Goal: Task Accomplishment & Management: Complete application form

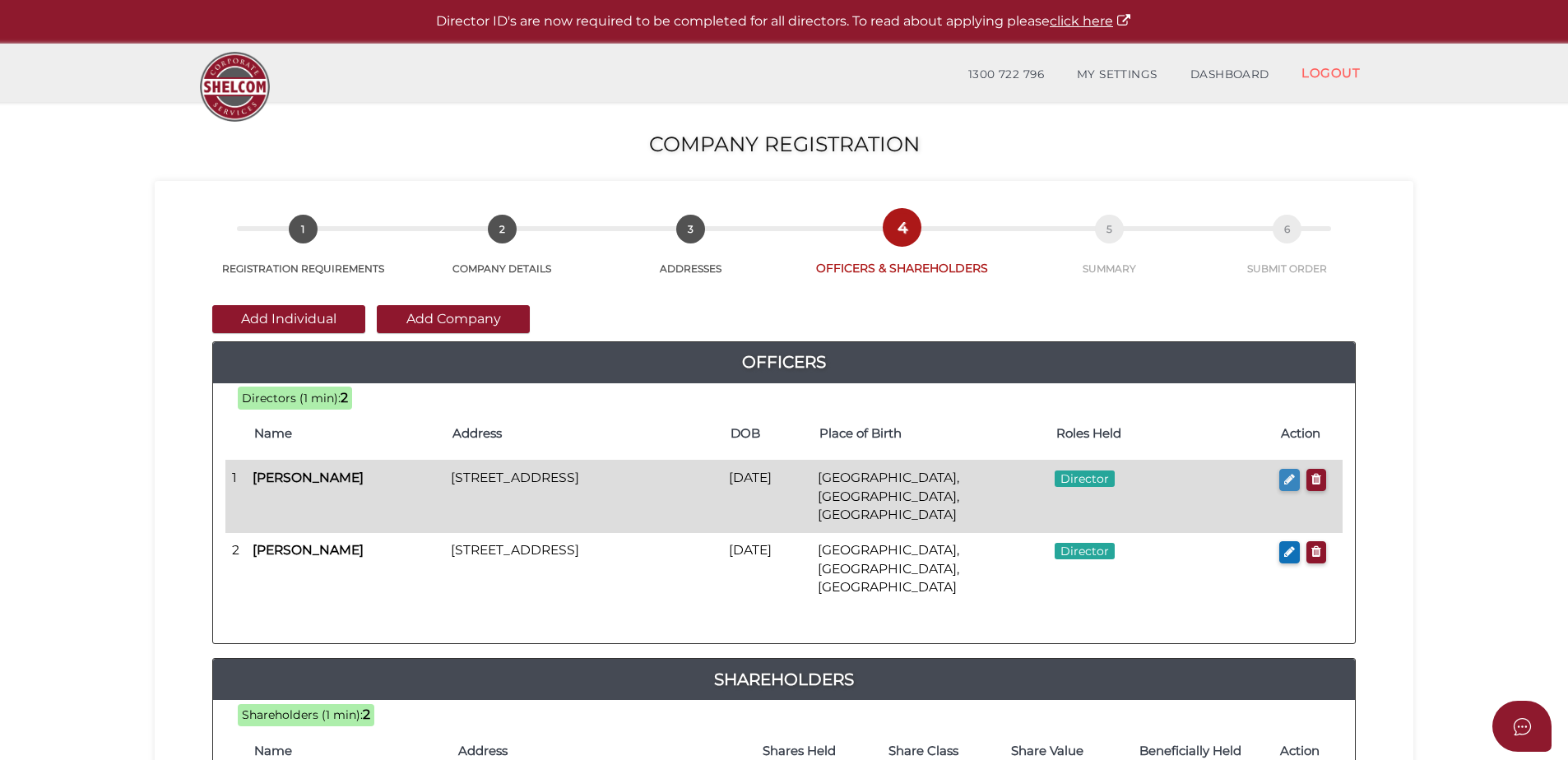
click at [1281, 482] on button "button" at bounding box center [1290, 480] width 21 height 22
checkbox input "true"
type input "36878120975089"
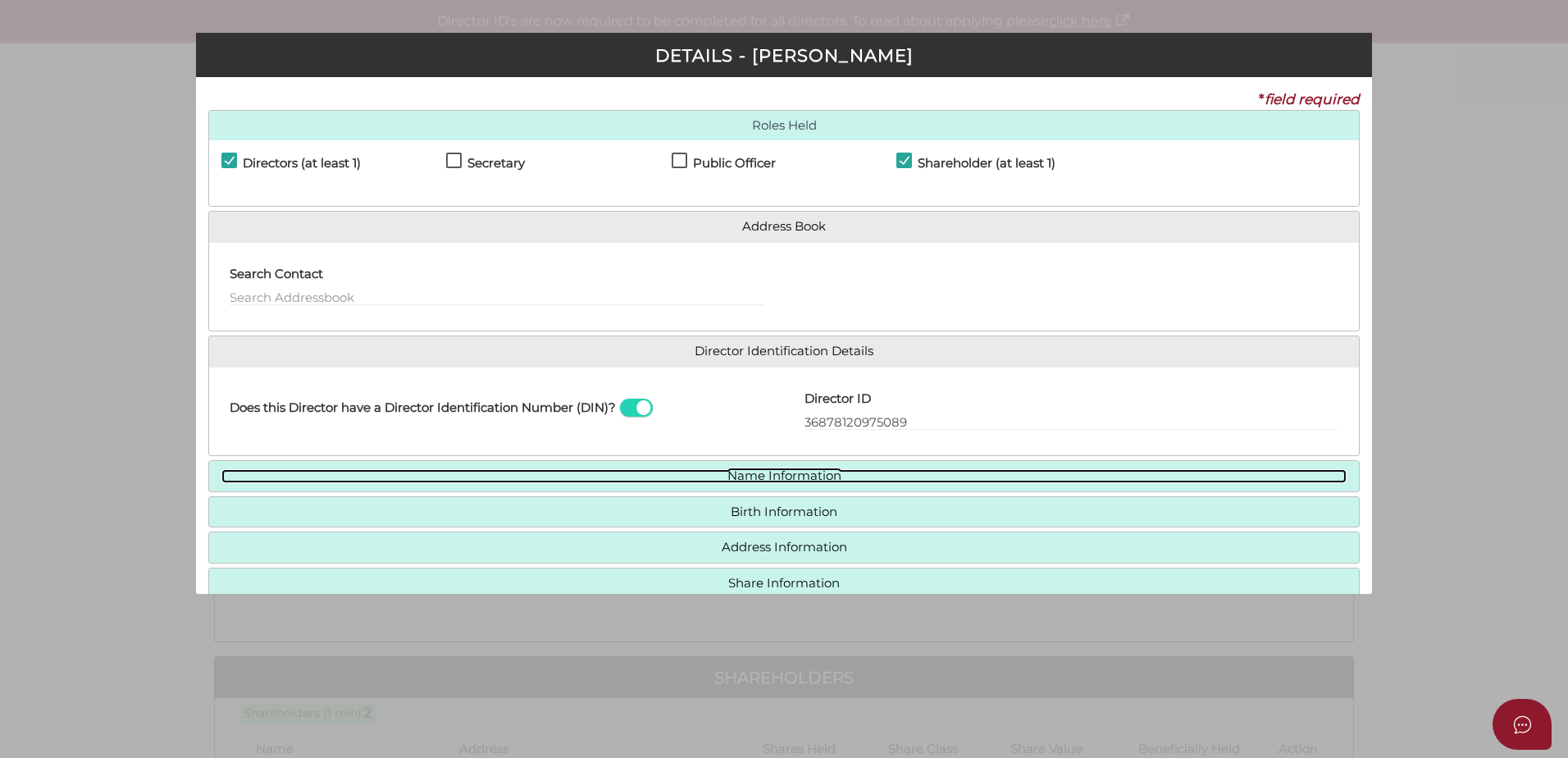
click at [810, 476] on link "Name Information" at bounding box center [784, 476] width 1125 height 14
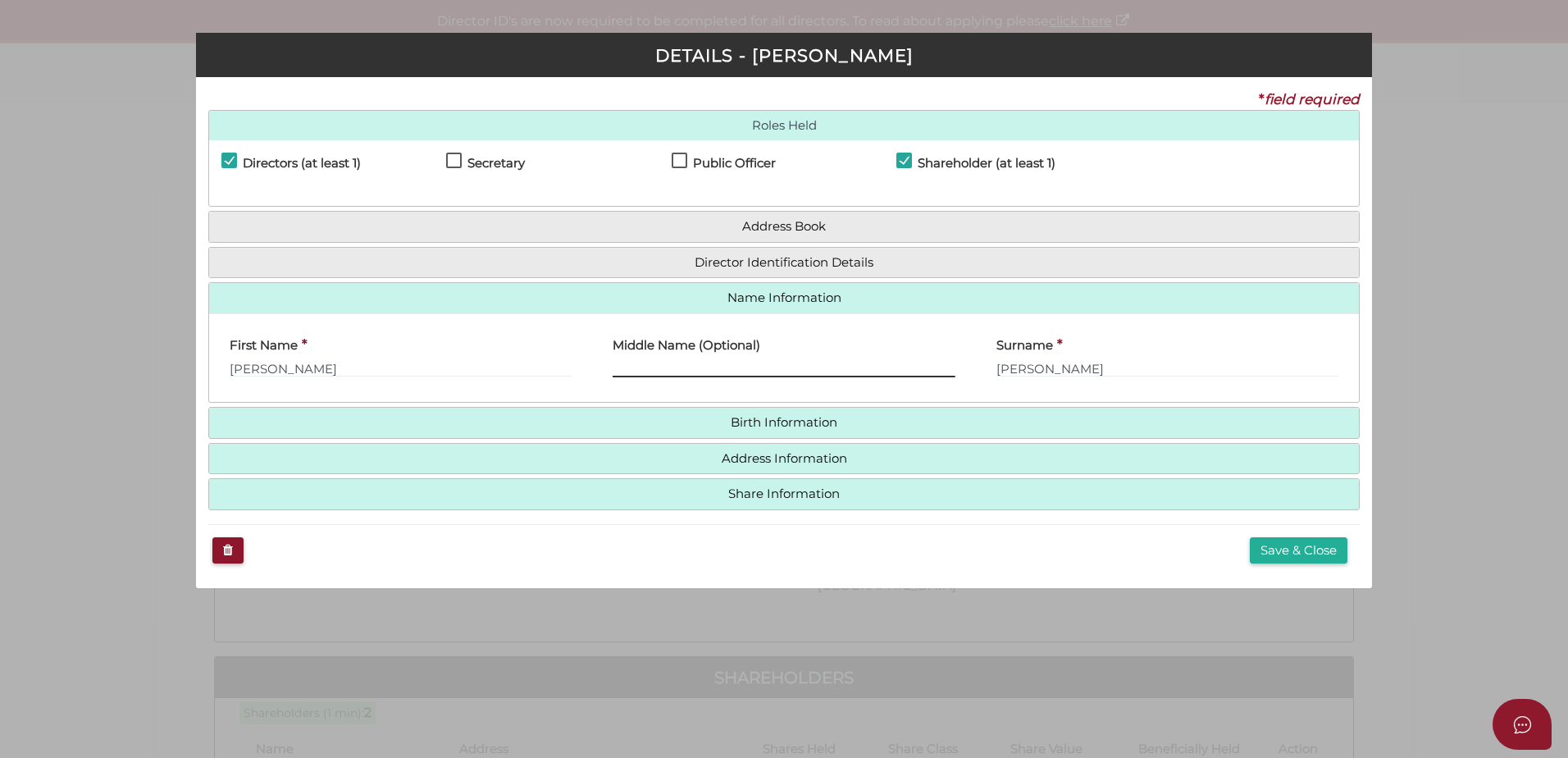
click at [719, 361] on input "text" at bounding box center [784, 368] width 342 height 18
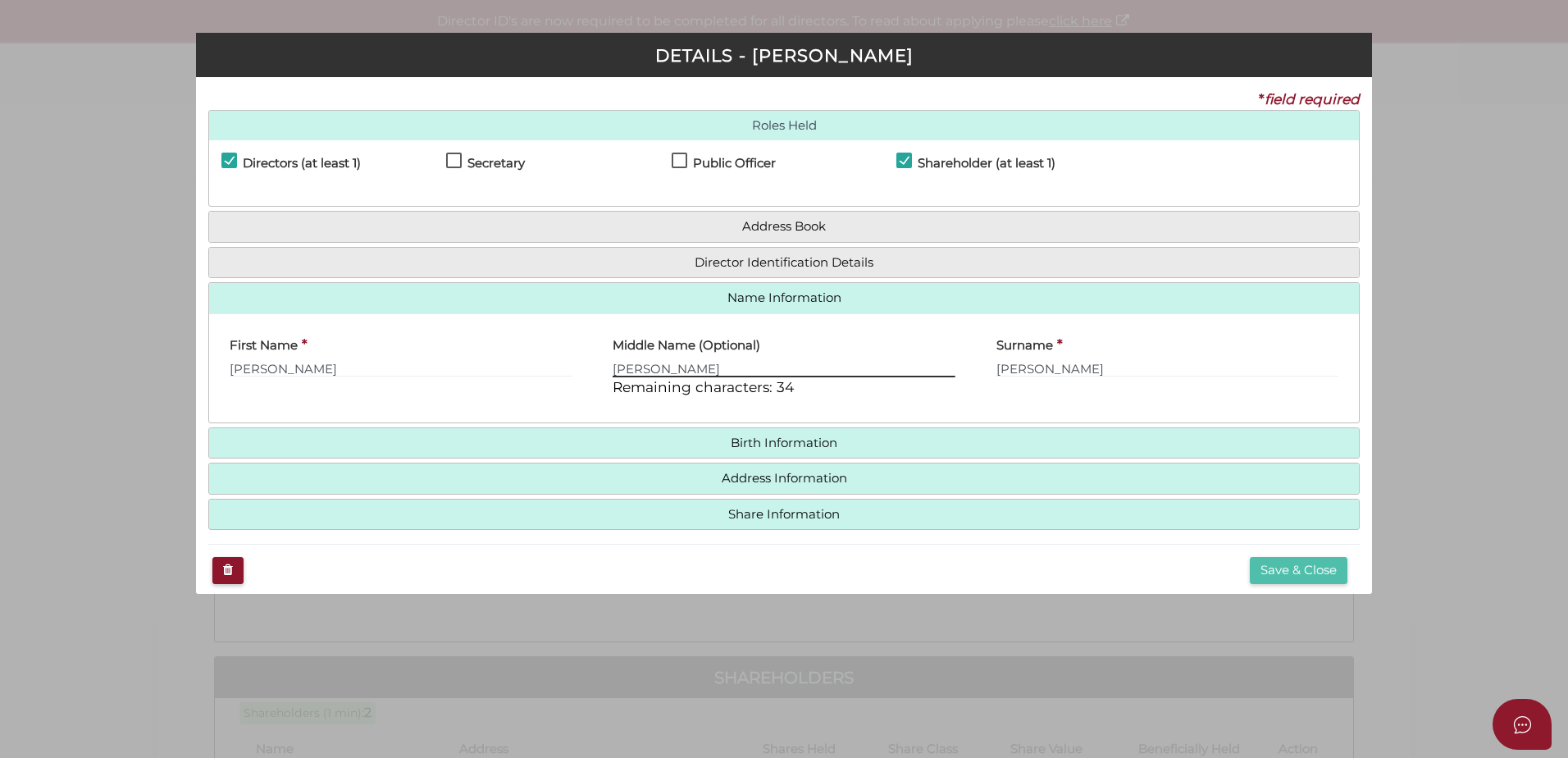
type input "Louise"
click at [1273, 565] on button "Save & Close" at bounding box center [1299, 571] width 98 height 27
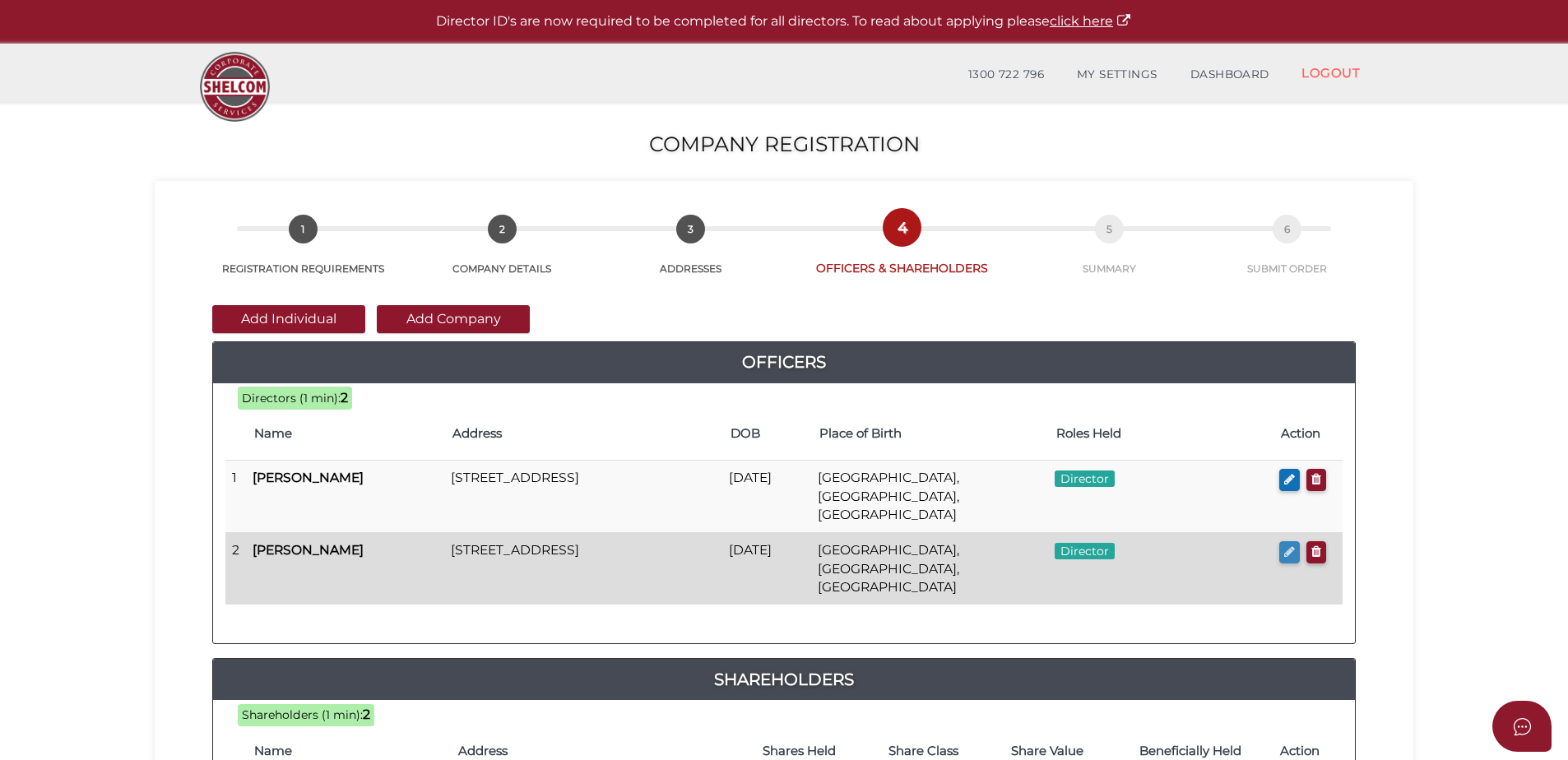
click at [1287, 546] on icon "button" at bounding box center [1290, 552] width 10 height 12
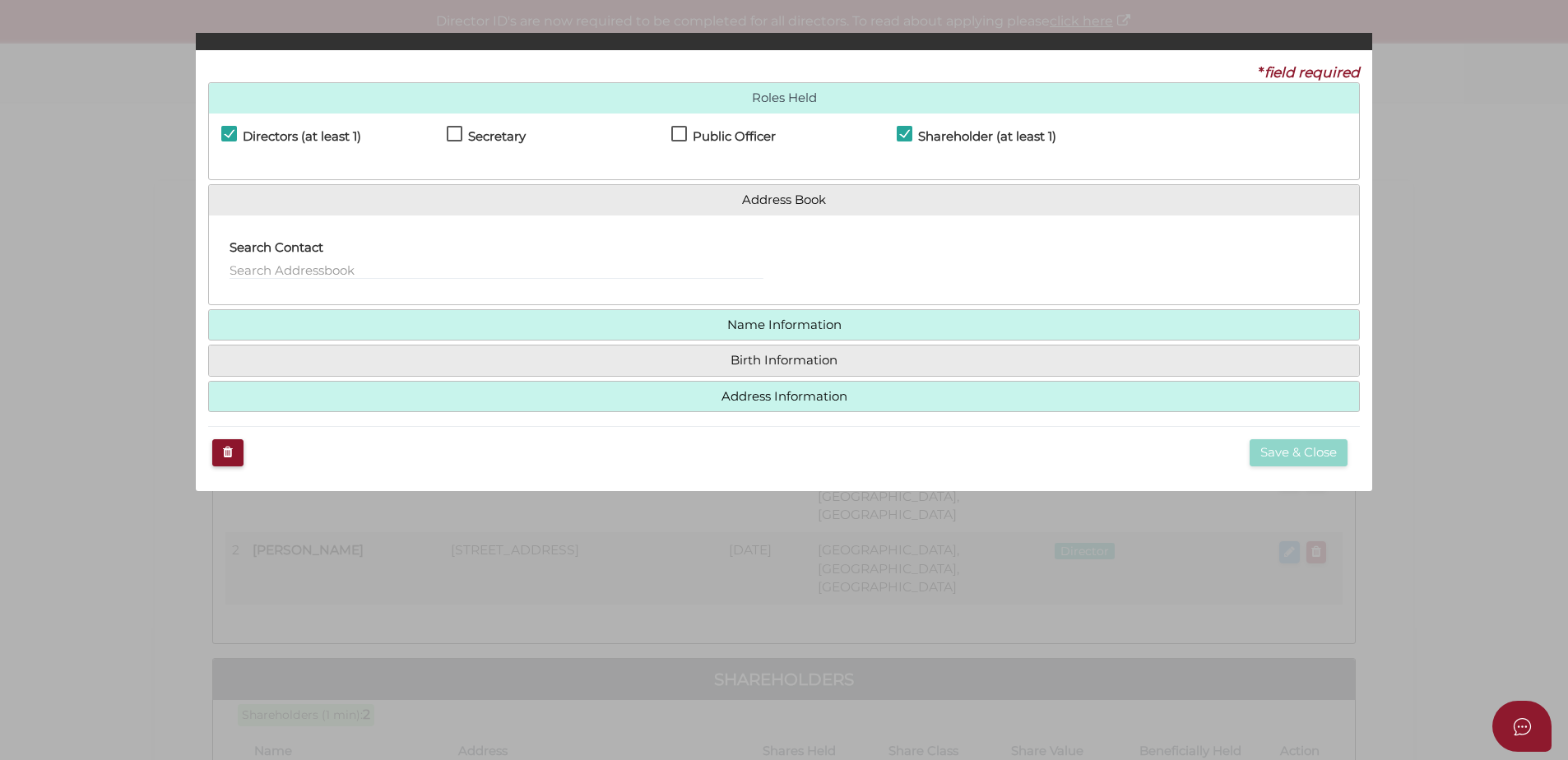
checkbox input "true"
type input "36299963573164"
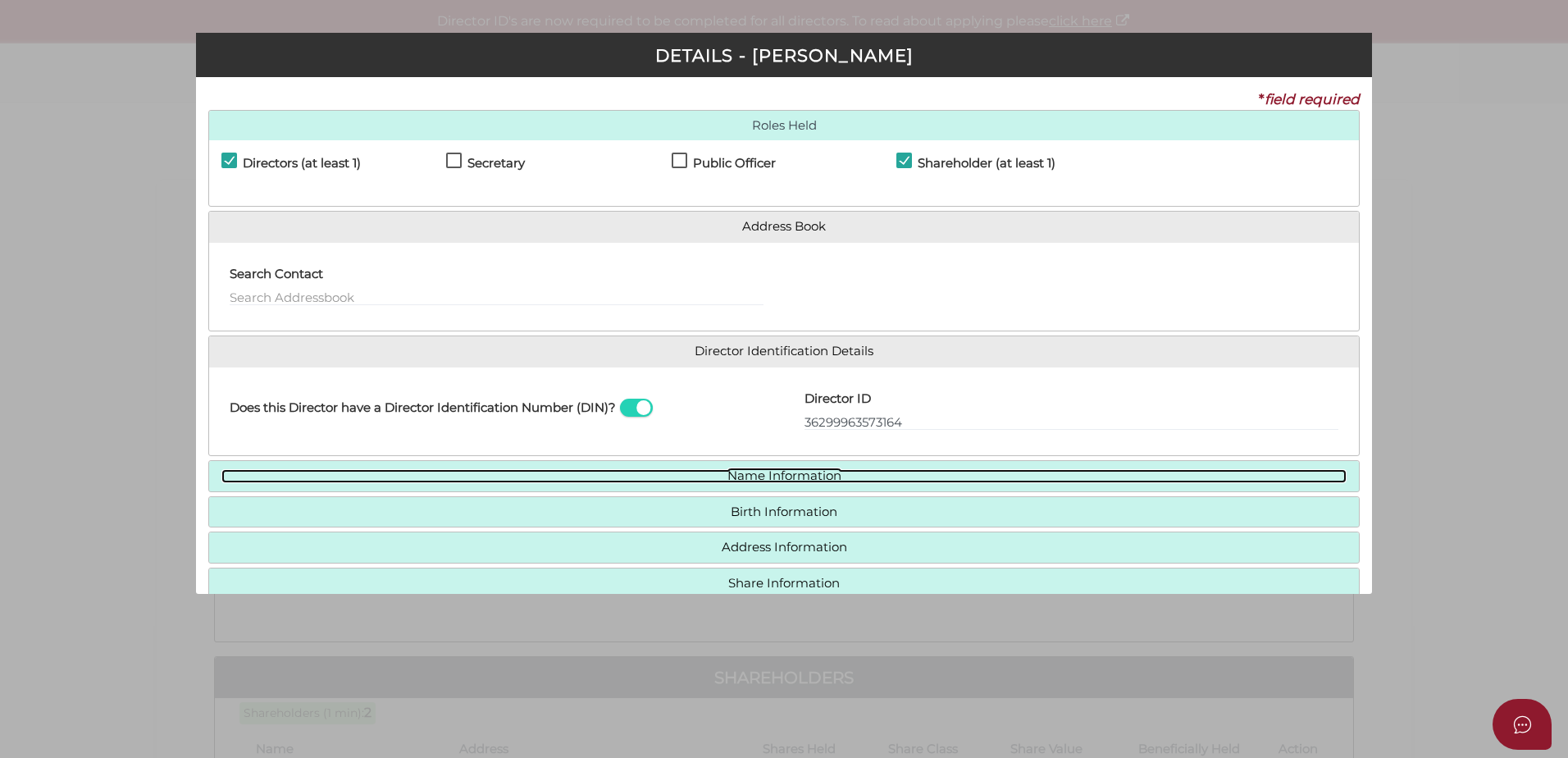
click at [822, 480] on link "Name Information" at bounding box center [784, 476] width 1125 height 14
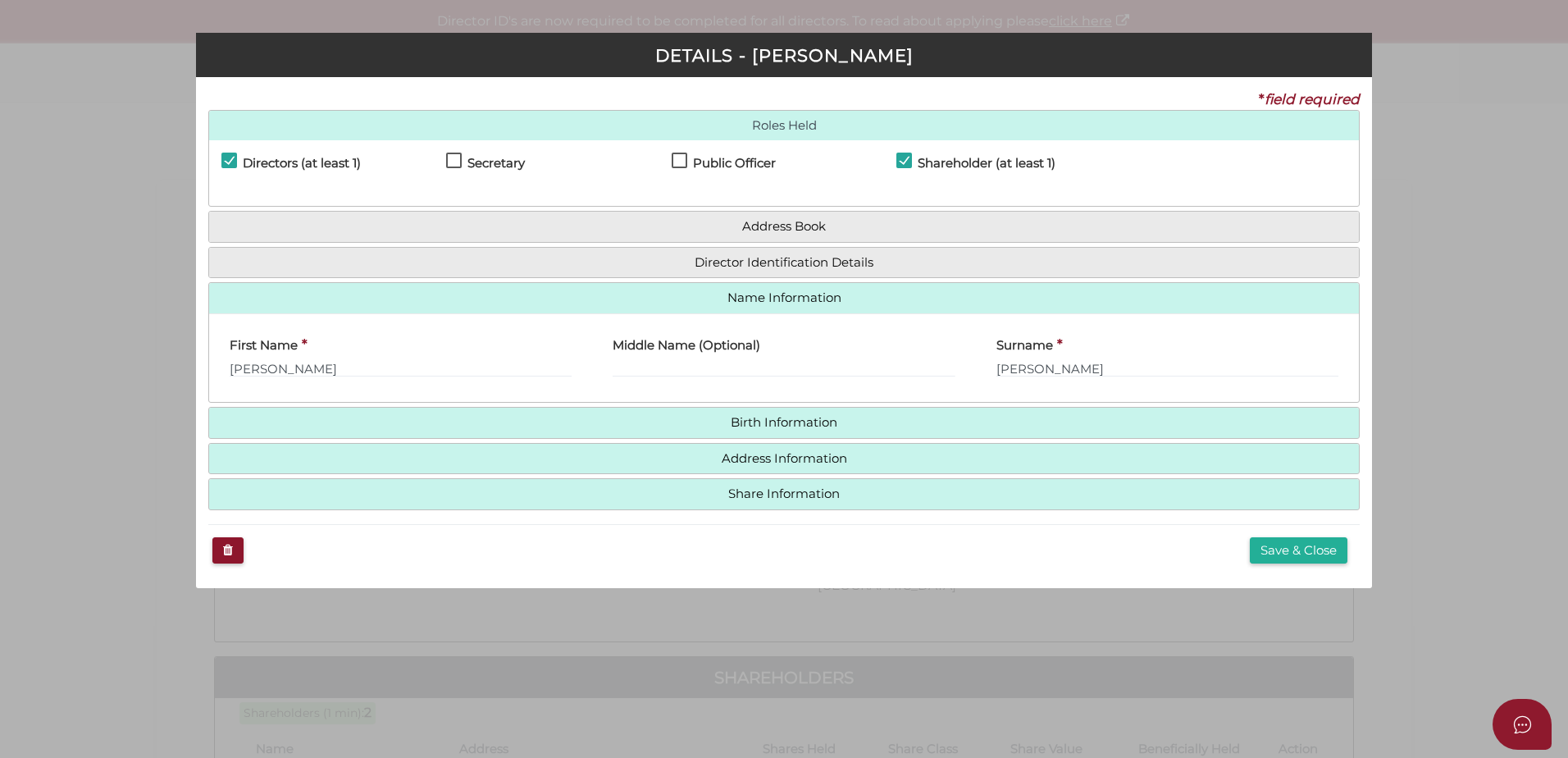
click at [742, 351] on h4 "Middle Name (Optional)" at bounding box center [687, 346] width 148 height 14
click at [730, 364] on input "text" at bounding box center [784, 368] width 342 height 18
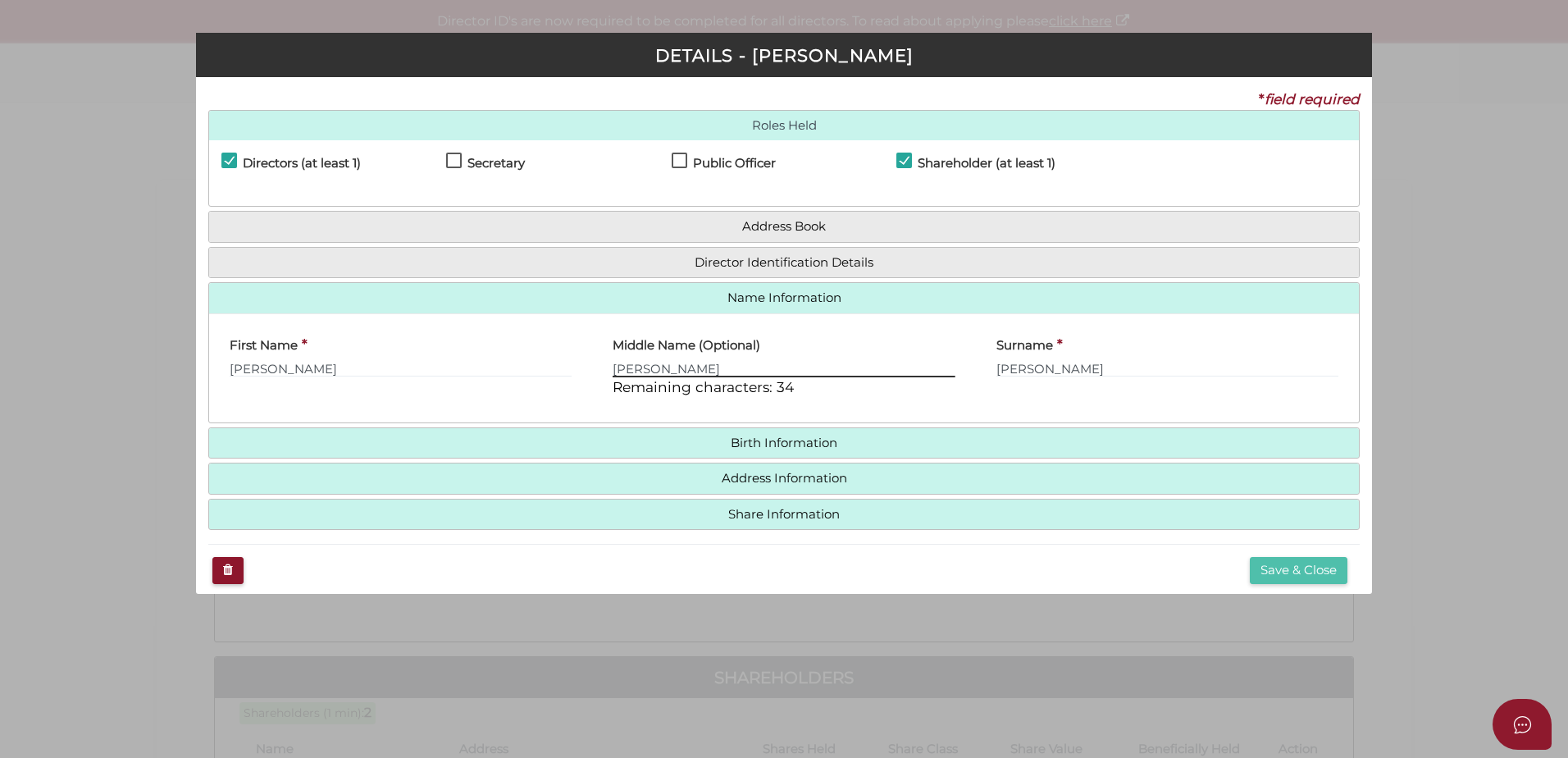
type input "Taylor"
click at [1285, 568] on button "Save & Close" at bounding box center [1299, 571] width 98 height 27
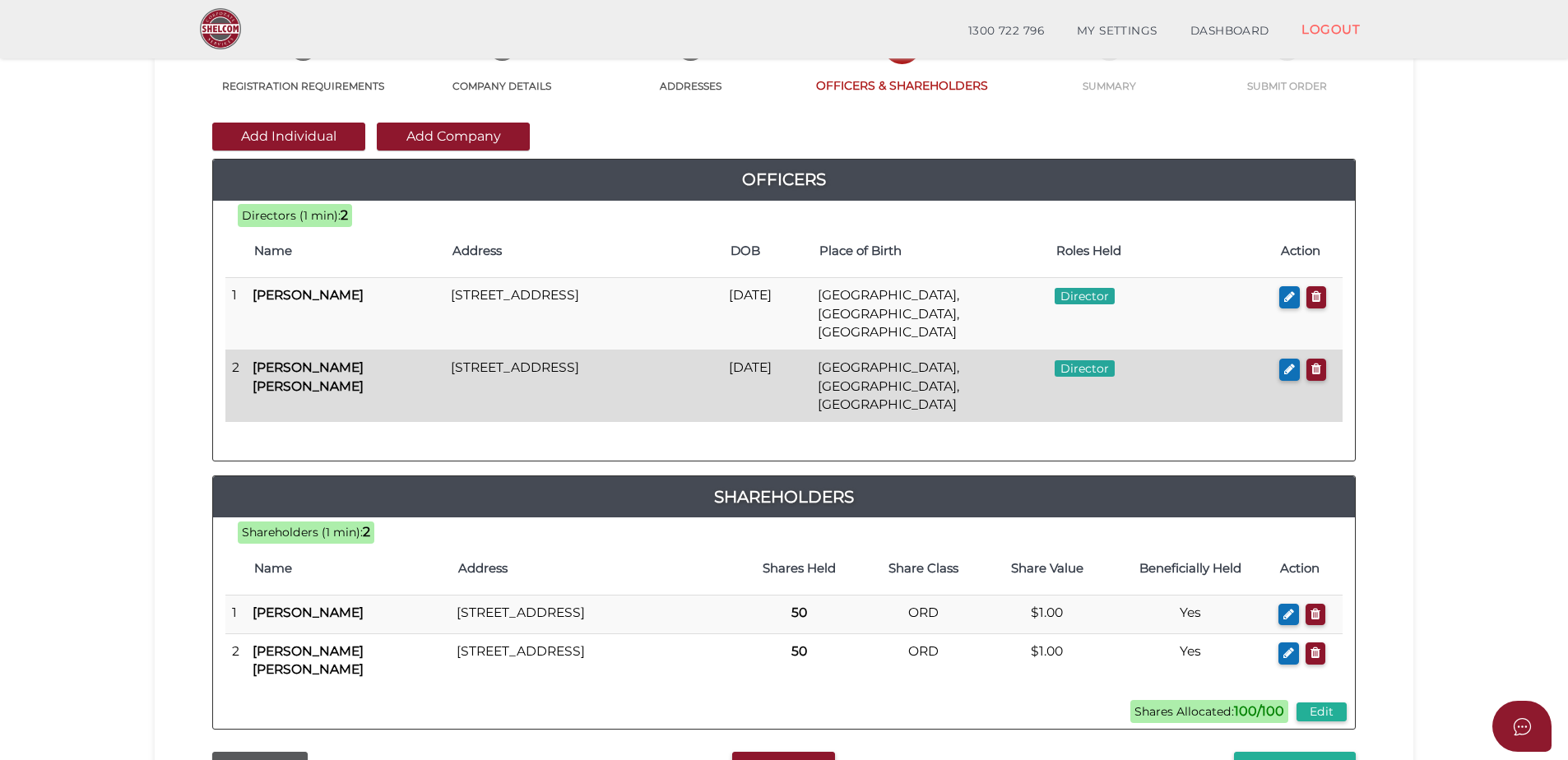
scroll to position [164, 0]
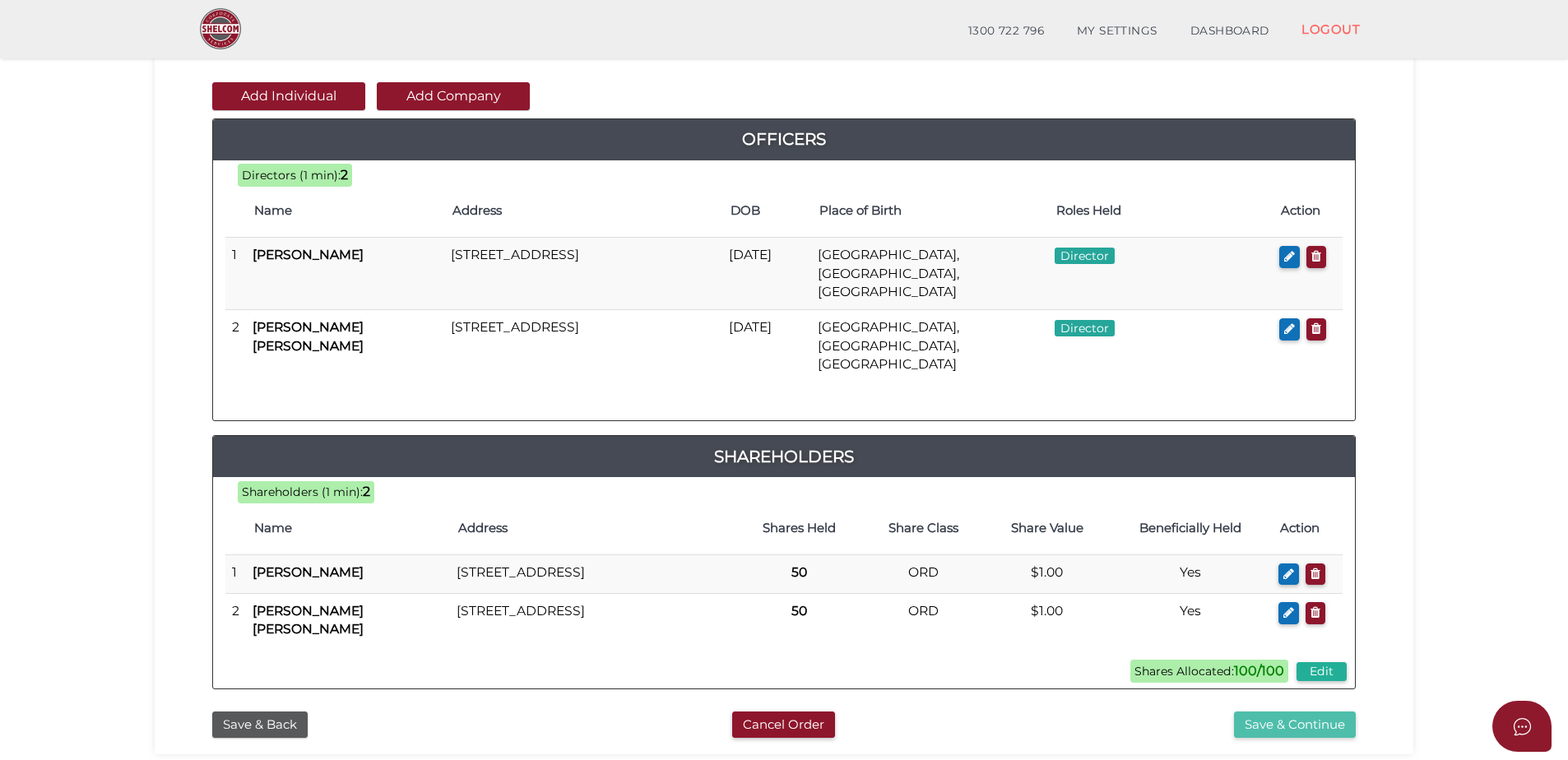
click at [1289, 714] on button "Save & Continue" at bounding box center [1294, 726] width 121 height 28
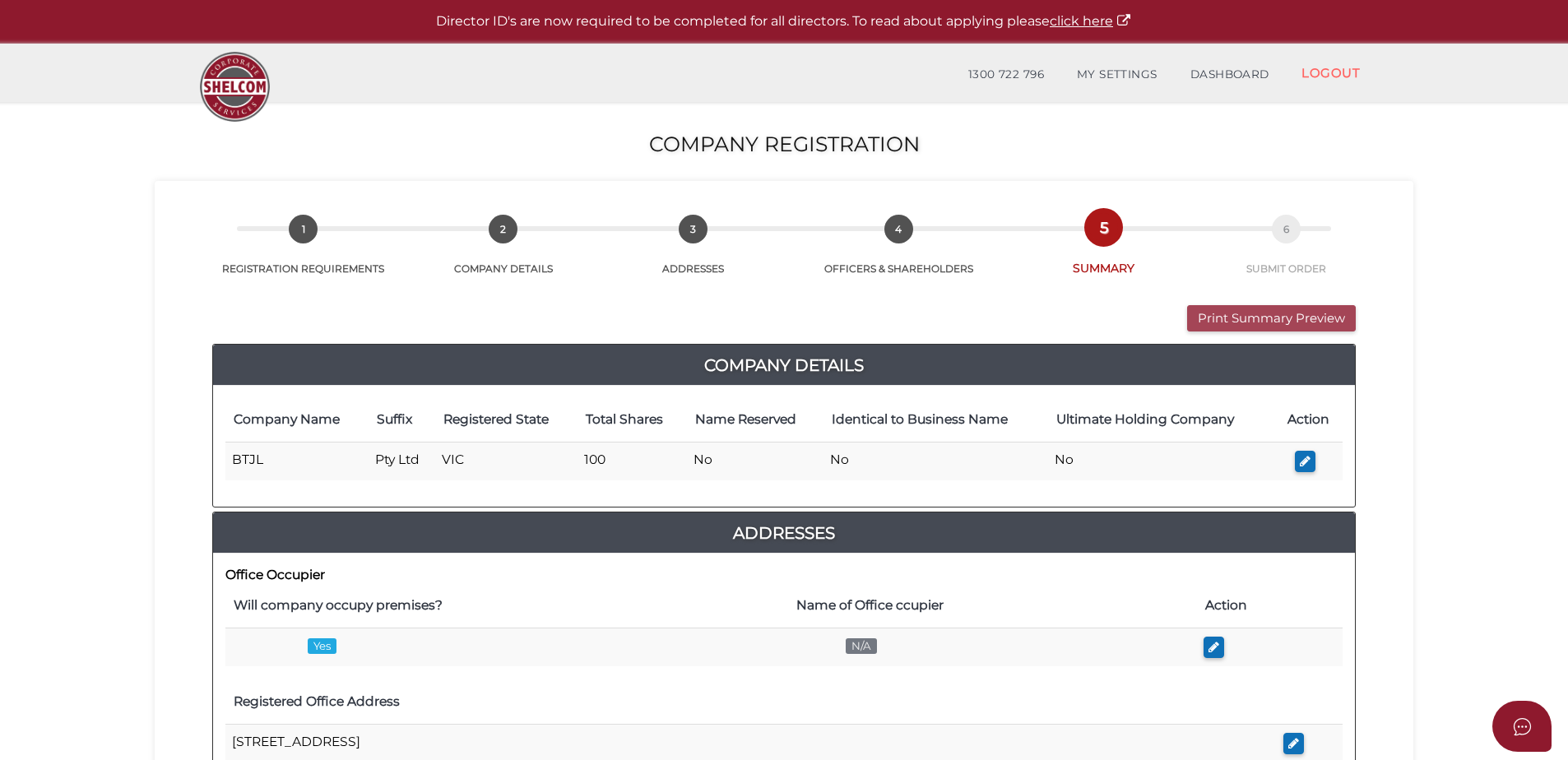
click at [1309, 322] on button "Print Summary Preview" at bounding box center [1272, 319] width 169 height 28
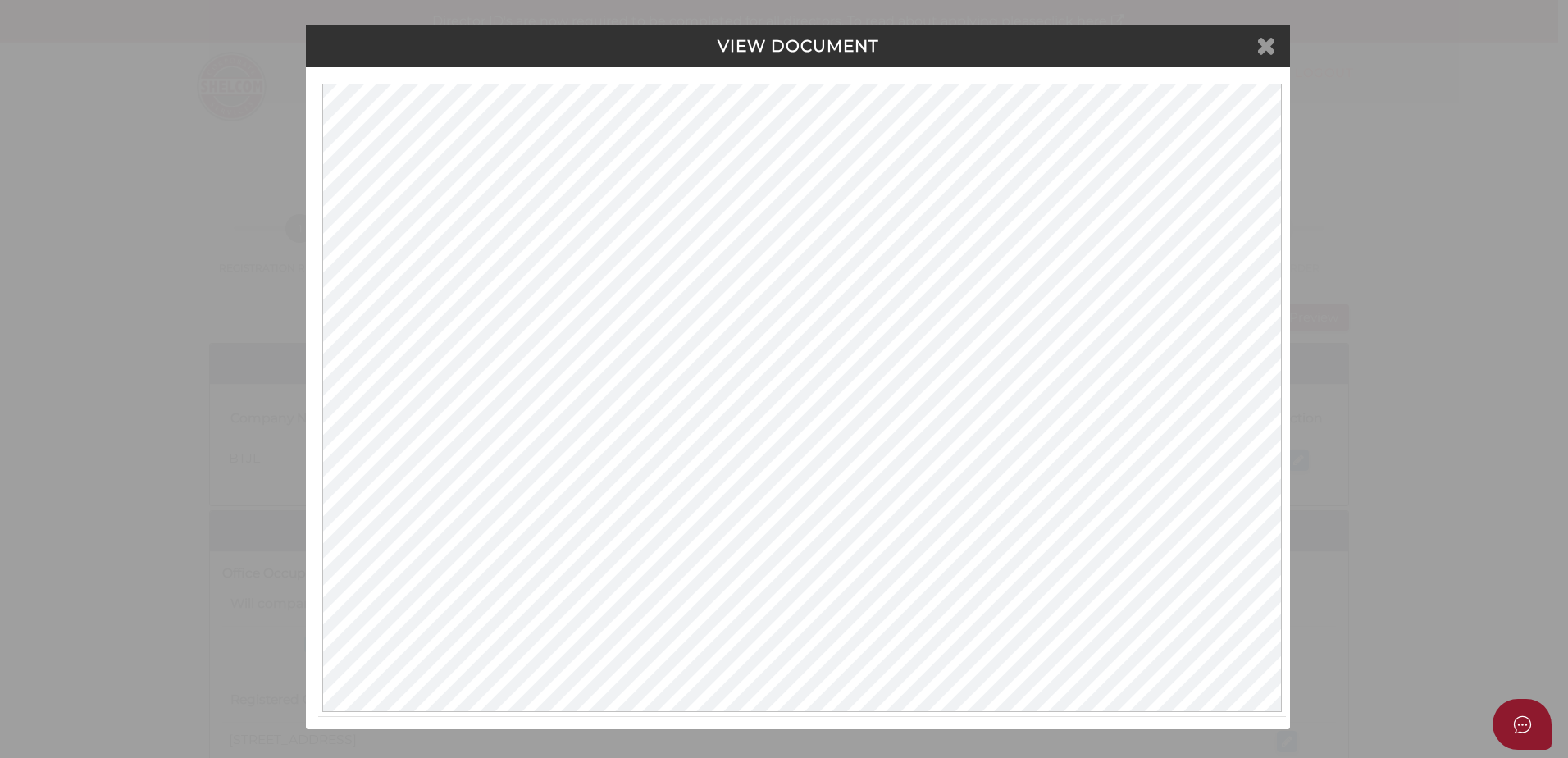
click at [1274, 47] on icon at bounding box center [1266, 45] width 20 height 25
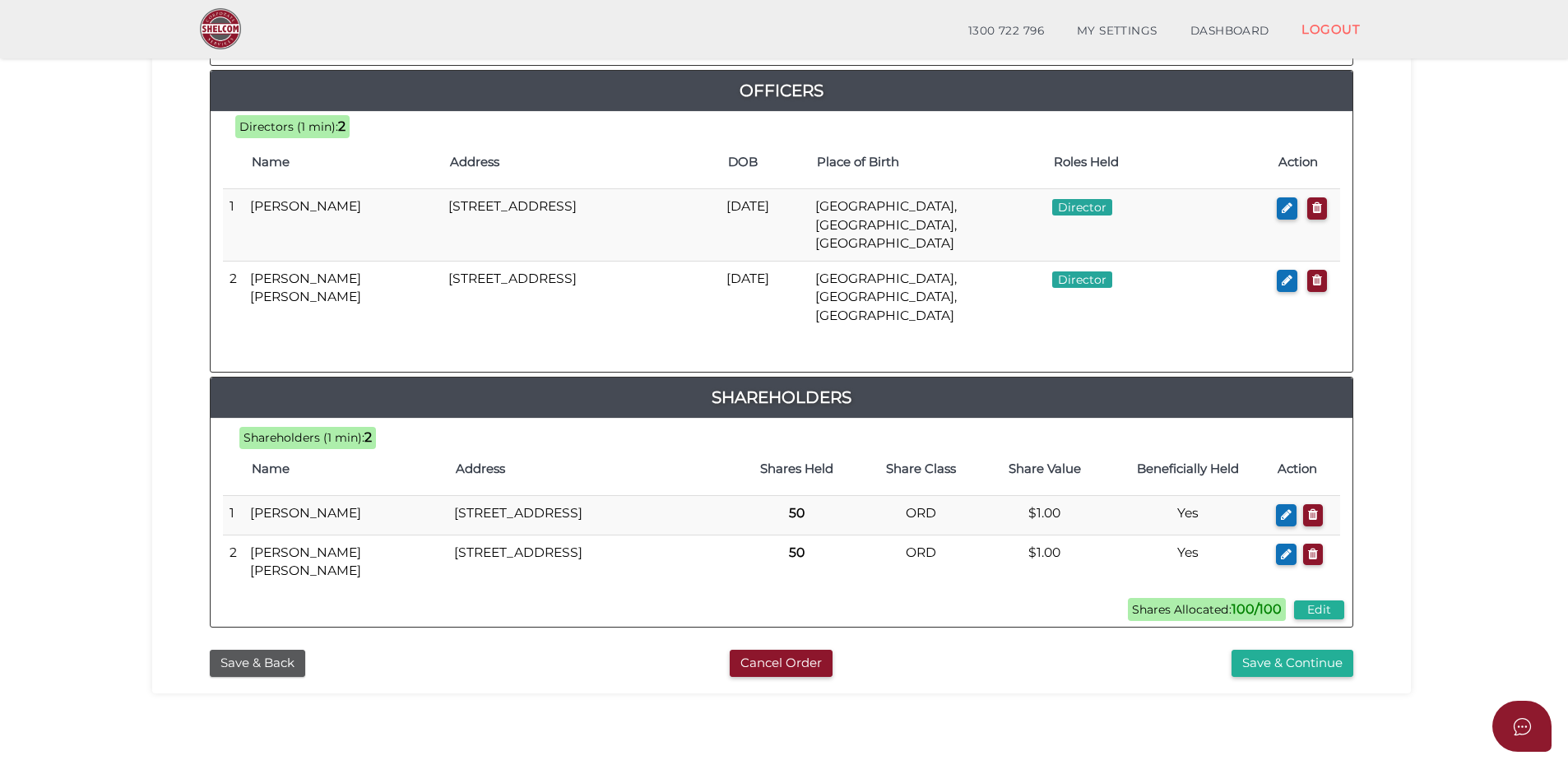
scroll to position [804, 0]
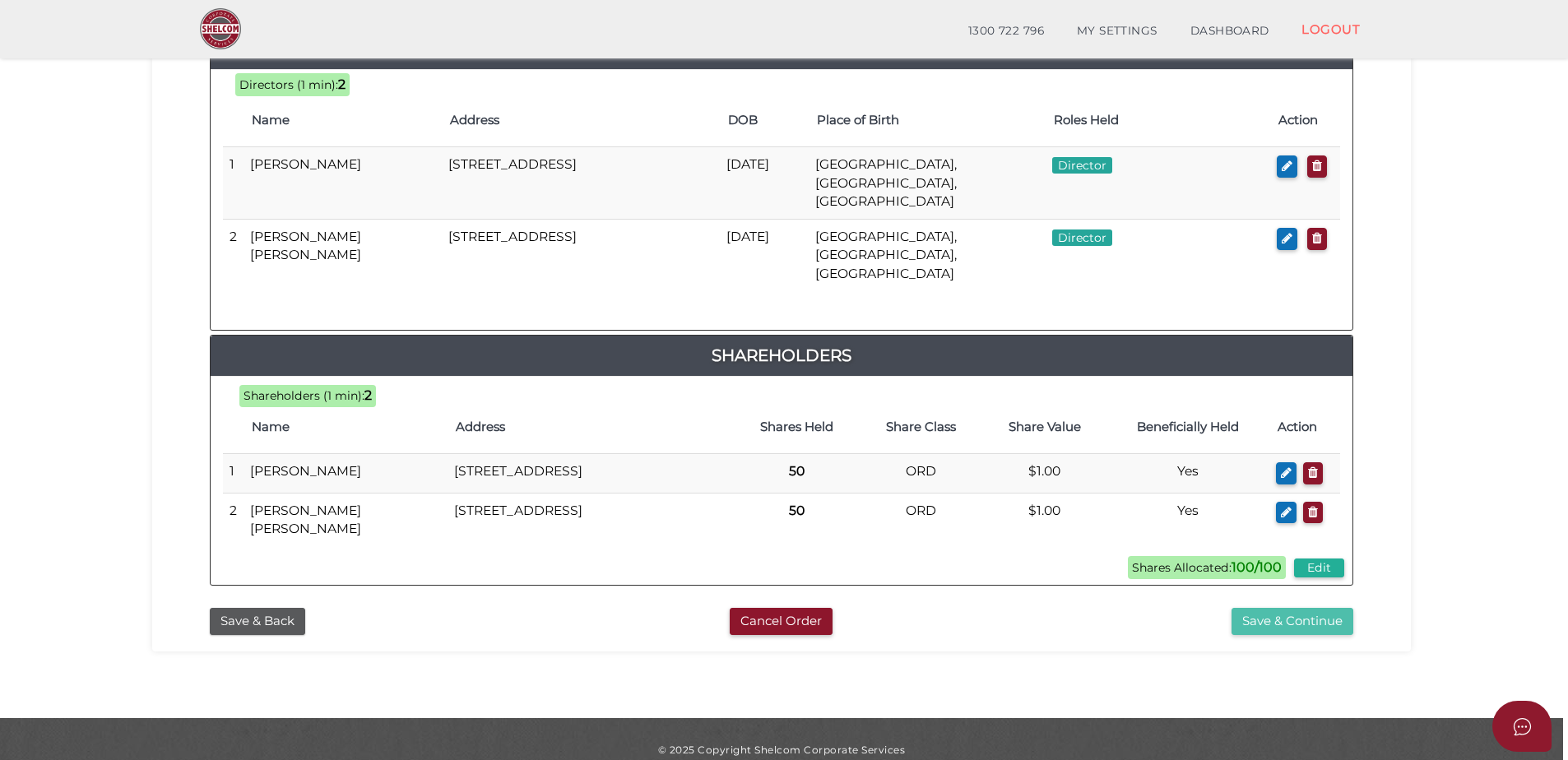
click at [1345, 608] on button "Save & Continue" at bounding box center [1292, 621] width 121 height 28
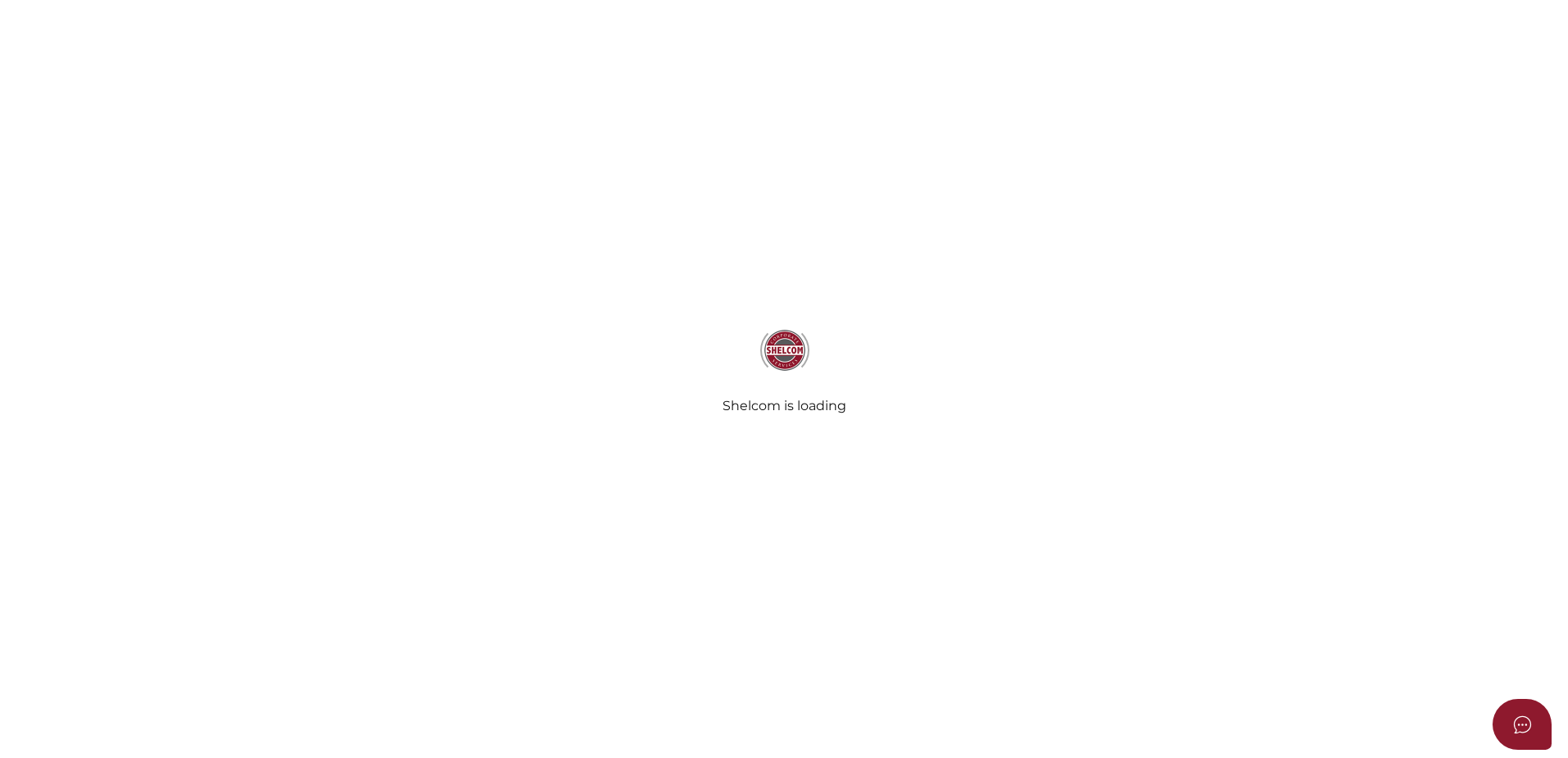
select select "Comb Binding"
select select "No"
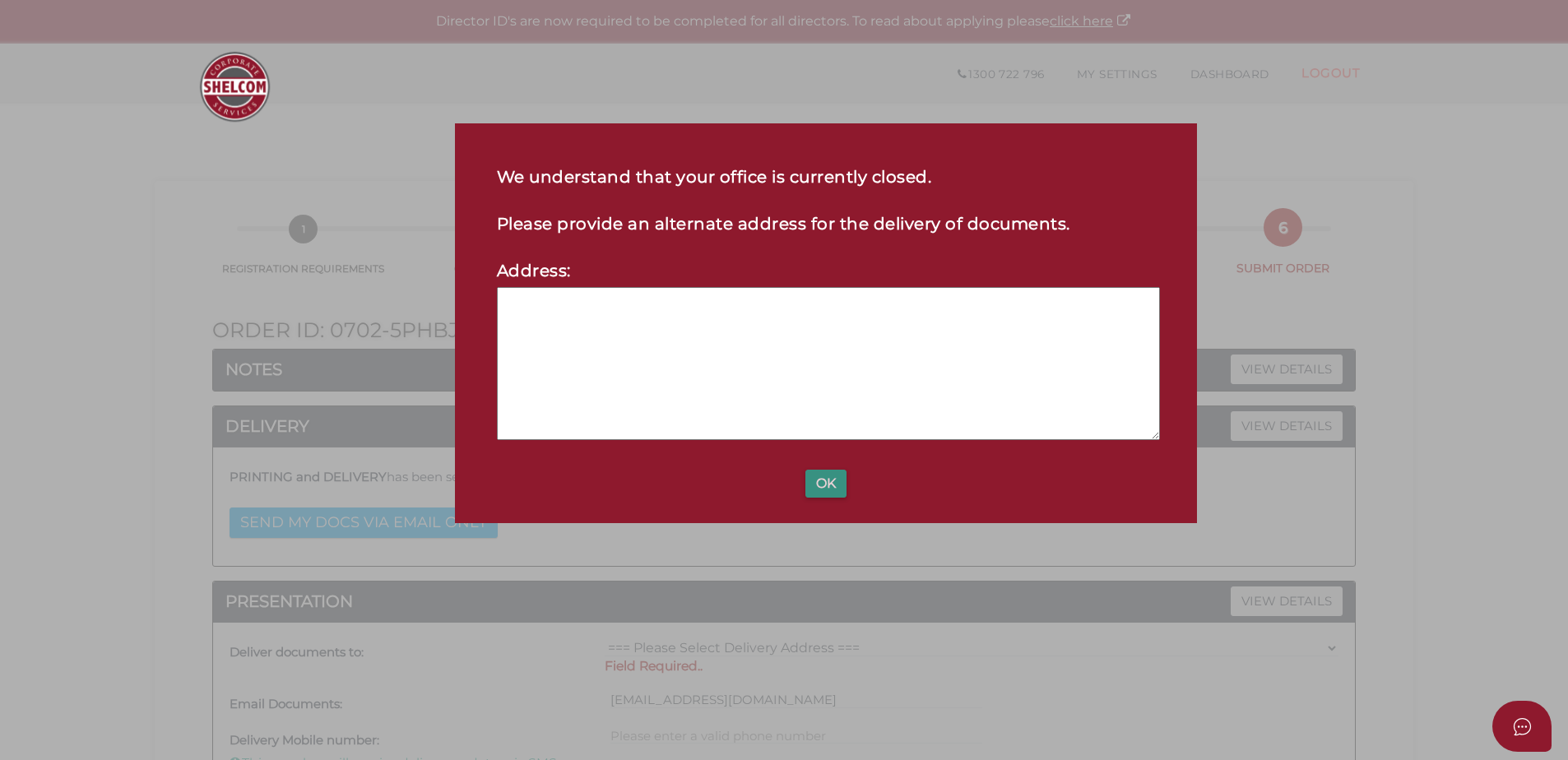
click at [841, 486] on button "OK" at bounding box center [827, 484] width 41 height 28
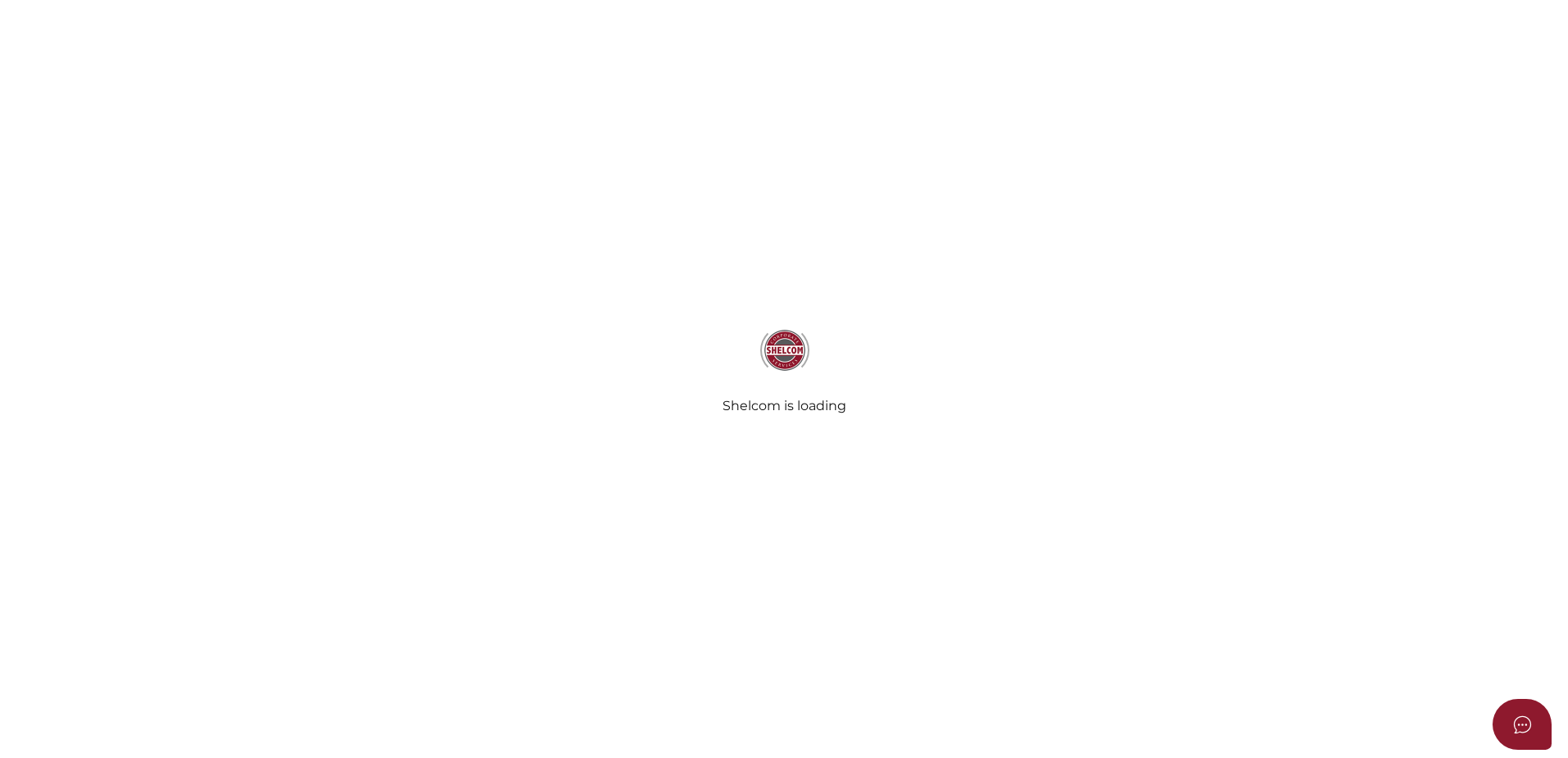
select select "Comb Binding"
select select "No"
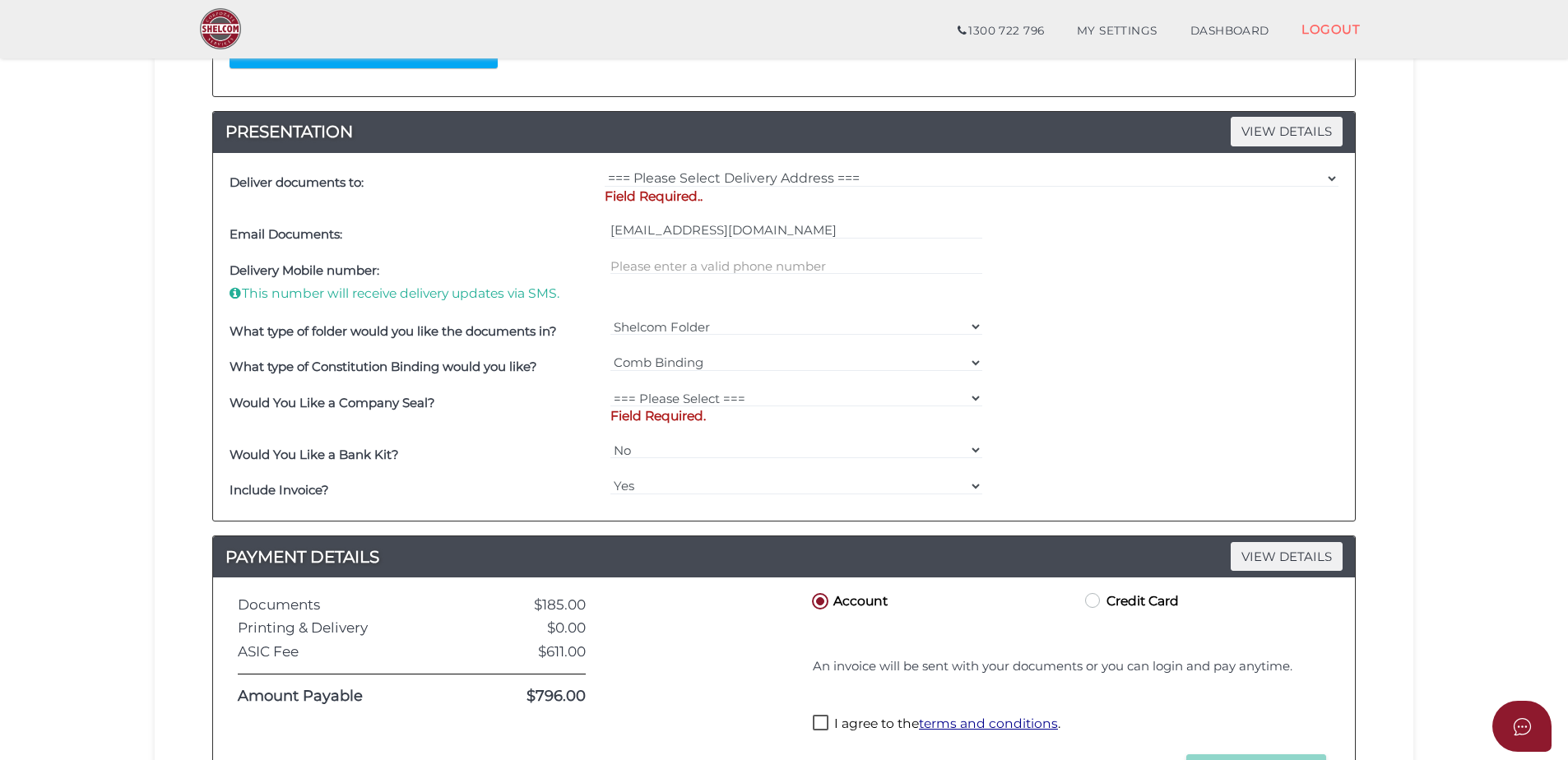
scroll to position [645, 0]
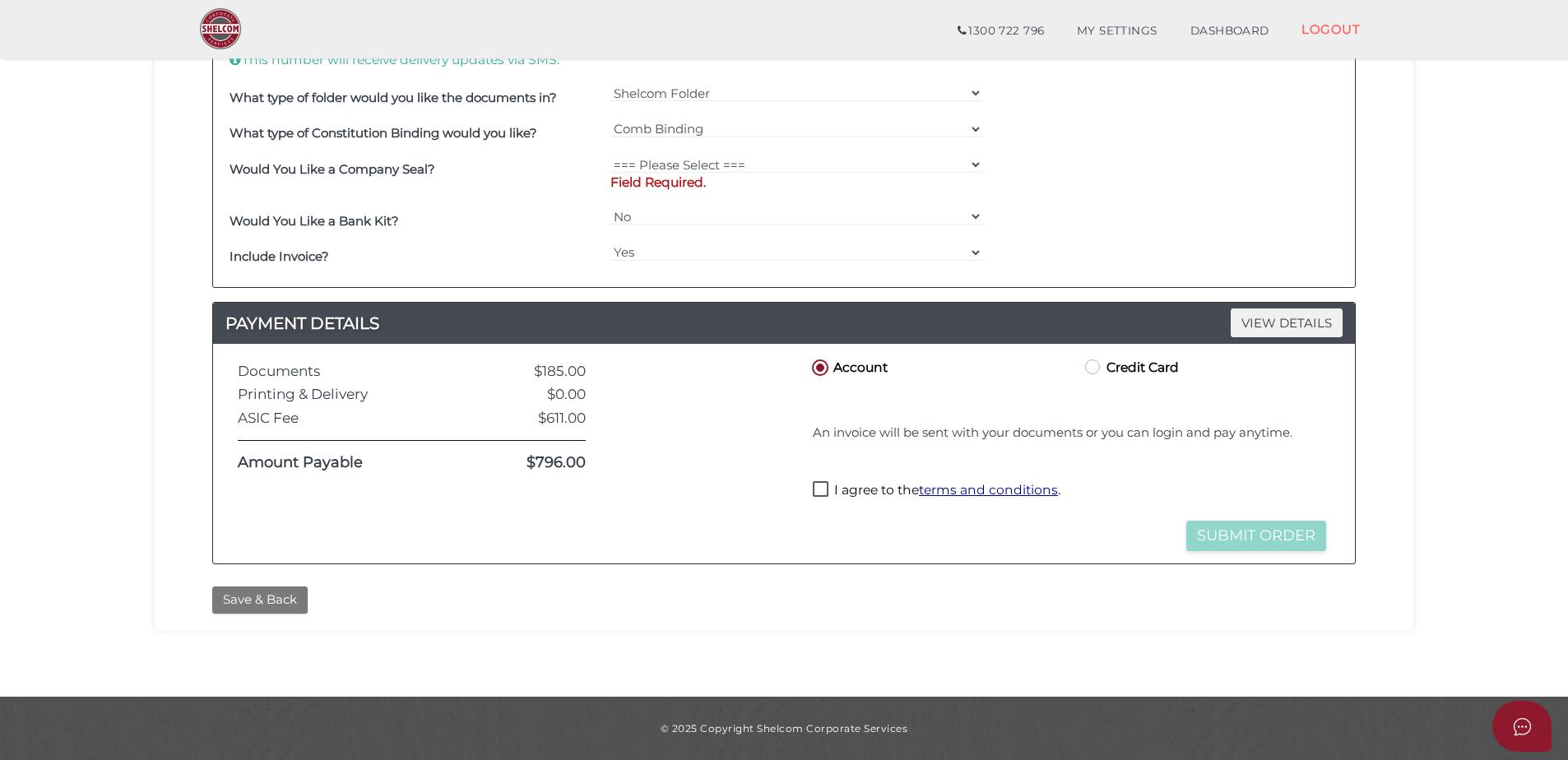
click at [257, 604] on button "Save & Back" at bounding box center [260, 600] width 96 height 28
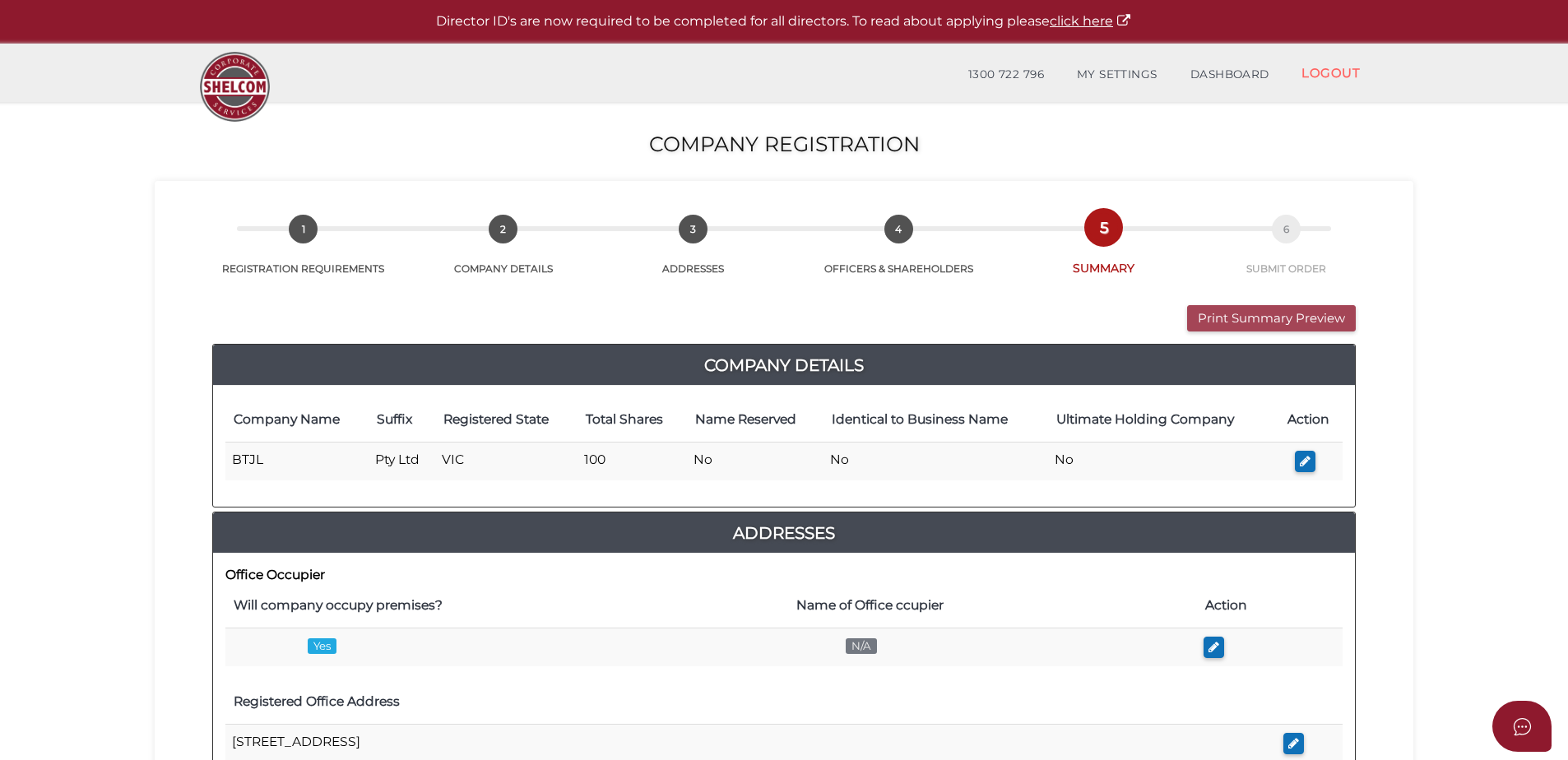
click at [1249, 322] on button "Print Summary Preview" at bounding box center [1272, 319] width 169 height 28
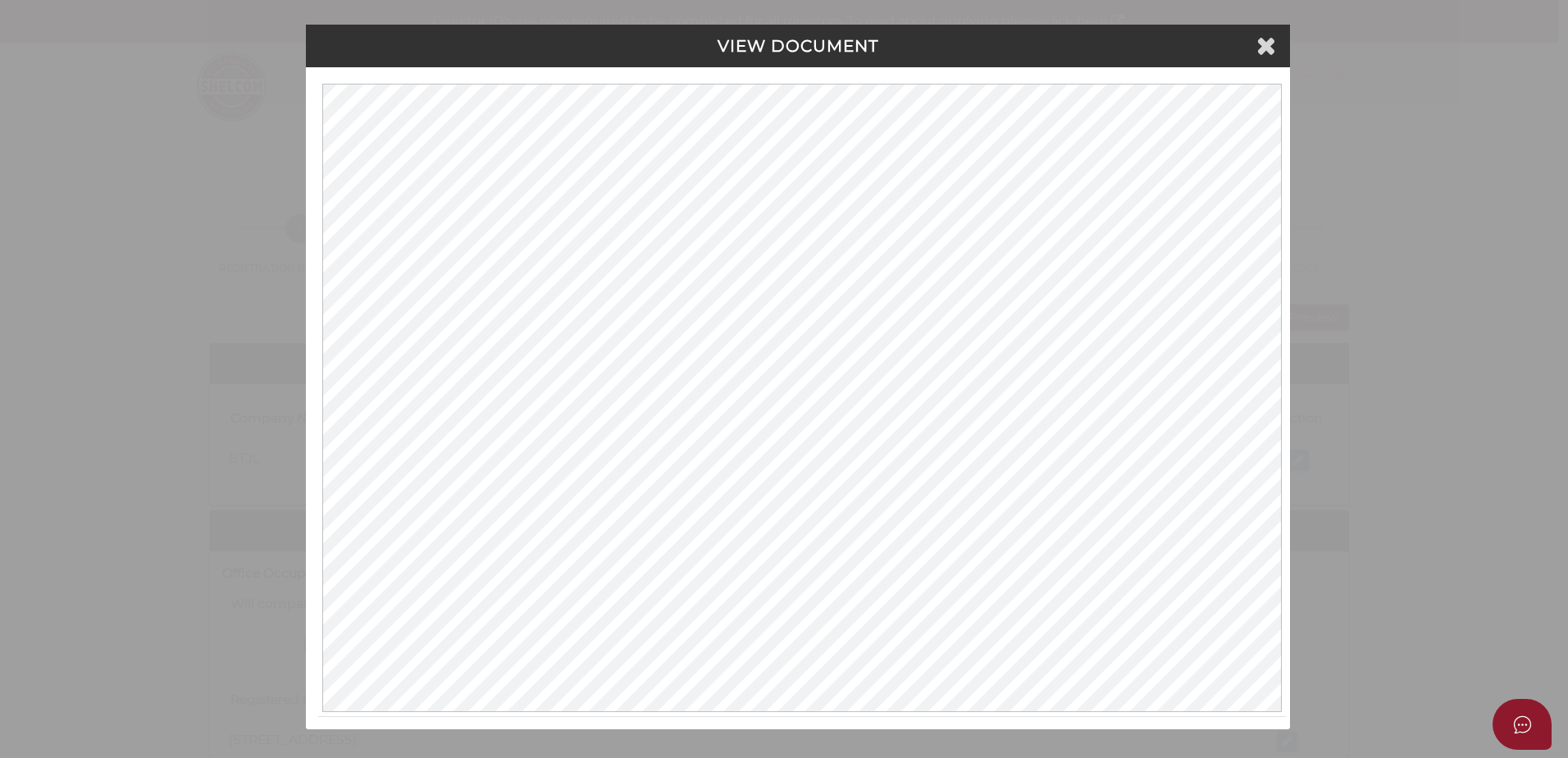
click at [1281, 47] on div "VIEW DOCUMENT" at bounding box center [797, 46] width 984 height 43
click at [1270, 47] on icon at bounding box center [1266, 45] width 20 height 25
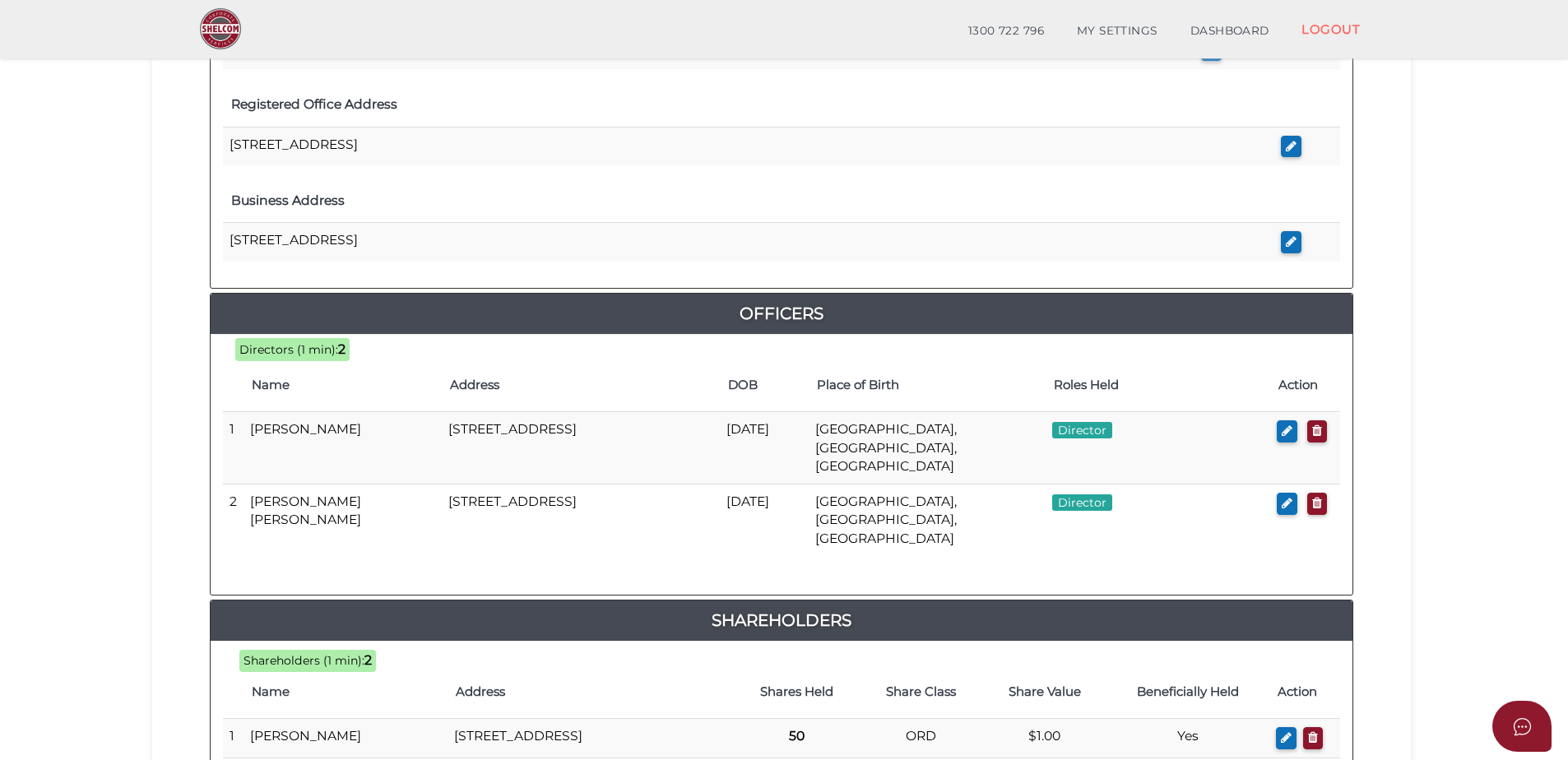
scroll to position [804, 0]
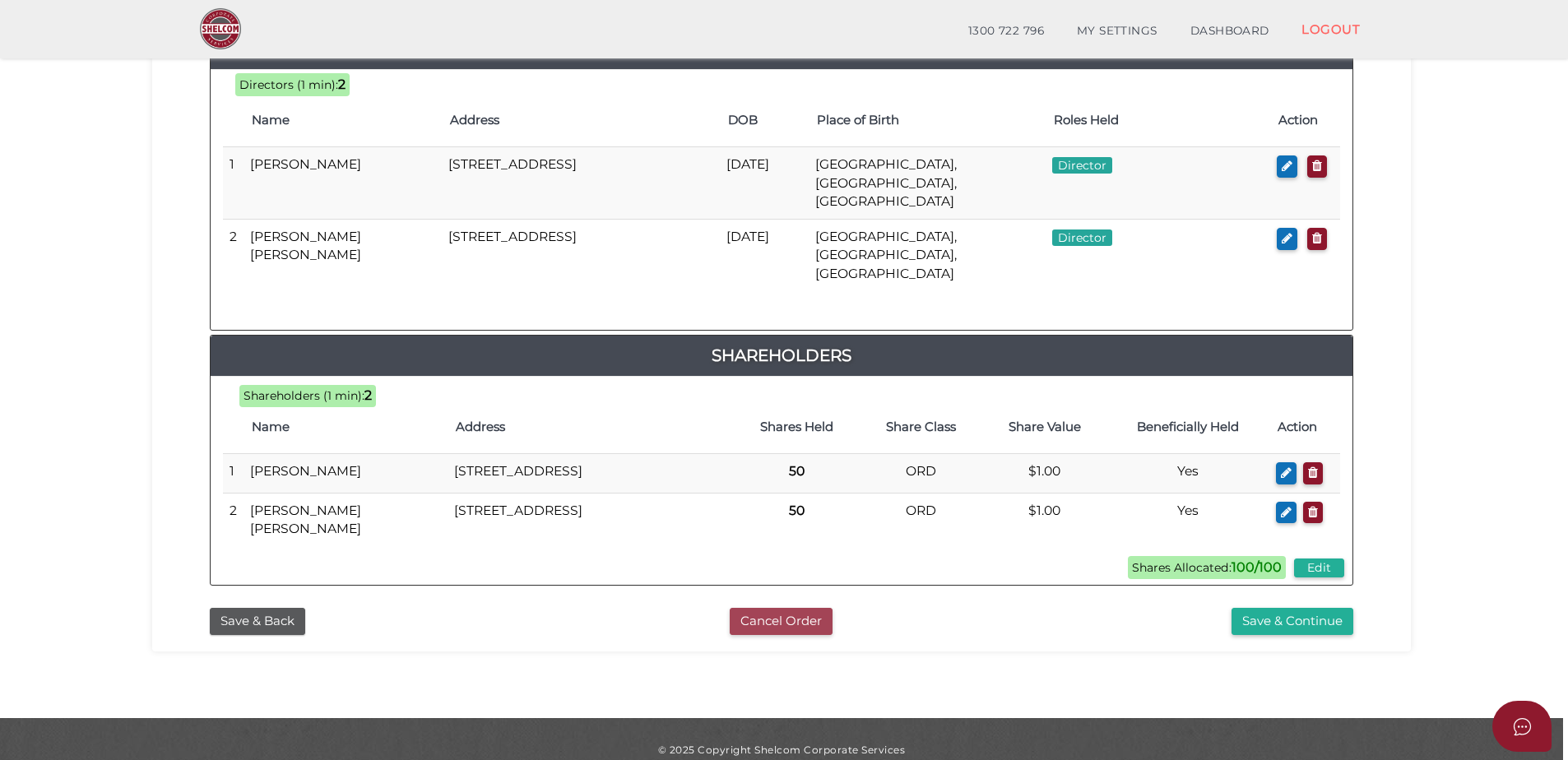
click at [798, 608] on button "Cancel Order" at bounding box center [781, 621] width 102 height 28
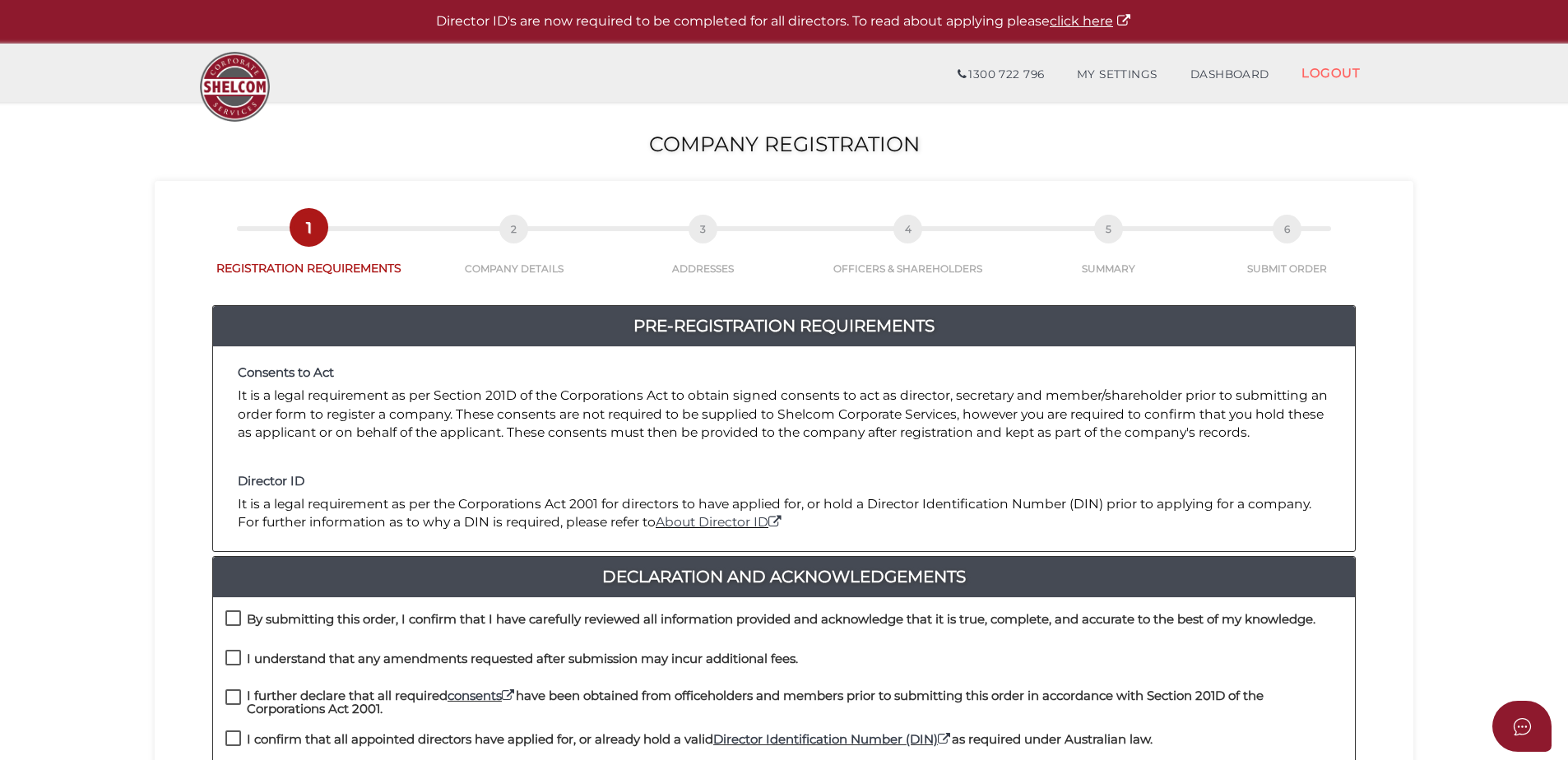
drag, startPoint x: 233, startPoint y: 621, endPoint x: 236, endPoint y: 642, distance: 21.2
click at [233, 621] on label "By submitting this order, I confirm that I have carefully reviewed all informat…" at bounding box center [771, 623] width 1090 height 21
checkbox input "true"
click at [235, 655] on label "I understand that any amendments requested after submission may incur additiona…" at bounding box center [511, 663] width 573 height 21
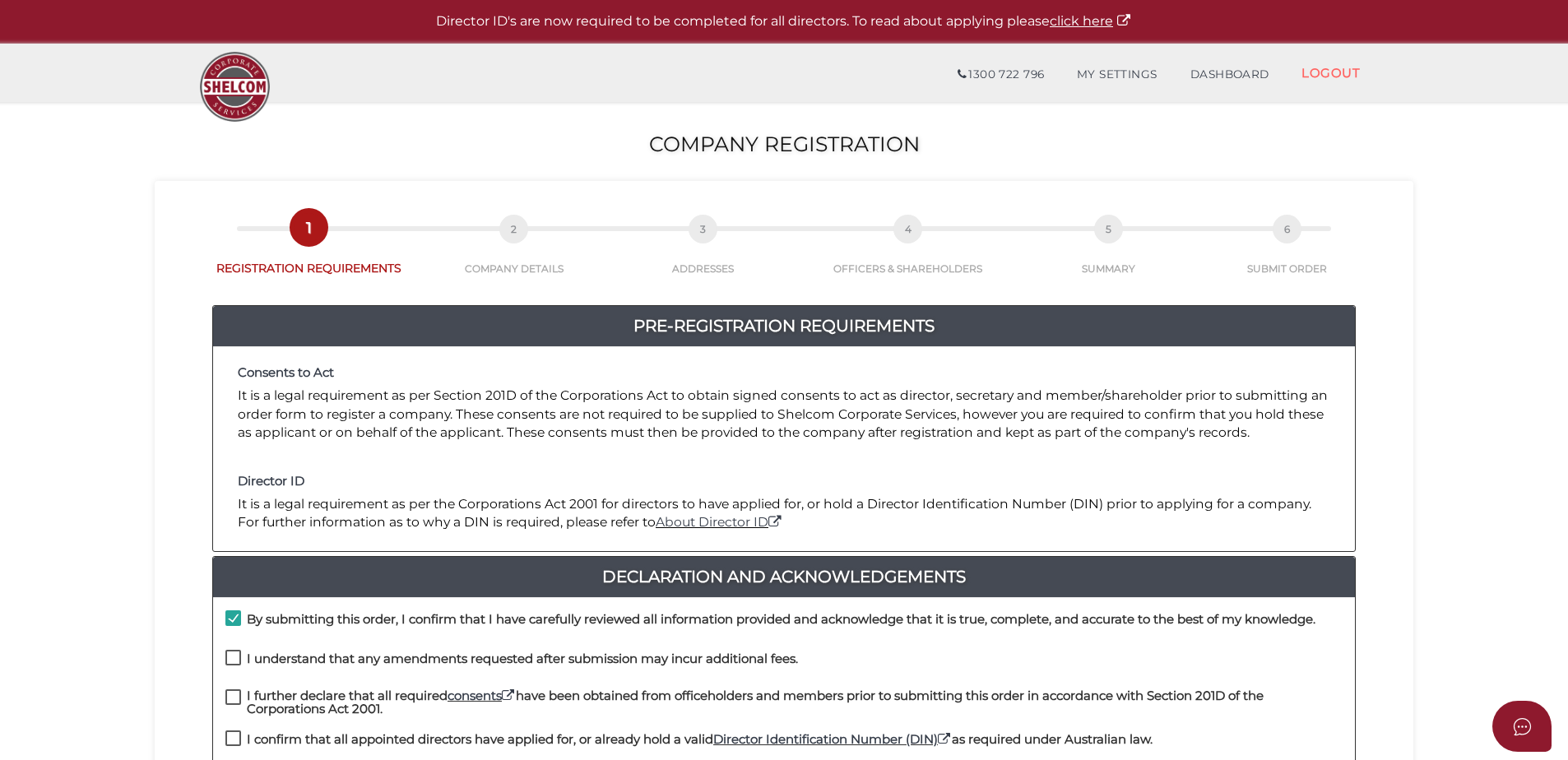
checkbox input "true"
click at [234, 692] on label "I further declare that all required consents have been obtained from officehold…" at bounding box center [784, 700] width 1118 height 21
checkbox input "true"
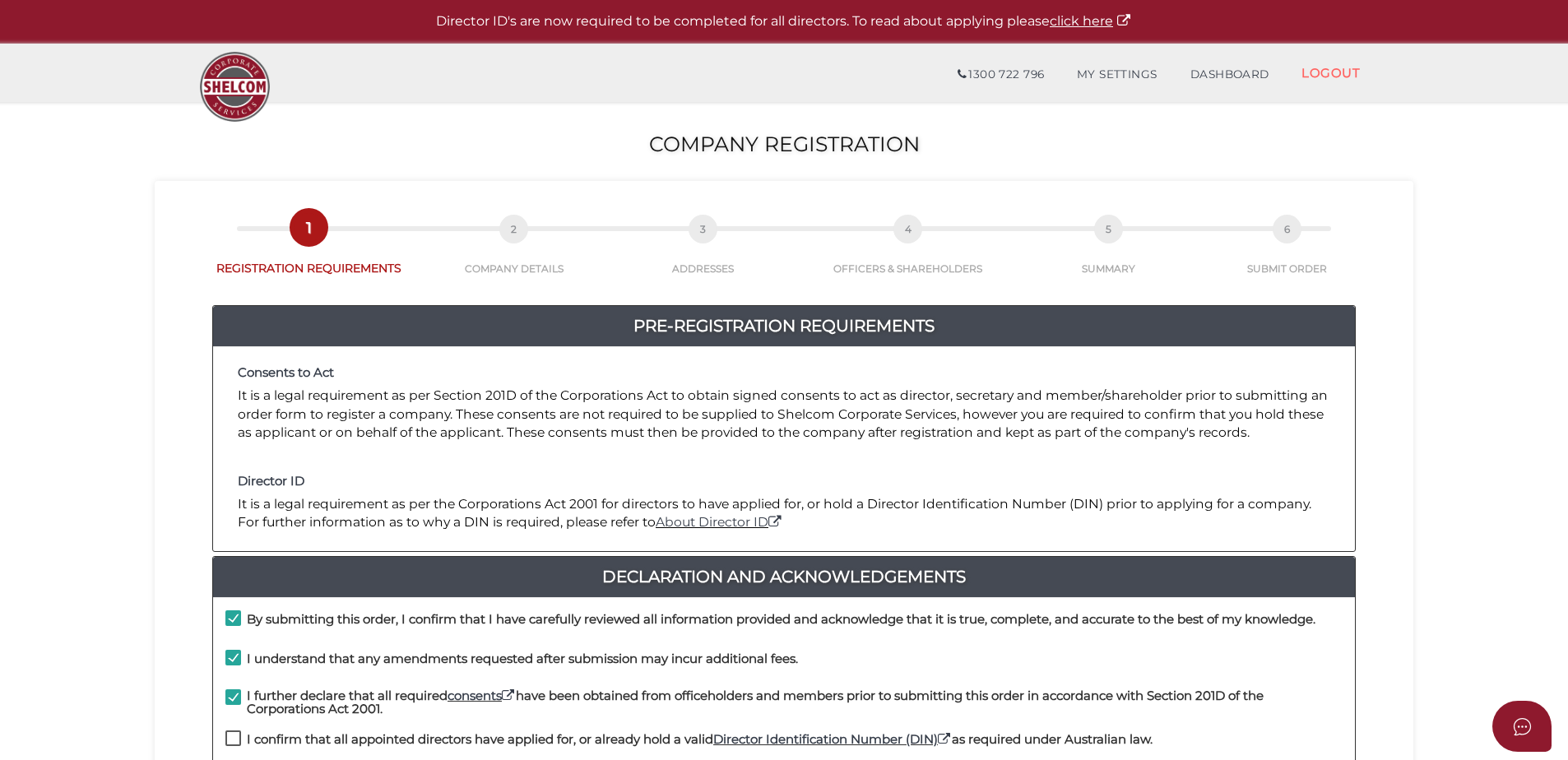
click at [230, 732] on label "I confirm that all appointed directors have applied for, or already hold a vali…" at bounding box center [689, 743] width 927 height 21
checkbox input "true"
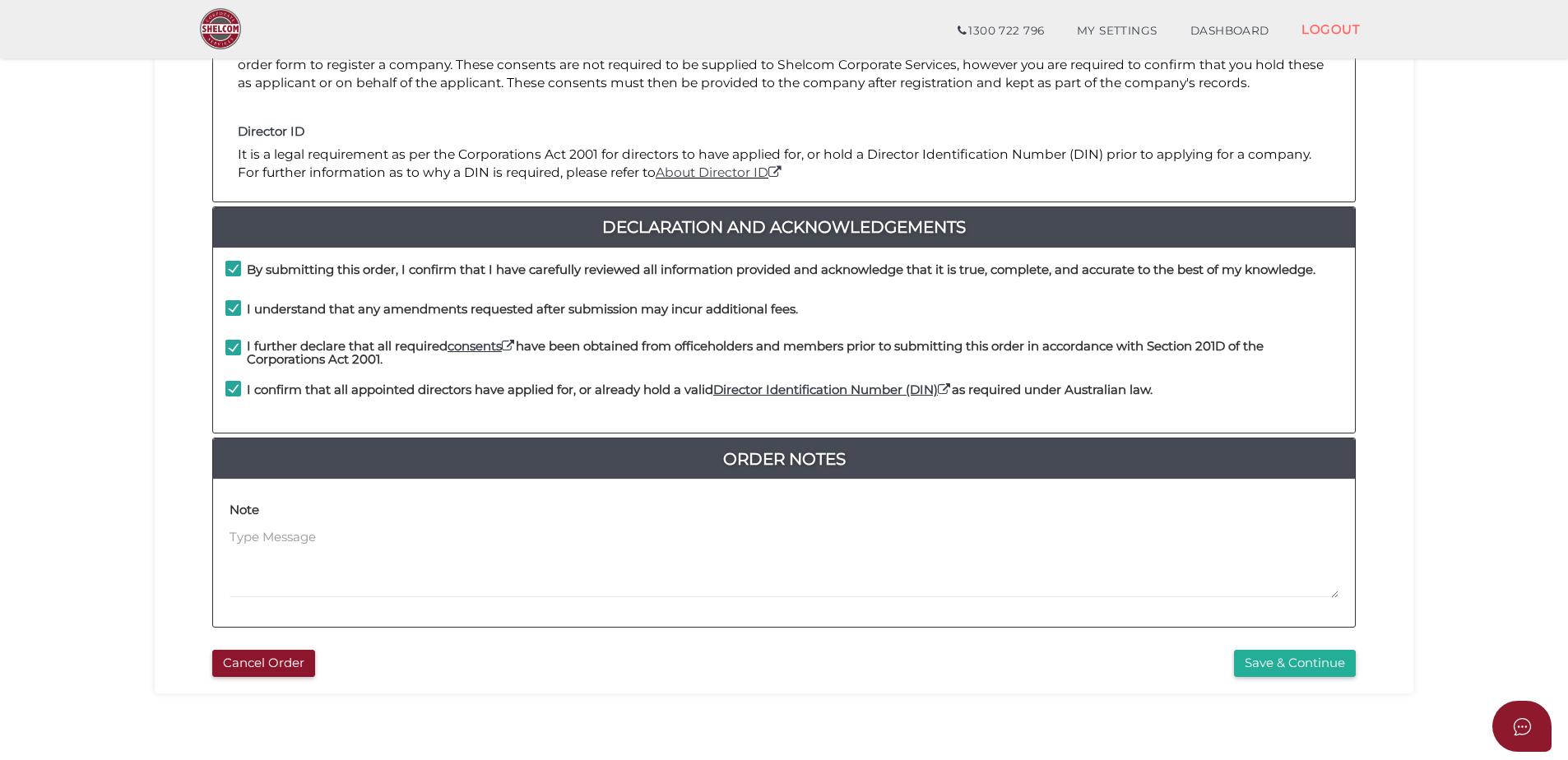
scroll to position [329, 0]
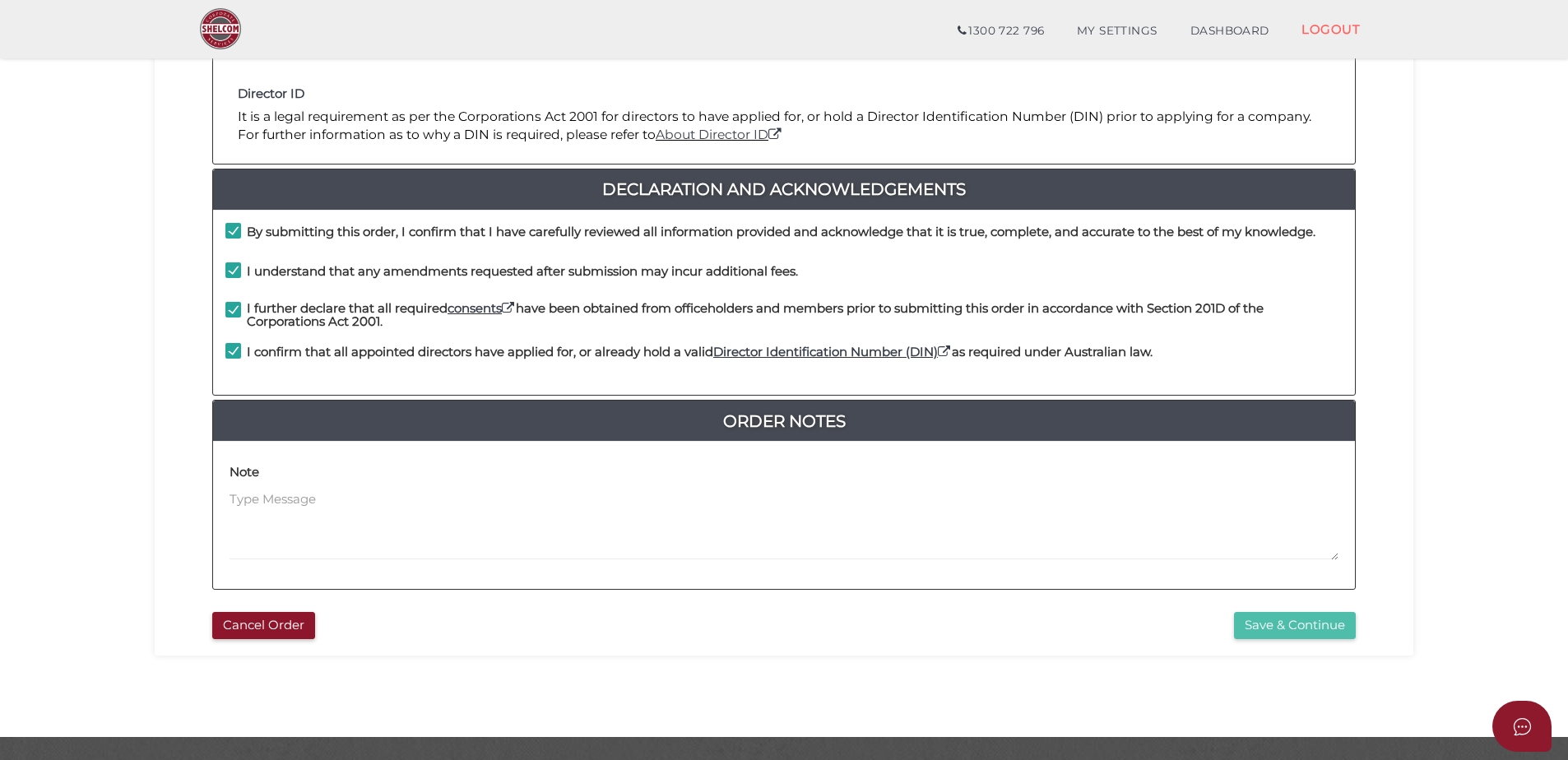
click at [1292, 621] on button "Save & Continue" at bounding box center [1294, 626] width 121 height 28
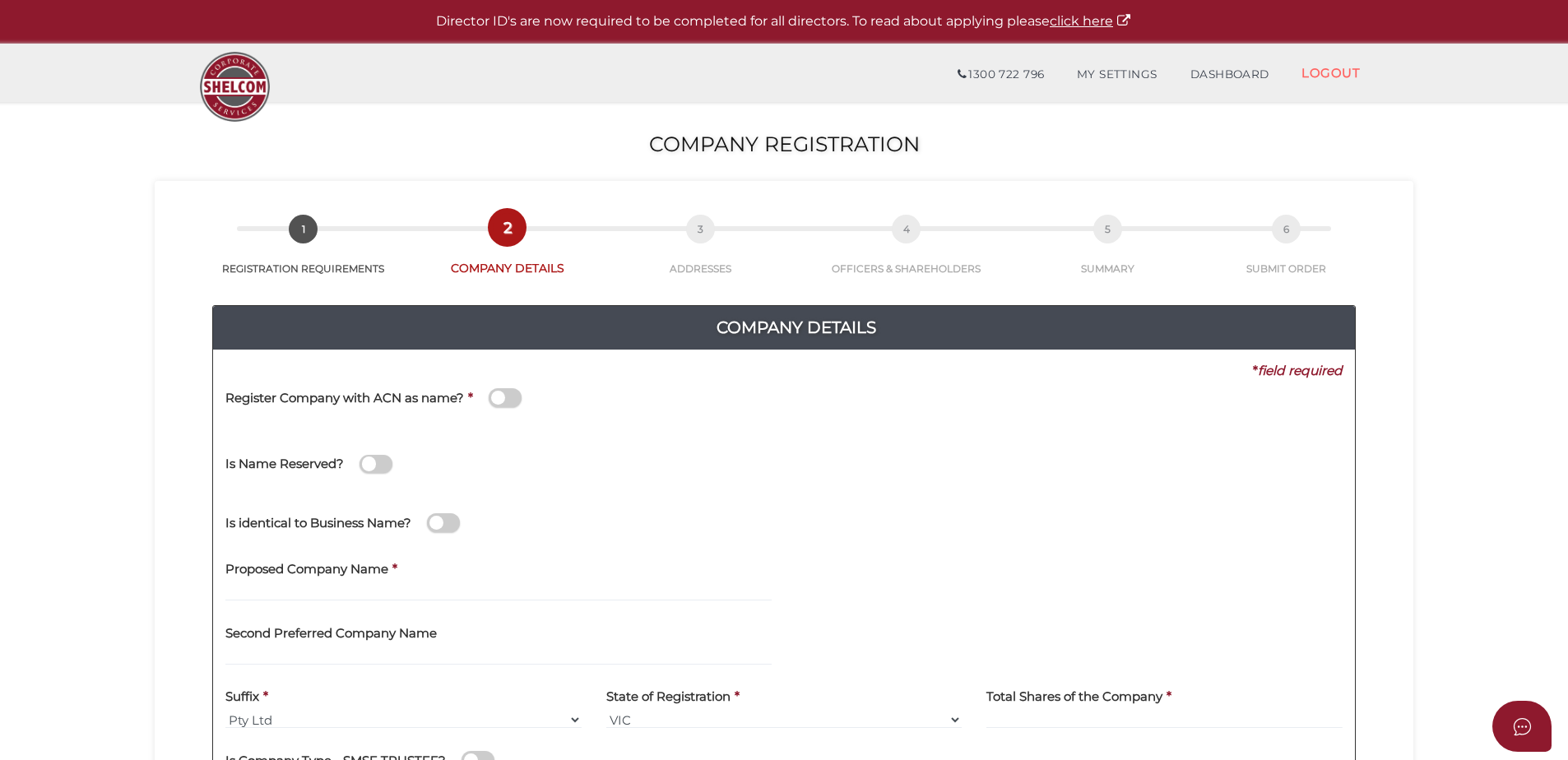
click at [364, 584] on label "Proposed Company Name" at bounding box center [307, 566] width 163 height 34
click at [313, 587] on input "text" at bounding box center [499, 592] width 547 height 18
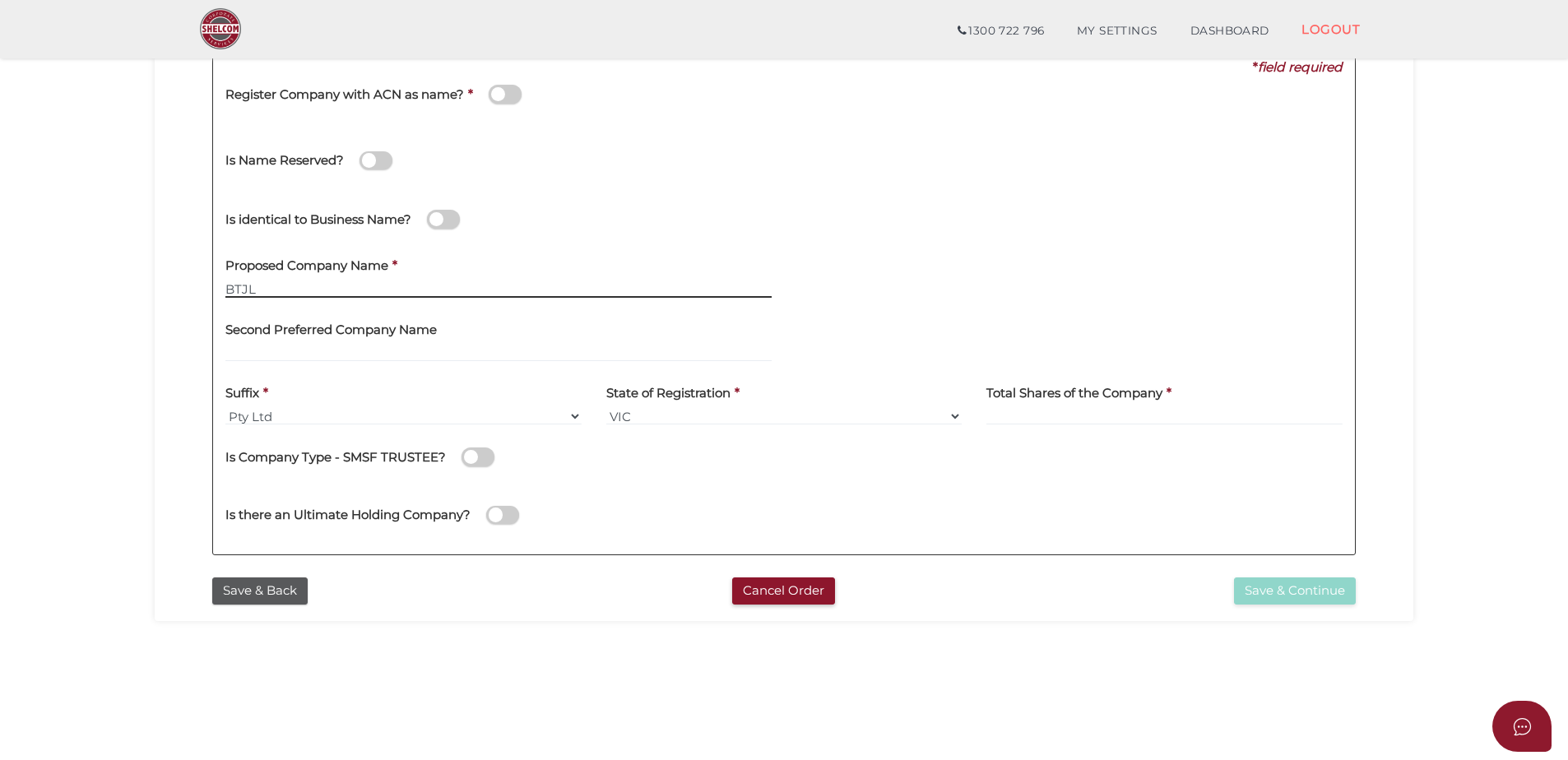
scroll to position [247, 0]
type input "BTJL"
click at [1081, 403] on label "Total Shares of the Company" at bounding box center [1075, 389] width 177 height 34
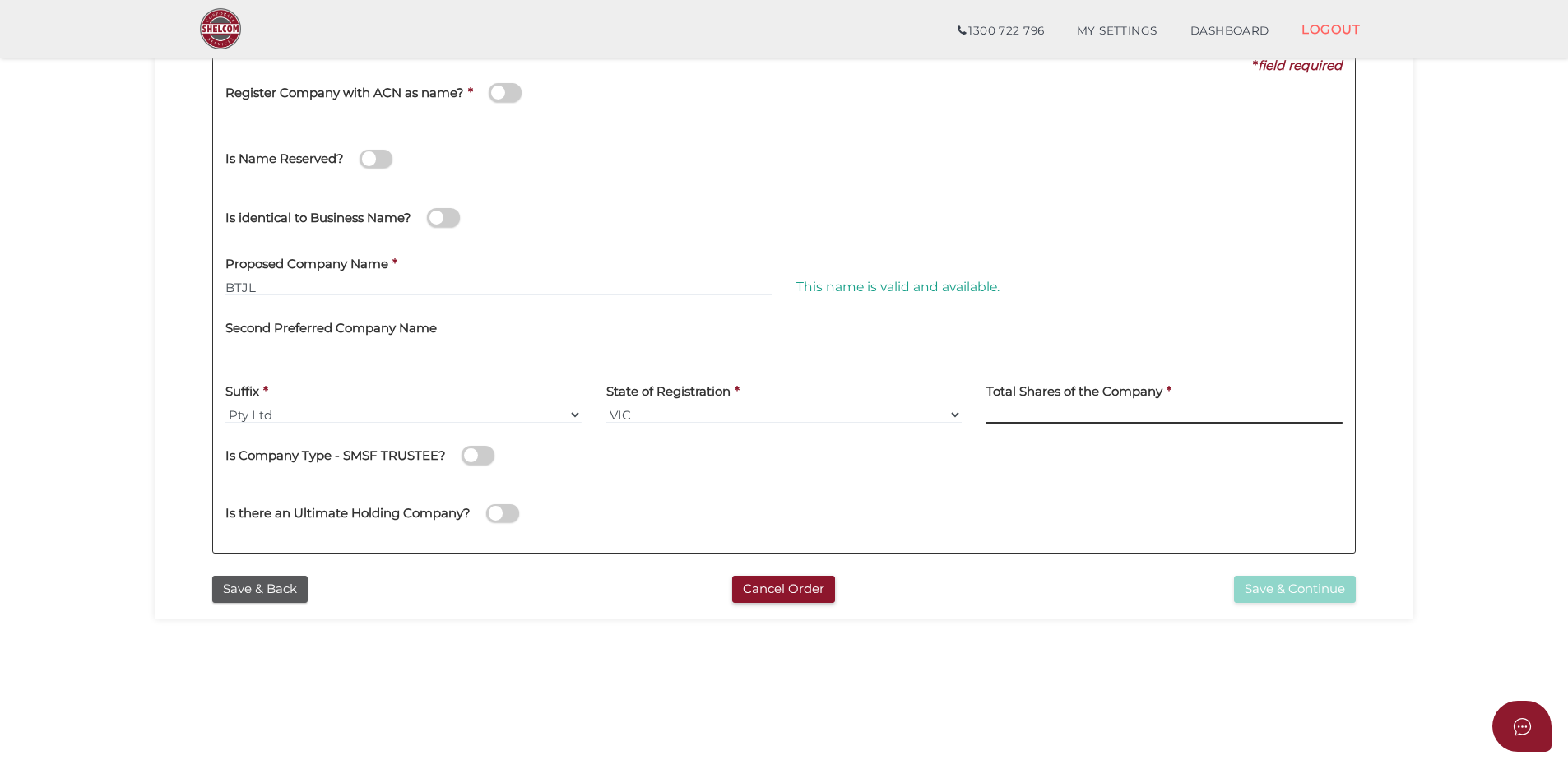
click at [1070, 415] on input at bounding box center [1165, 414] width 356 height 18
type input "100"
click at [1322, 584] on button "Save & Continue" at bounding box center [1294, 590] width 121 height 28
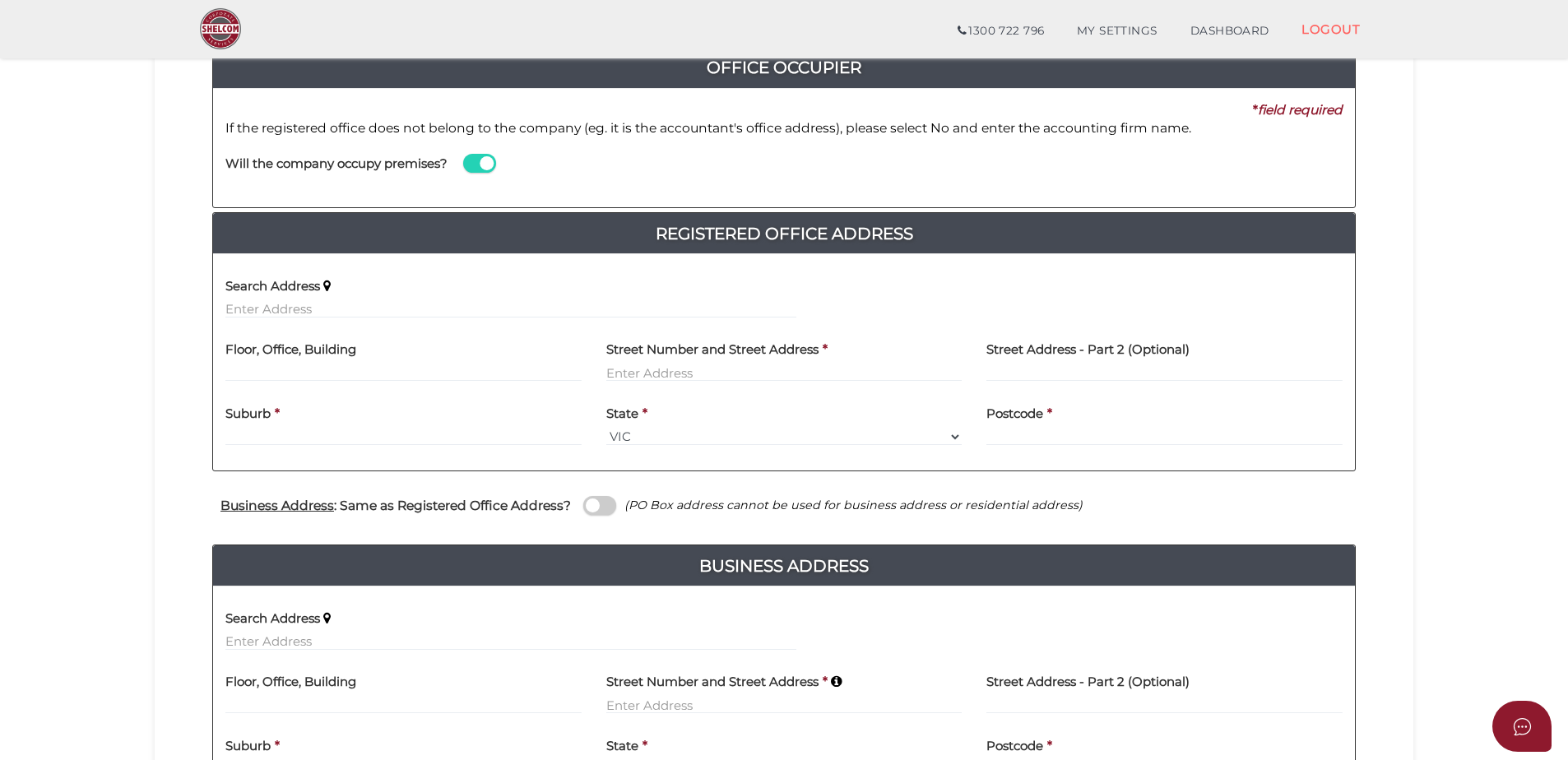
scroll to position [247, 0]
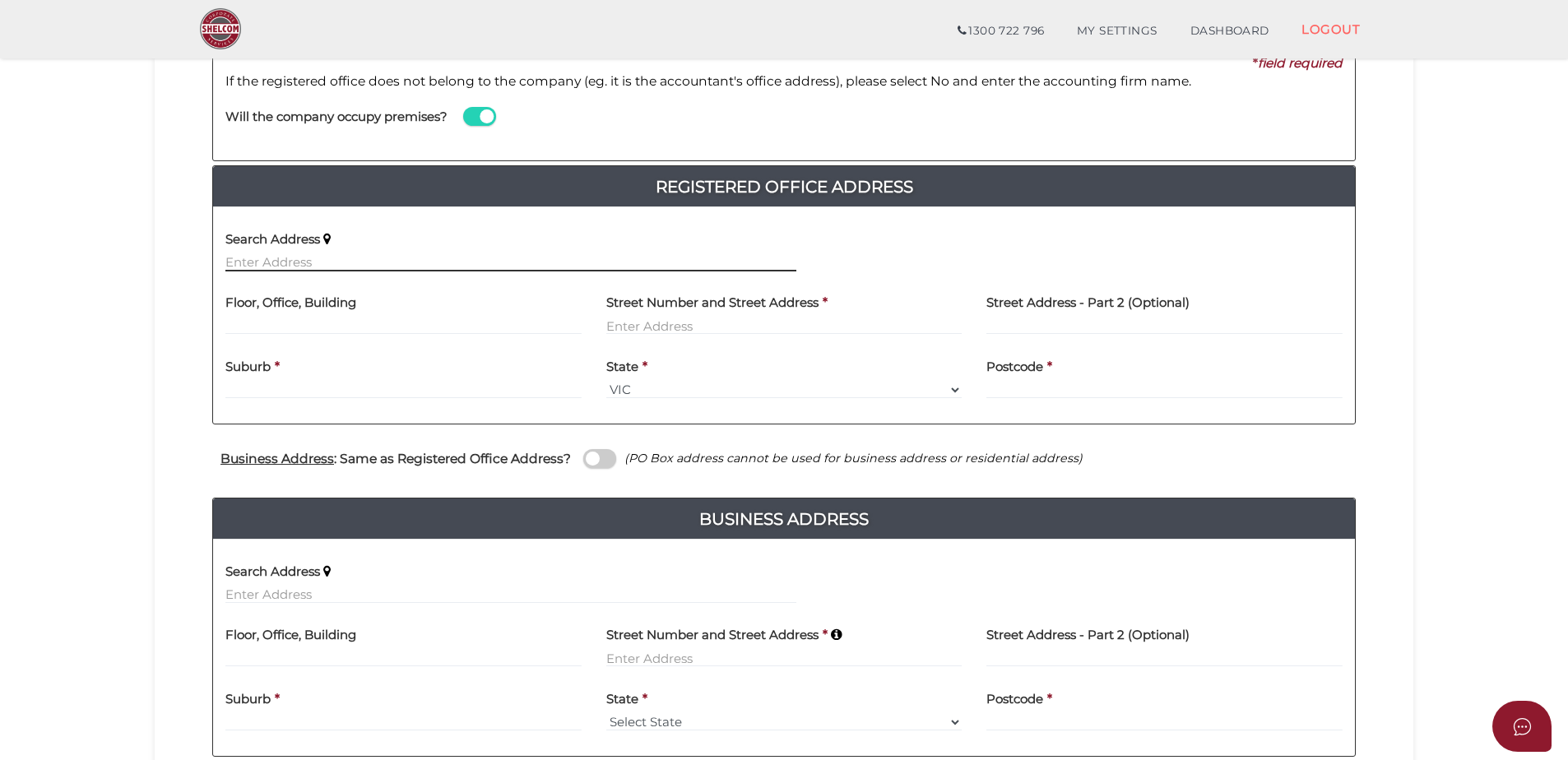
click at [373, 257] on input "text" at bounding box center [511, 262] width 571 height 18
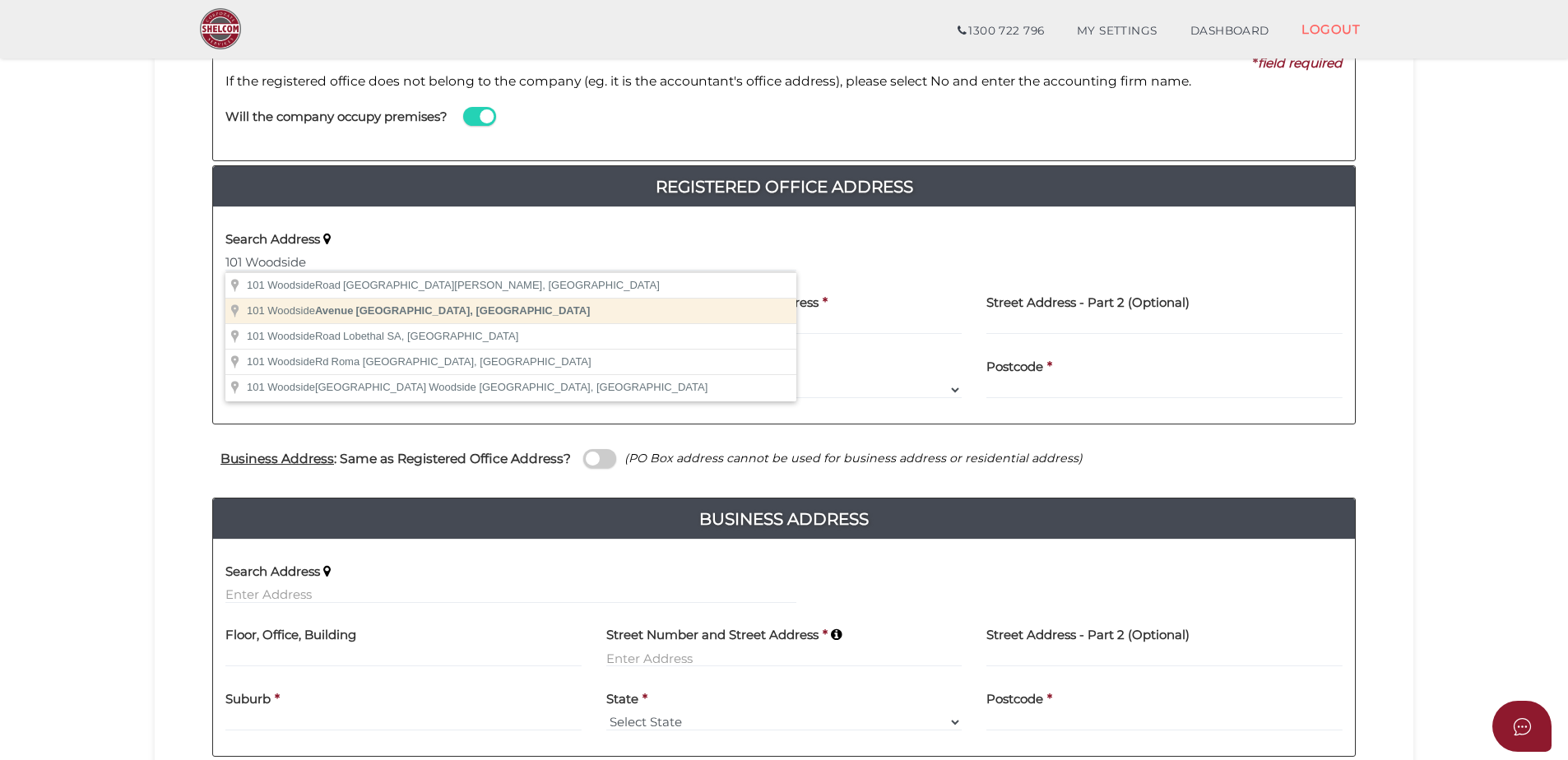
type input "[STREET_ADDRESS]"
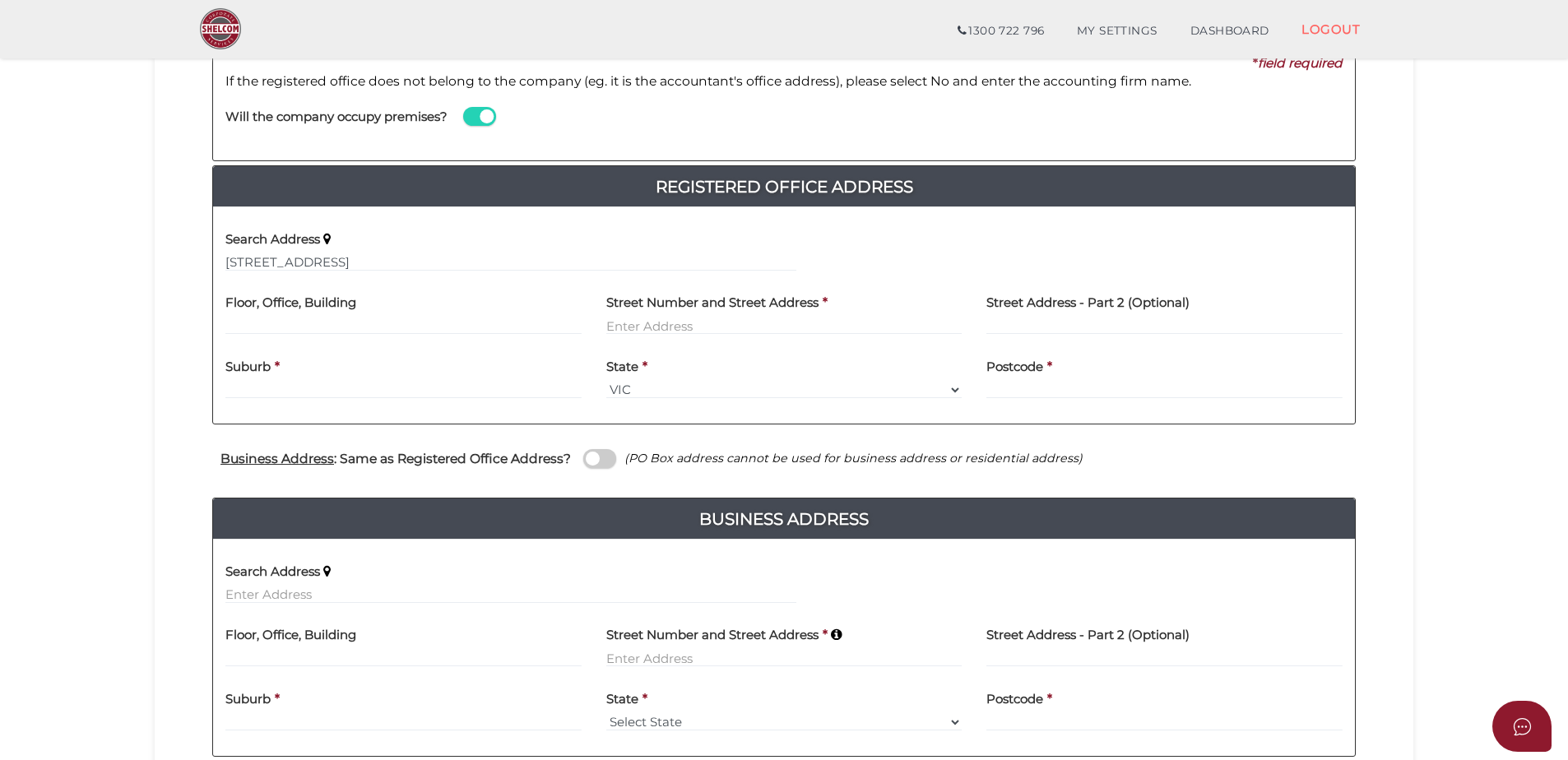
type input "[STREET_ADDRESS]"
type input "[GEOGRAPHIC_DATA]"
select select "VIC"
type input "3199"
click at [602, 463] on span at bounding box center [600, 459] width 33 height 19
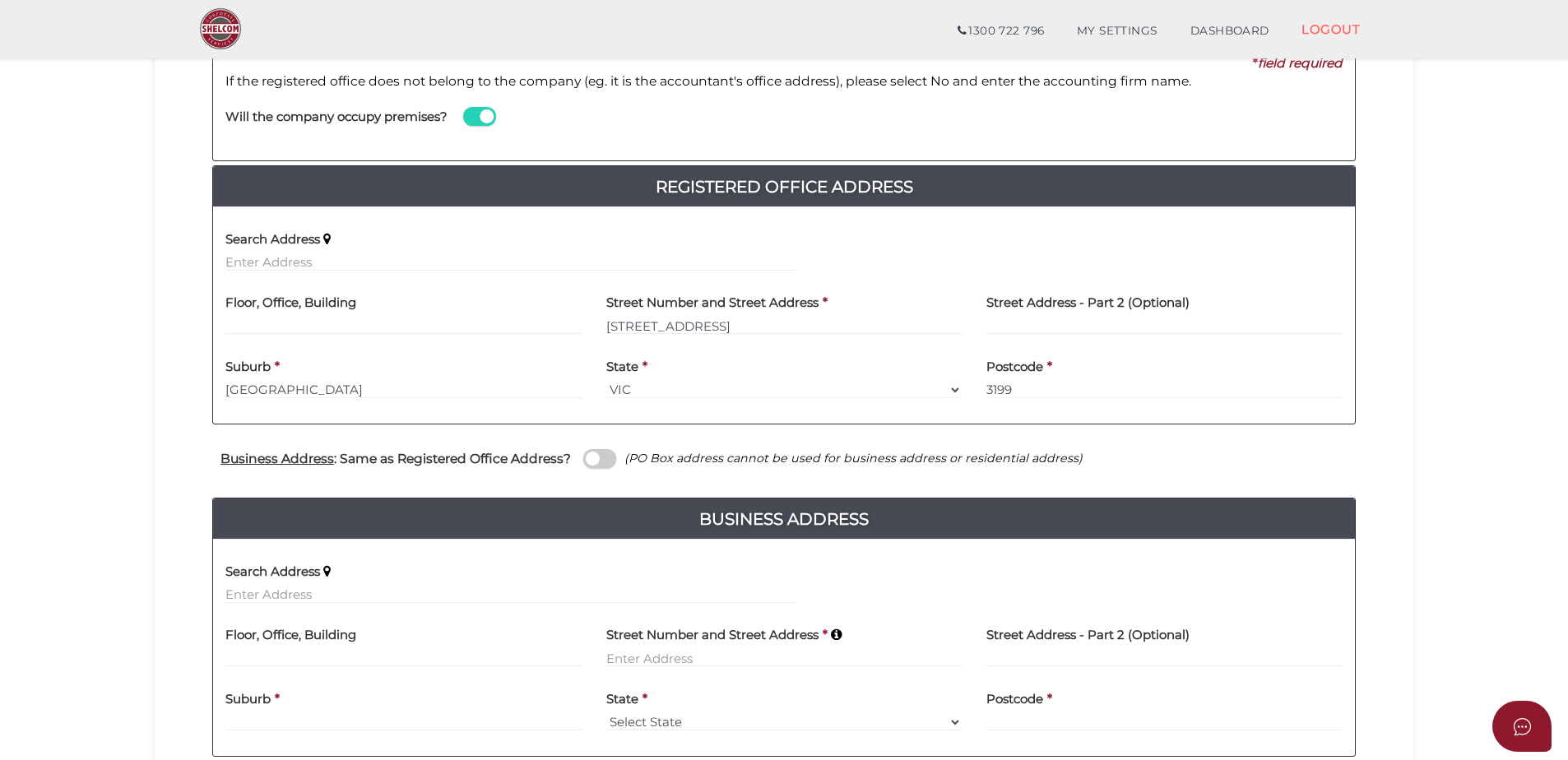
click at [0, 0] on input "checkbox" at bounding box center [0, 0] width 0 height 0
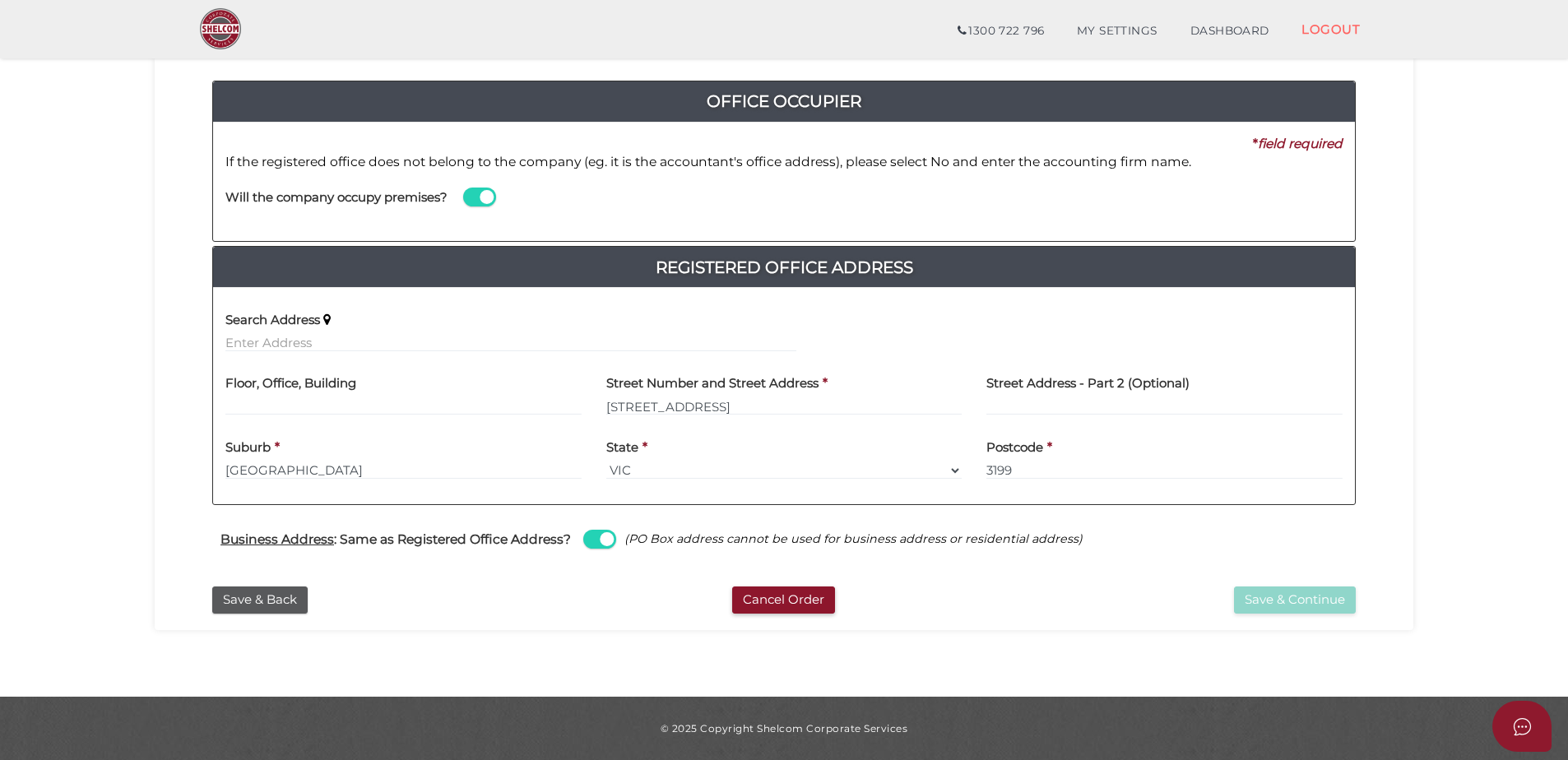
scroll to position [166, 0]
click at [1295, 602] on button "Save & Continue" at bounding box center [1294, 600] width 121 height 28
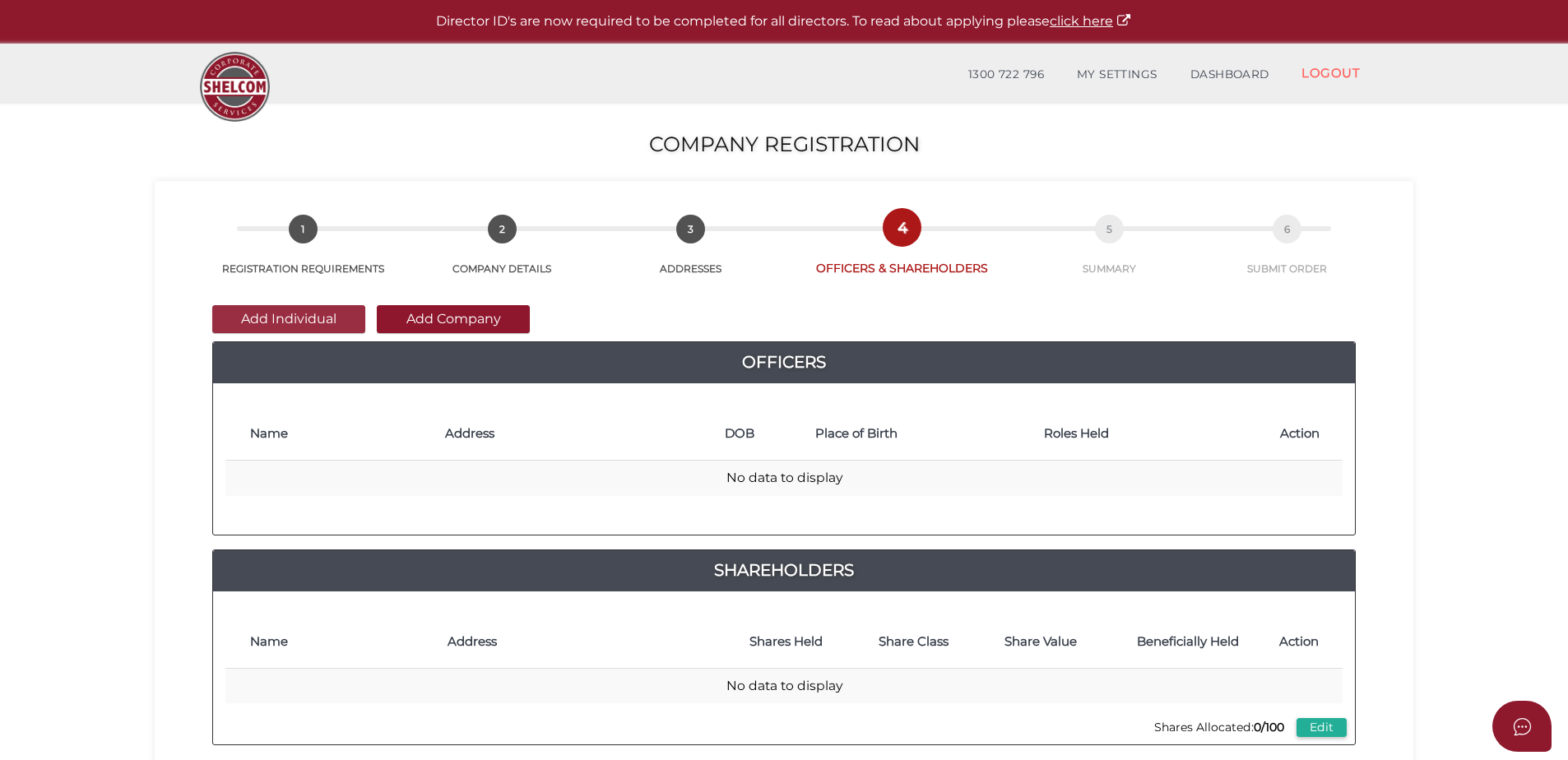
click at [305, 315] on button "Add Individual" at bounding box center [289, 319] width 153 height 28
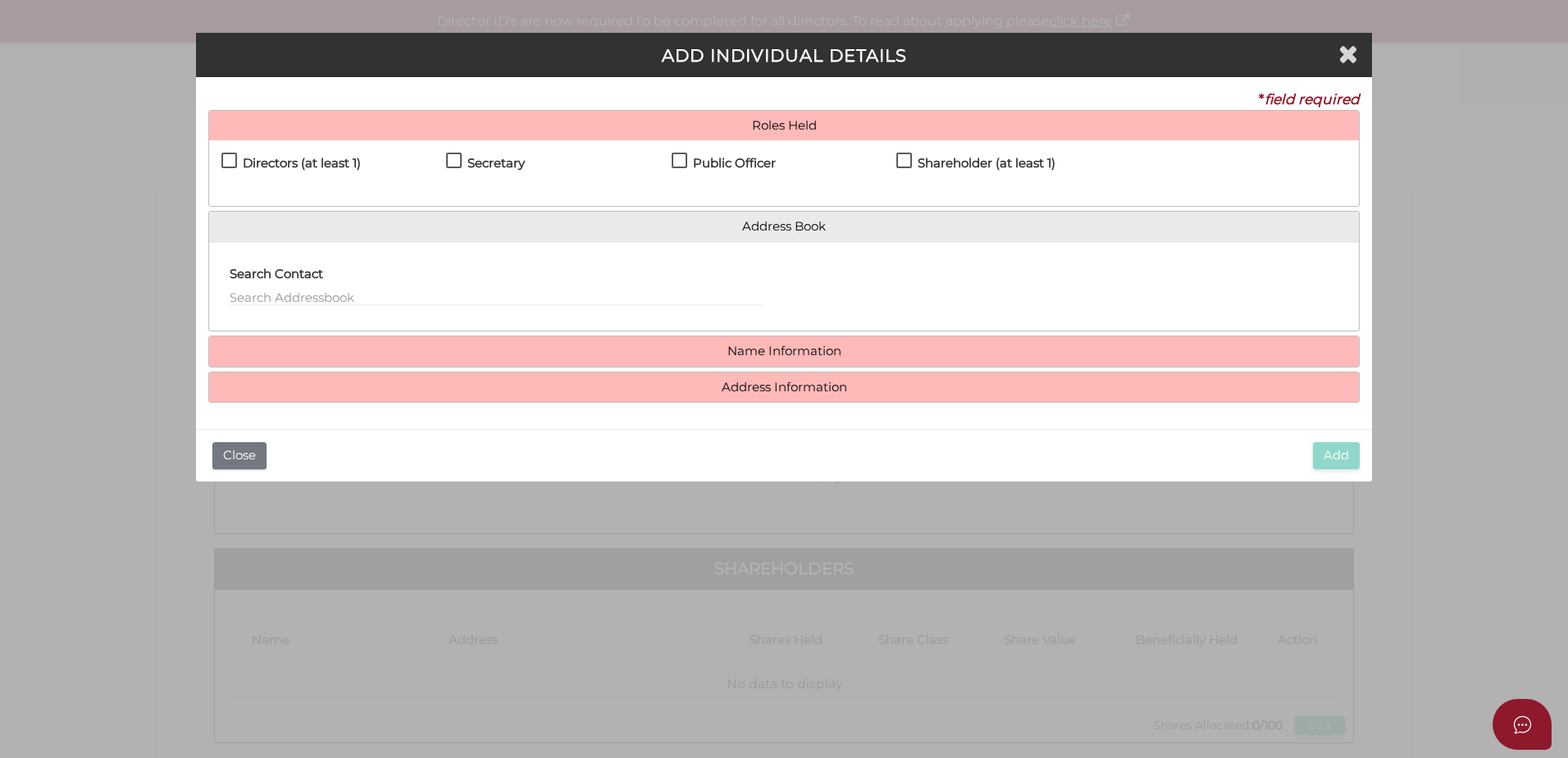
click at [301, 161] on h4 "Directors (at least 1)" at bounding box center [302, 164] width 118 height 14
checkbox input "true"
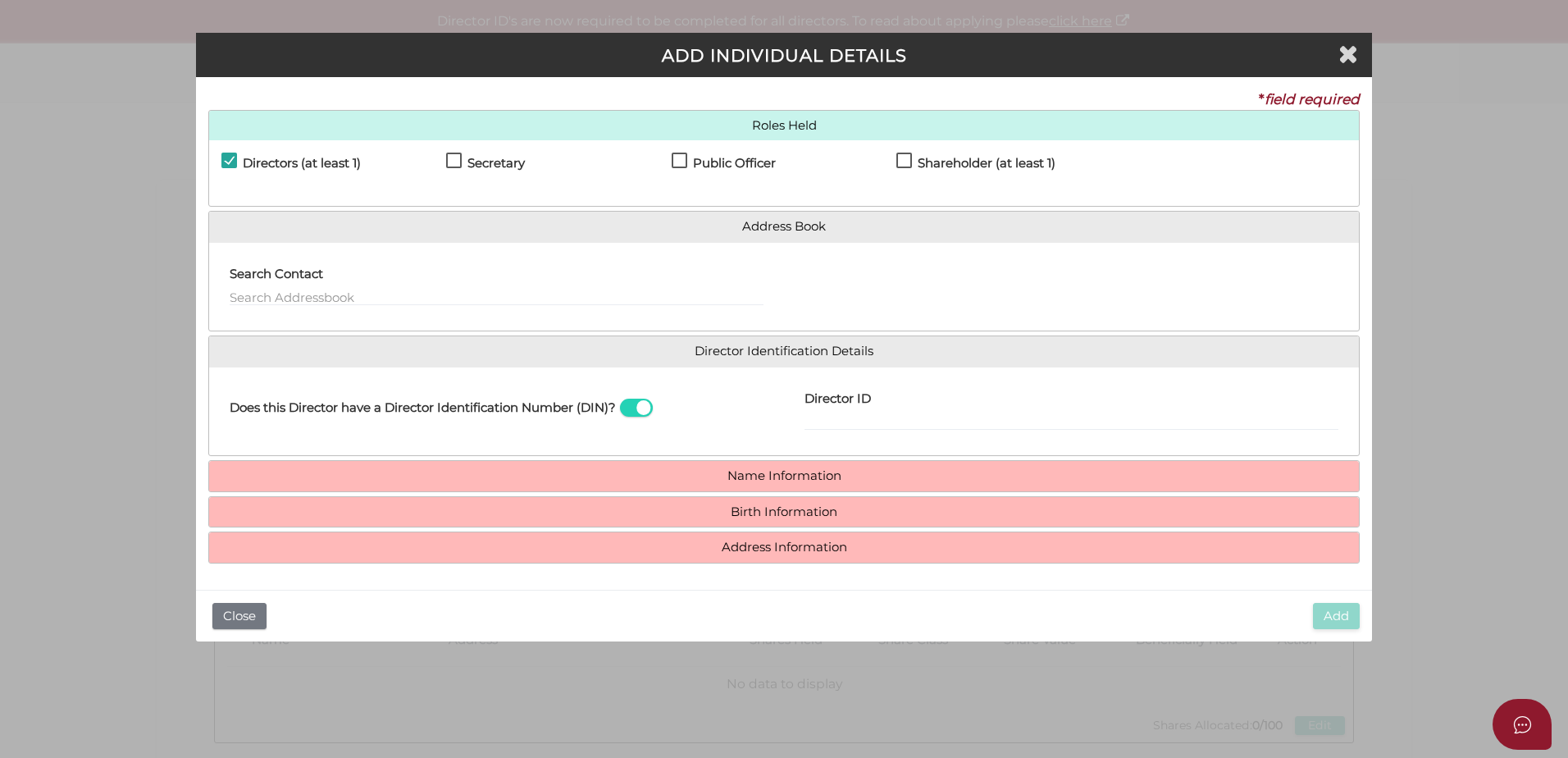
click at [975, 164] on h4 "Shareholder (at least 1)" at bounding box center [986, 164] width 138 height 14
checkbox input "true"
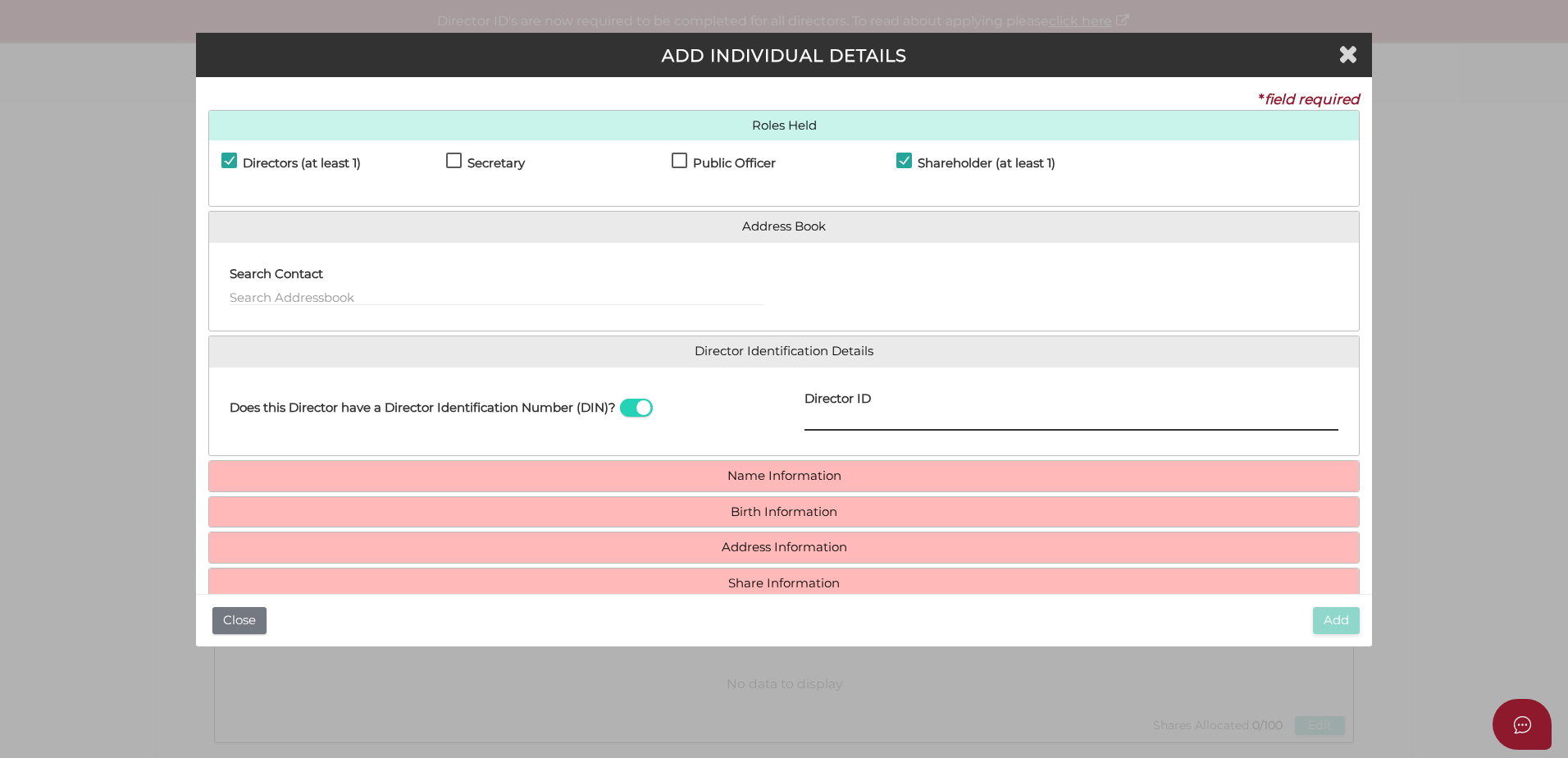
click at [876, 421] on input "Director ID" at bounding box center [1071, 421] width 534 height 18
paste input "036 87812 09750"
click at [831, 426] on input "036 87812 09750" at bounding box center [1071, 421] width 534 height 18
type input "036878120975089"
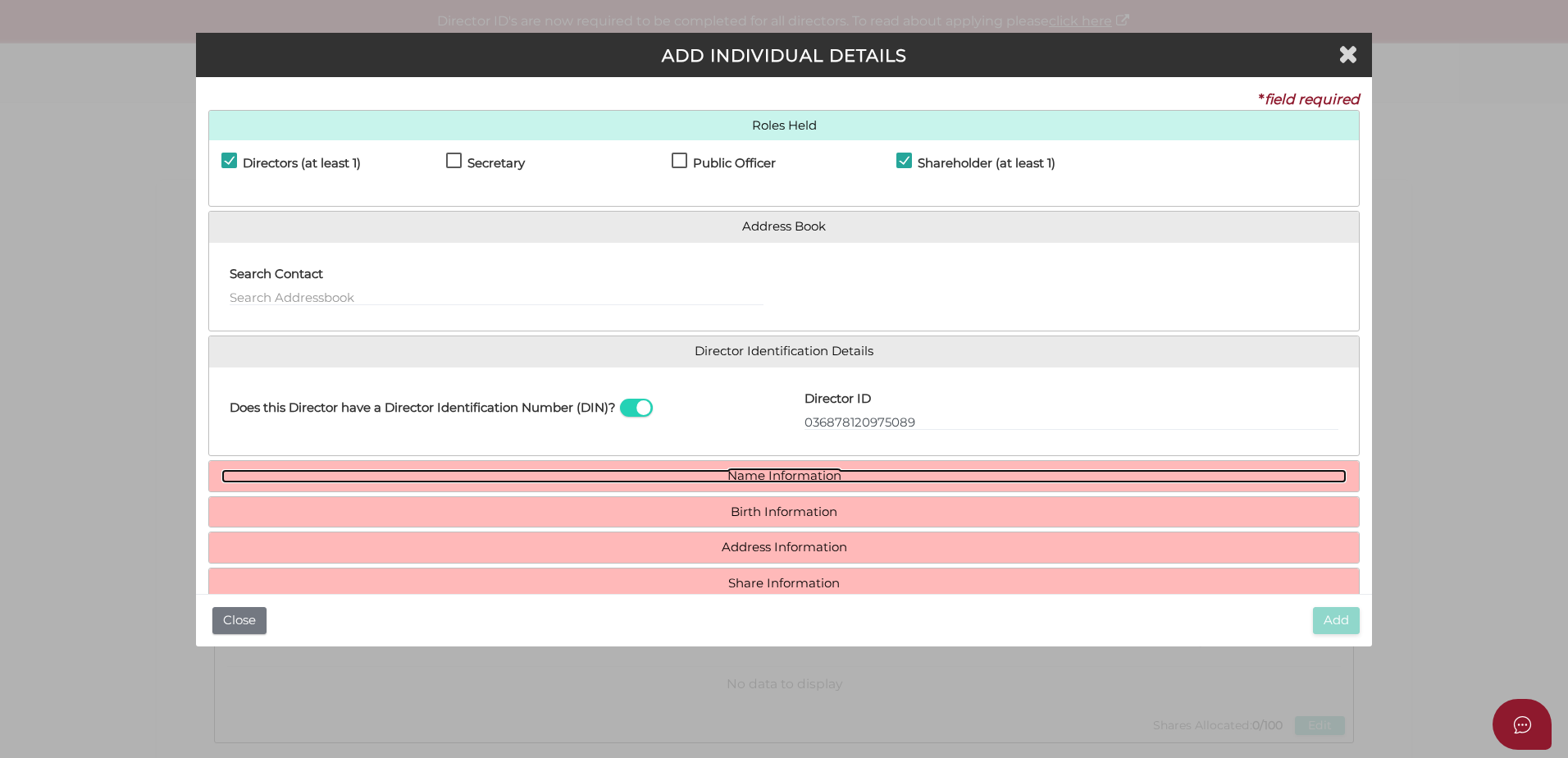
click at [857, 481] on link "Name Information" at bounding box center [784, 476] width 1125 height 14
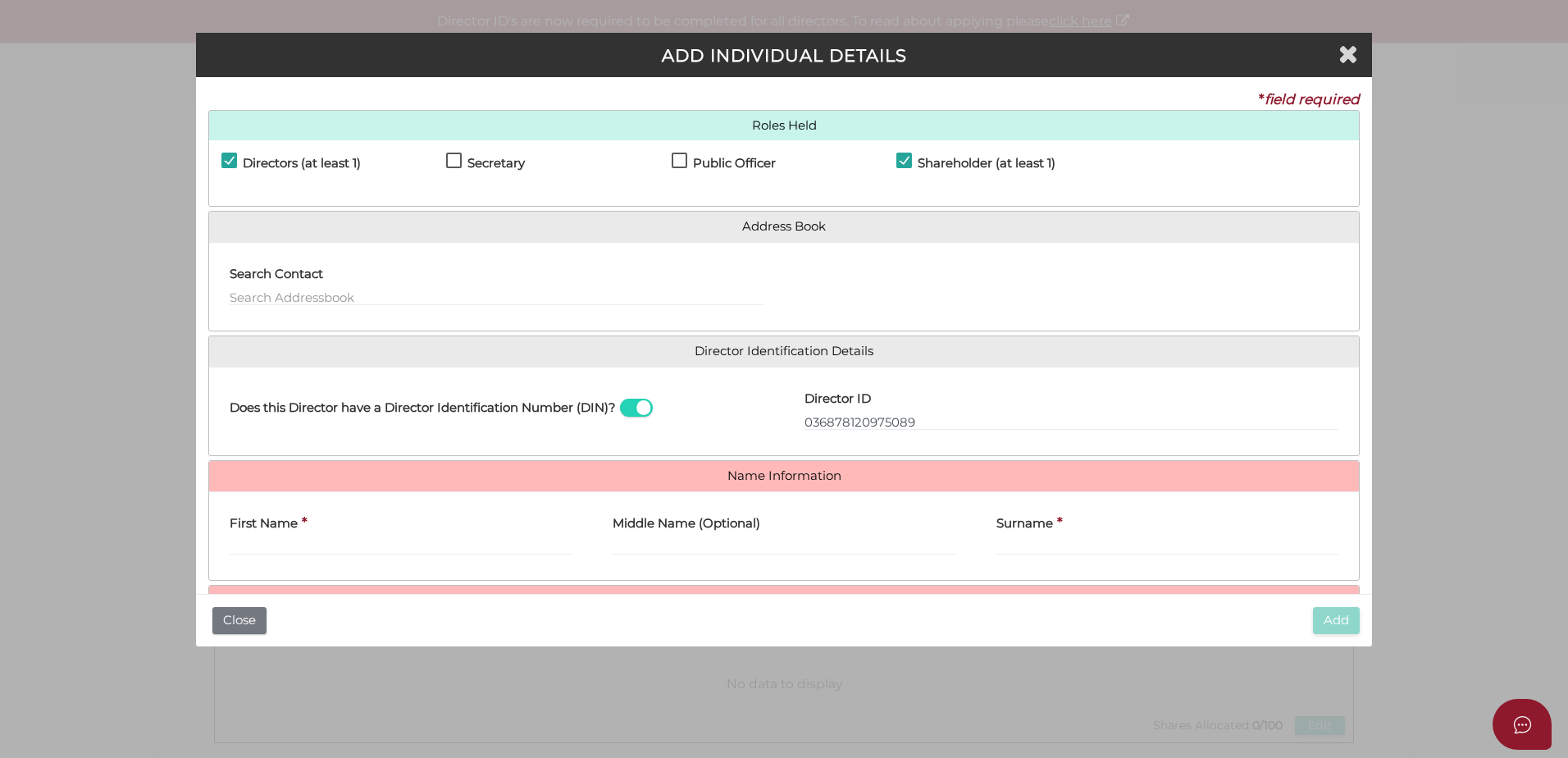
click at [407, 537] on div "First Name *" at bounding box center [401, 531] width 342 height 52
click at [362, 547] on input "First Name" at bounding box center [401, 546] width 342 height 18
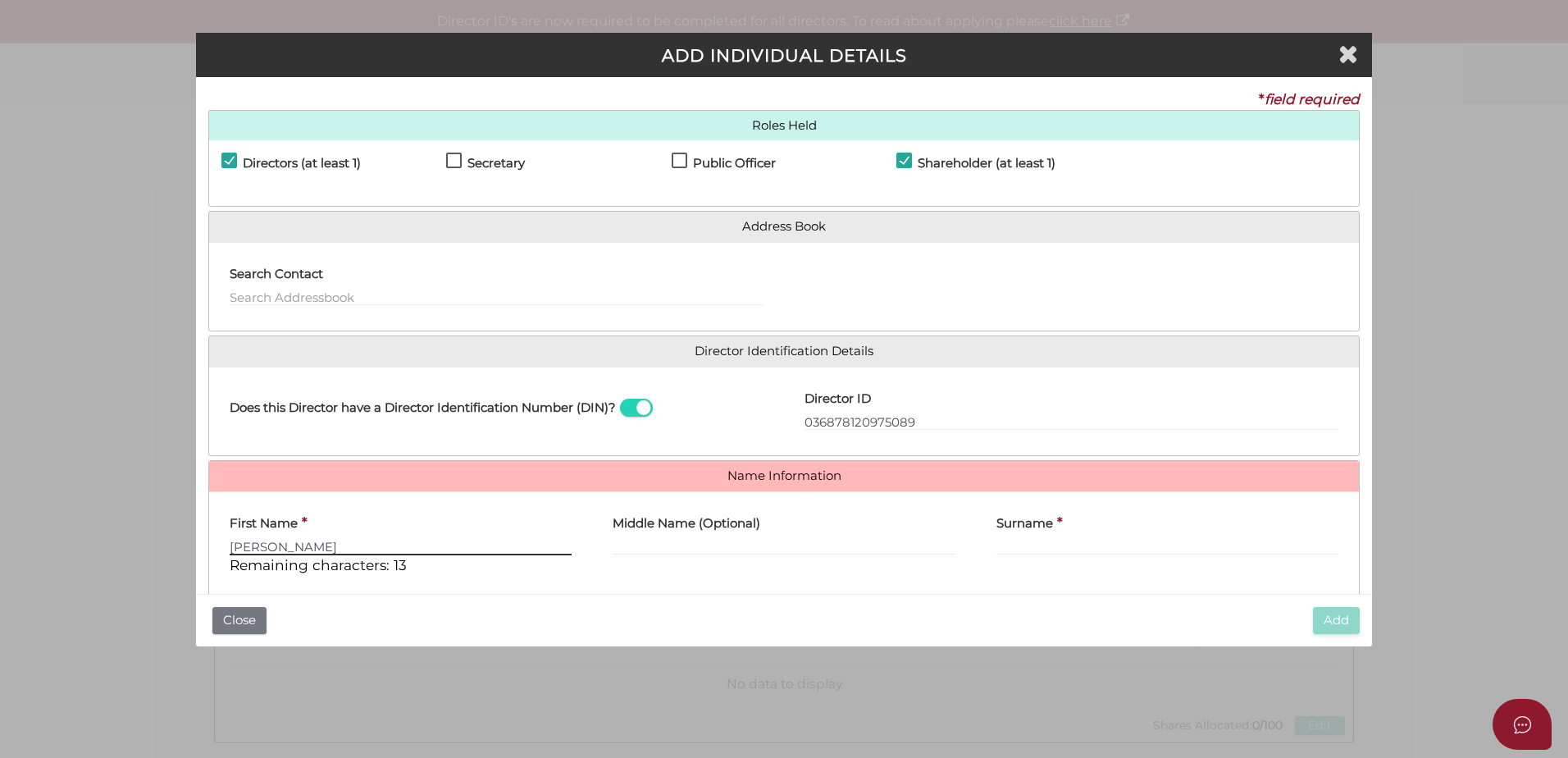
type input "Jessica"
click at [648, 549] on input "Middle Name (Optional)" at bounding box center [784, 546] width 342 height 18
type input "Louise"
click at [1117, 545] on input "Surname" at bounding box center [1167, 546] width 342 height 18
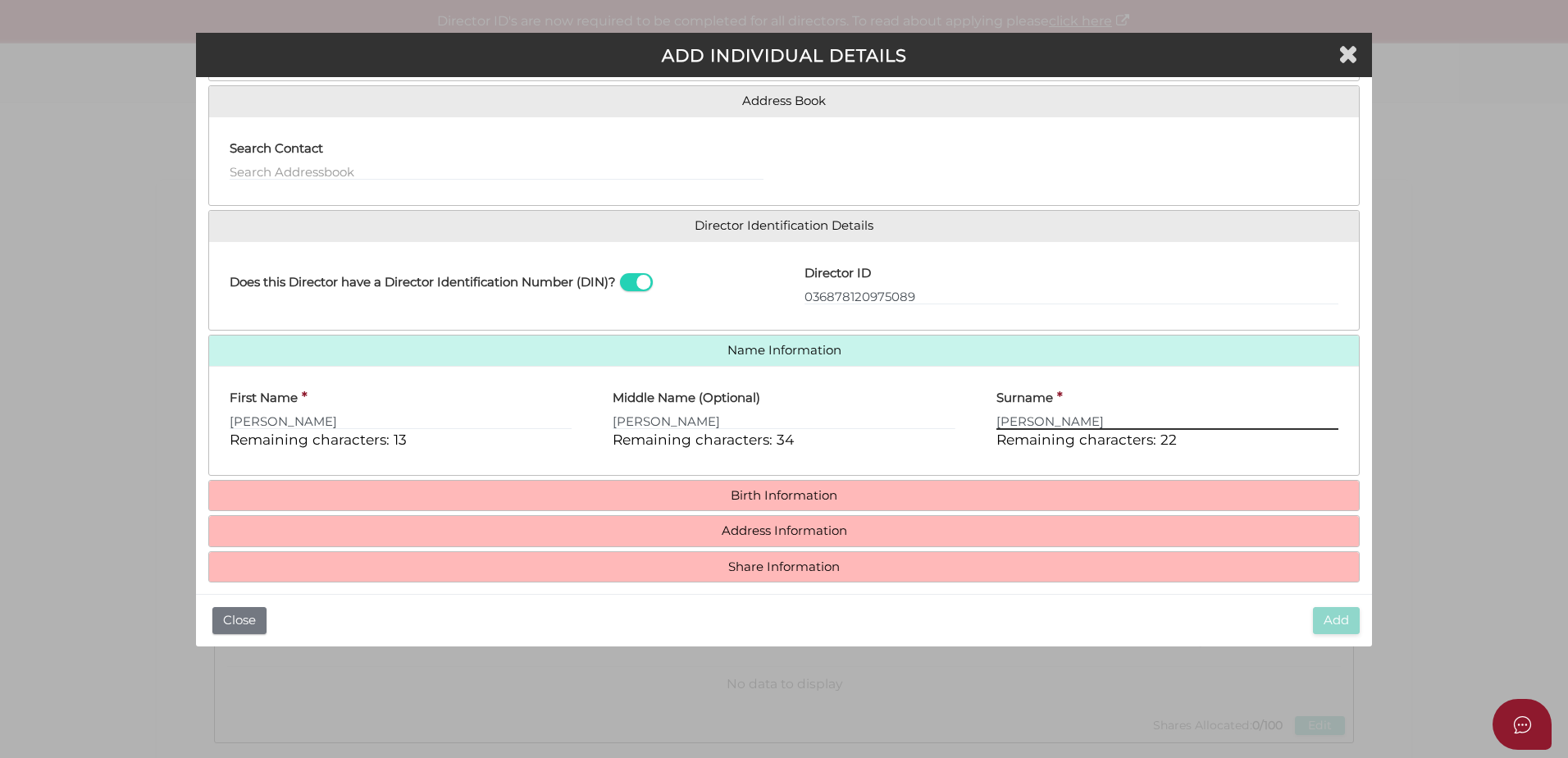
scroll to position [140, 0]
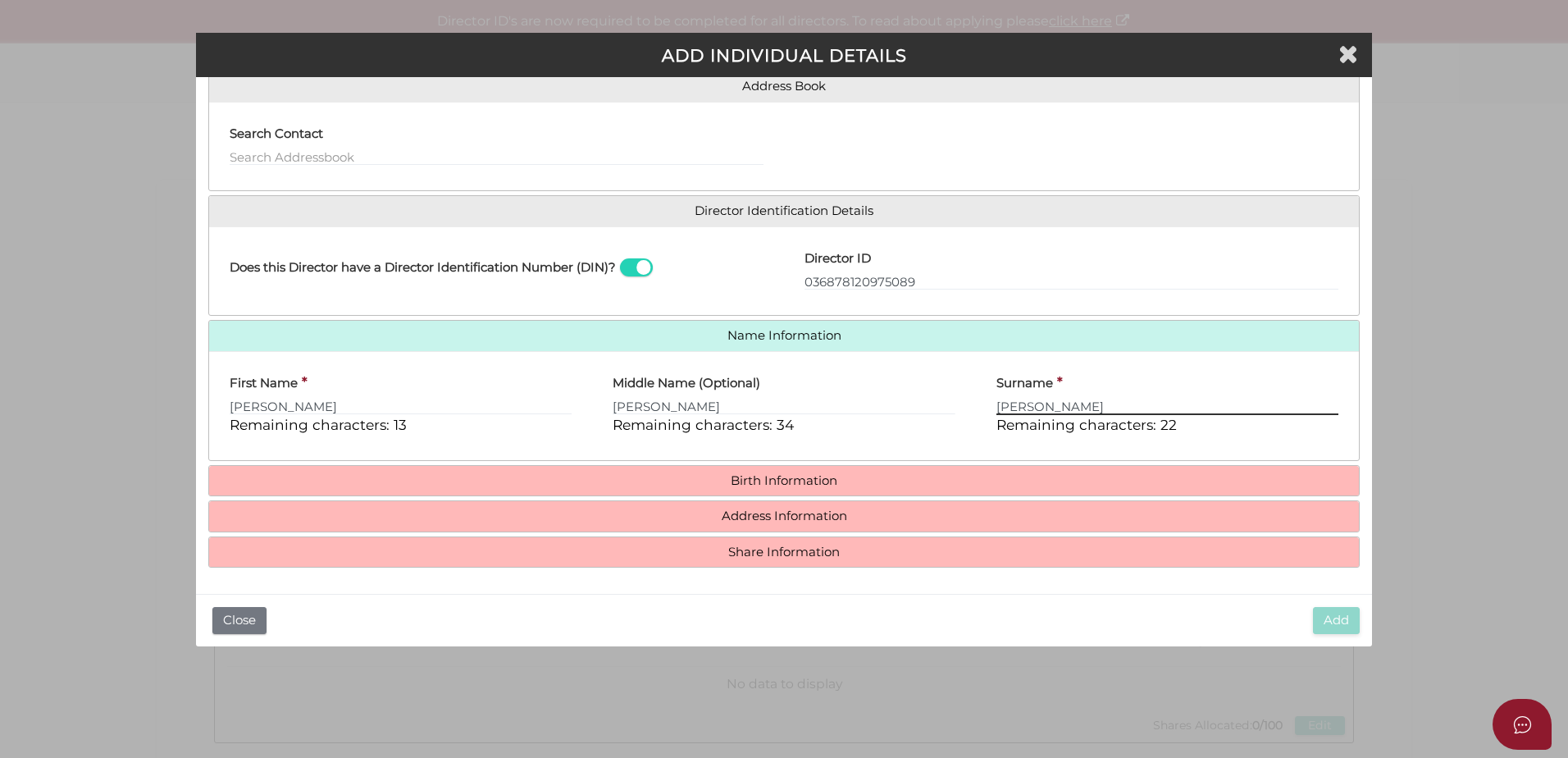
type input "Mitchell"
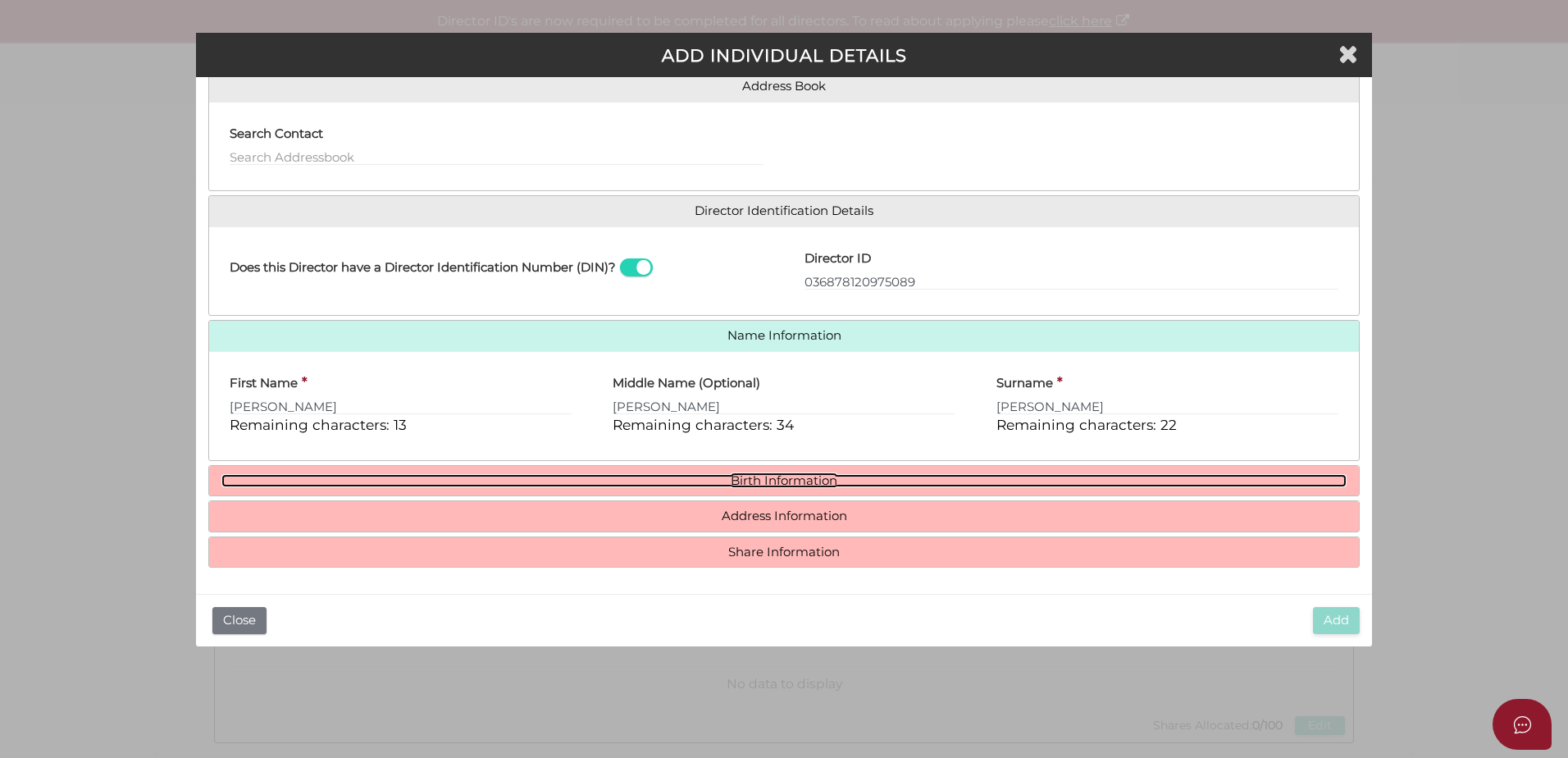
click at [866, 482] on link "Birth Information" at bounding box center [784, 481] width 1125 height 14
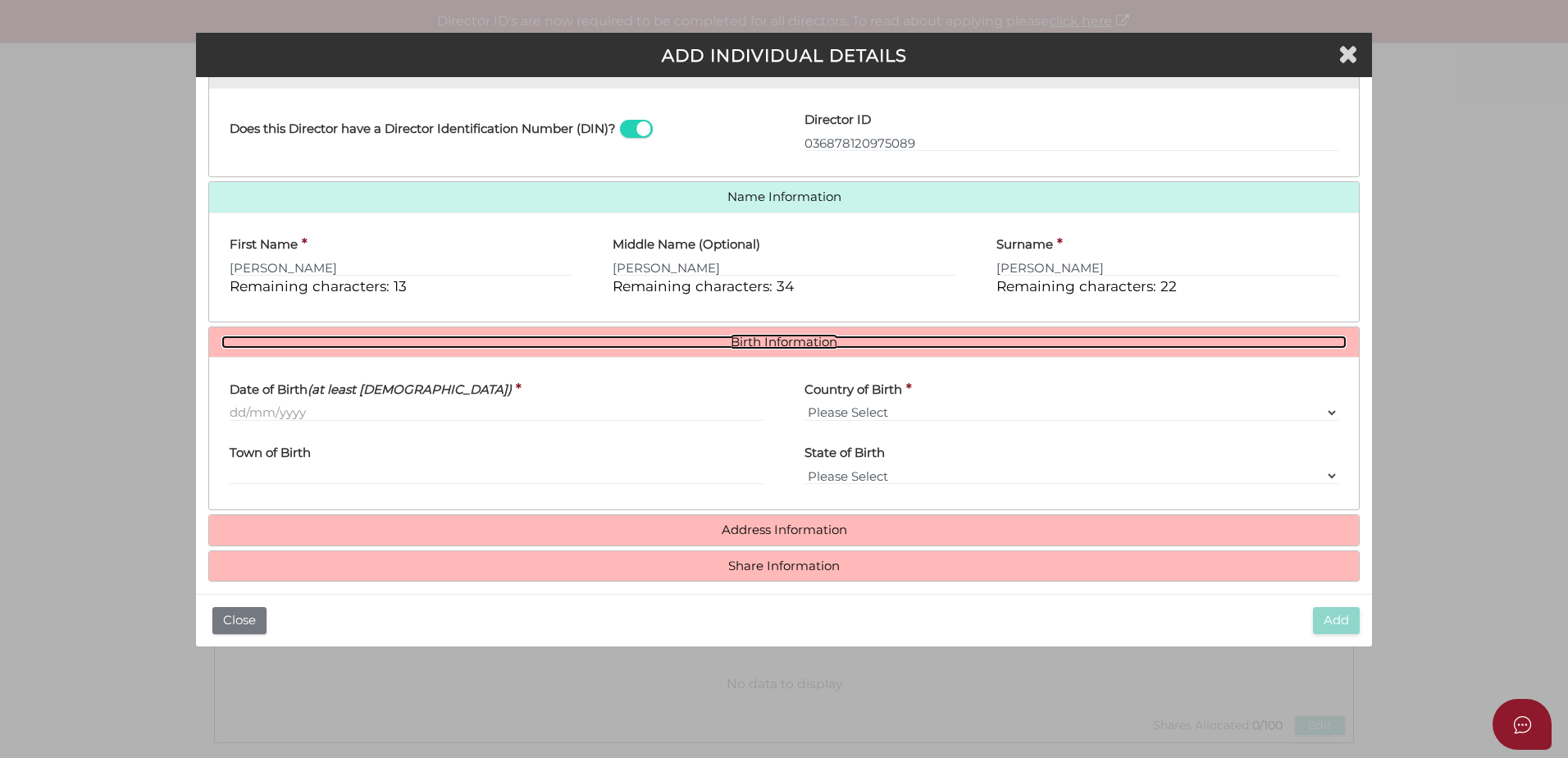
scroll to position [293, 0]
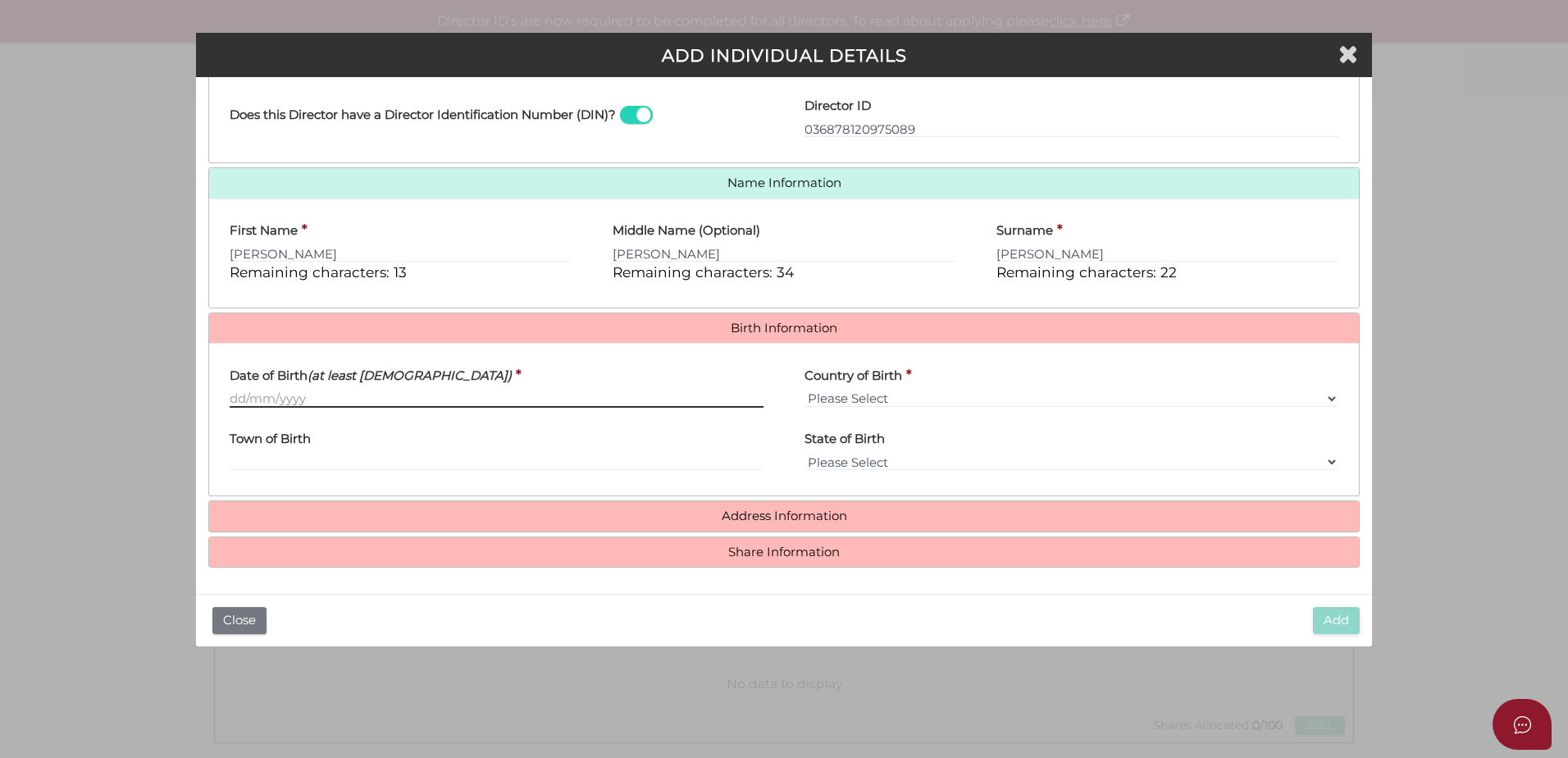
click at [431, 395] on input "Date of Birth (at least 18 years old)" at bounding box center [497, 398] width 534 height 18
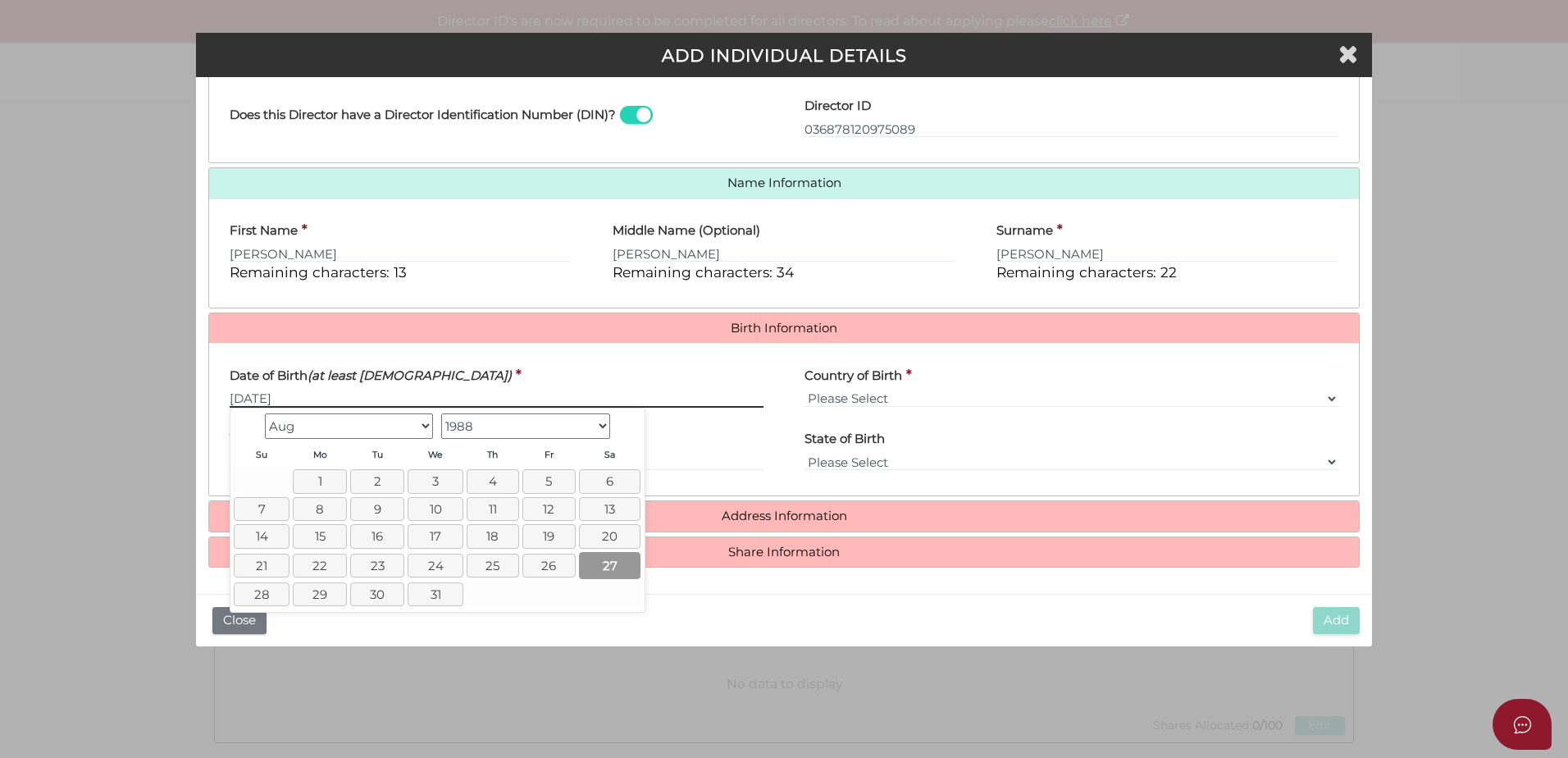
type input "27/08/1988"
click at [622, 567] on link "27" at bounding box center [610, 566] width 62 height 27
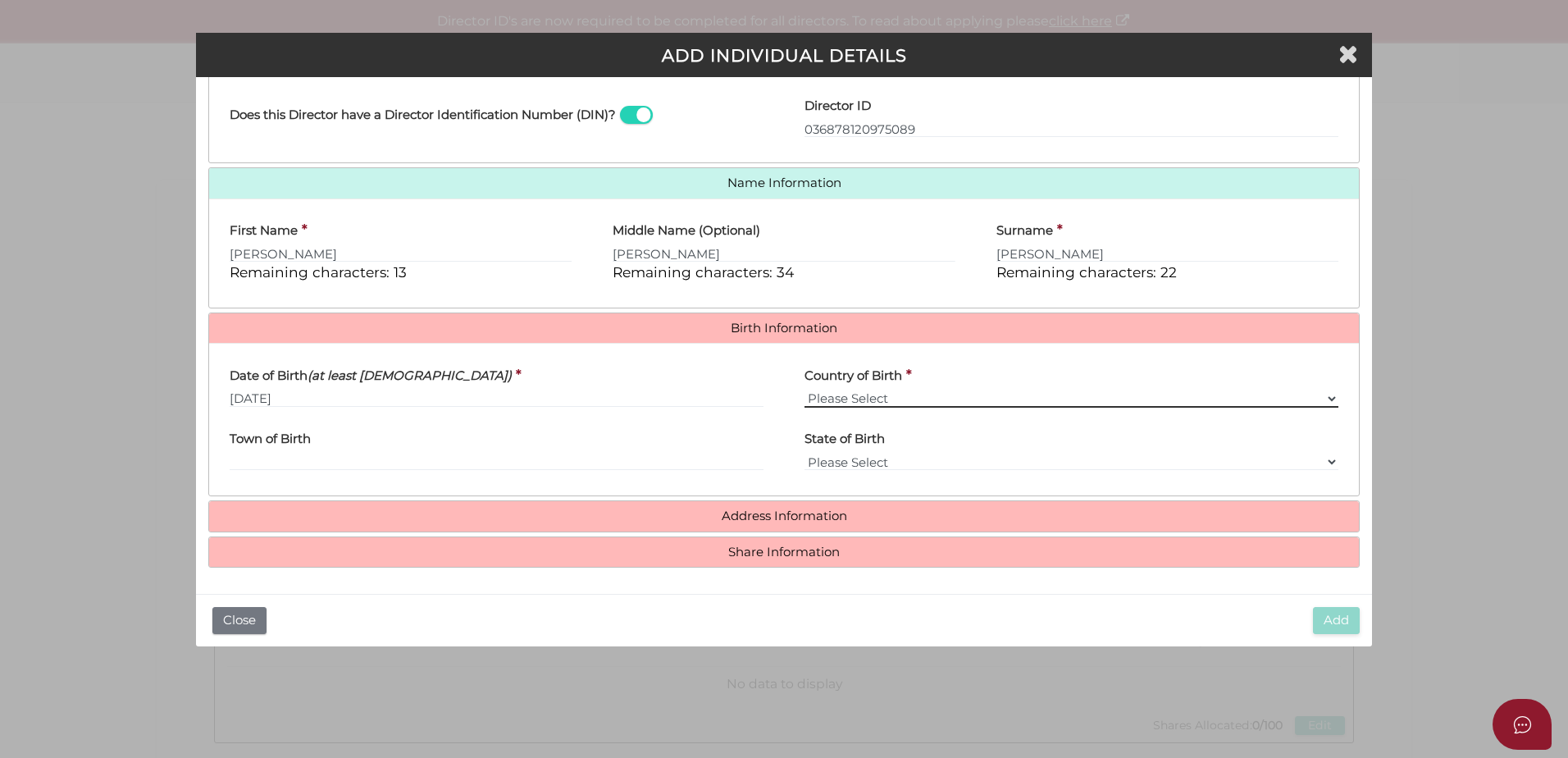
click at [923, 391] on select "Please Select v Australia Afghanistan Albania Algeria American Samoa Andorra An…" at bounding box center [1071, 398] width 534 height 18
select select "Australia"
click at [804, 390] on select "Please Select v Australia Afghanistan Albania Algeria American Samoa Andorra An…" at bounding box center [1071, 398] width 534 height 18
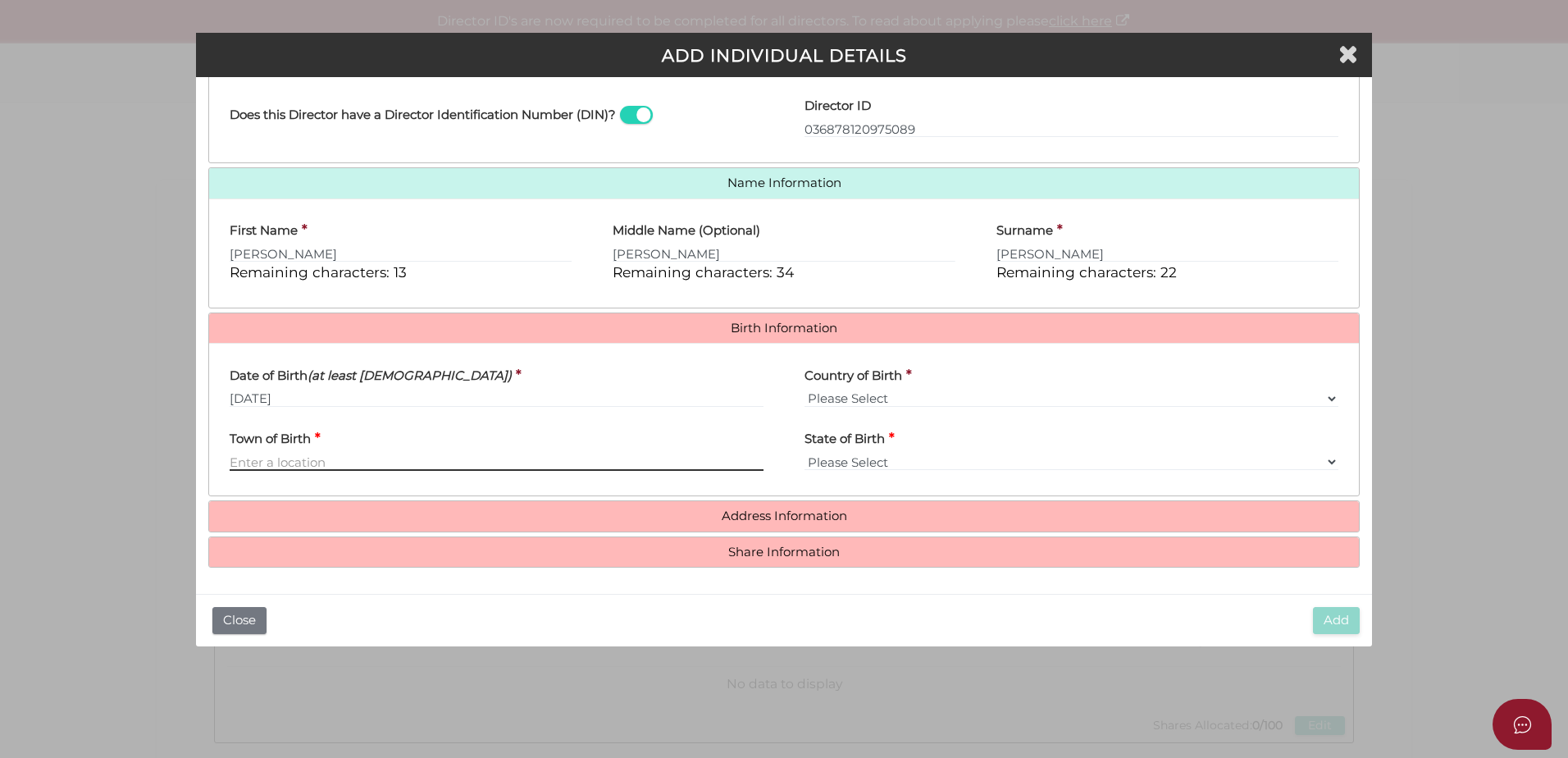
click at [490, 464] on input "Town of Birth" at bounding box center [497, 462] width 534 height 18
type input "Carlton"
select select "VIC"
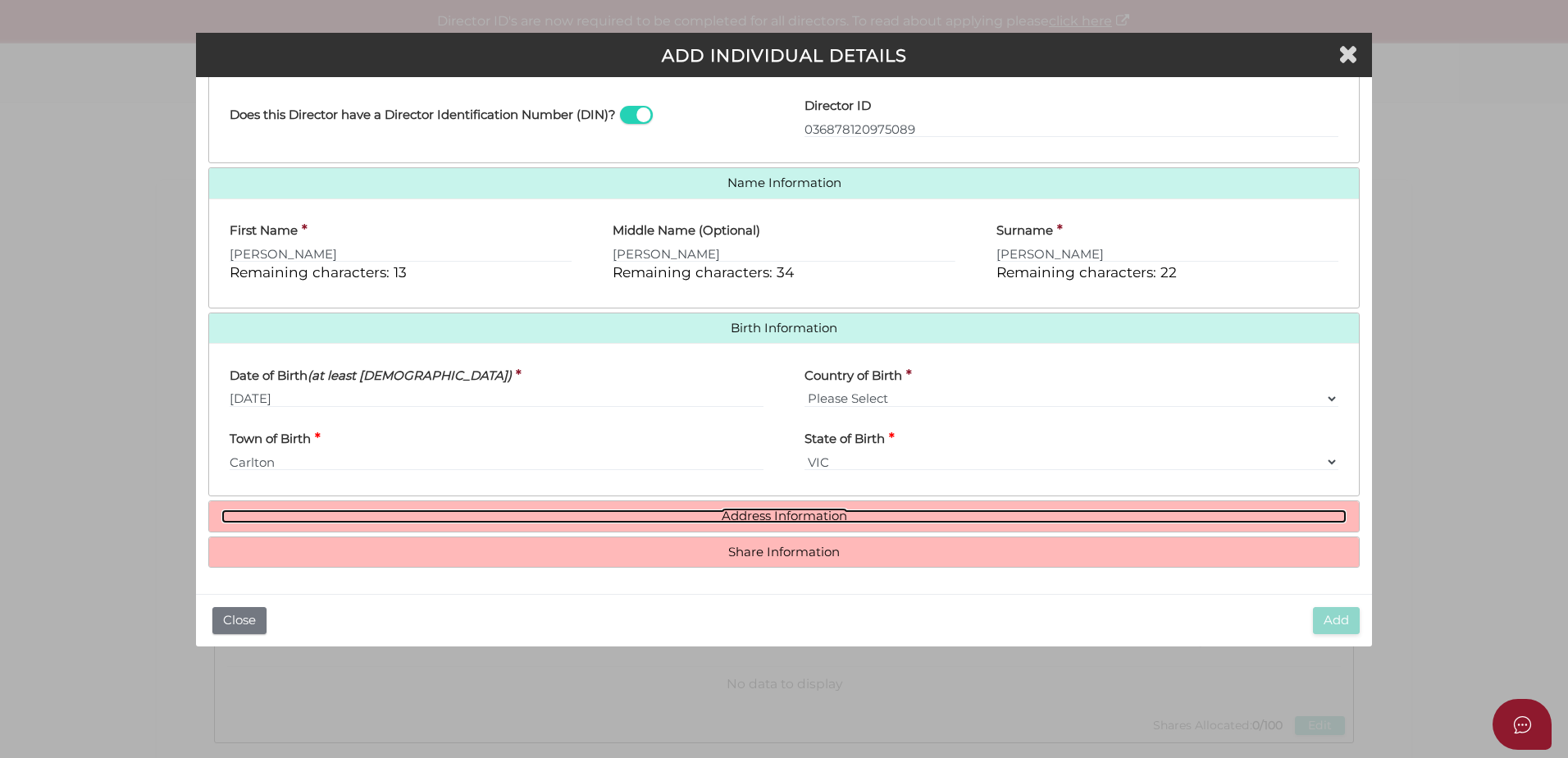
click at [548, 518] on link "Address Information" at bounding box center [784, 516] width 1125 height 14
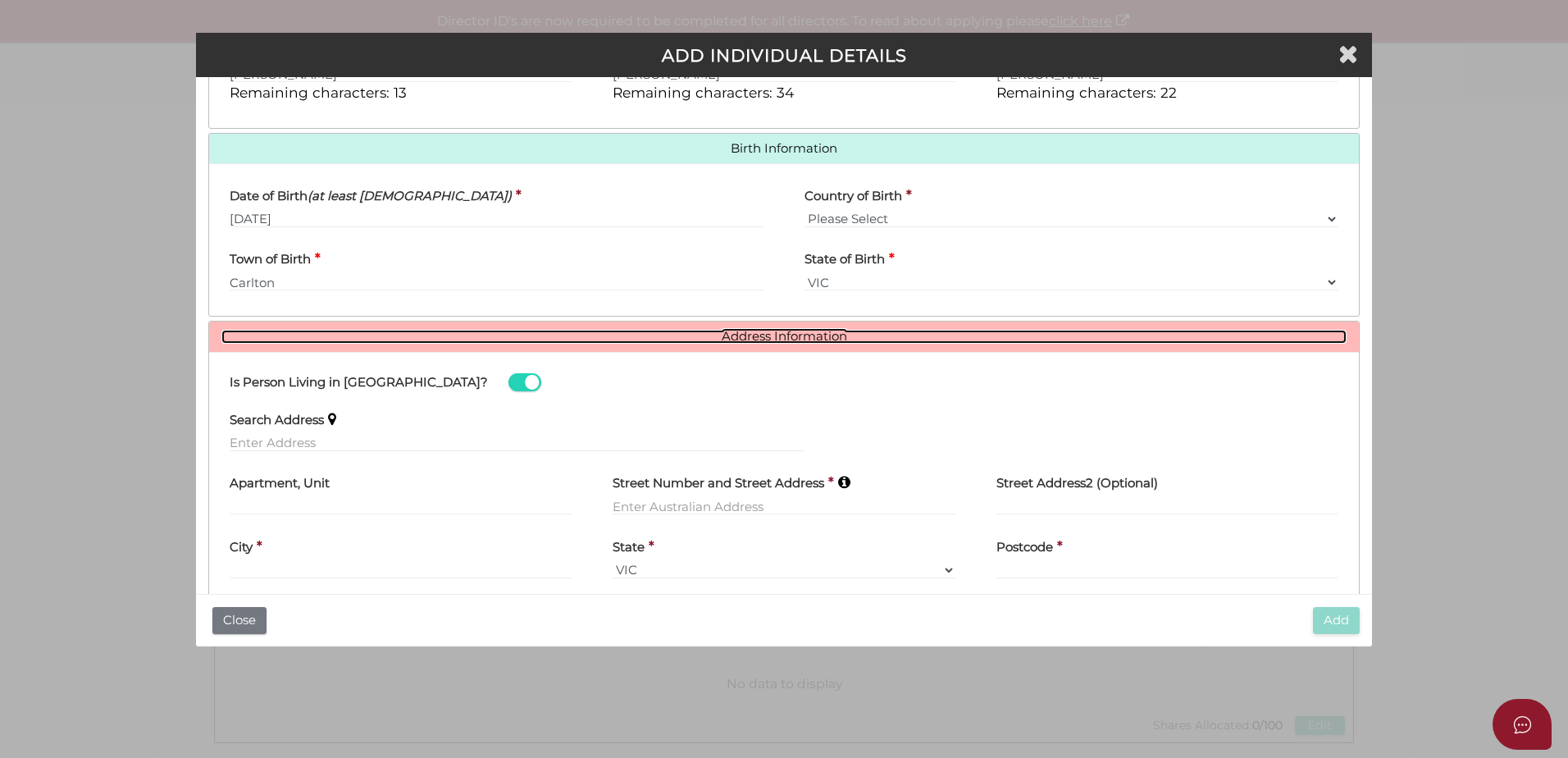
scroll to position [539, 0]
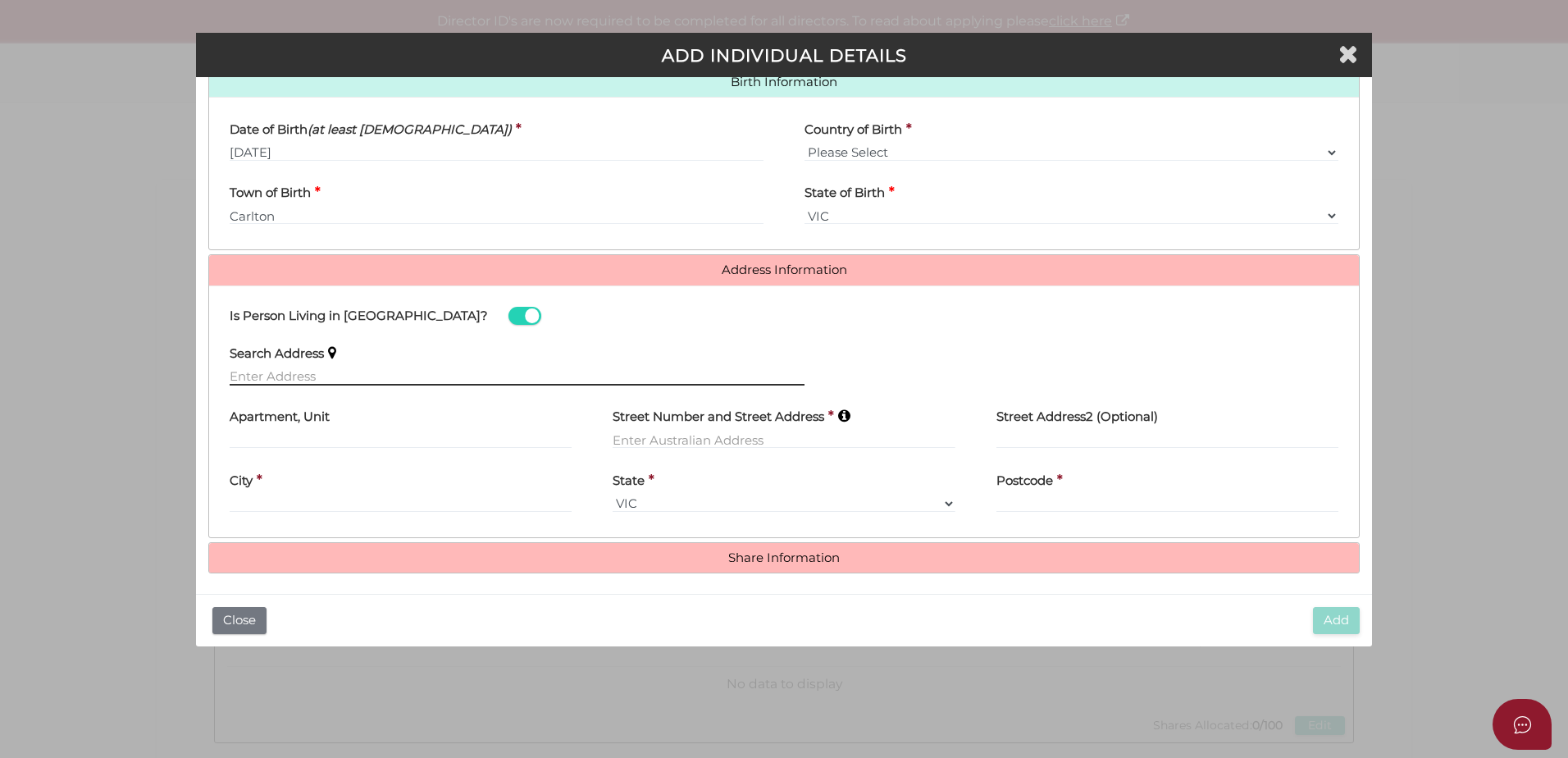
click at [315, 375] on input "text" at bounding box center [518, 376] width 575 height 18
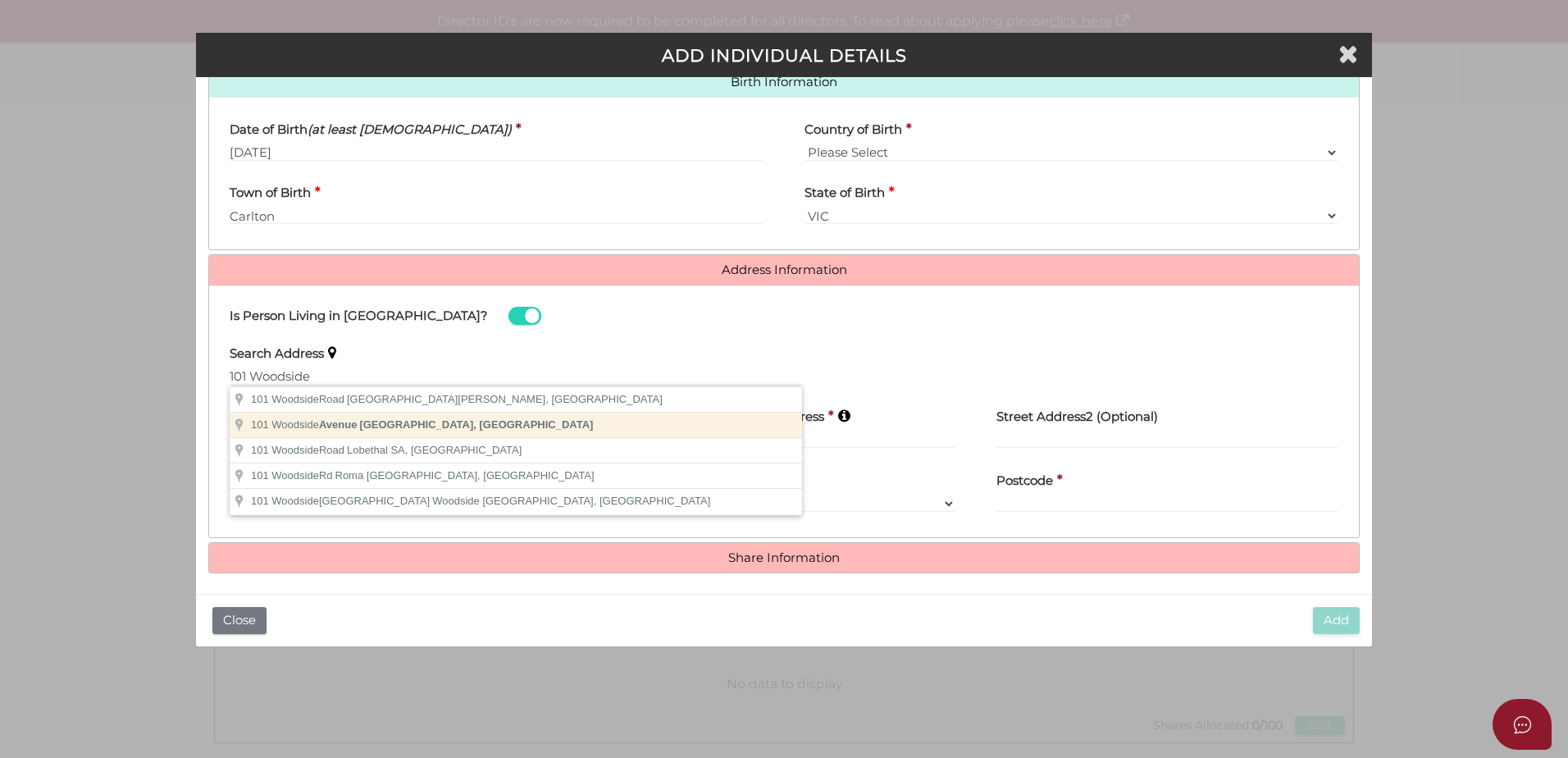
type input "101 Woodside Avenue, Frankston South VIC, Australia"
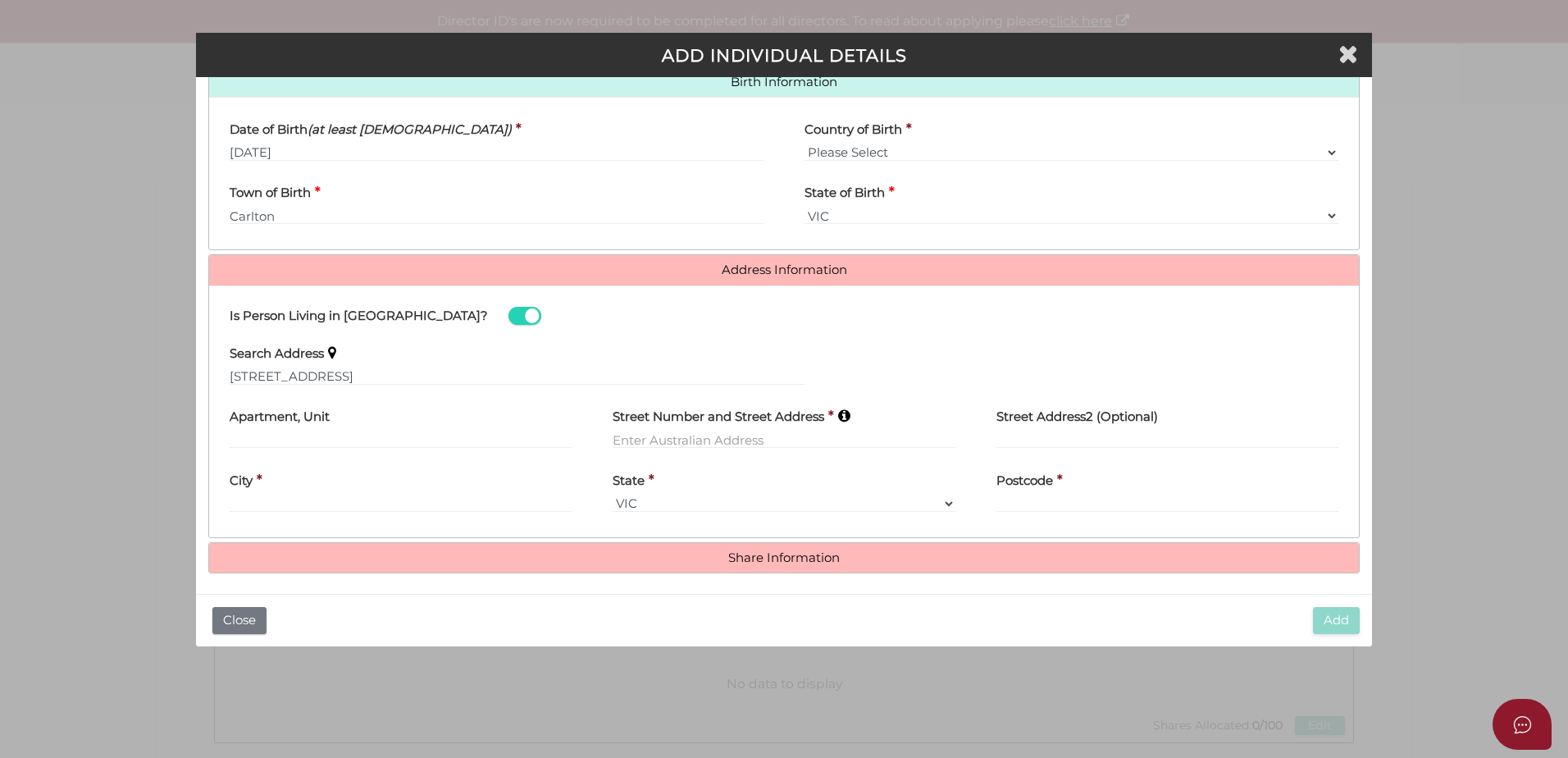
type input "101 Woodside Avenue"
type input "Frankston South"
select select "VIC"
type input "3199"
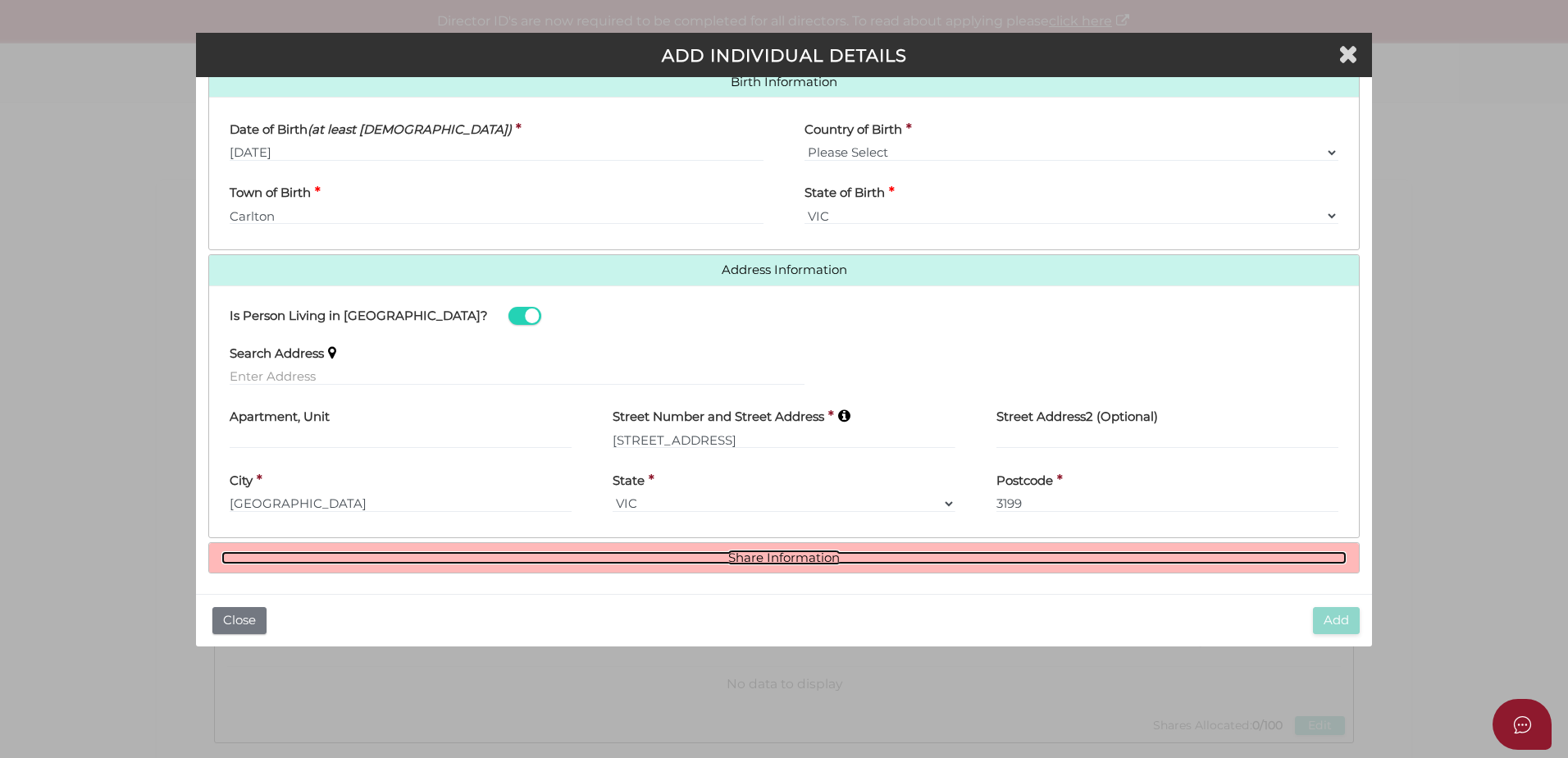
click at [780, 553] on link "Share Information" at bounding box center [784, 558] width 1125 height 14
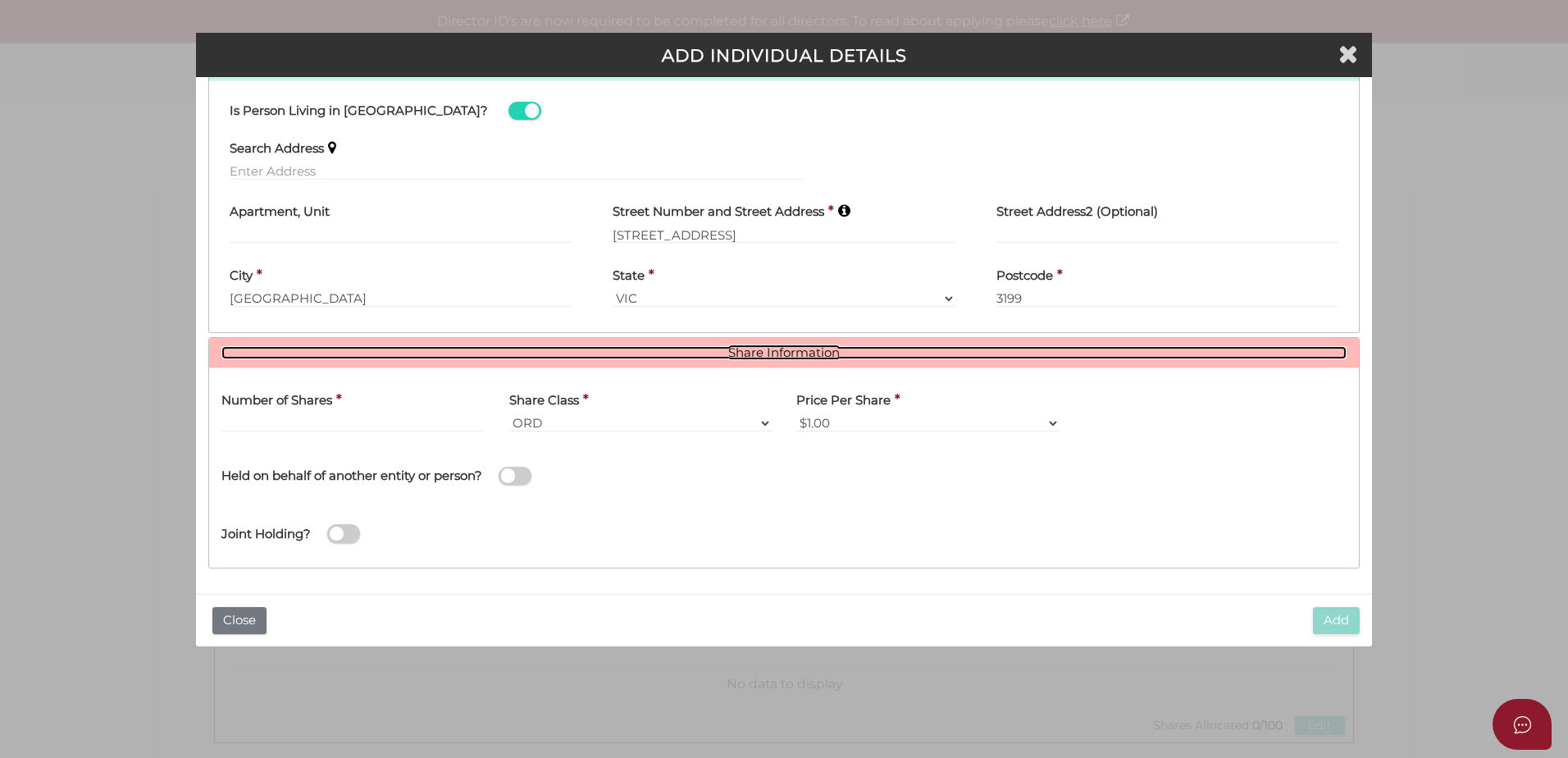
scroll to position [745, 0]
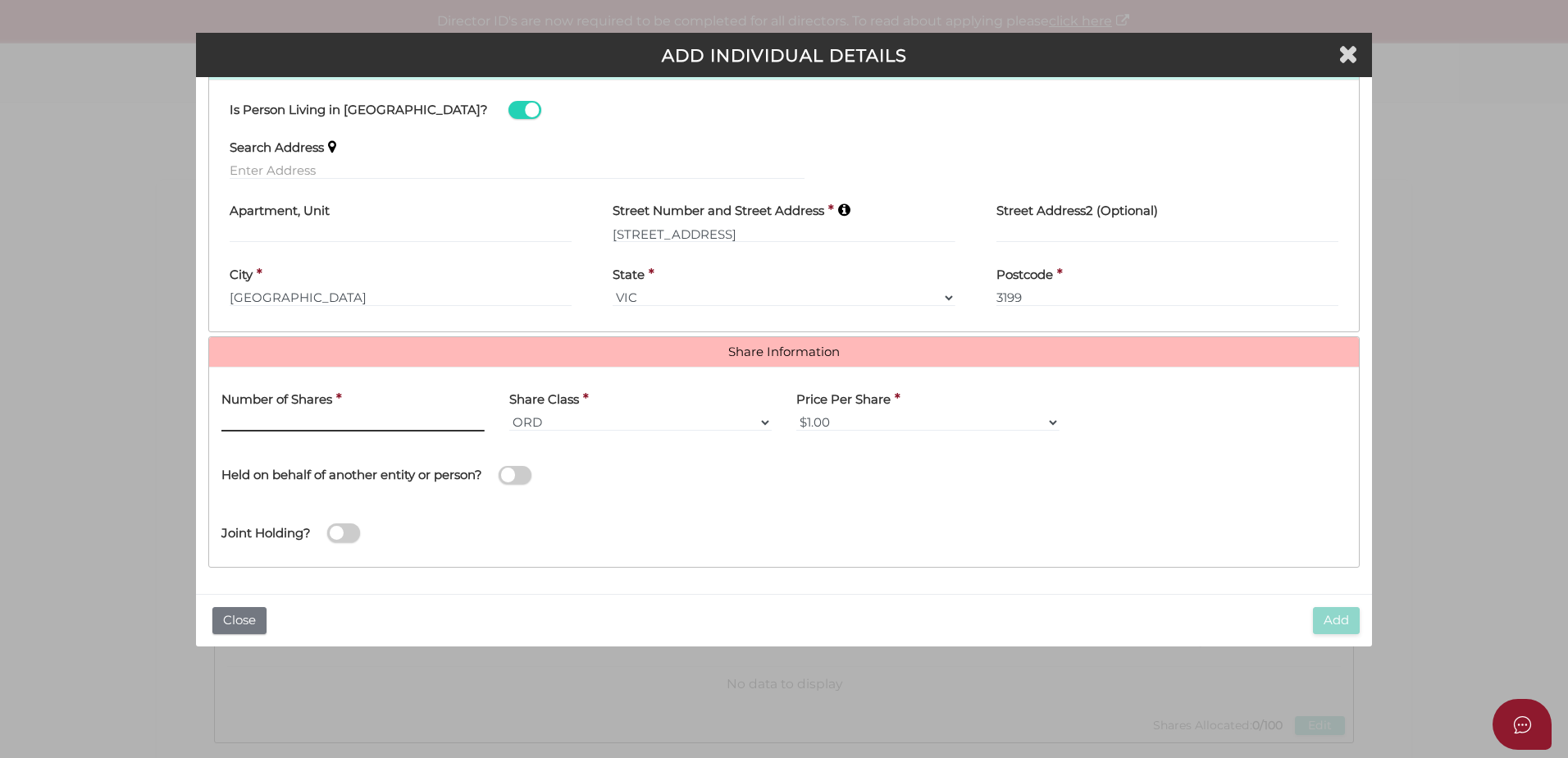
click at [320, 417] on input "text" at bounding box center [353, 422] width 263 height 18
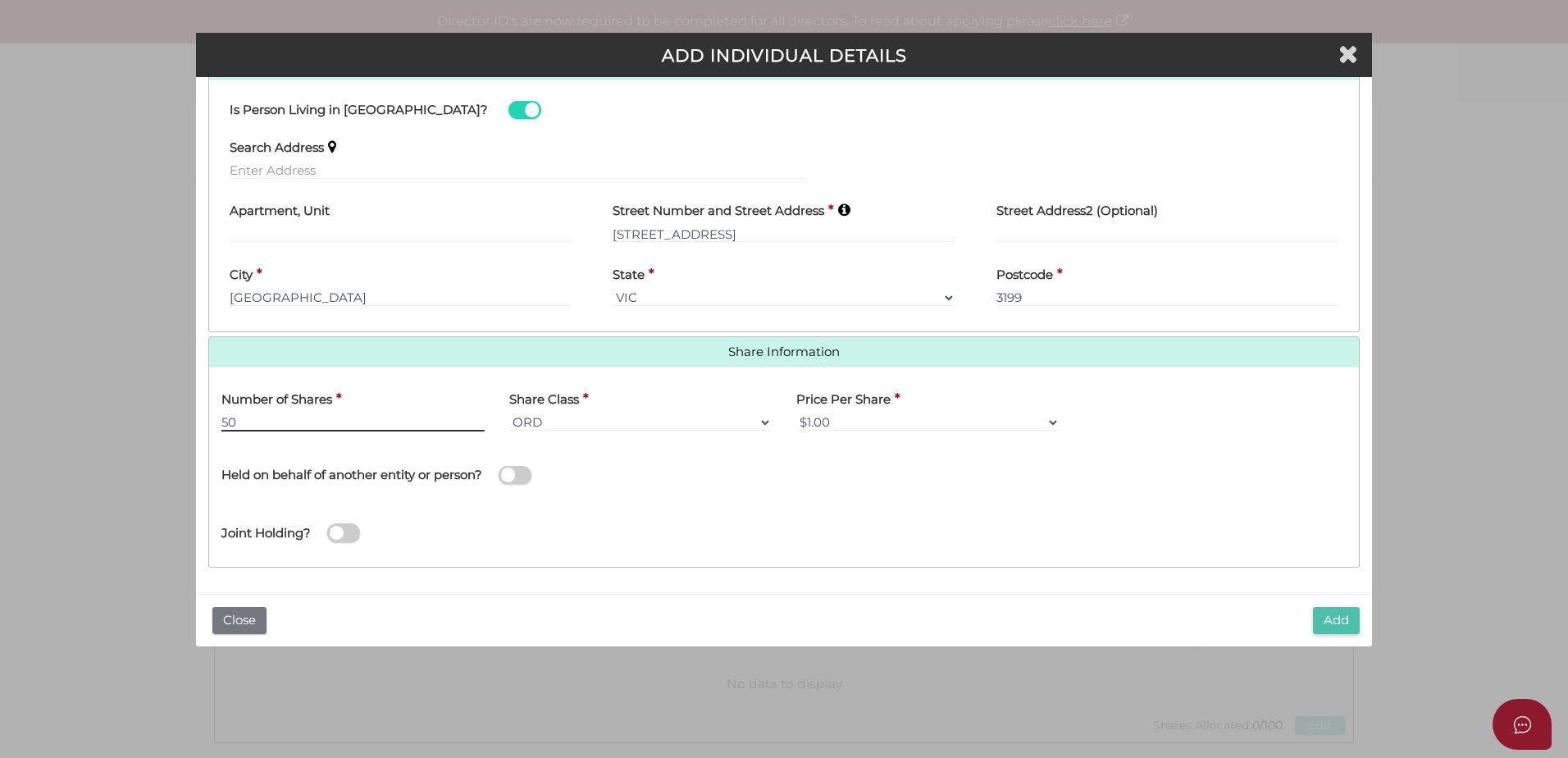
type input "50"
click at [1336, 621] on button "Add" at bounding box center [1336, 621] width 46 height 27
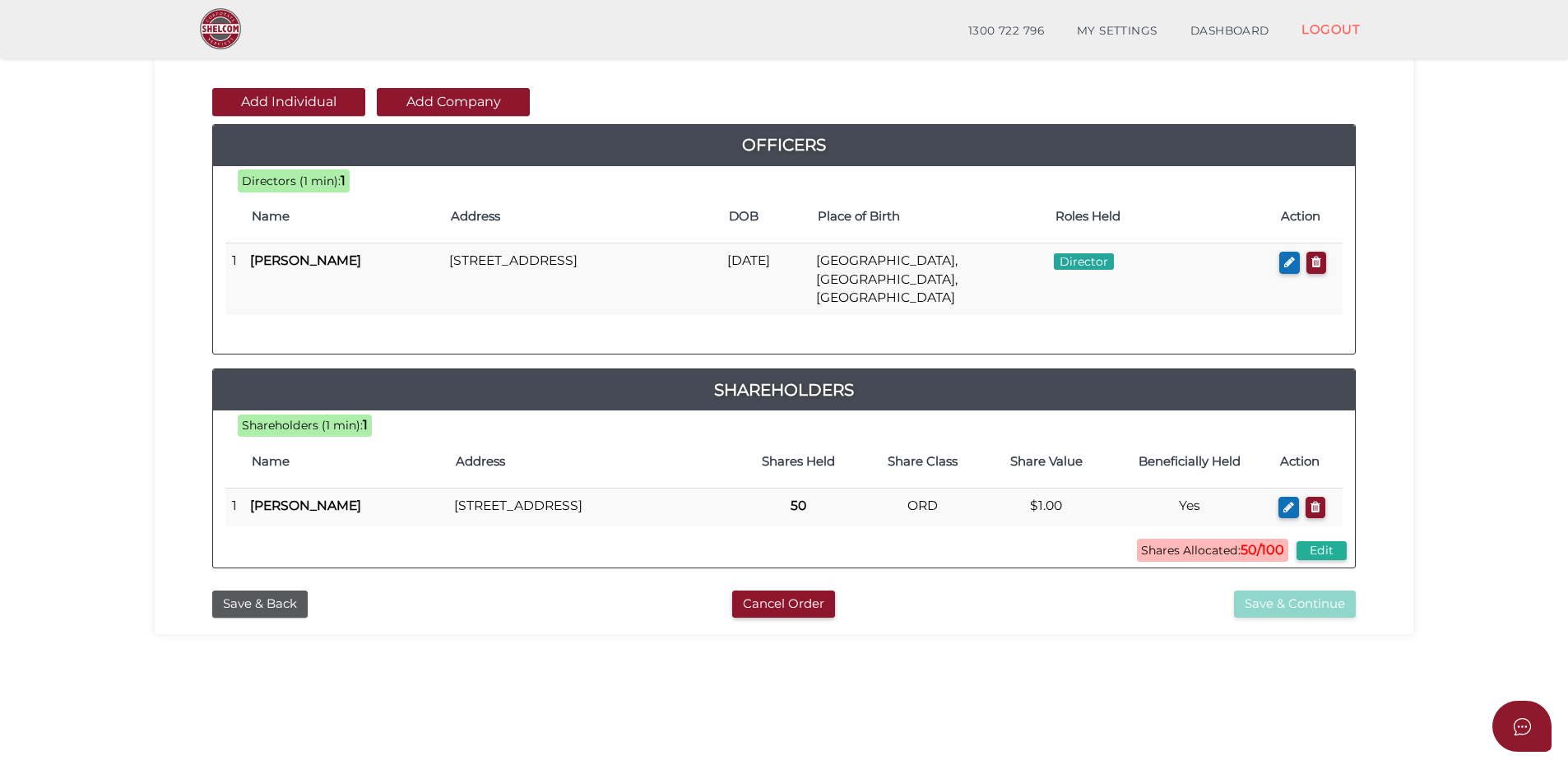
scroll to position [164, 0]
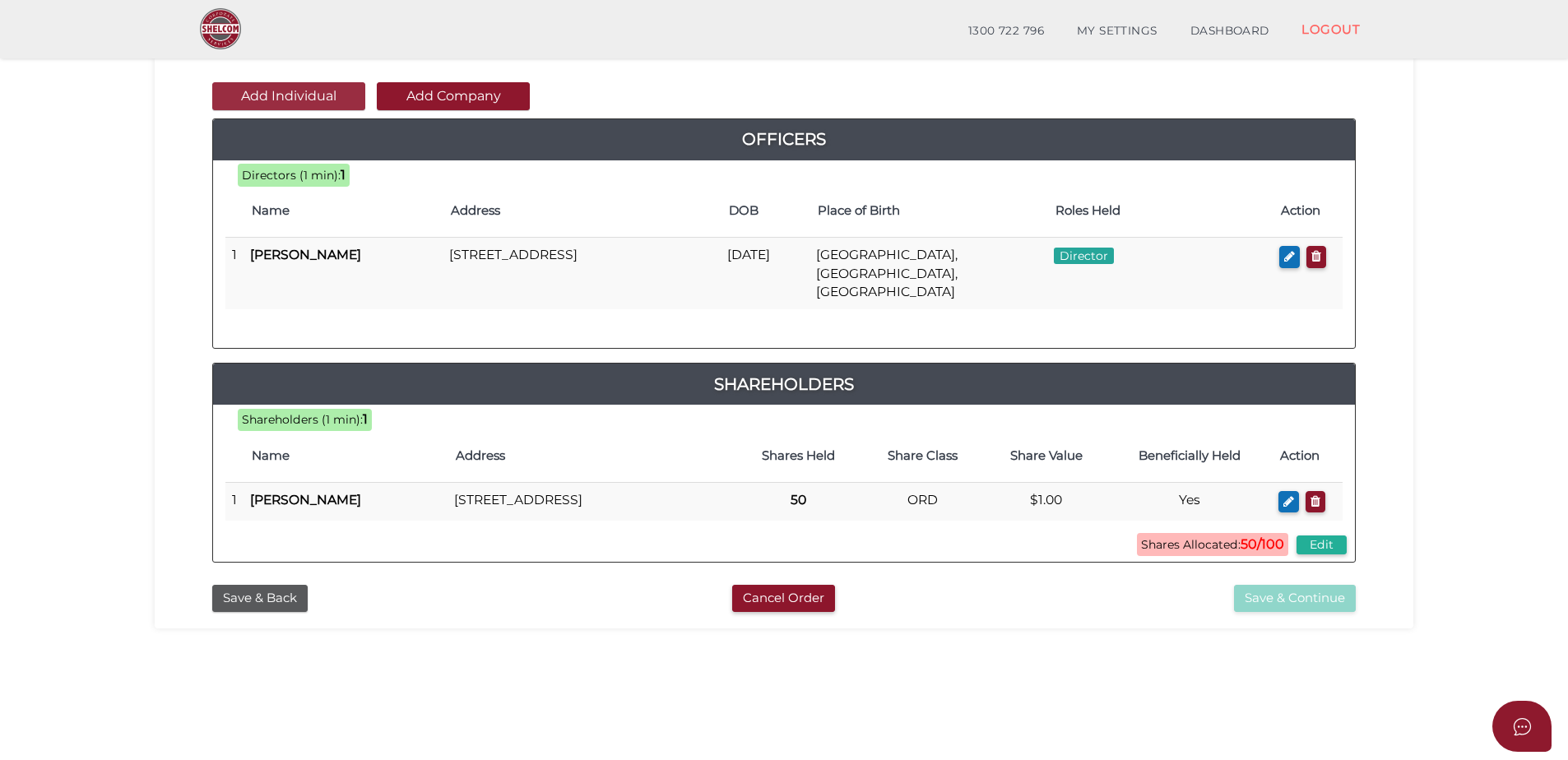
click at [281, 92] on button "Add Individual" at bounding box center [289, 96] width 153 height 28
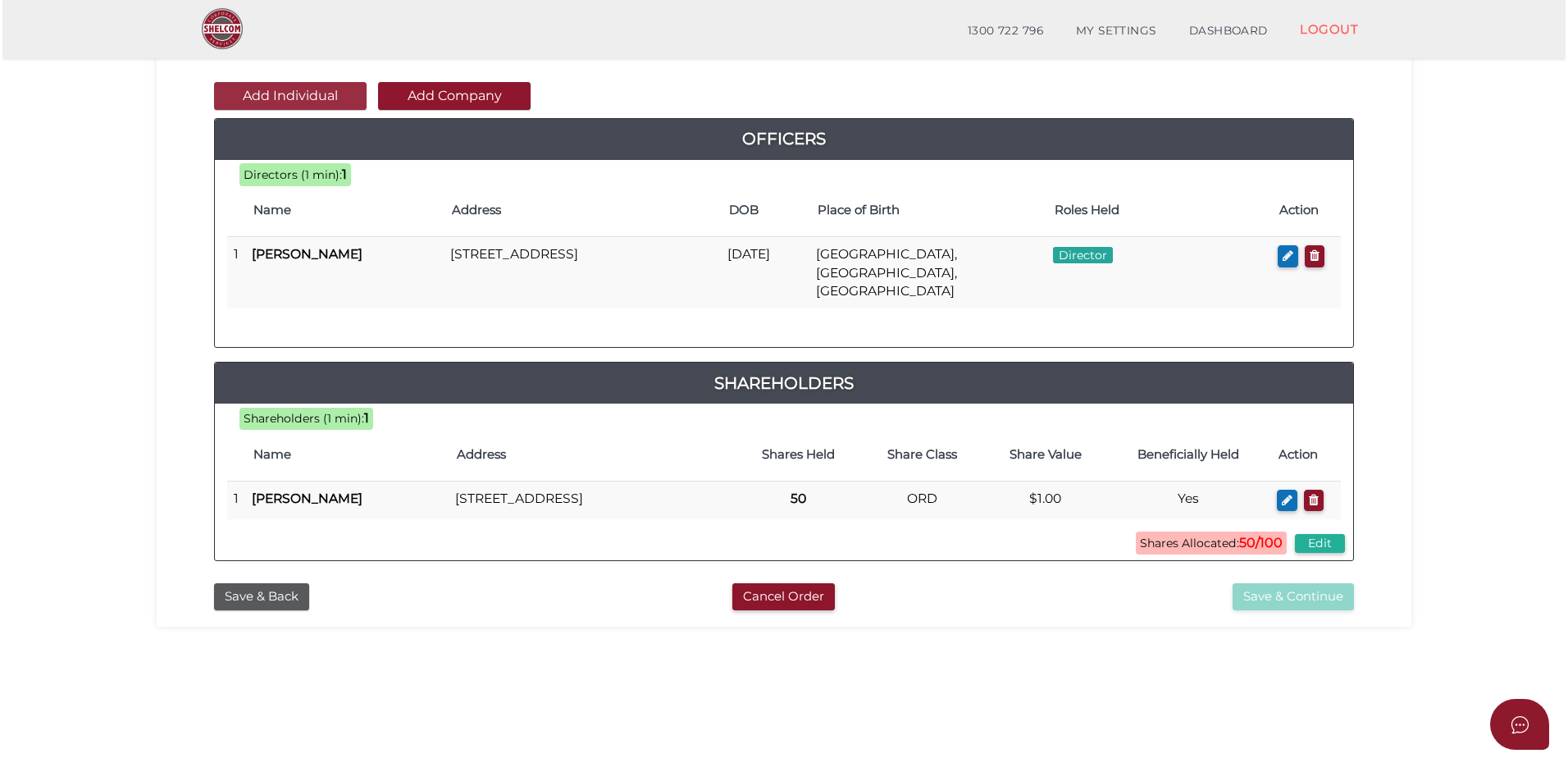
scroll to position [0, 0]
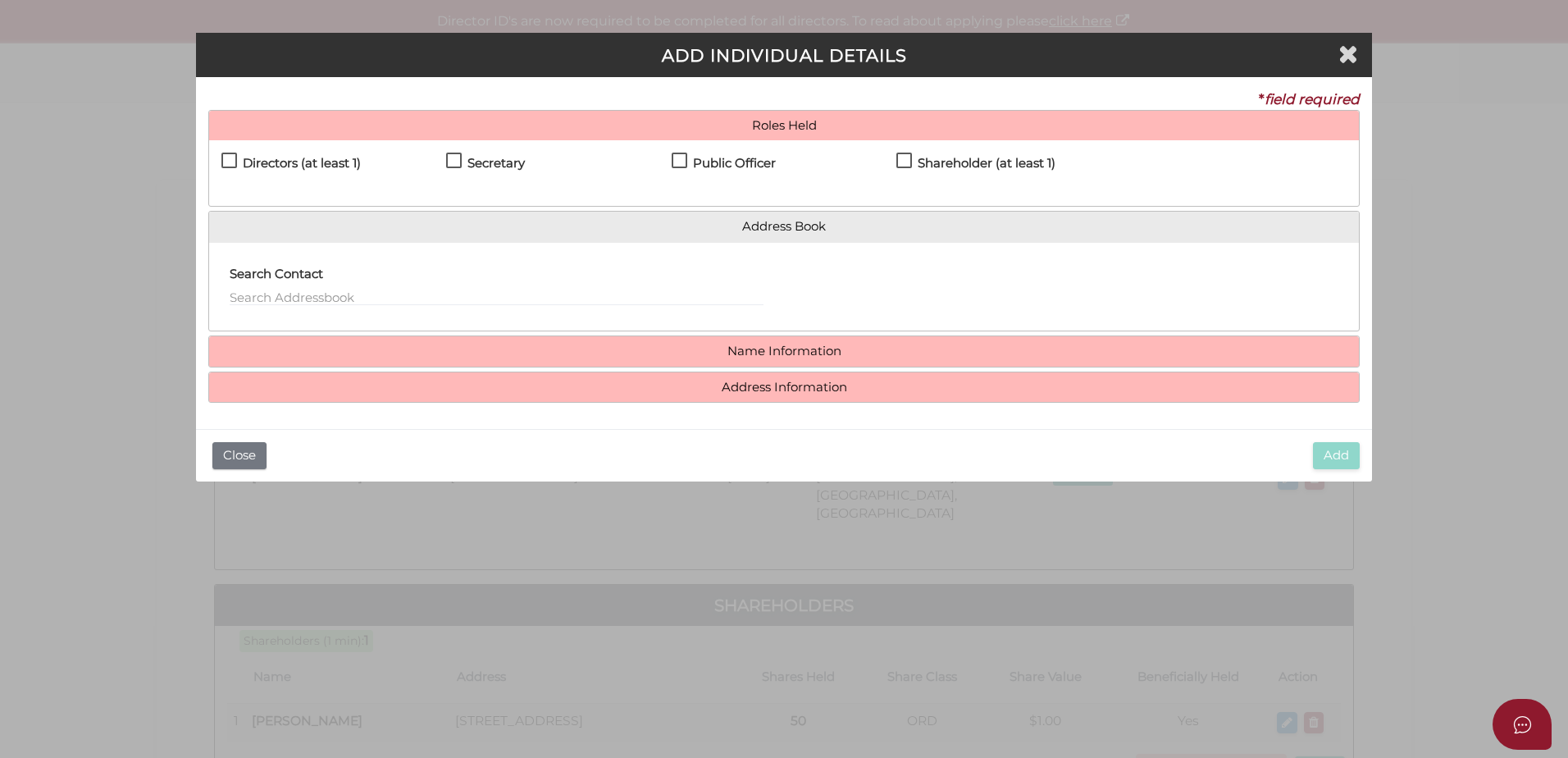
click at [283, 167] on h4 "Directors (at least 1)" at bounding box center [302, 164] width 118 height 14
checkbox input "true"
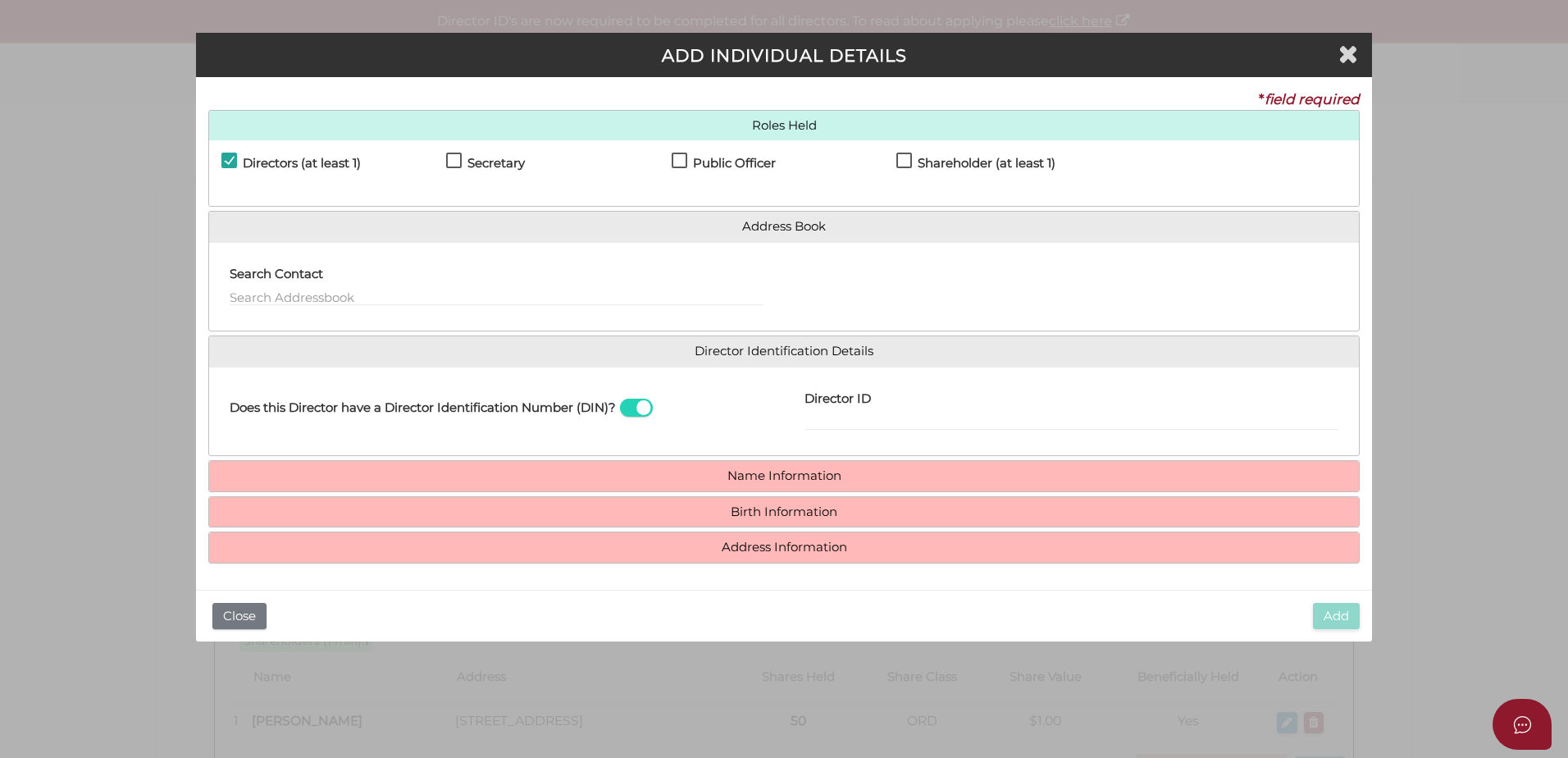
click at [1026, 160] on h4 "Shareholder (at least 1)" at bounding box center [986, 164] width 138 height 14
checkbox input "true"
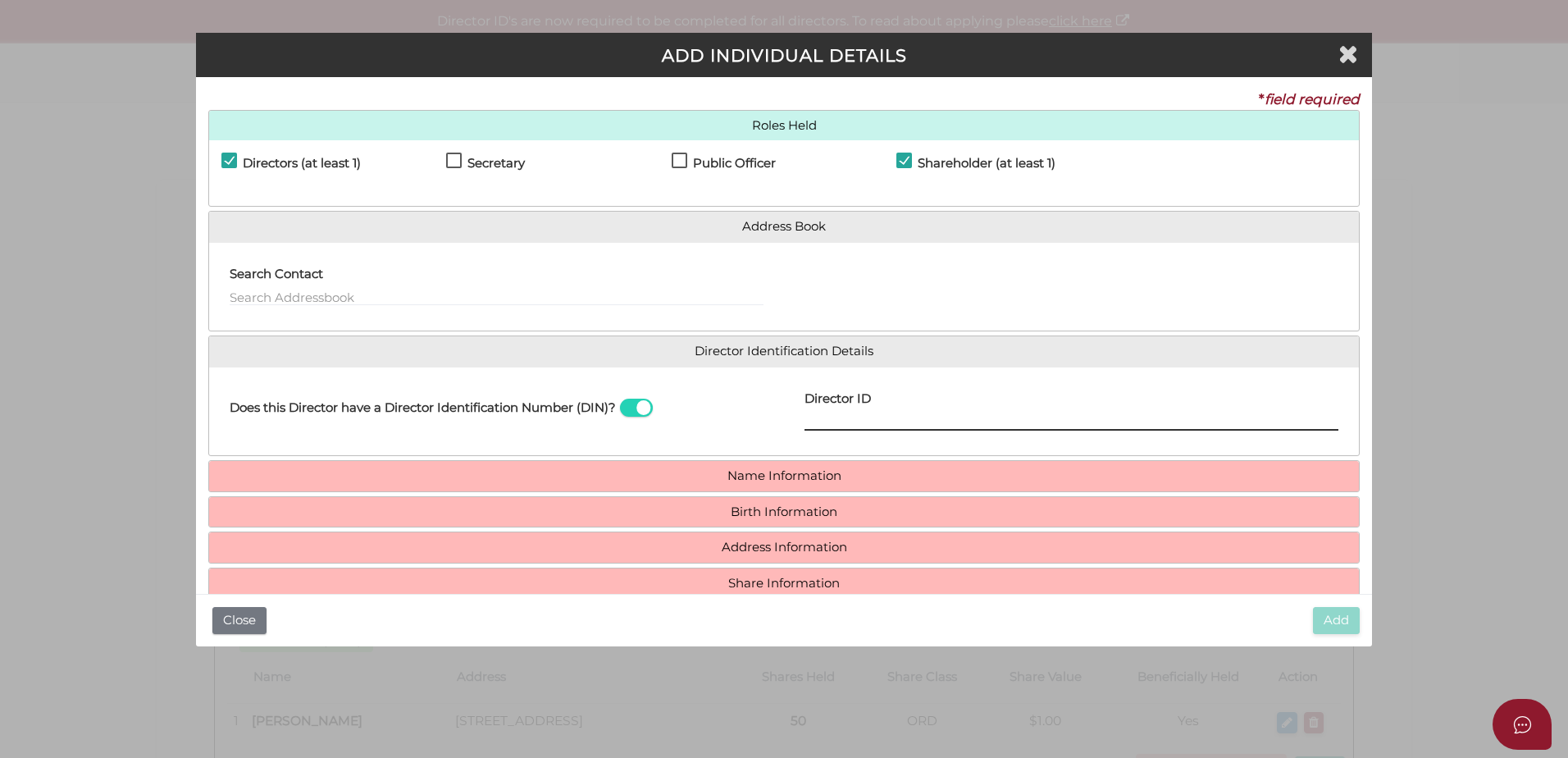
click at [817, 430] on input "Director ID" at bounding box center [1071, 421] width 534 height 18
paste input "036 29996 35731"
click at [827, 422] on input "036 29996 35731" at bounding box center [1071, 421] width 534 height 18
type input "0362999635731"
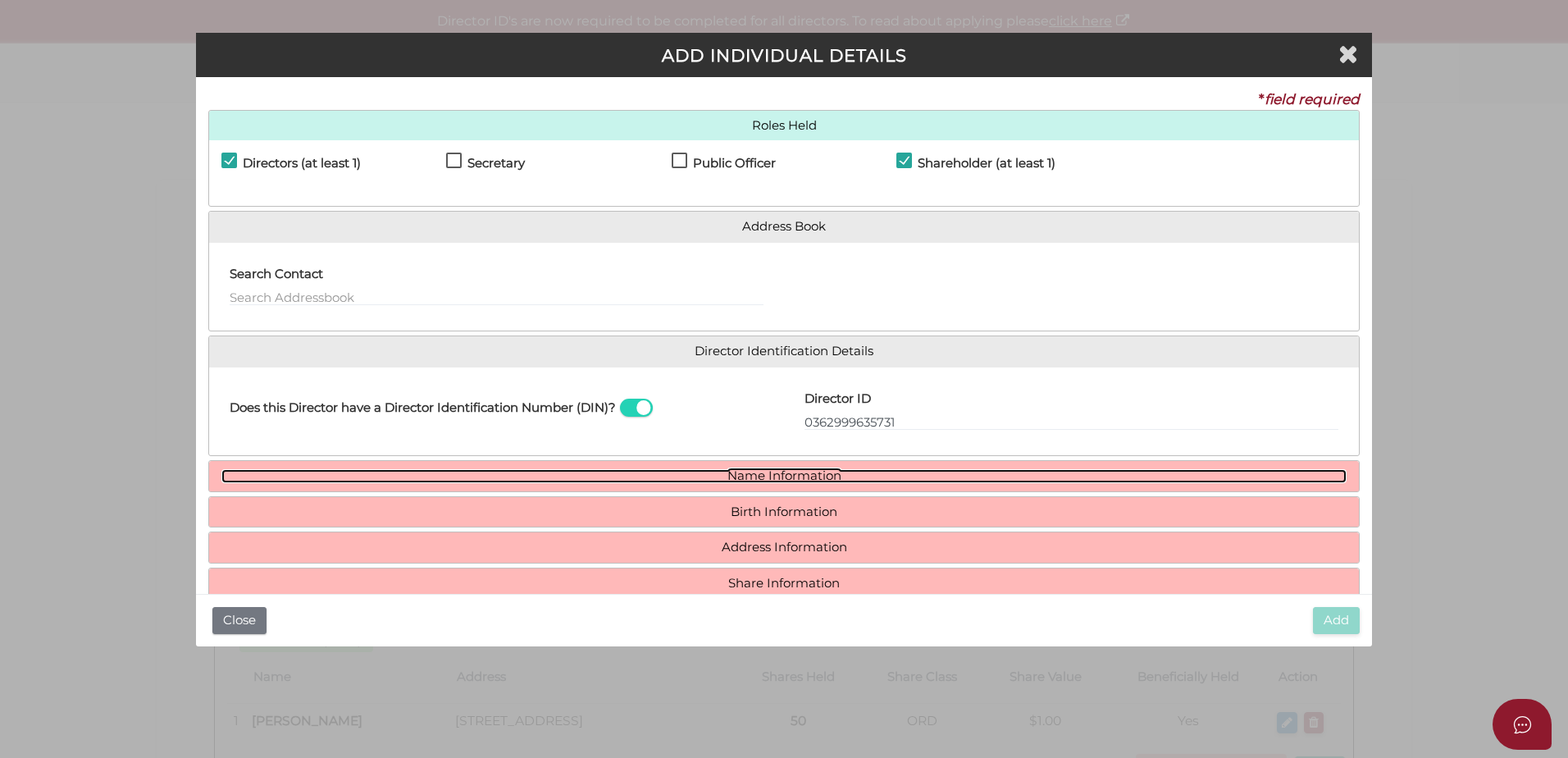
click at [756, 471] on link "Name Information" at bounding box center [784, 476] width 1125 height 14
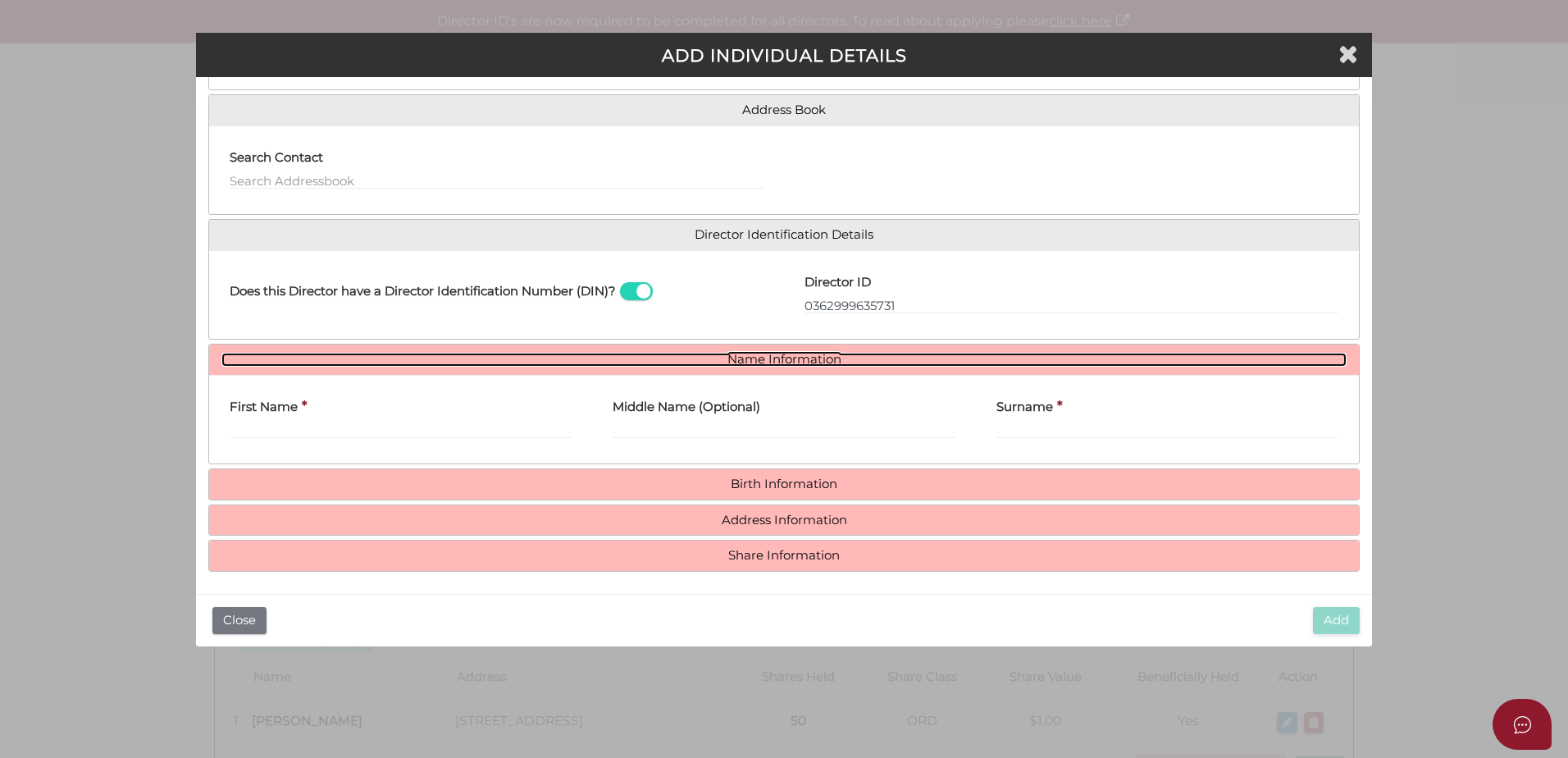
scroll to position [120, 0]
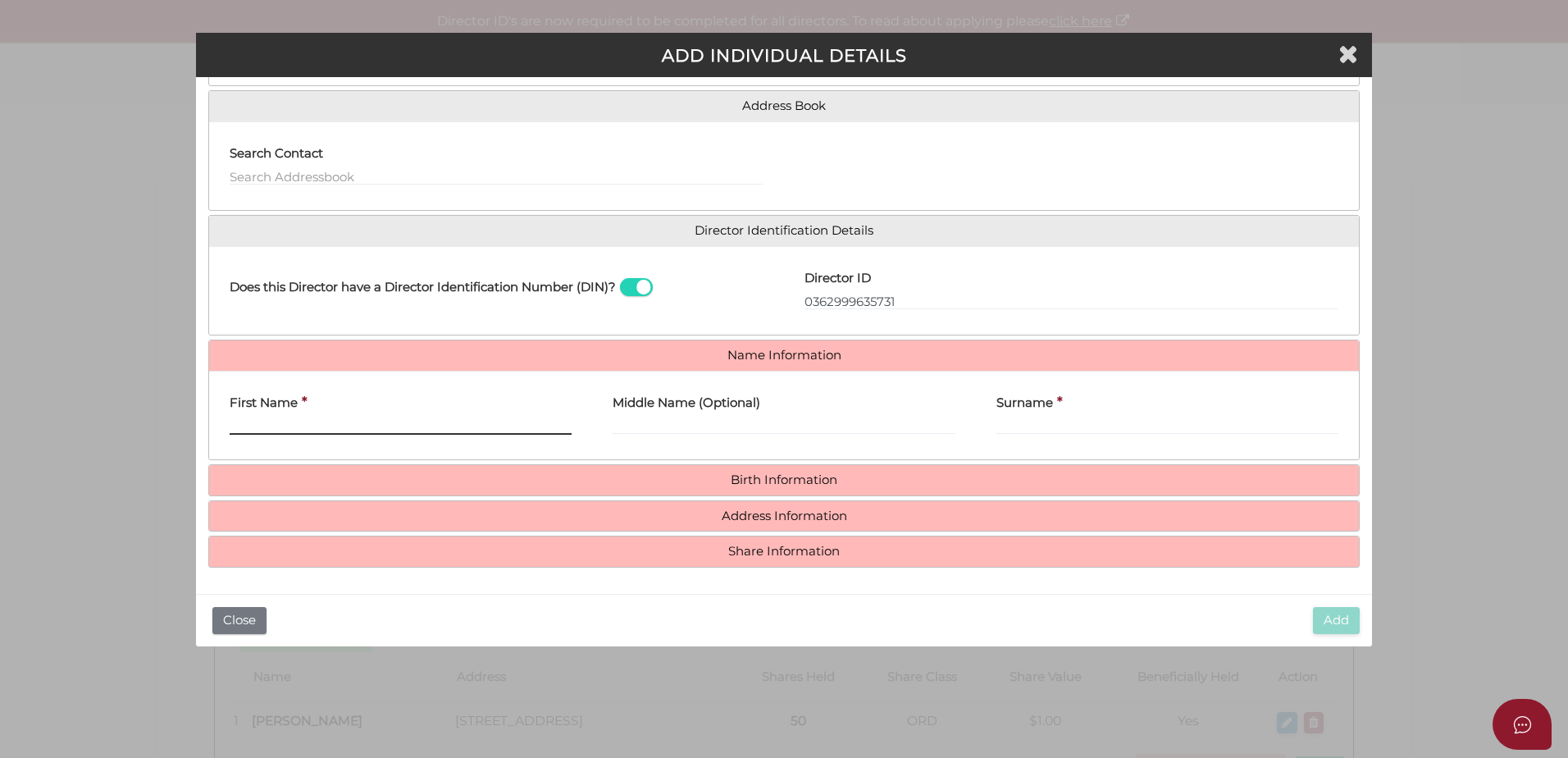
click at [302, 425] on input "First Name" at bounding box center [401, 425] width 342 height 18
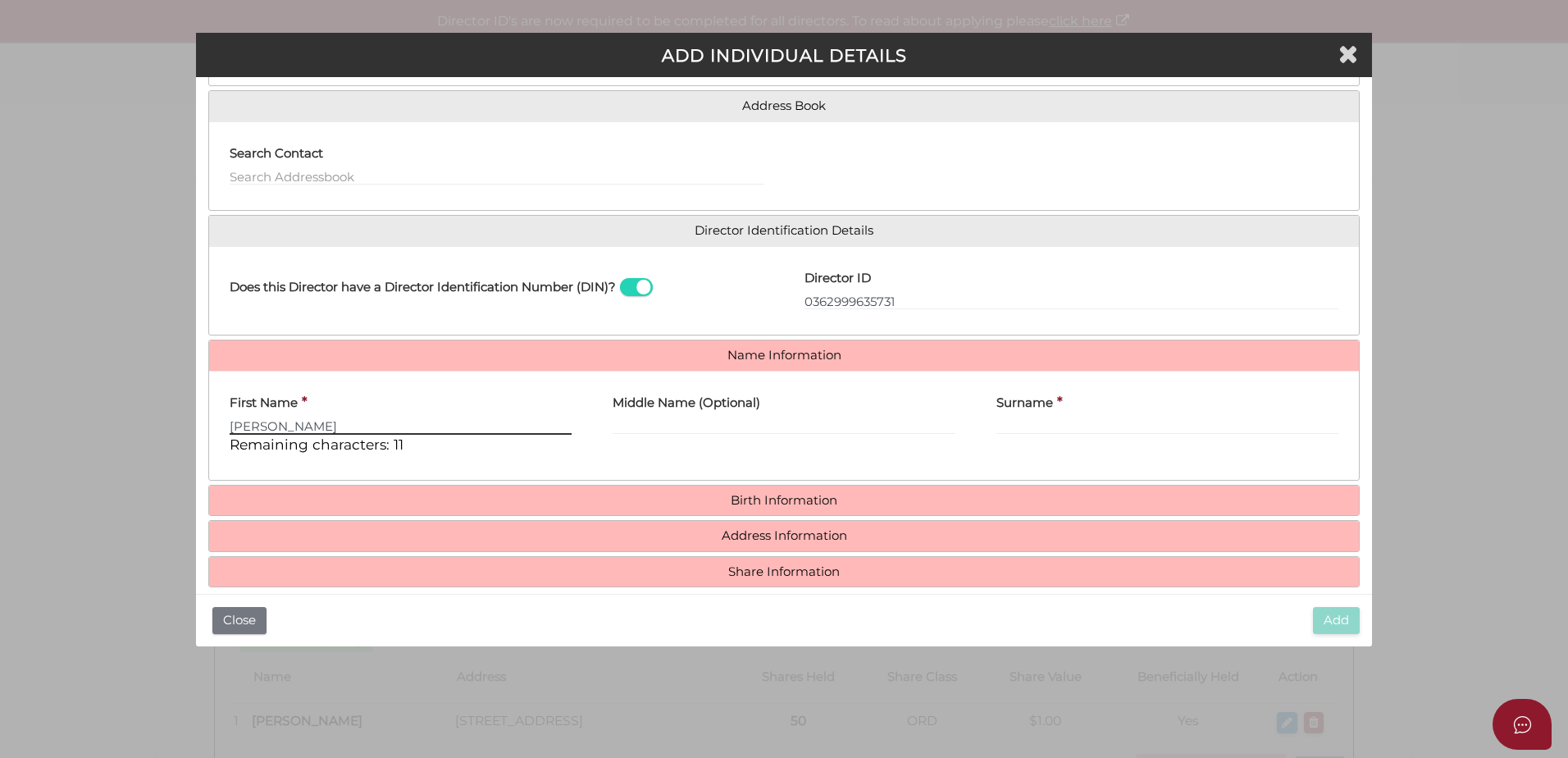
type input "Benjamin"
click at [744, 425] on input "Middle Name (Optional)" at bounding box center [784, 425] width 342 height 18
type input "Taylor"
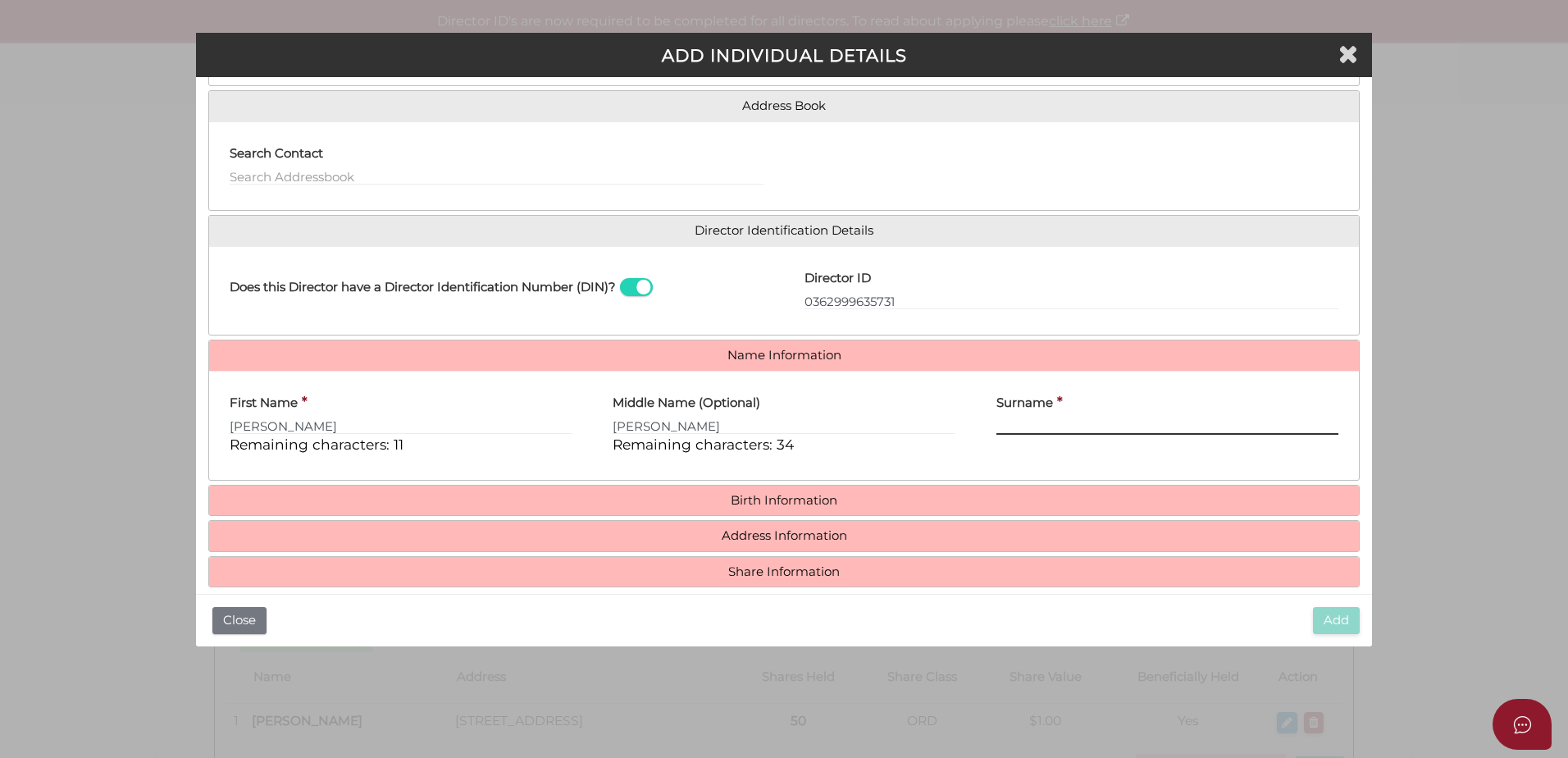
click at [1040, 425] on input "Surname" at bounding box center [1167, 425] width 342 height 18
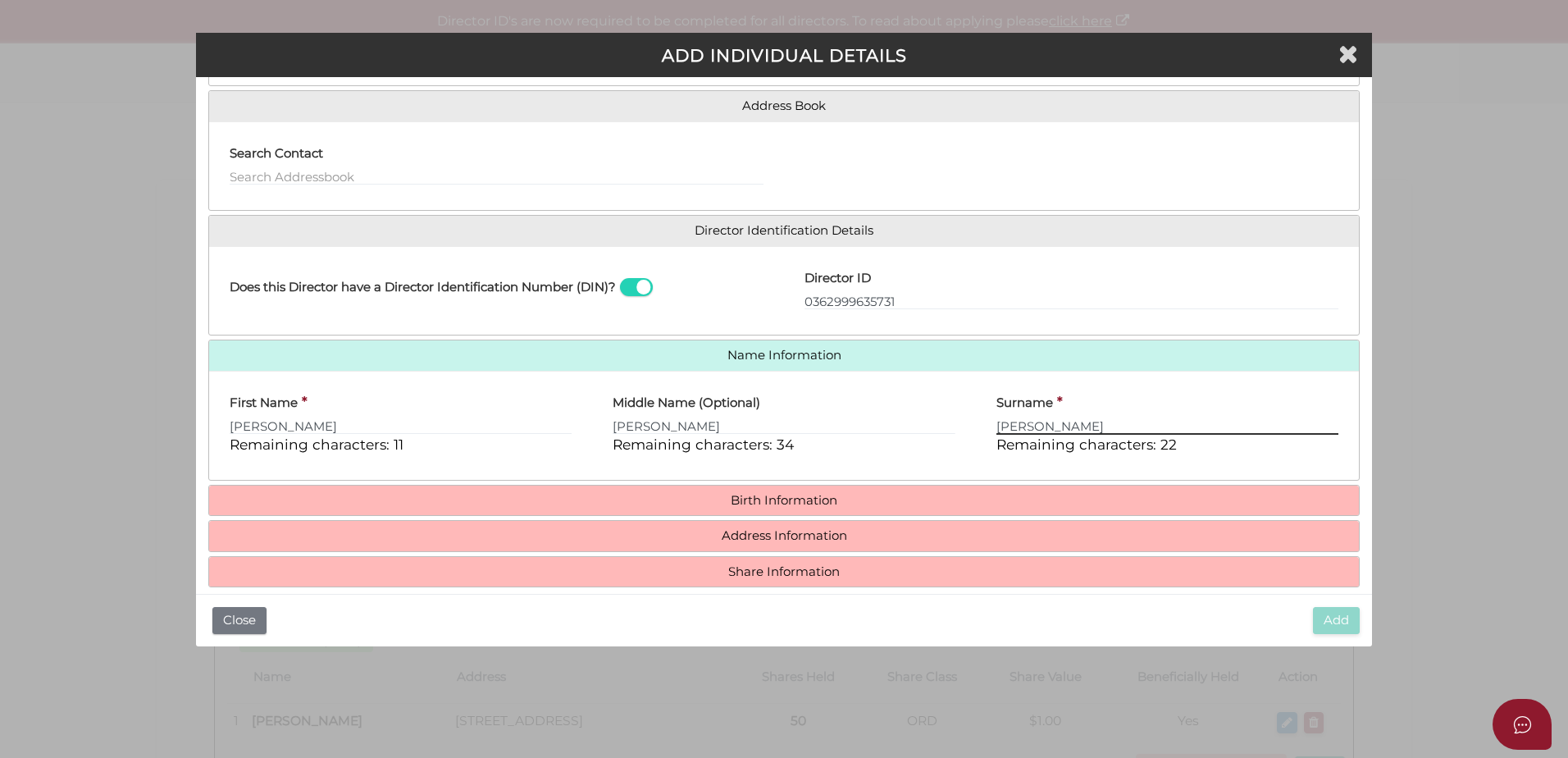
type input "Mitchell"
click at [793, 511] on h4 "Birth Information" at bounding box center [784, 500] width 1150 height 30
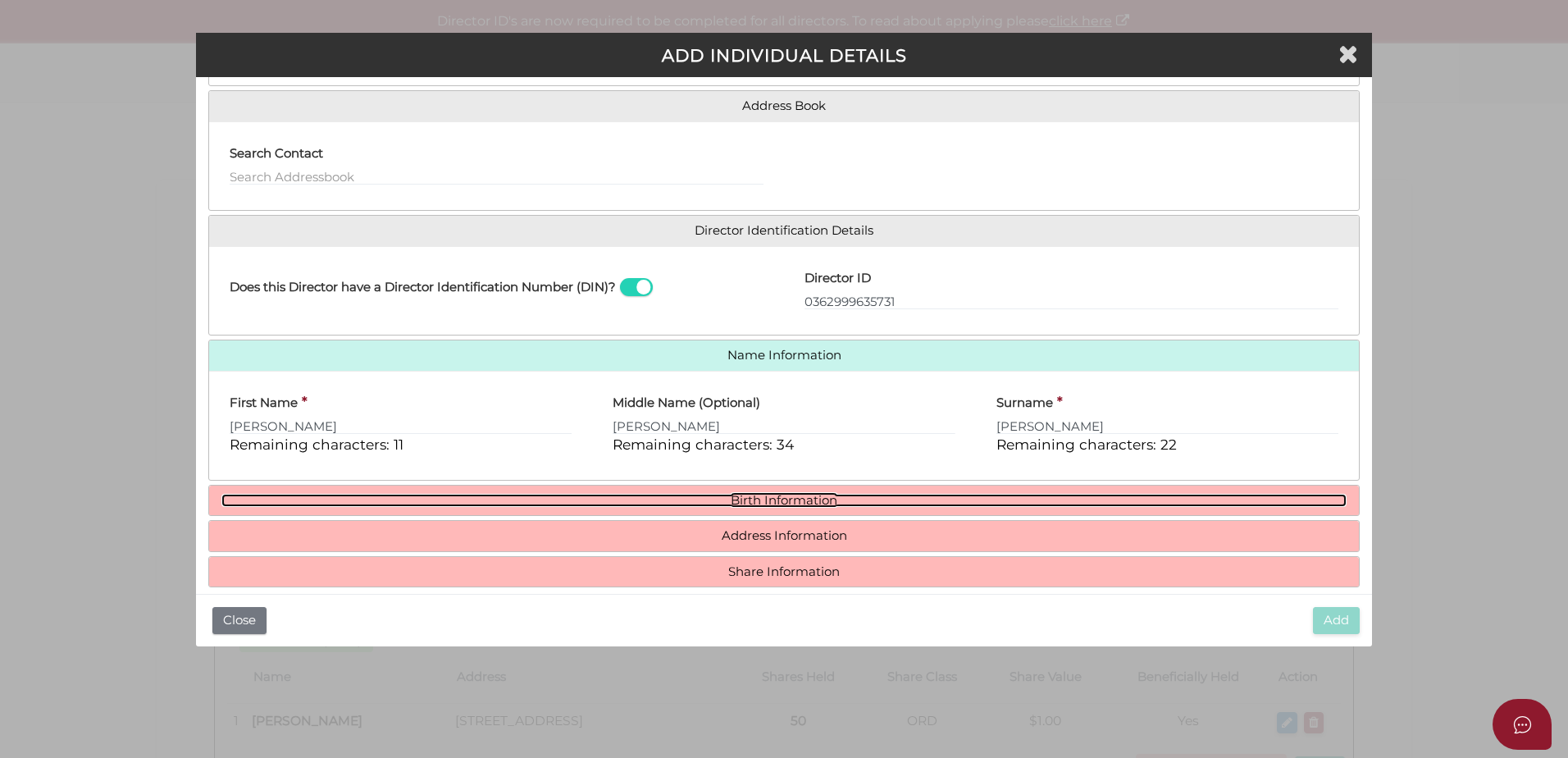
click at [788, 495] on link "Birth Information" at bounding box center [784, 500] width 1125 height 14
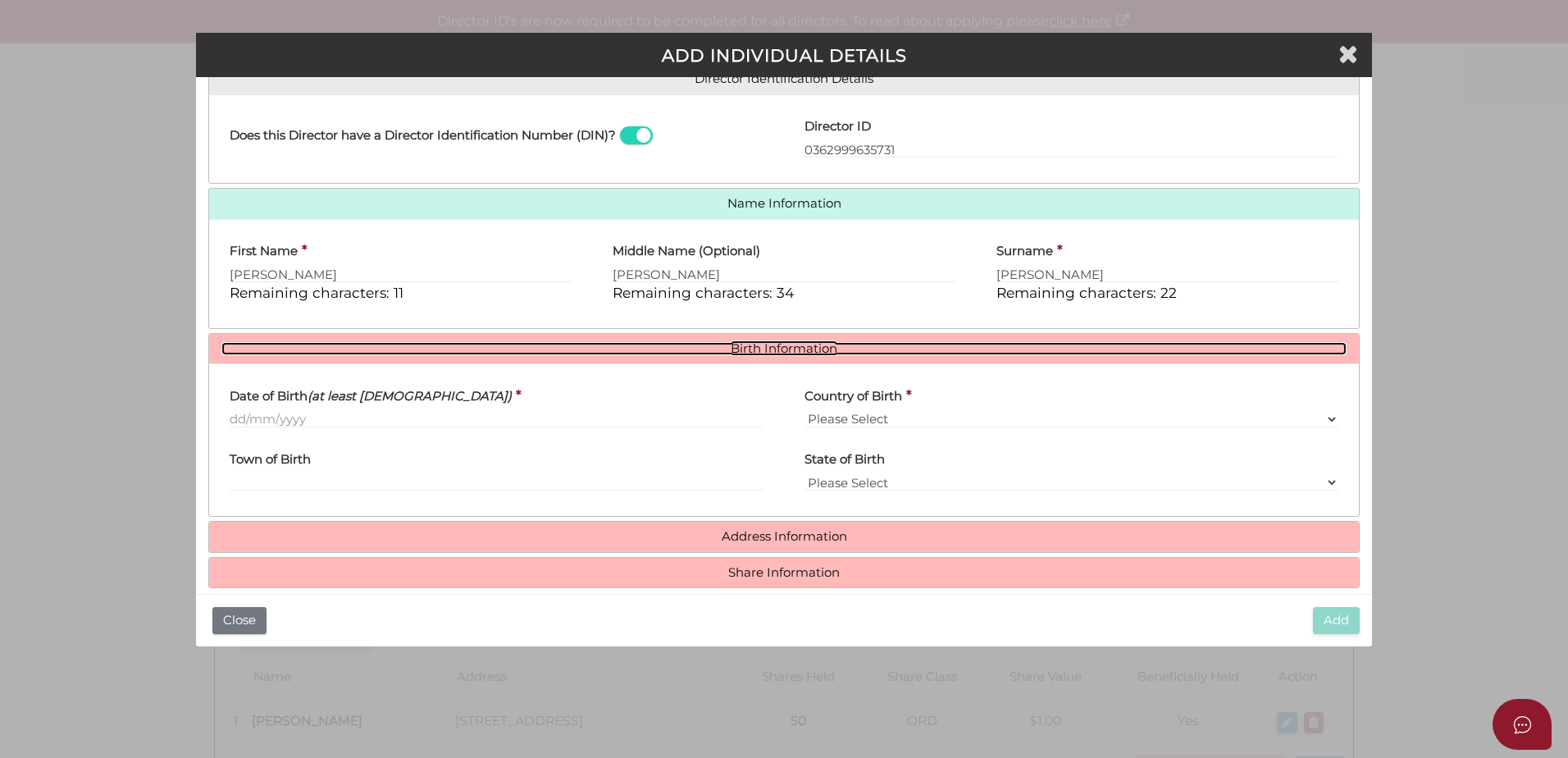
scroll to position [285, 0]
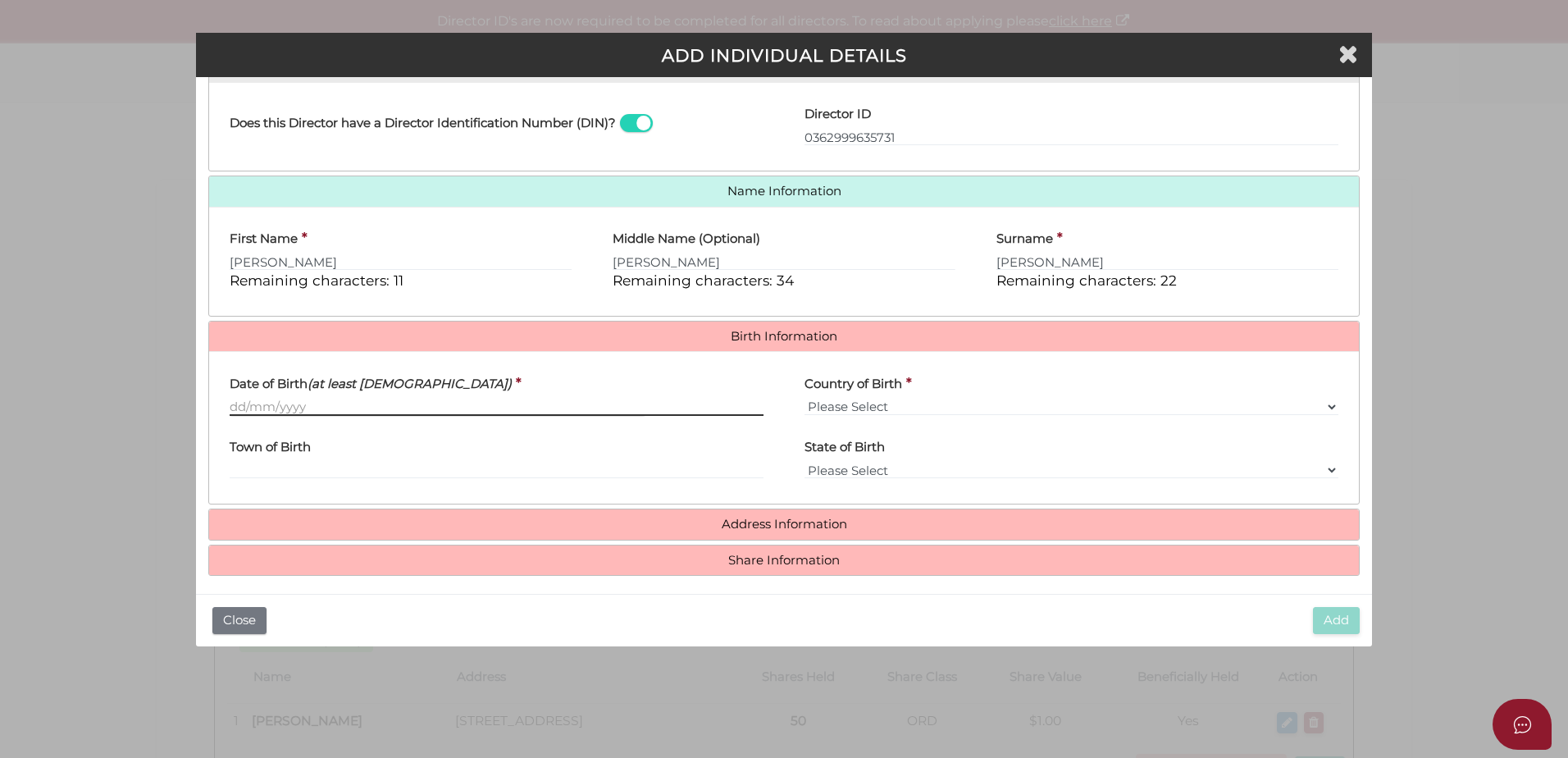
click at [288, 408] on input "Date of Birth (at least 18 years old)" at bounding box center [497, 406] width 534 height 18
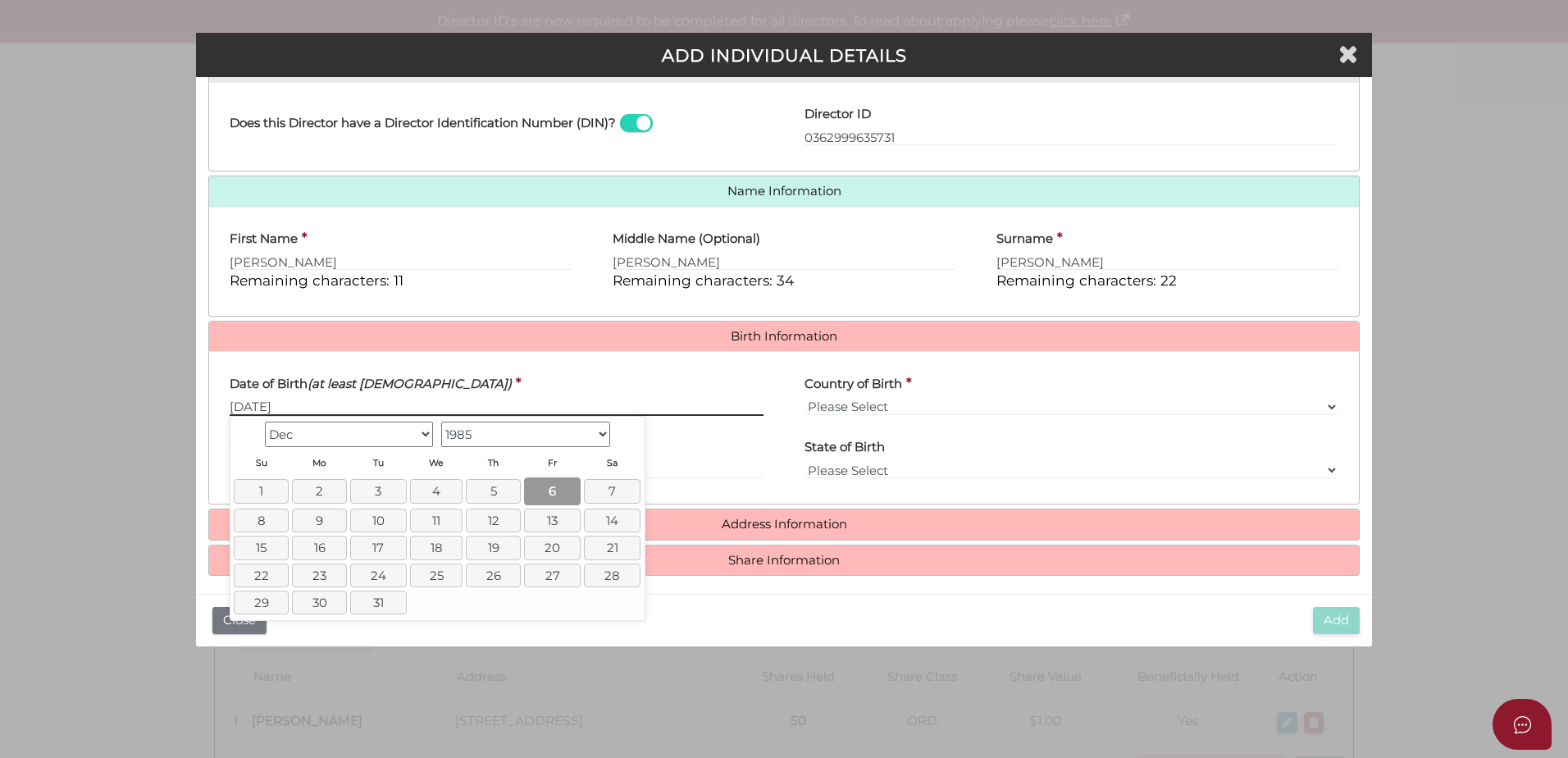
type input "[DATE]"
click at [545, 488] on link "6" at bounding box center [553, 491] width 57 height 27
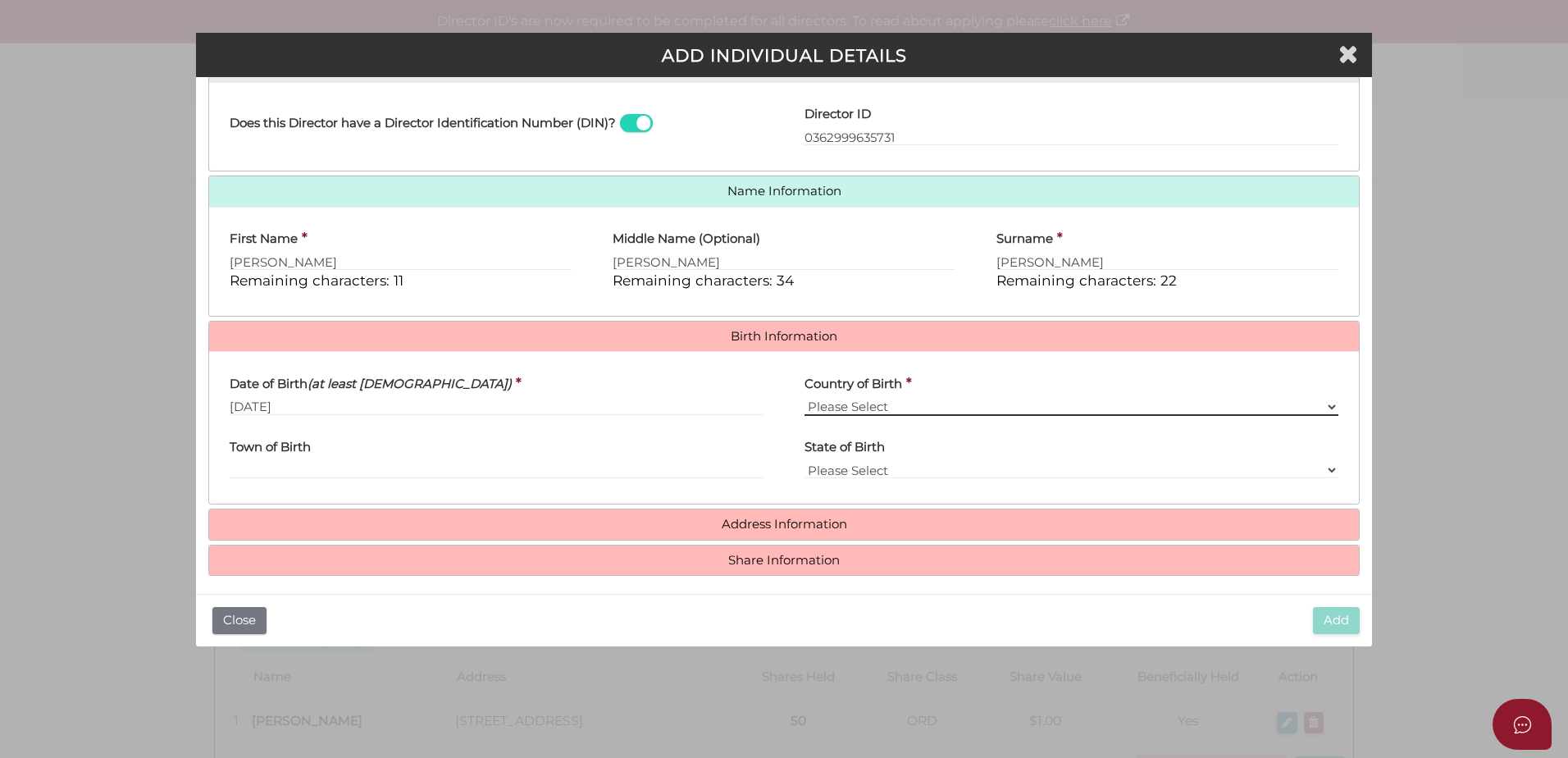
click at [924, 398] on select "Please Select v Australia Afghanistan Albania Algeria American Samoa Andorra An…" at bounding box center [1071, 406] width 534 height 18
select select "[GEOGRAPHIC_DATA]"
click at [804, 397] on select "Please Select v Australia Afghanistan Albania Algeria American Samoa Andorra An…" at bounding box center [1071, 406] width 534 height 18
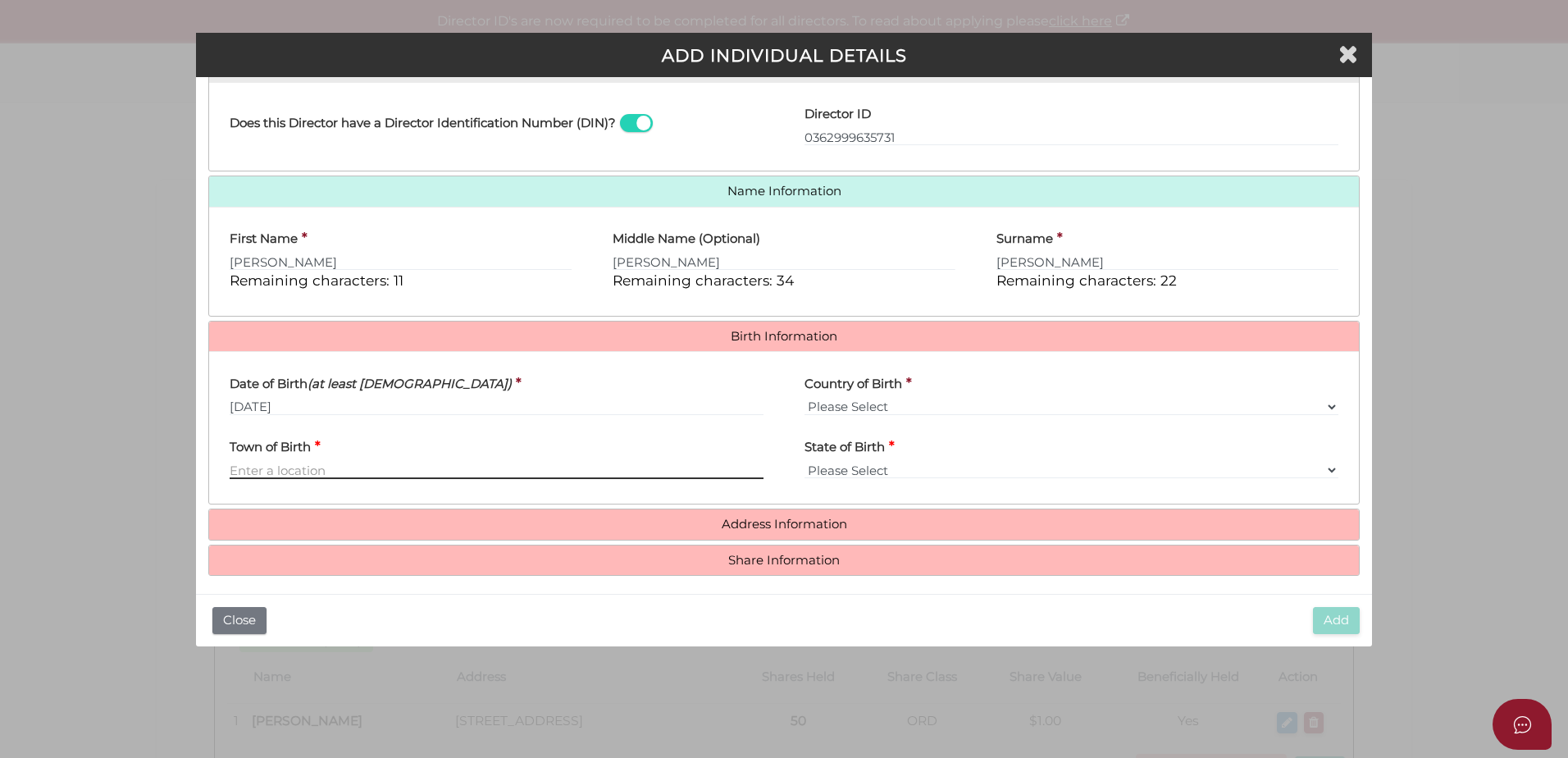
click at [324, 474] on input "Town of Birth" at bounding box center [497, 470] width 534 height 18
type input "Lilydale"
select select "VIC"
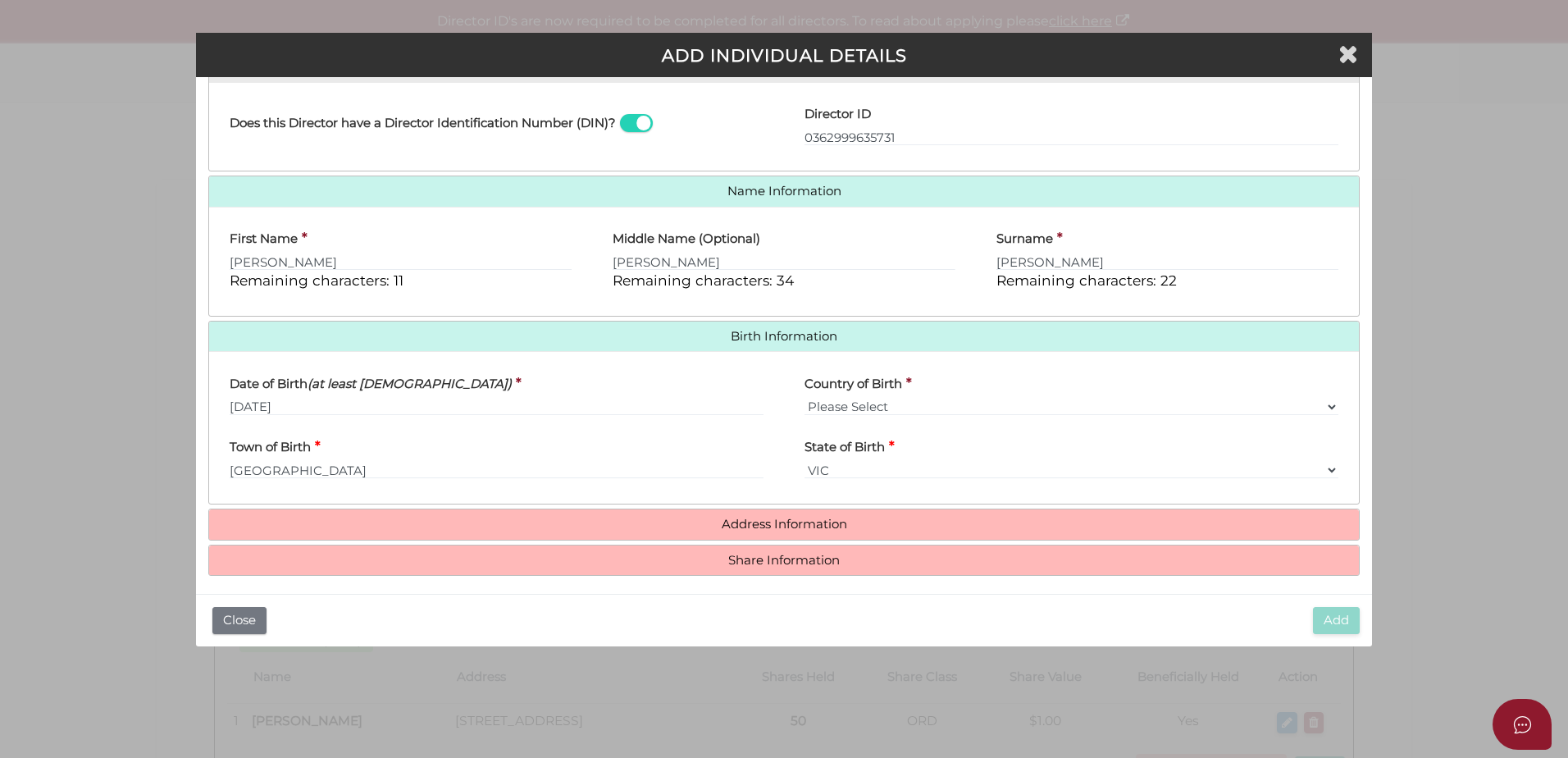
click at [735, 516] on h4 "Address Information" at bounding box center [784, 524] width 1150 height 30
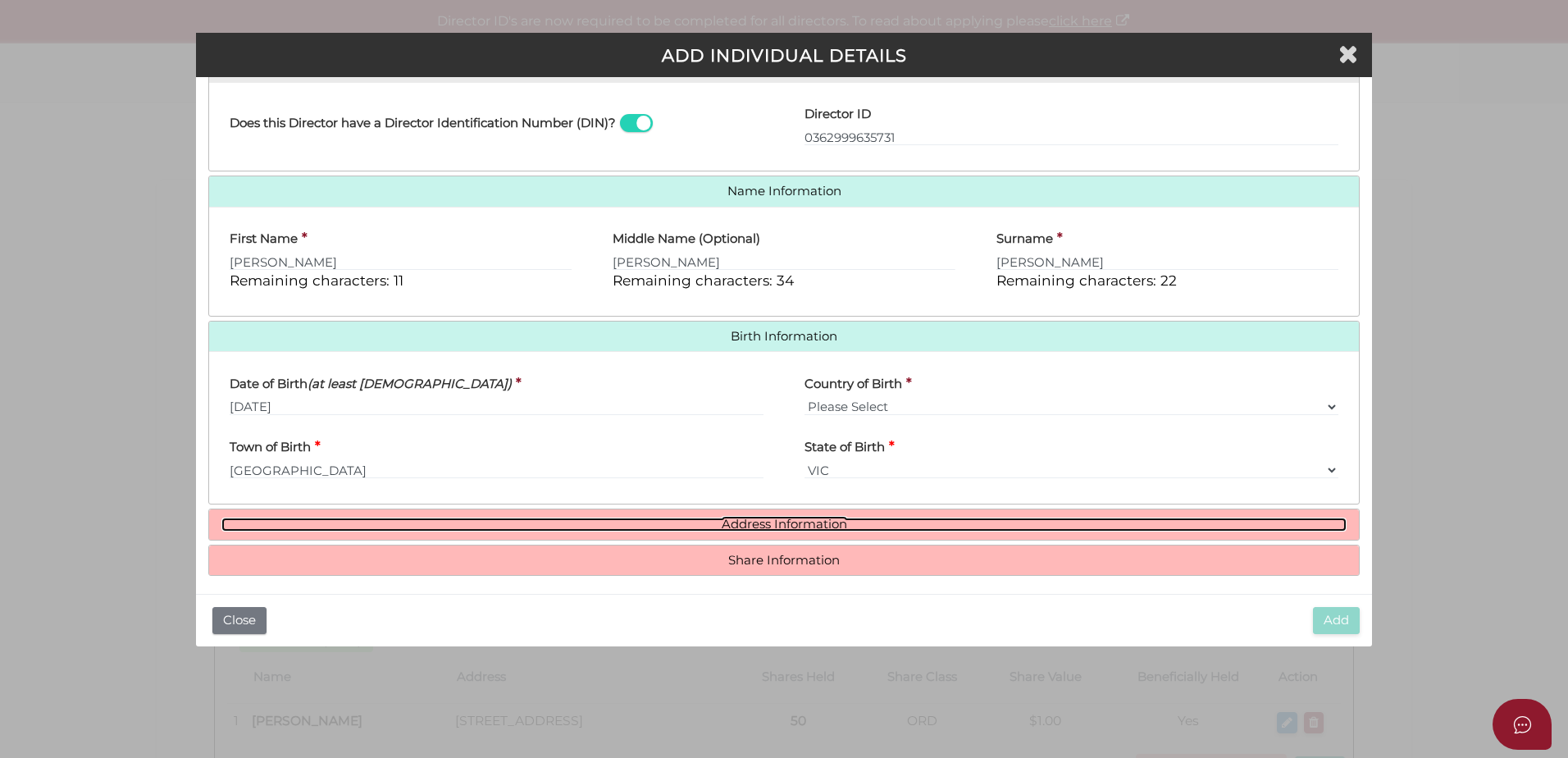
click at [722, 519] on link "Address Information" at bounding box center [784, 525] width 1125 height 14
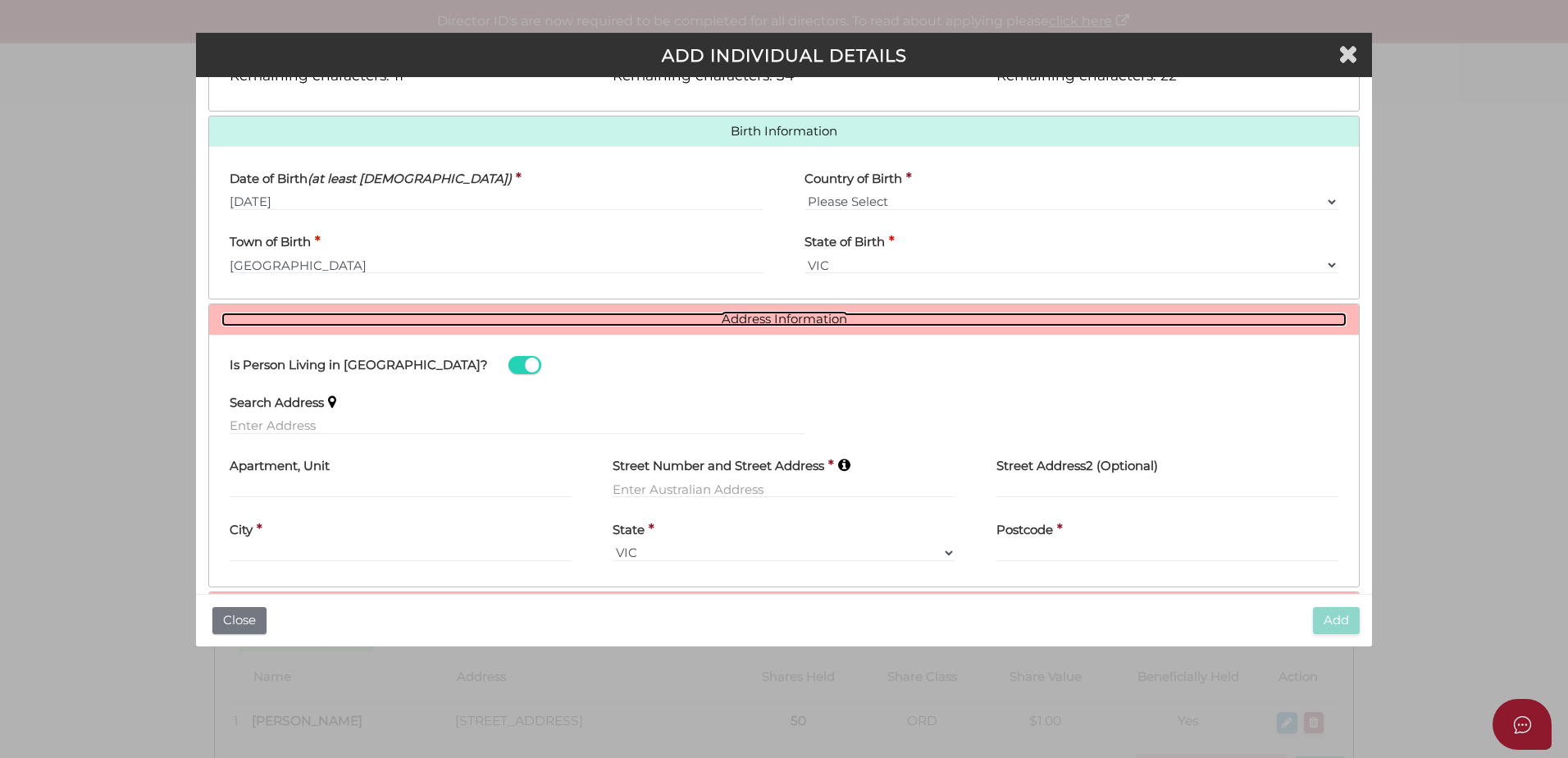
scroll to position [531, 0]
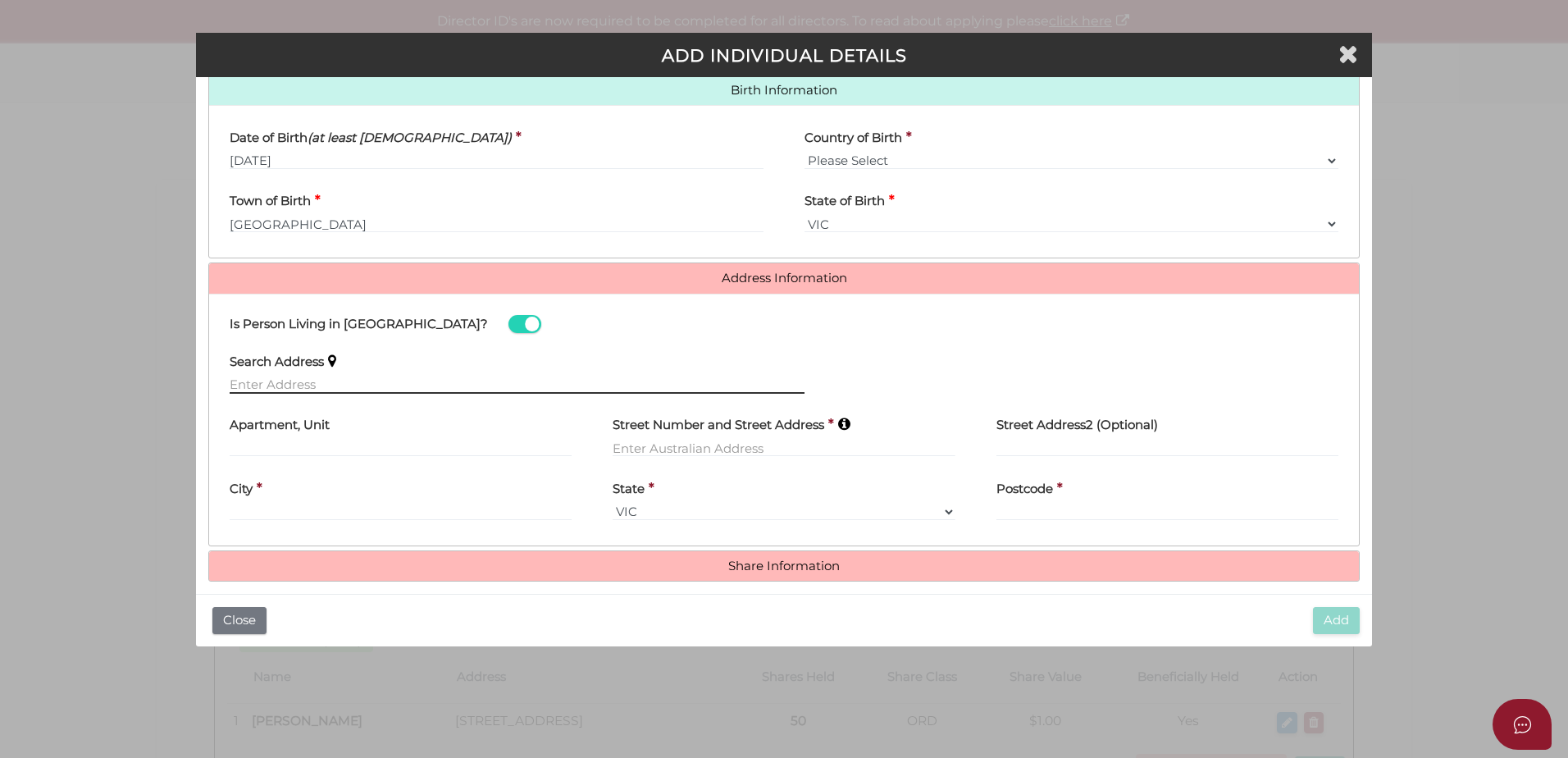
click at [383, 385] on input "text" at bounding box center [518, 385] width 575 height 18
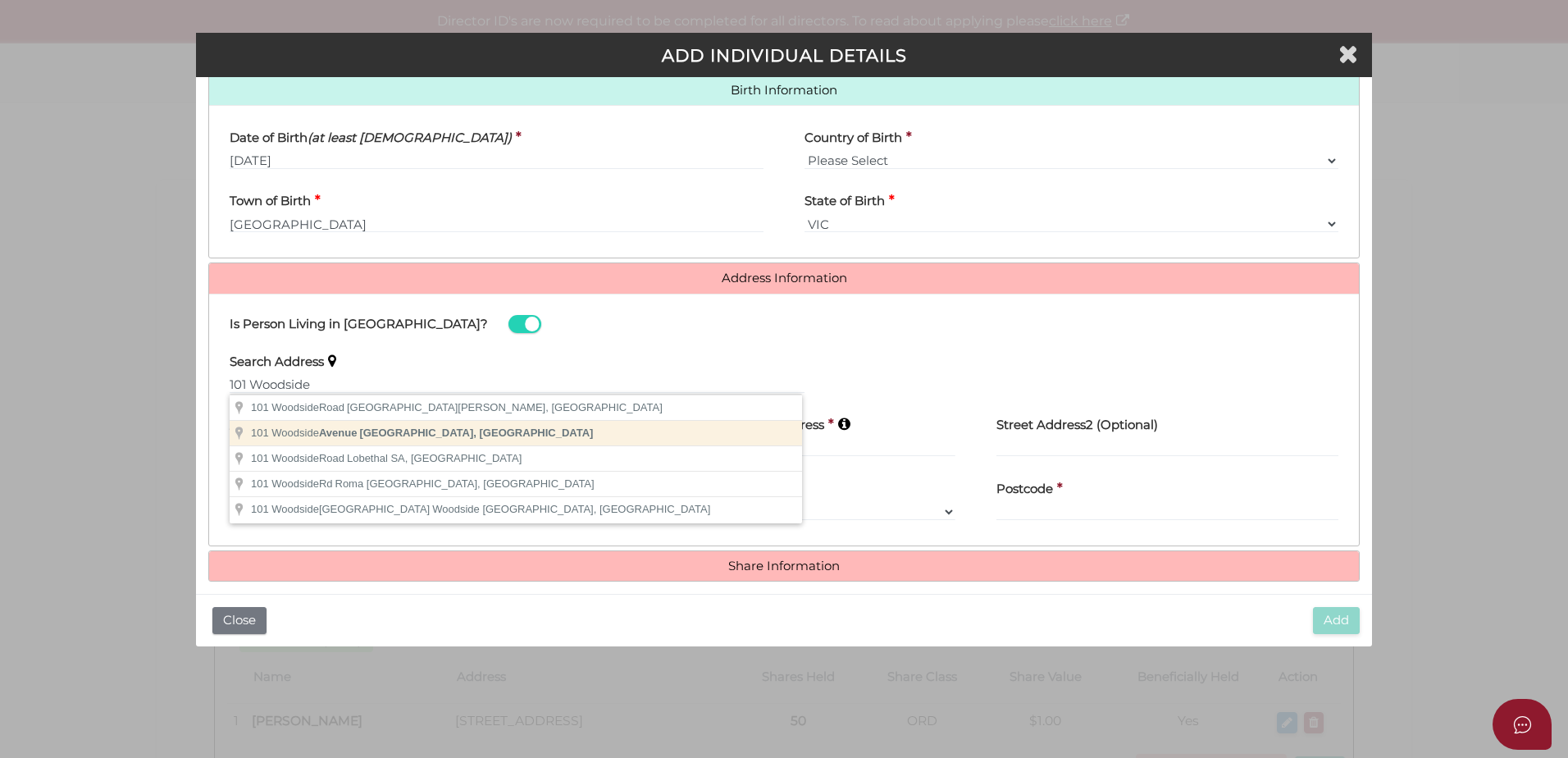
type input "101 Woodside Avenue, Frankston South VIC, Australia"
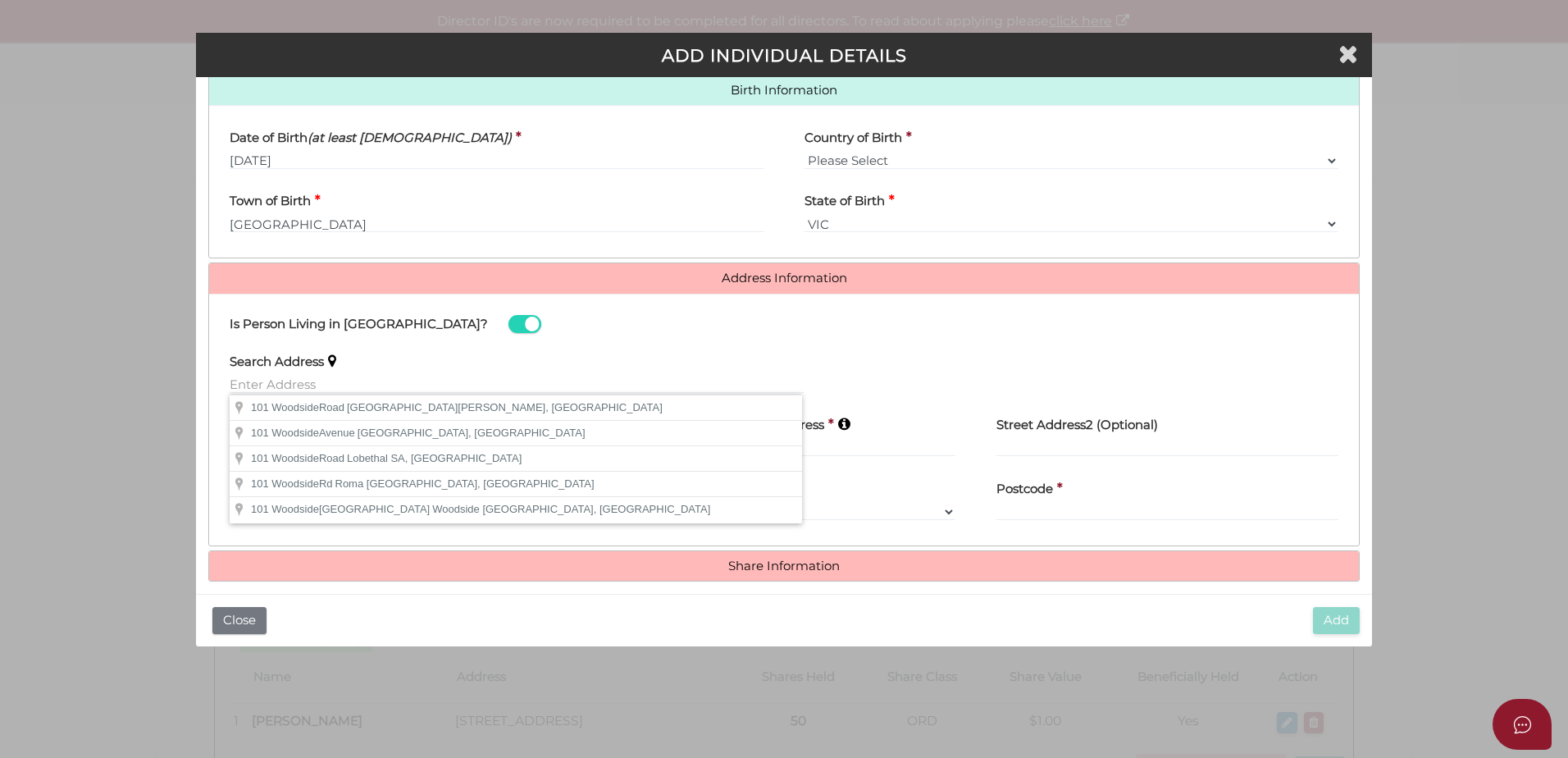
type input "[STREET_ADDRESS]"
type input "[GEOGRAPHIC_DATA]"
select select "VIC"
type input "3199"
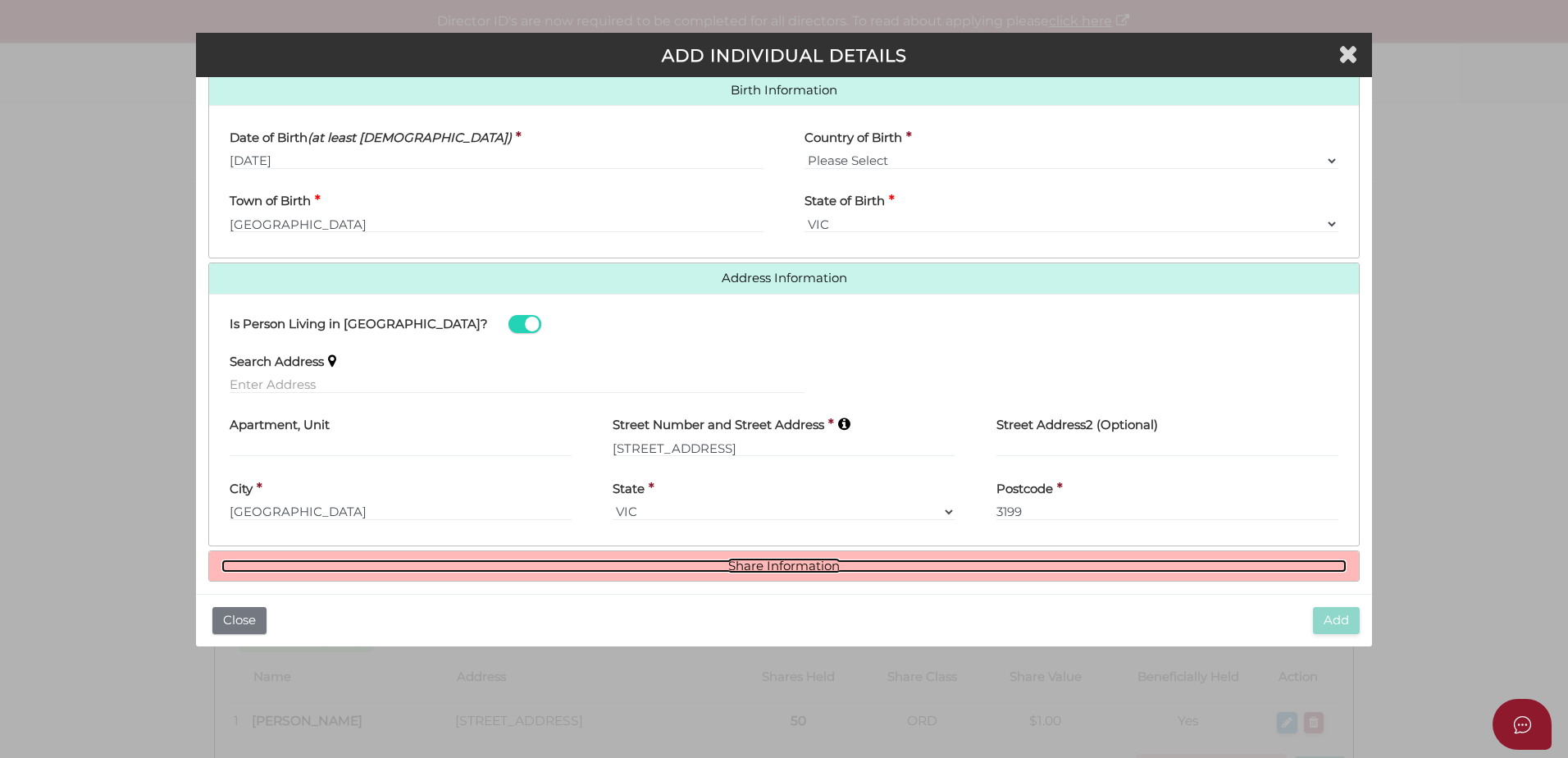
click at [819, 567] on link "Share Information" at bounding box center [784, 567] width 1125 height 14
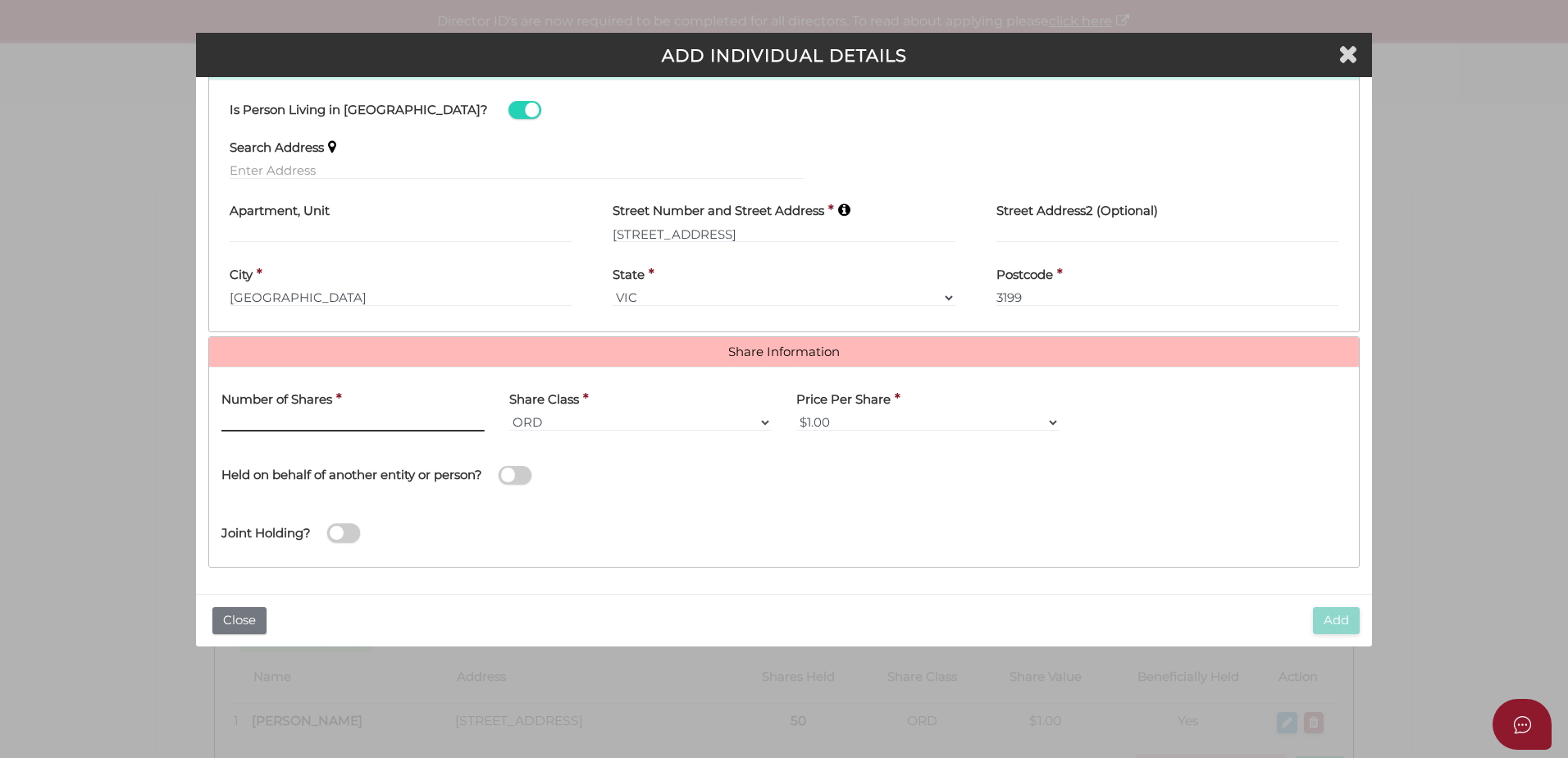
click at [430, 422] on input "text" at bounding box center [353, 422] width 263 height 18
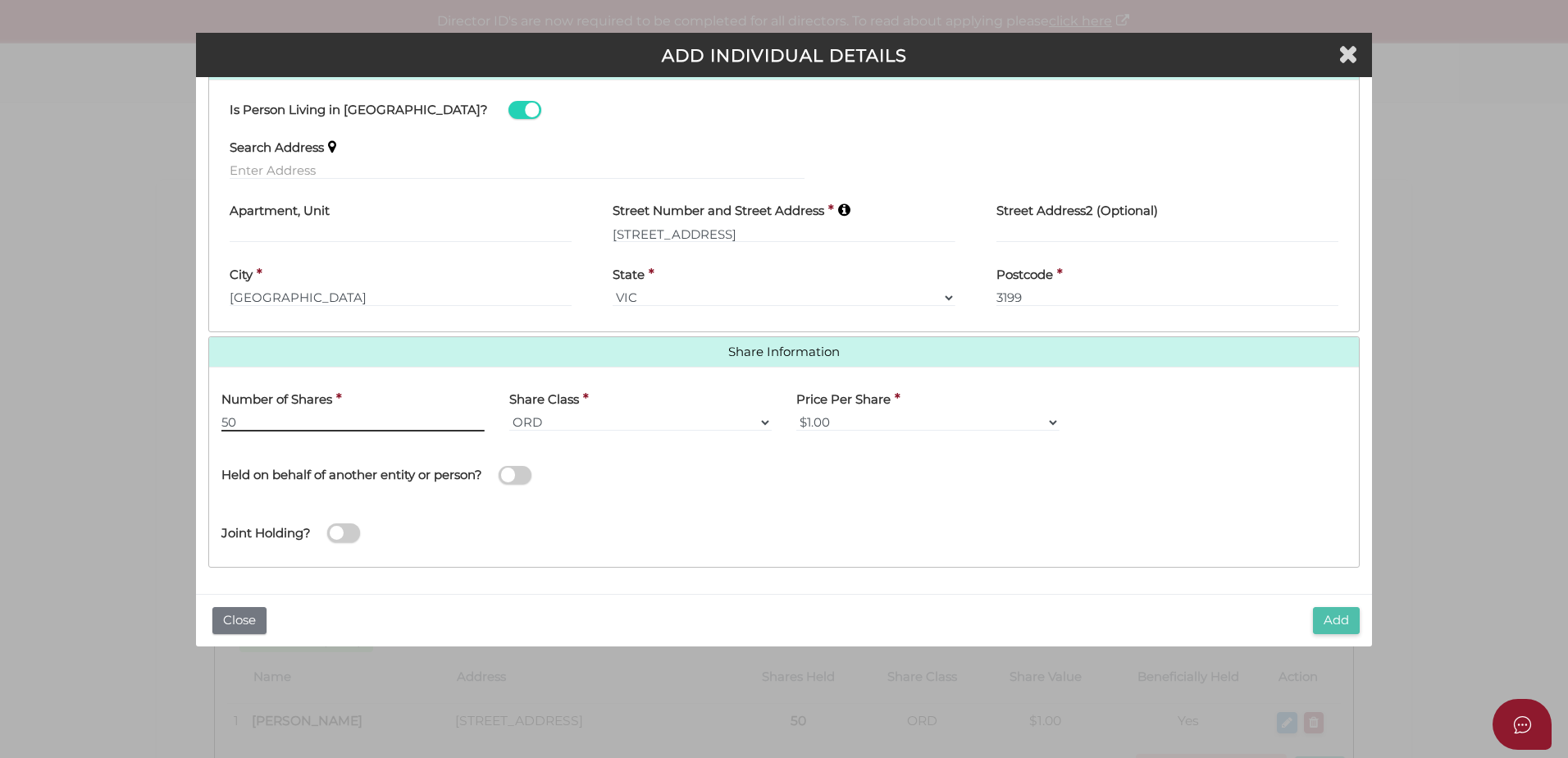
type input "50"
click at [1333, 622] on button "Add" at bounding box center [1336, 621] width 46 height 27
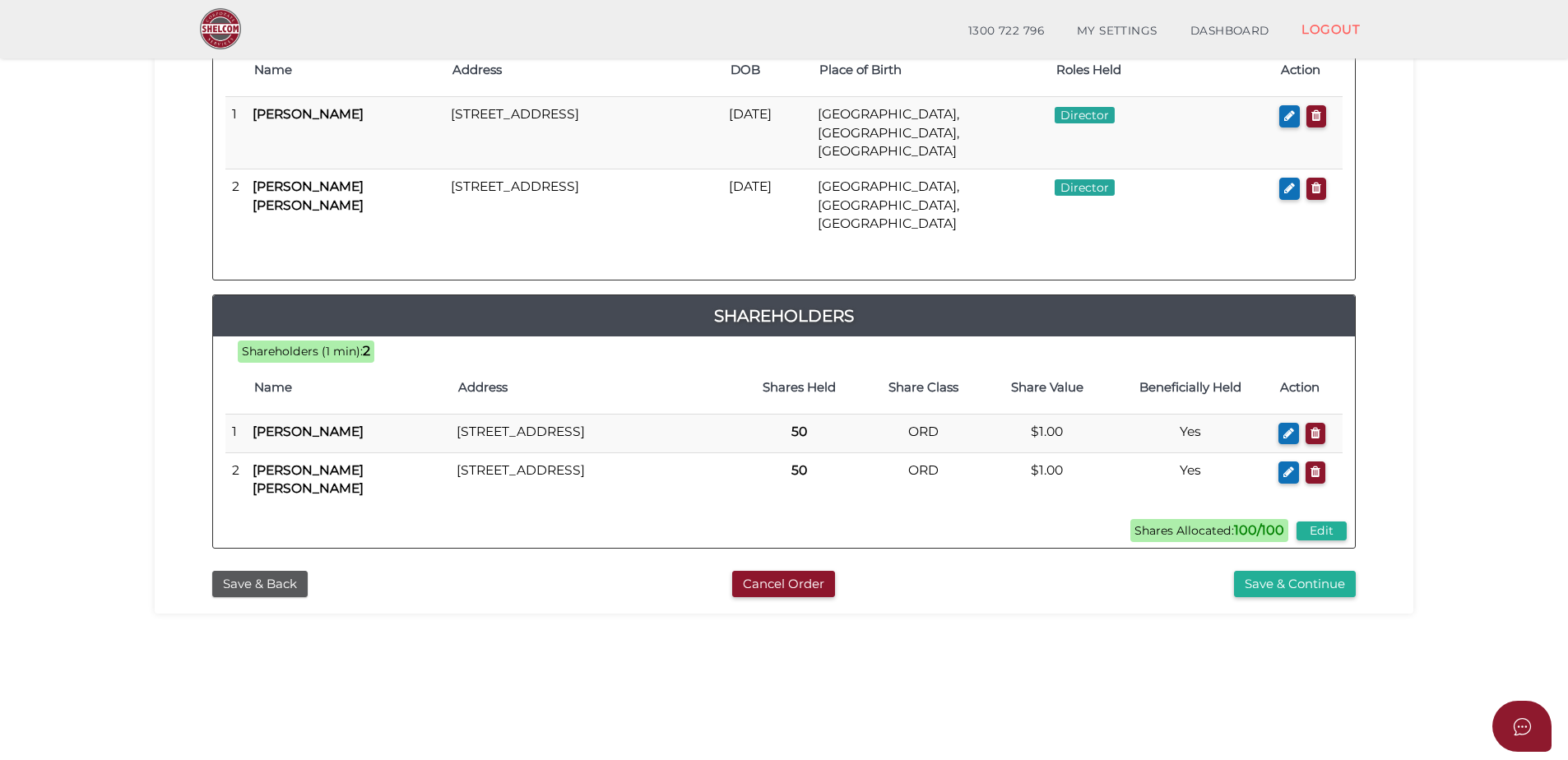
scroll to position [329, 0]
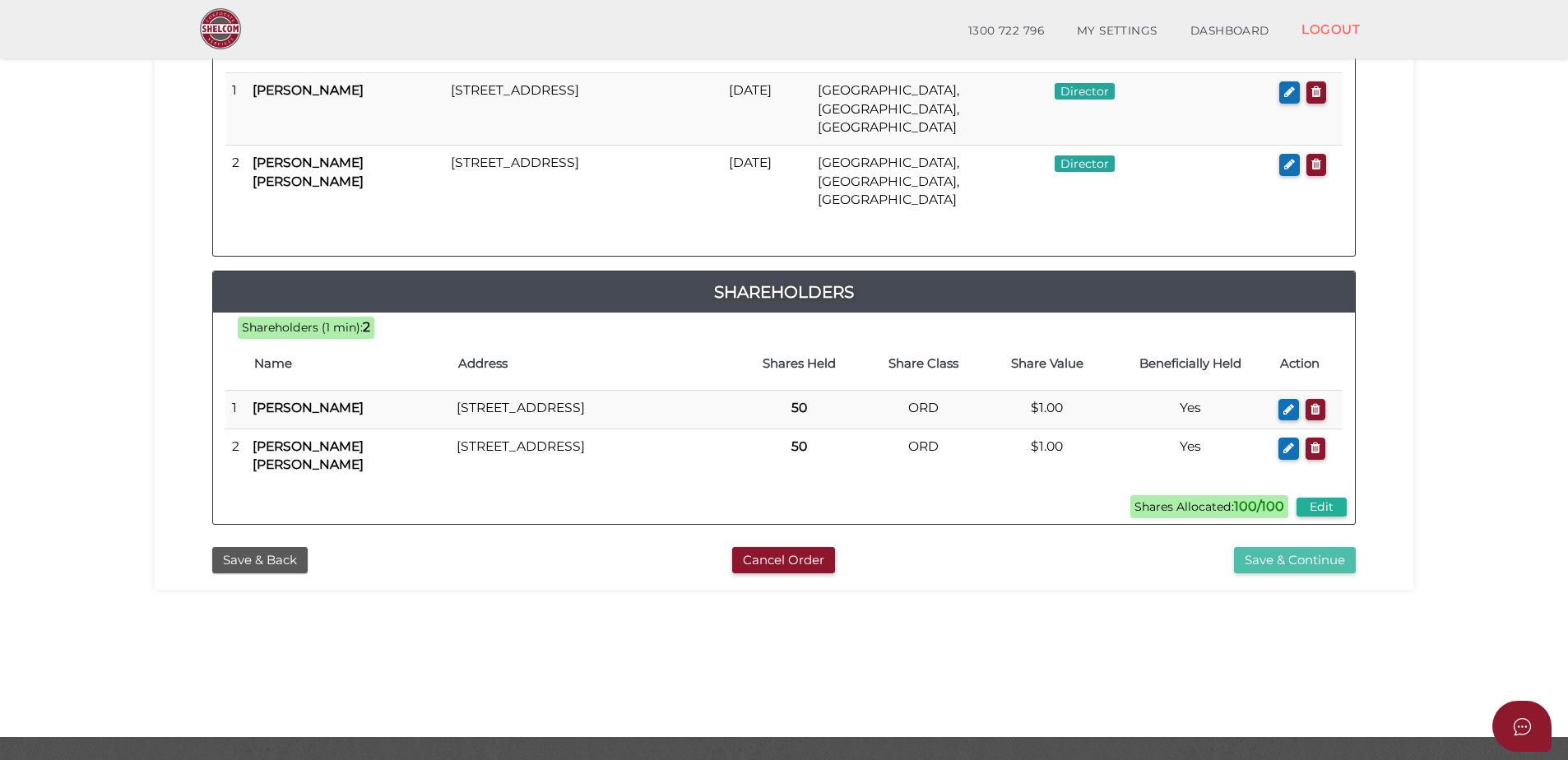
click at [1318, 547] on button "Save & Continue" at bounding box center [1294, 560] width 121 height 28
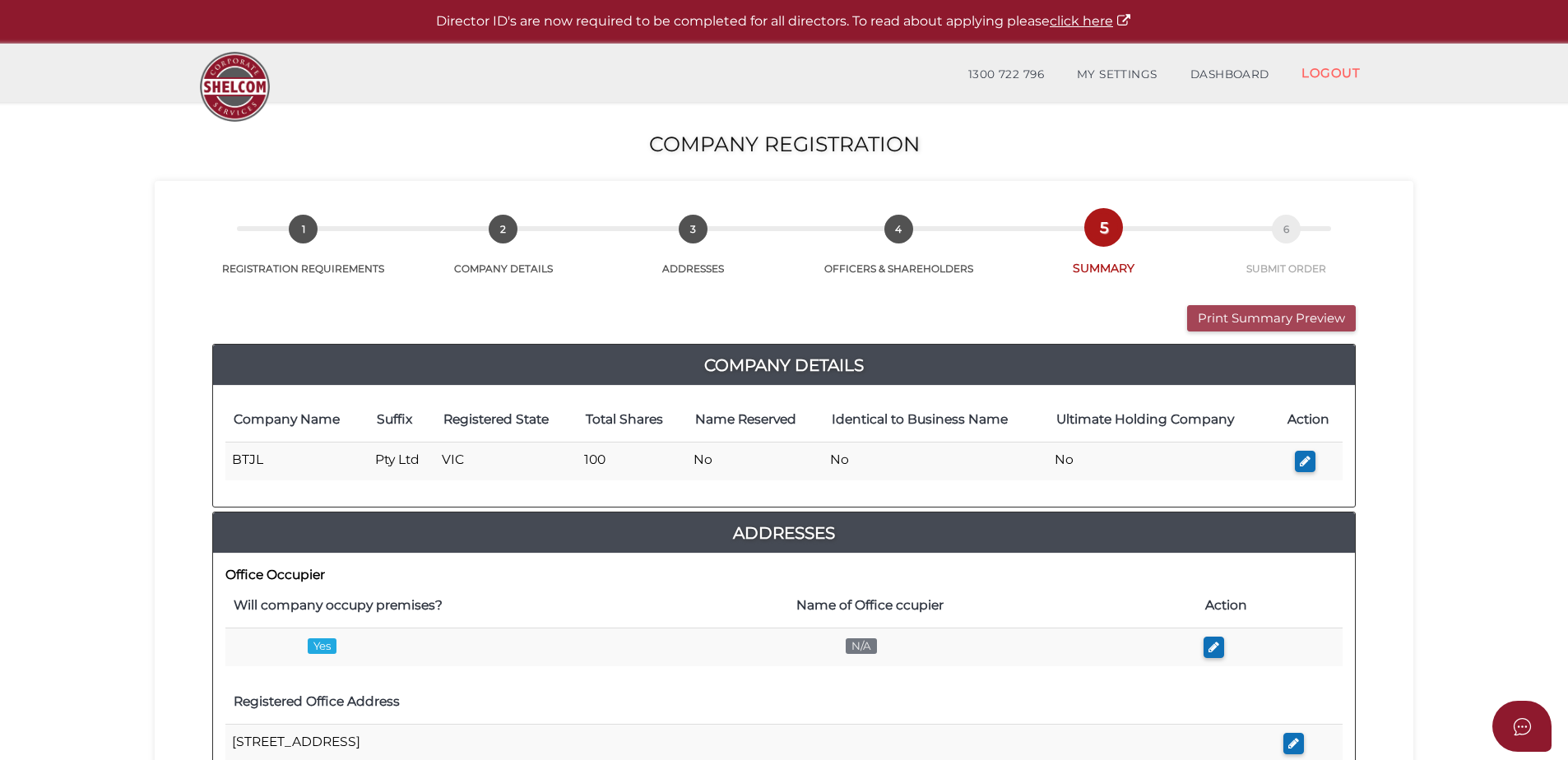
click at [1221, 318] on button "Print Summary Preview" at bounding box center [1272, 319] width 169 height 28
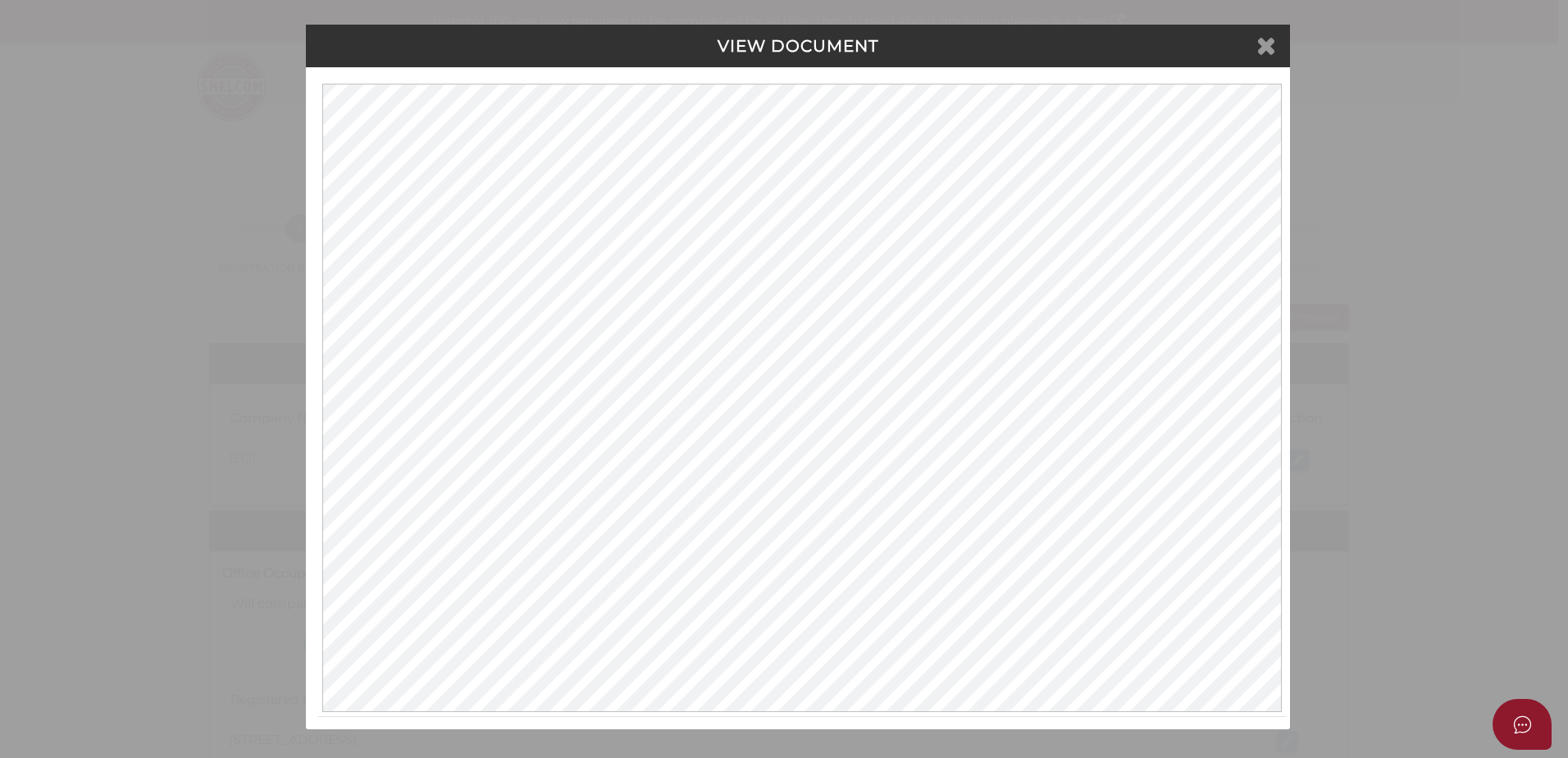
click at [1271, 50] on icon at bounding box center [1266, 45] width 20 height 25
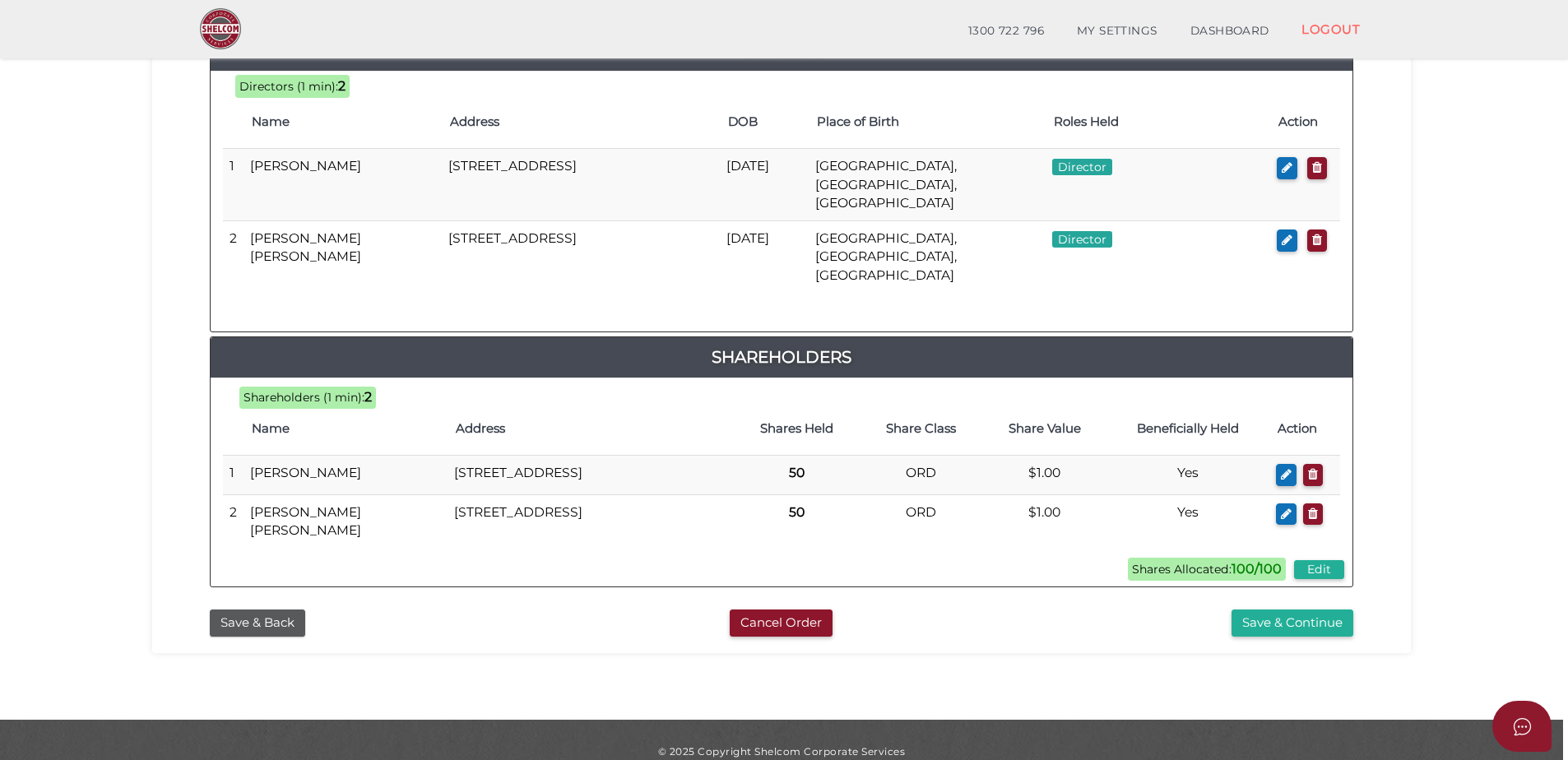
scroll to position [804, 0]
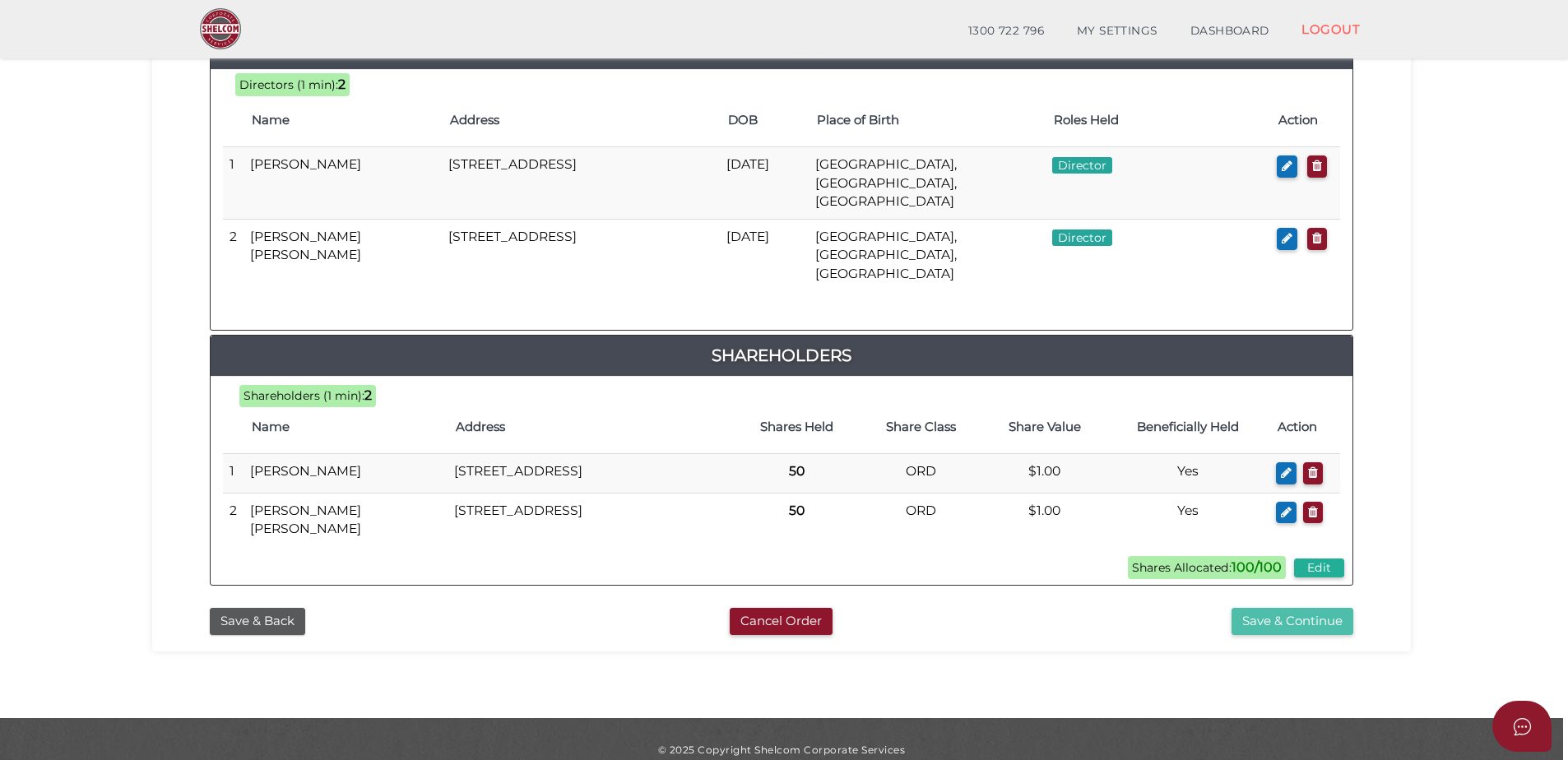
click at [1319, 608] on button "Save & Continue" at bounding box center [1292, 621] width 121 height 28
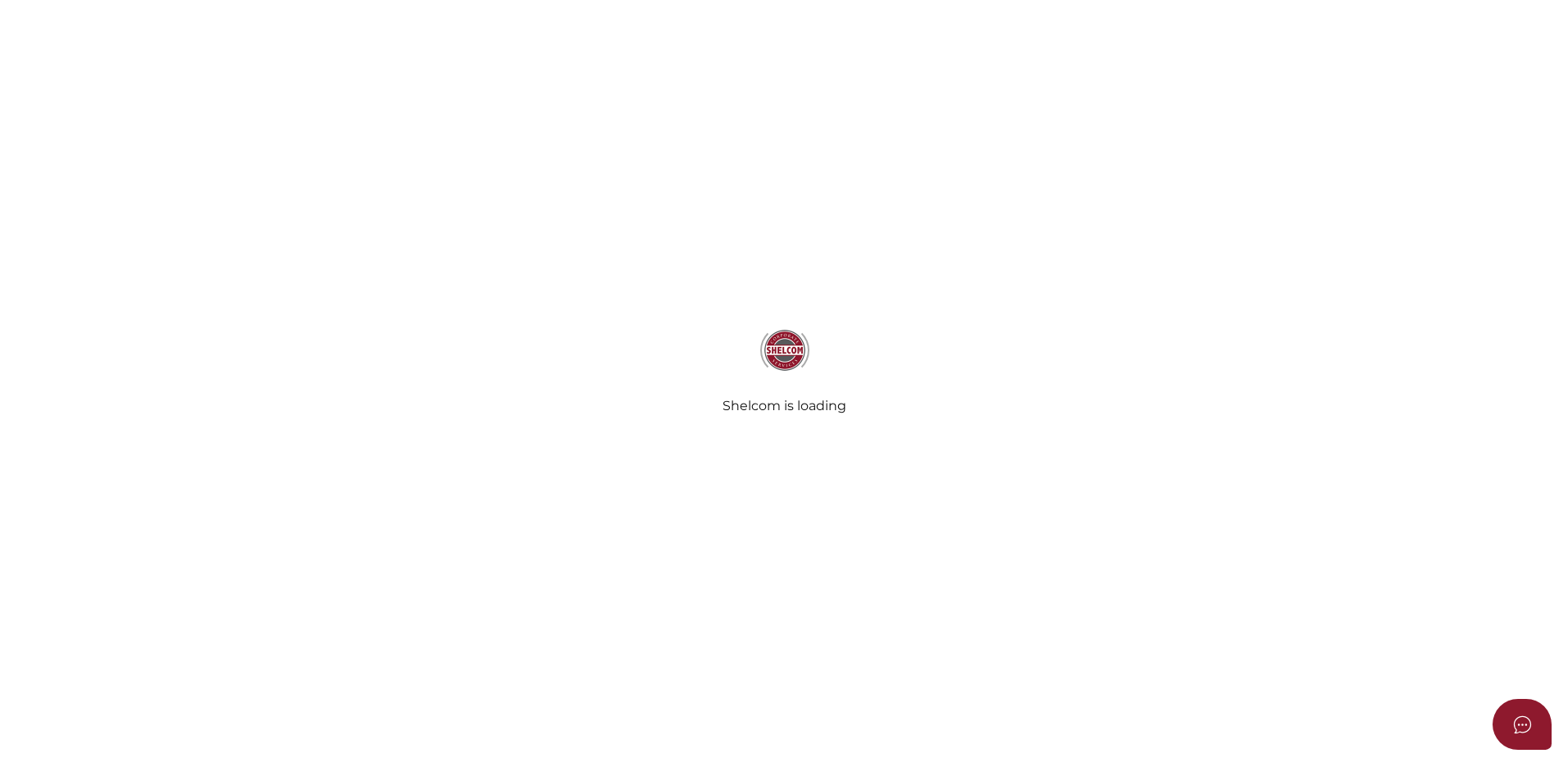
select select "Comb Binding"
select select "No"
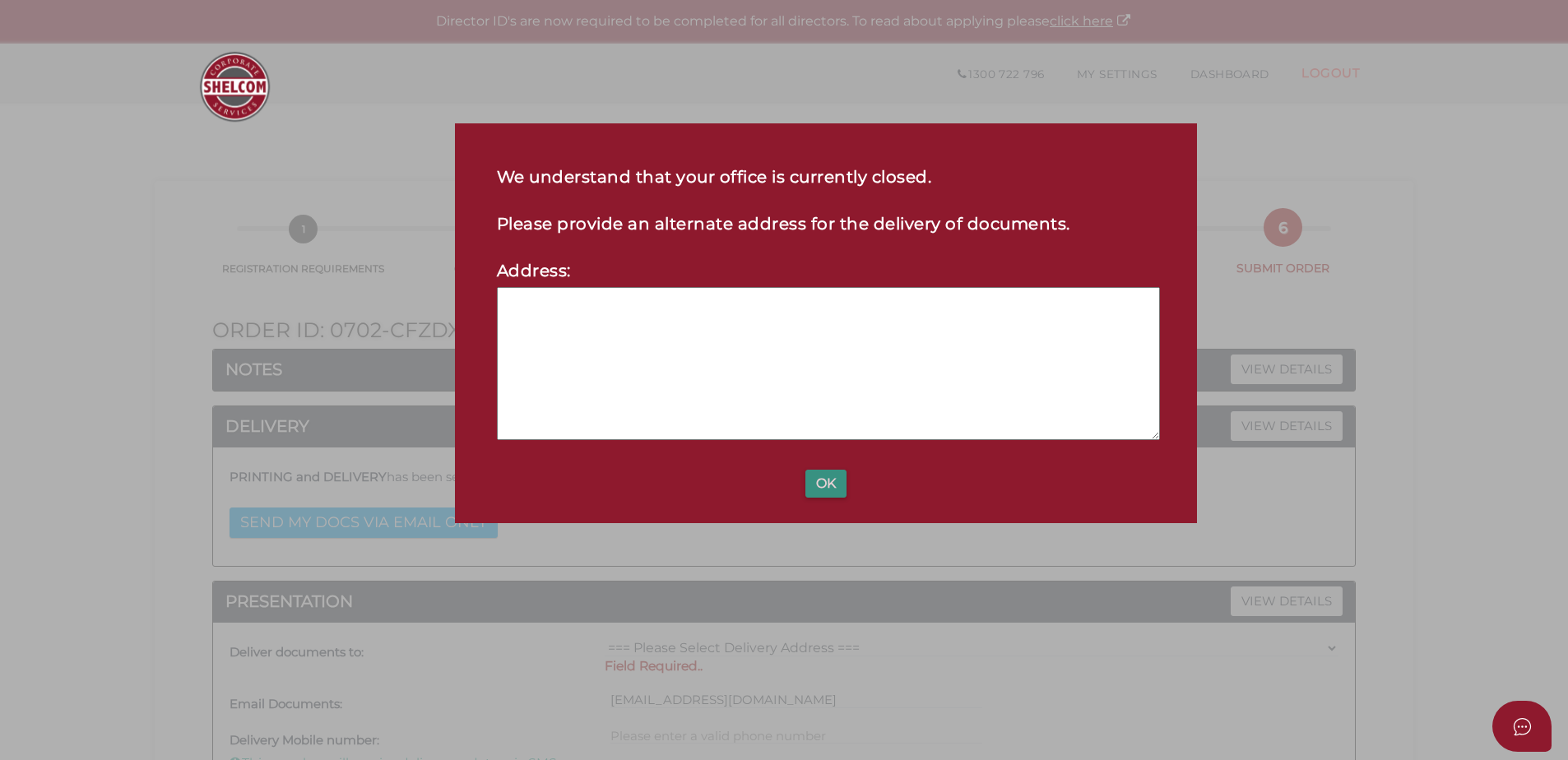
click at [834, 479] on button "OK" at bounding box center [827, 484] width 41 height 28
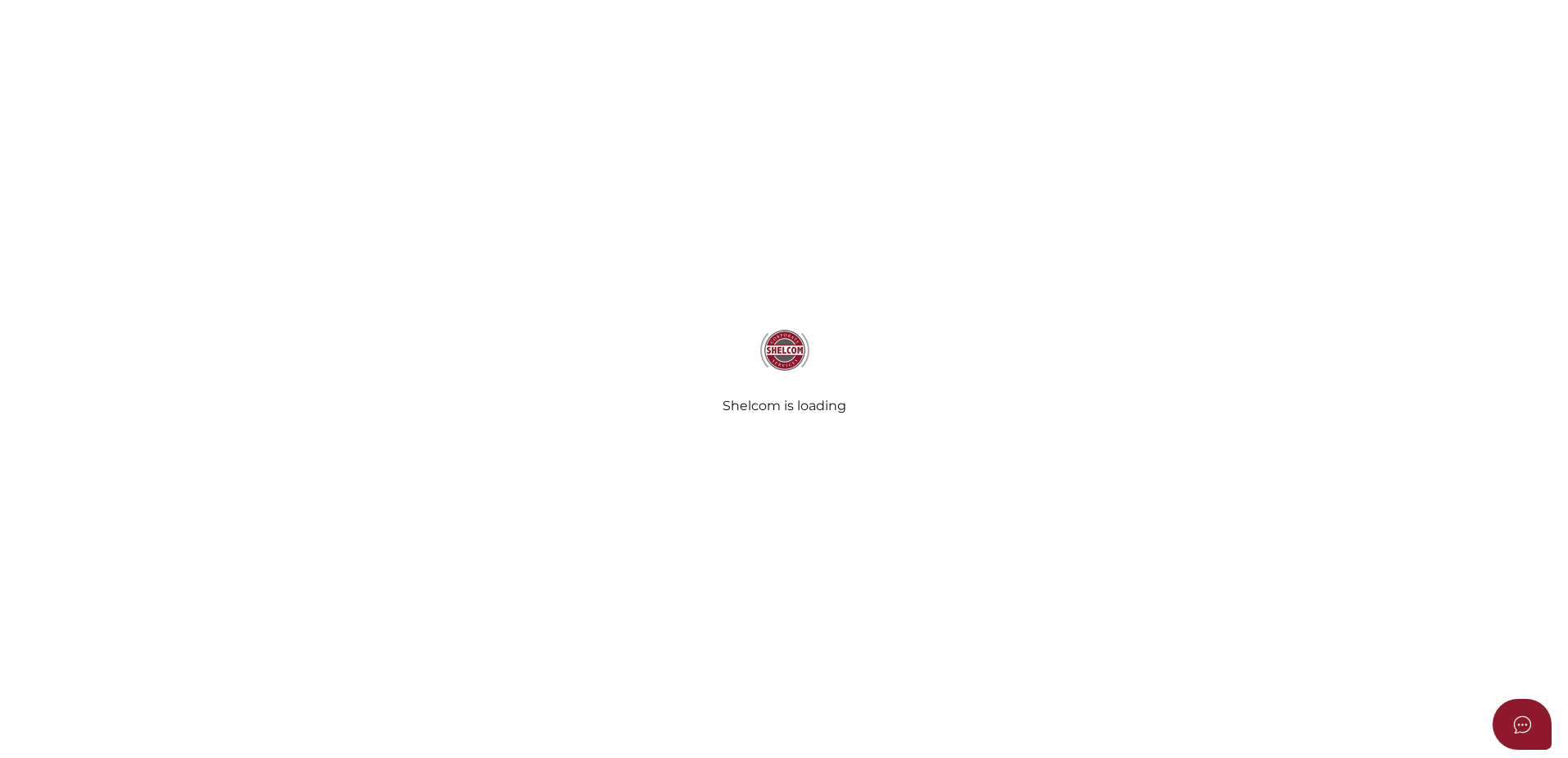
select select "Comb Binding"
select select "No"
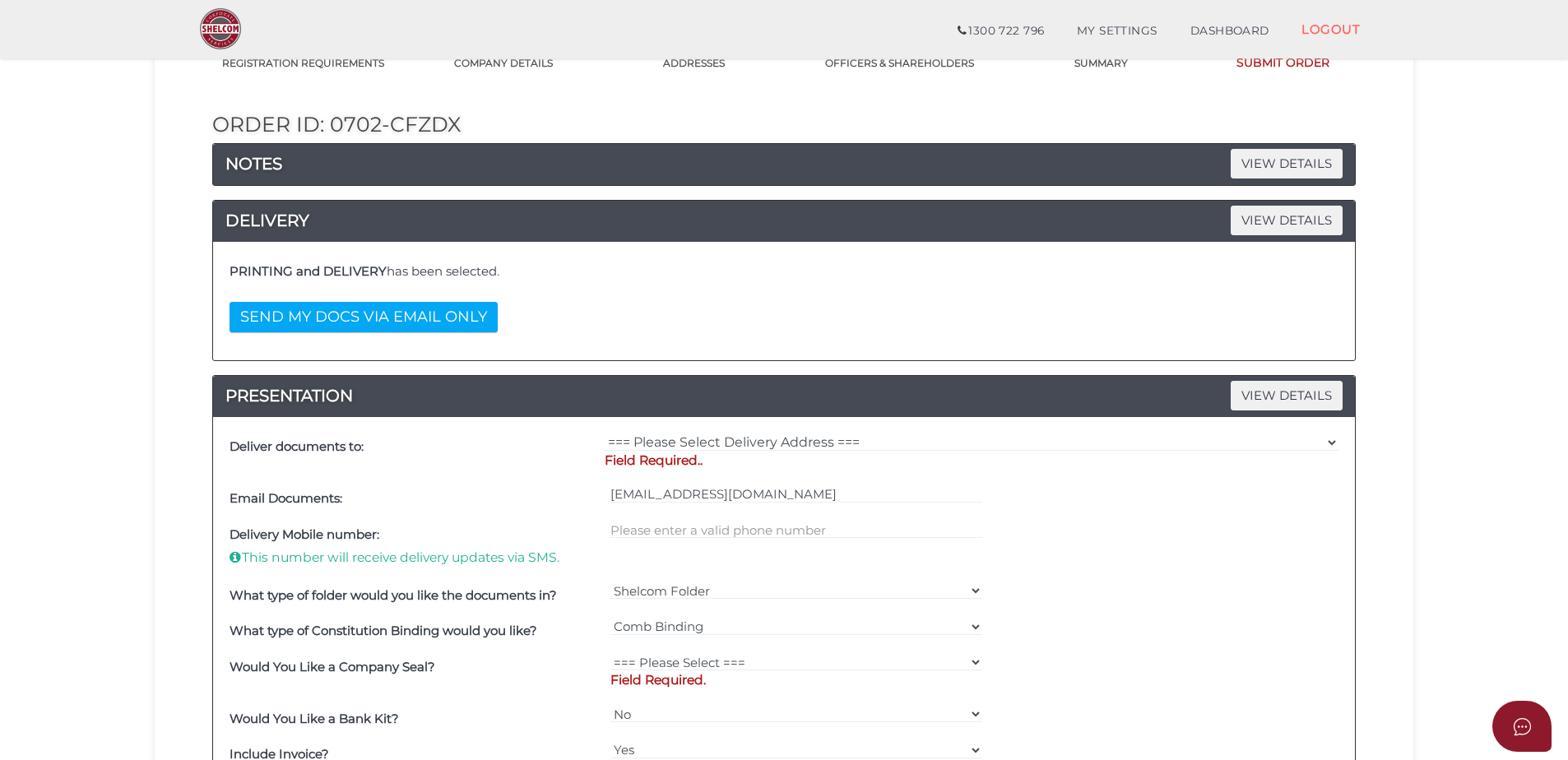
scroll to position [164, 0]
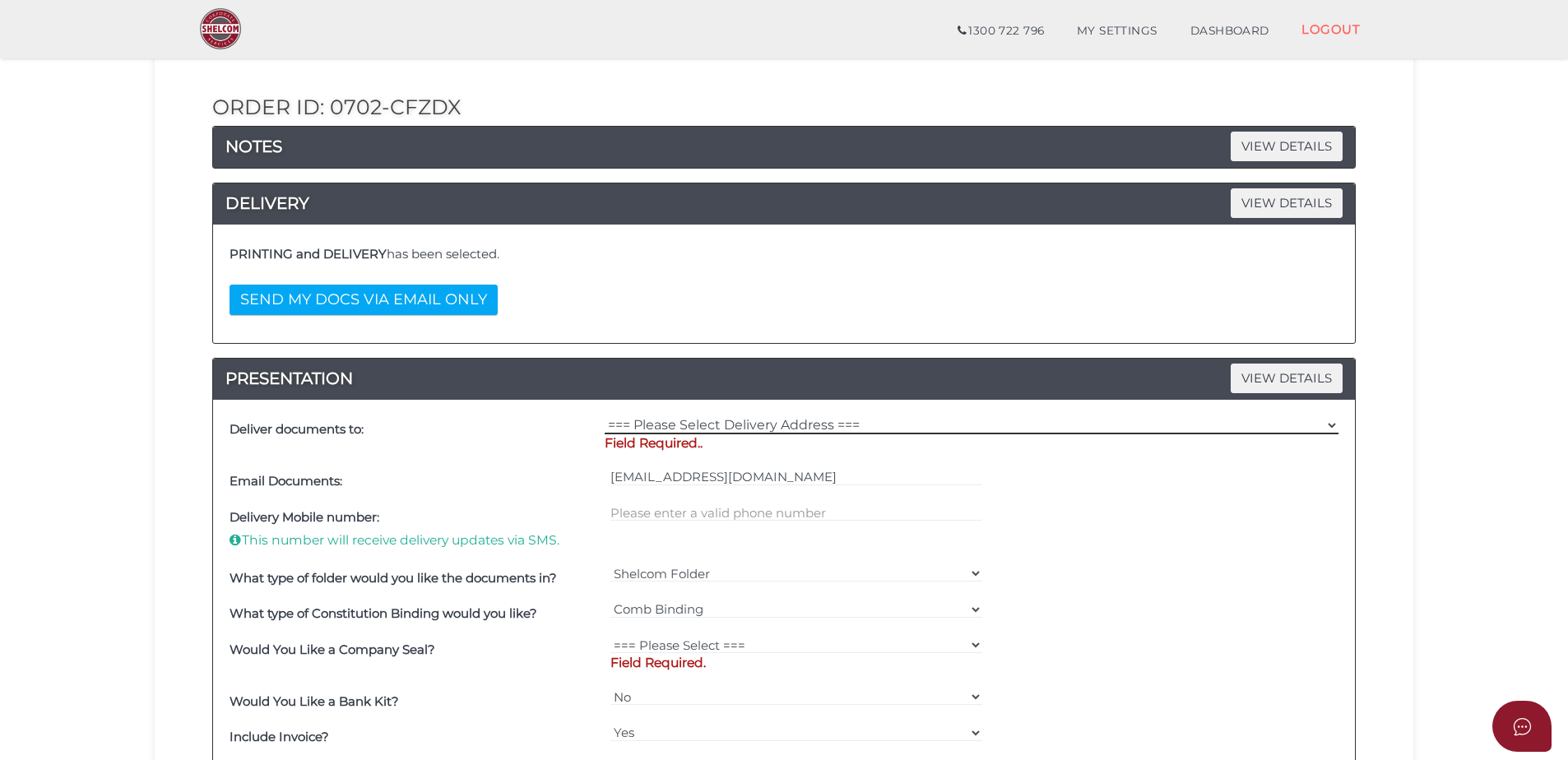
click at [826, 423] on select "=== Please Select Delivery Address === (User Address - Caitlin Black) Level 10 …" at bounding box center [971, 425] width 734 height 18
select select "0"
click at [604, 417] on select "=== Please Select Delivery Address === (User Address - Caitlin Black) Level 10 …" at bounding box center [971, 425] width 734 height 18
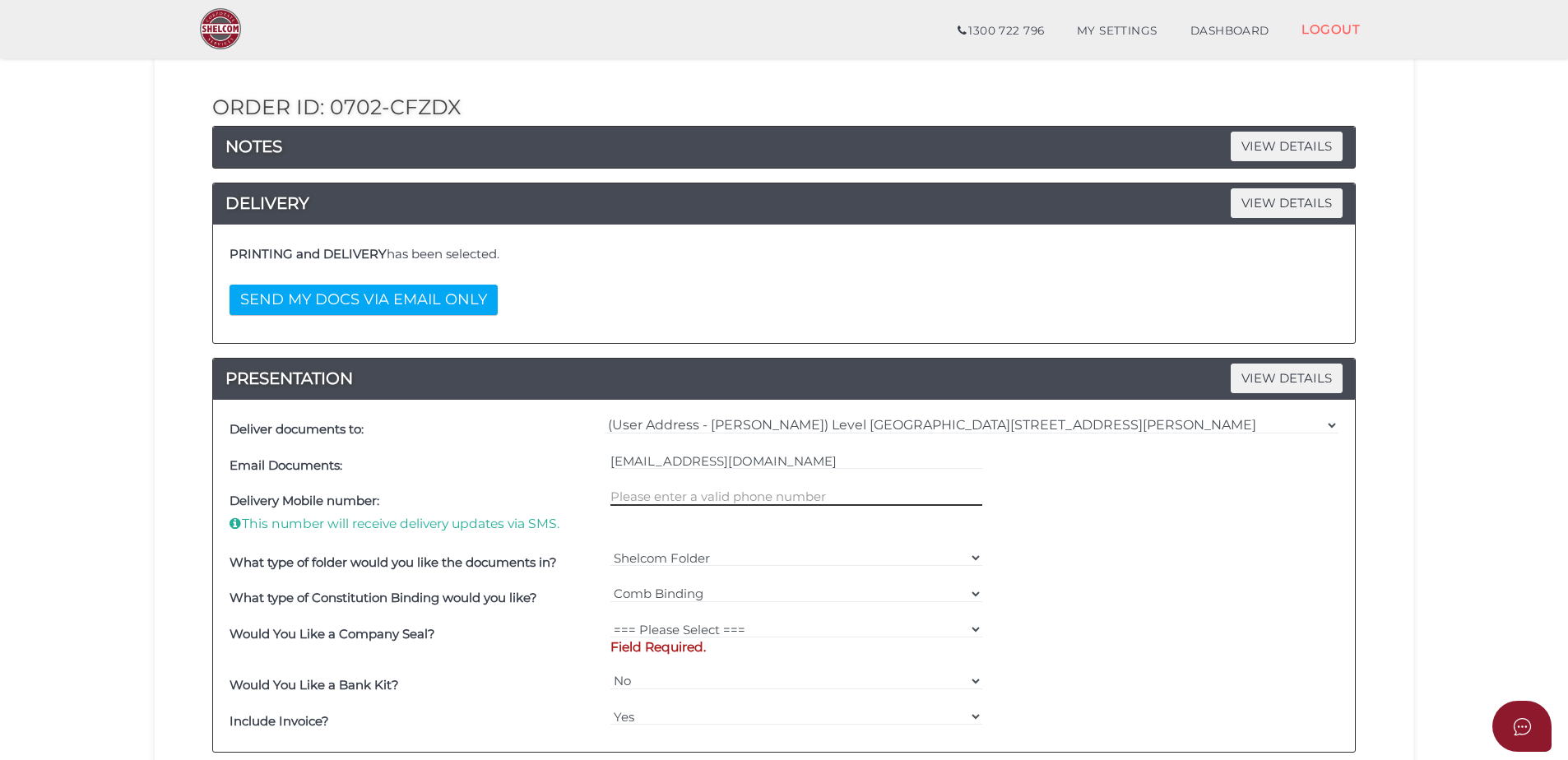
click at [739, 496] on input "text" at bounding box center [796, 497] width 373 height 18
click at [751, 496] on input "text" at bounding box center [796, 497] width 373 height 18
type input "0386351886"
click at [686, 617] on div "=== Please Select === Fold Seal $50 No Seal Field Required." at bounding box center [796, 642] width 381 height 52
click at [687, 628] on select "=== Please Select === Fold Seal $50 No Seal" at bounding box center [796, 629] width 373 height 18
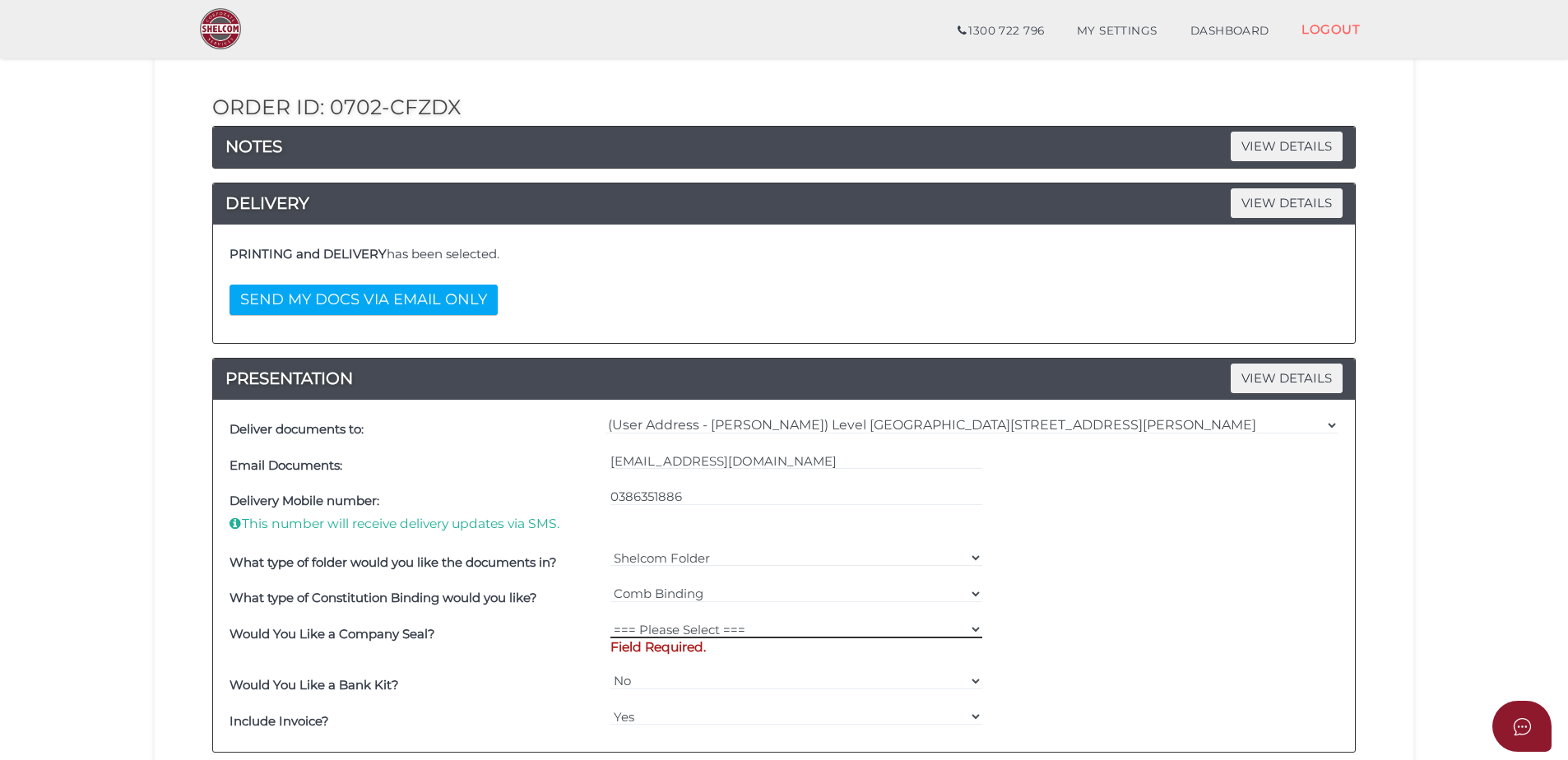
select select "0"
click at [610, 621] on select "=== Please Select === Fold Seal $50 No Seal" at bounding box center [796, 629] width 373 height 18
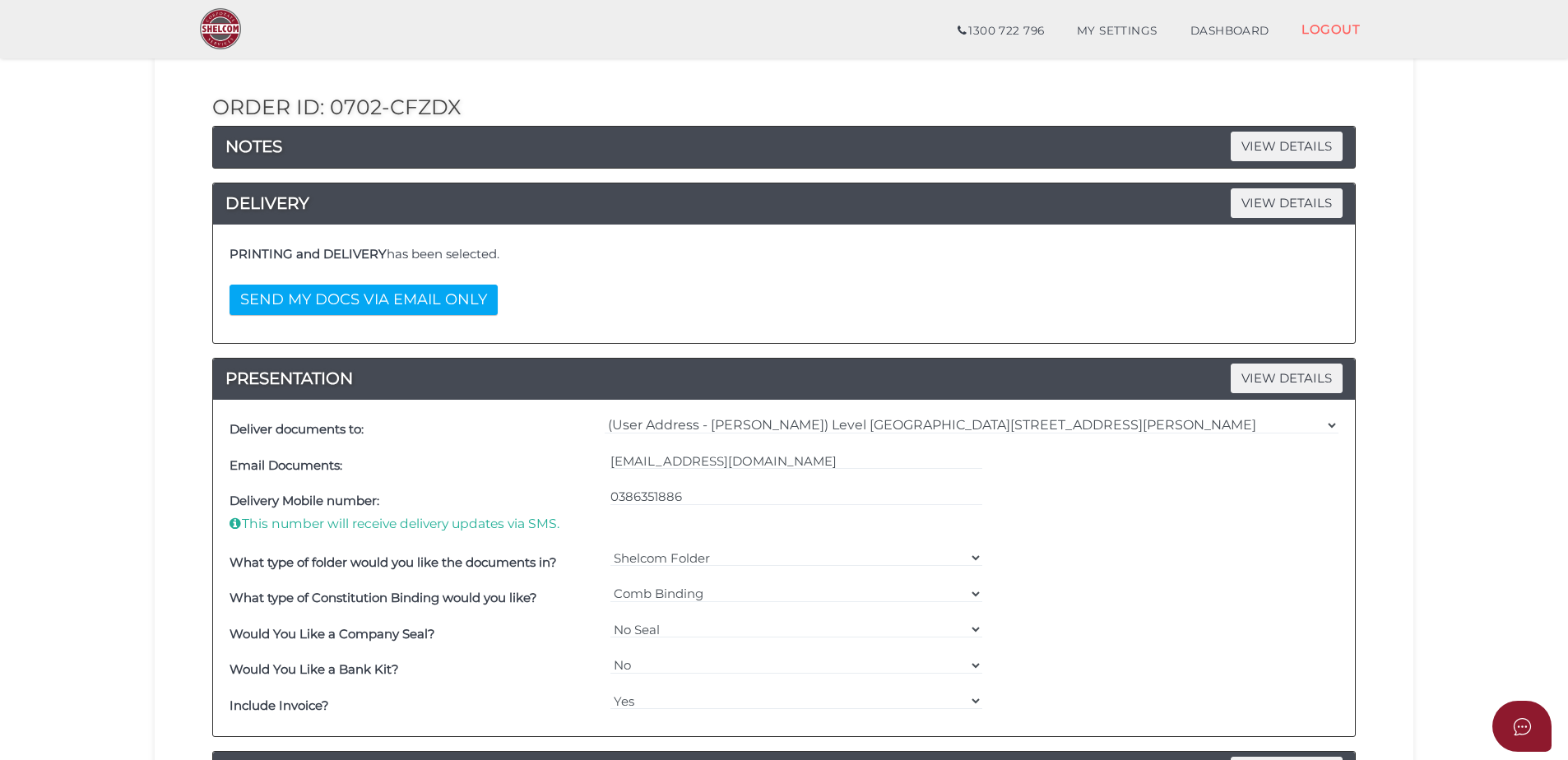
click at [1196, 651] on div "Would You Like a Company Seal? === Please Select === Fold Seal $50 No Seal" at bounding box center [784, 634] width 1118 height 36
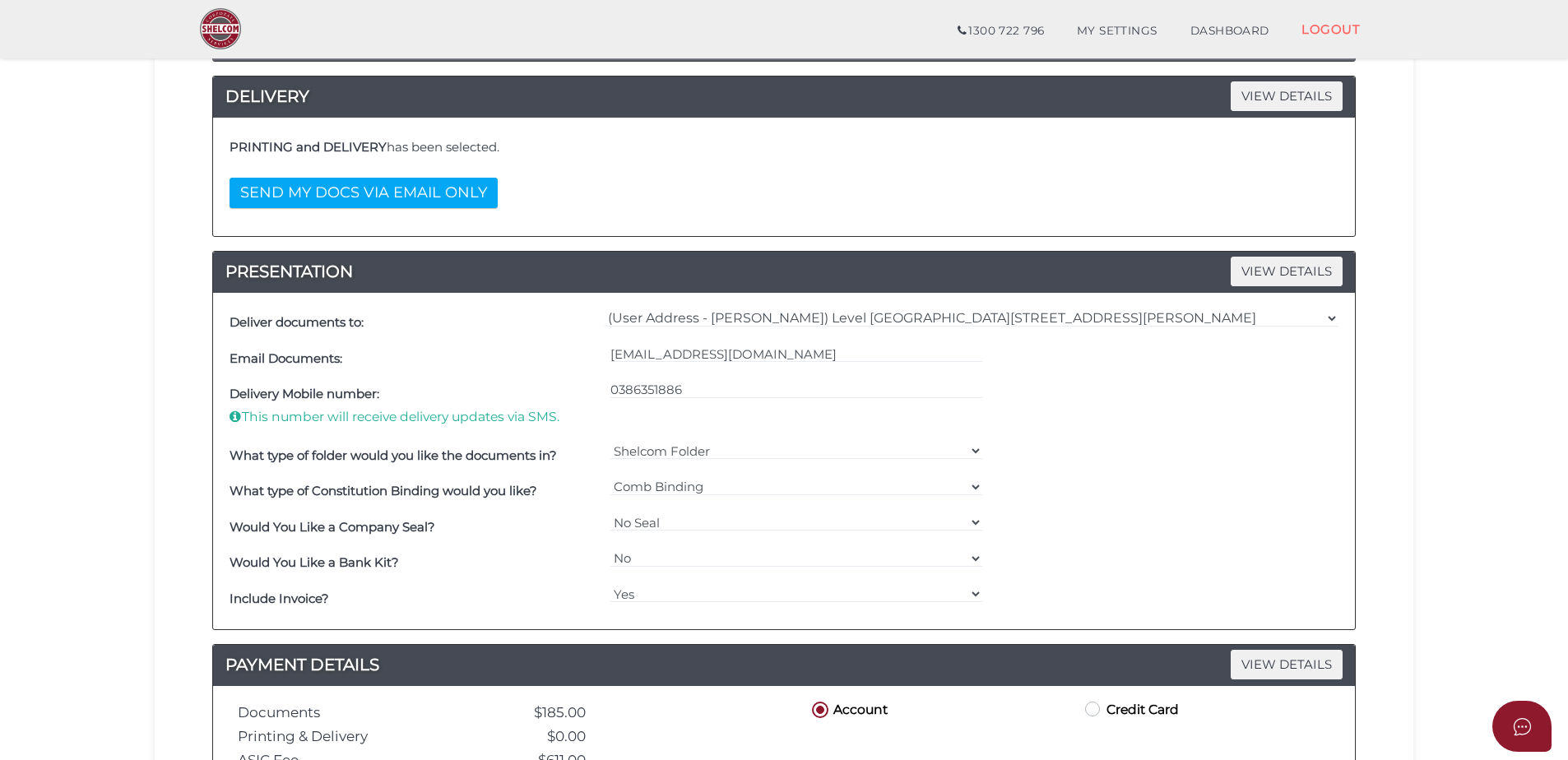
scroll to position [576, 0]
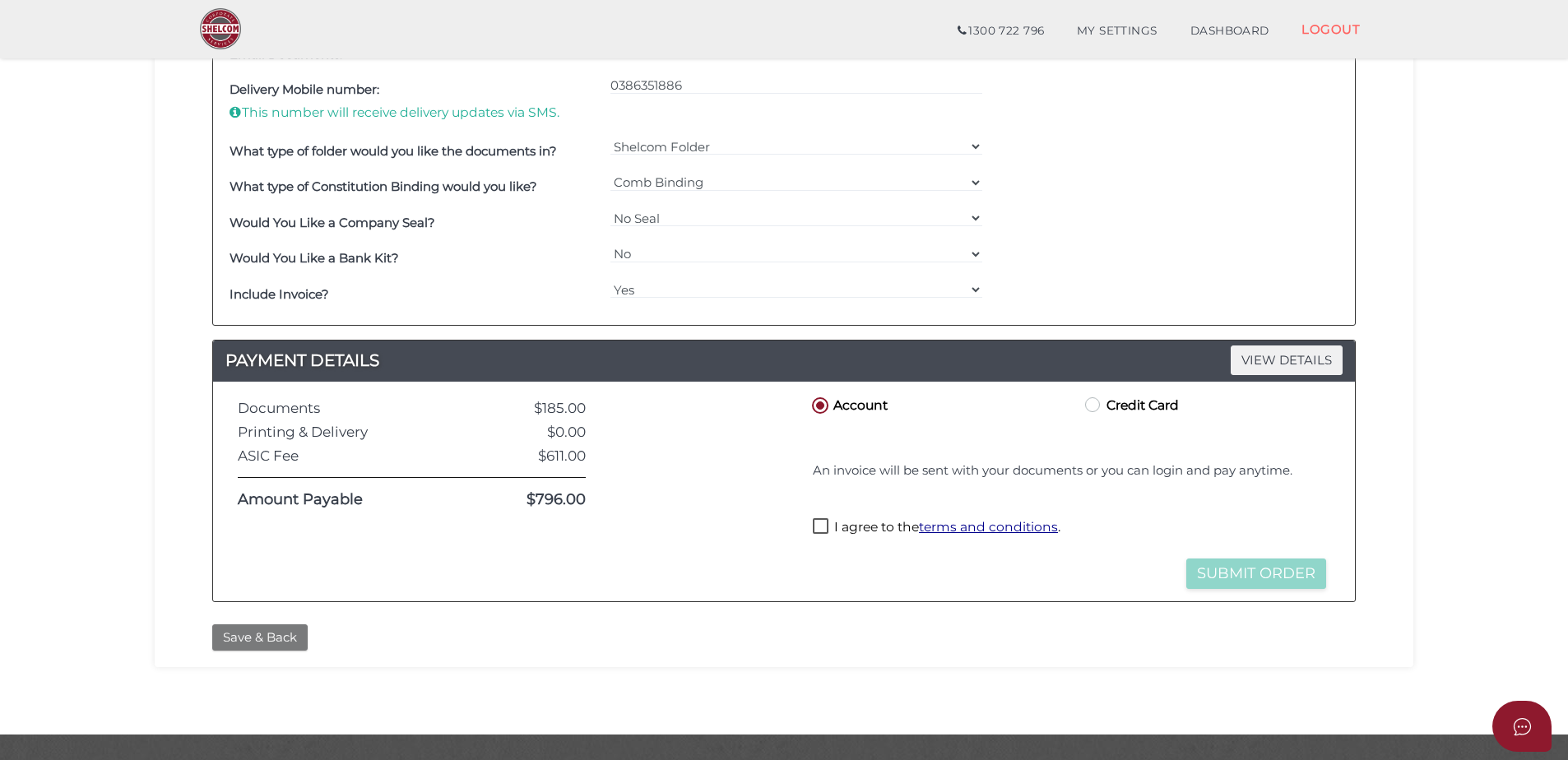
click at [232, 633] on button "Save & Back" at bounding box center [260, 638] width 96 height 28
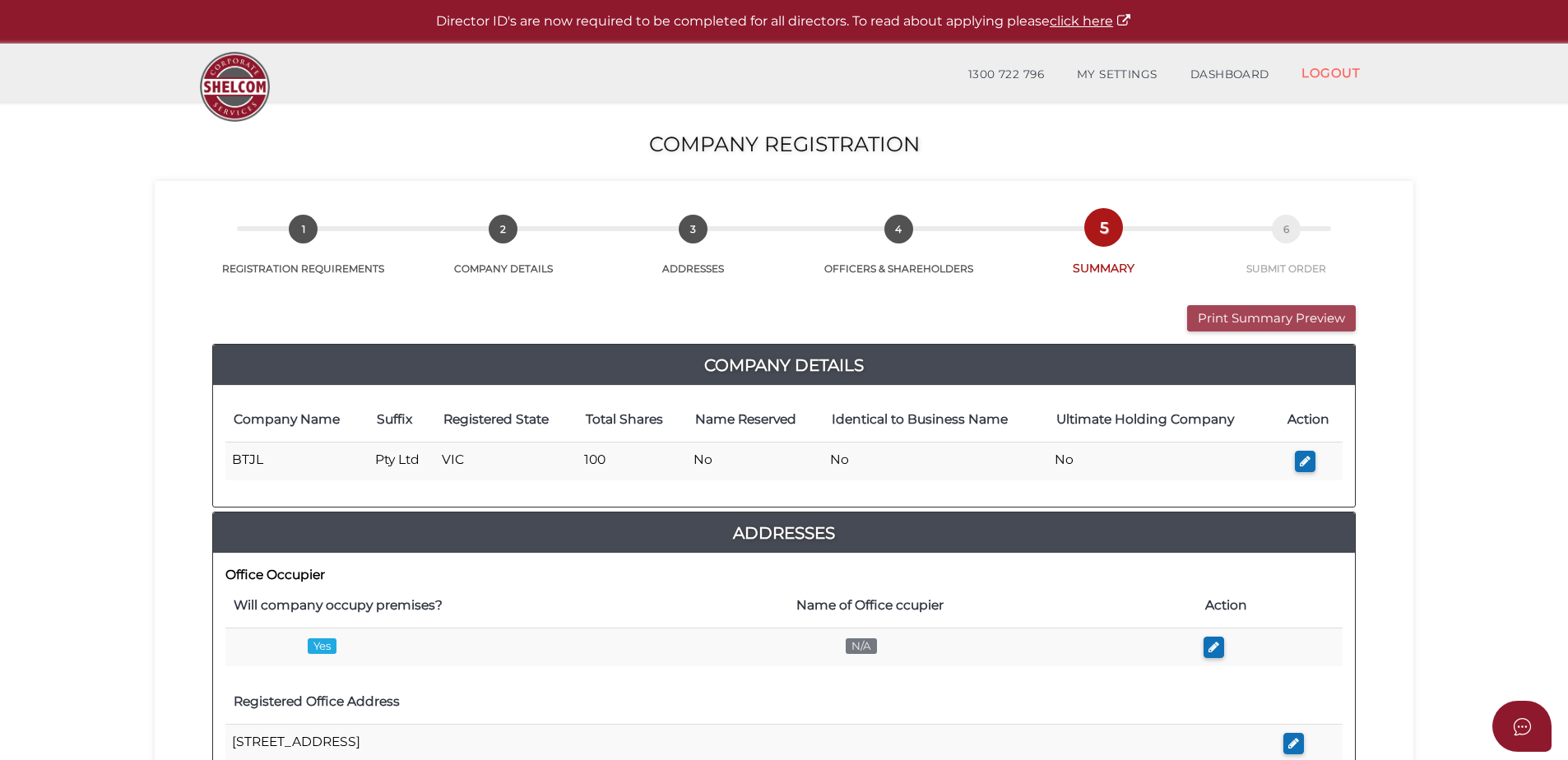
click at [1254, 311] on button "Print Summary Preview" at bounding box center [1272, 319] width 169 height 28
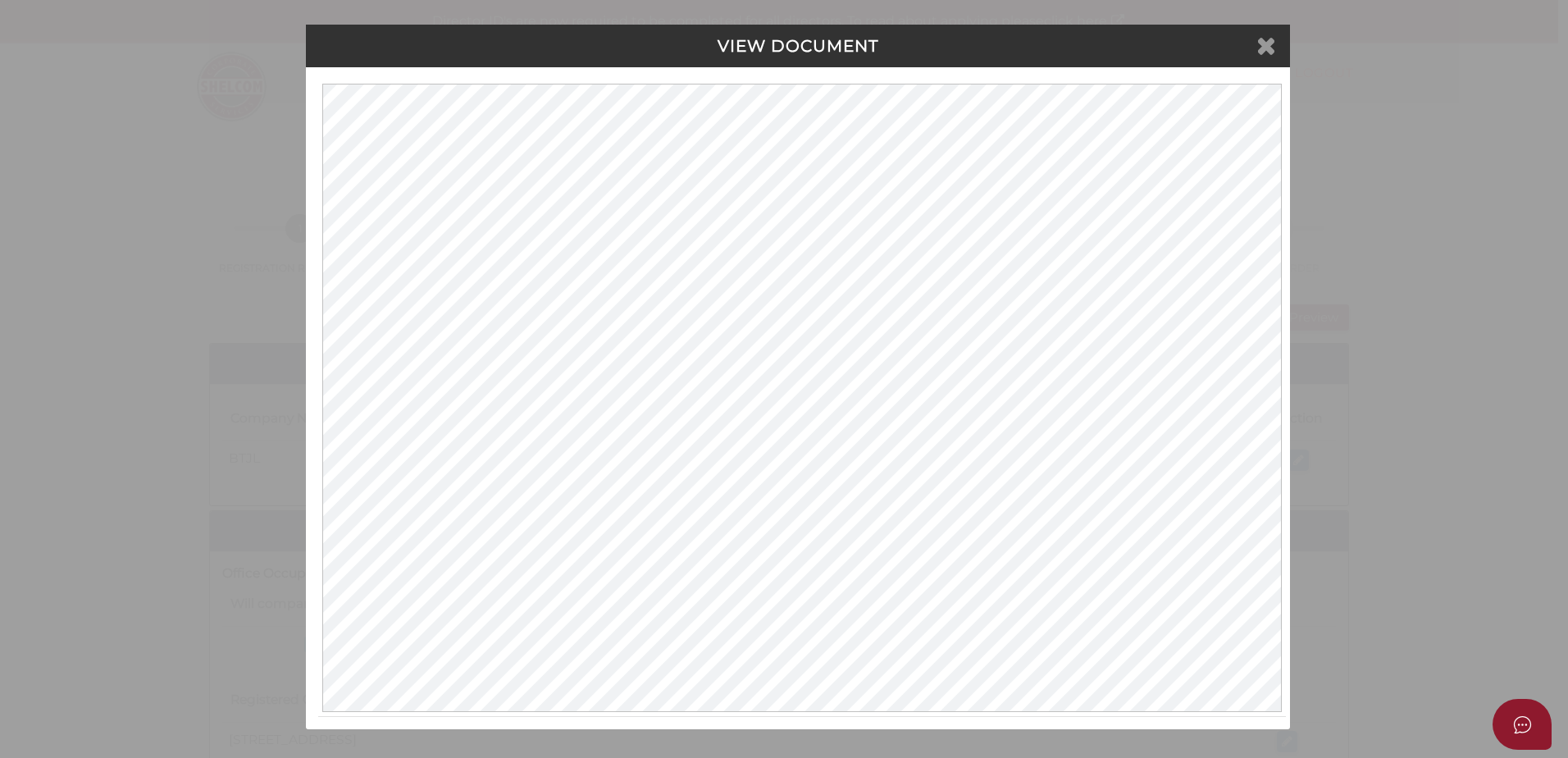
click at [1274, 45] on icon at bounding box center [1266, 45] width 20 height 25
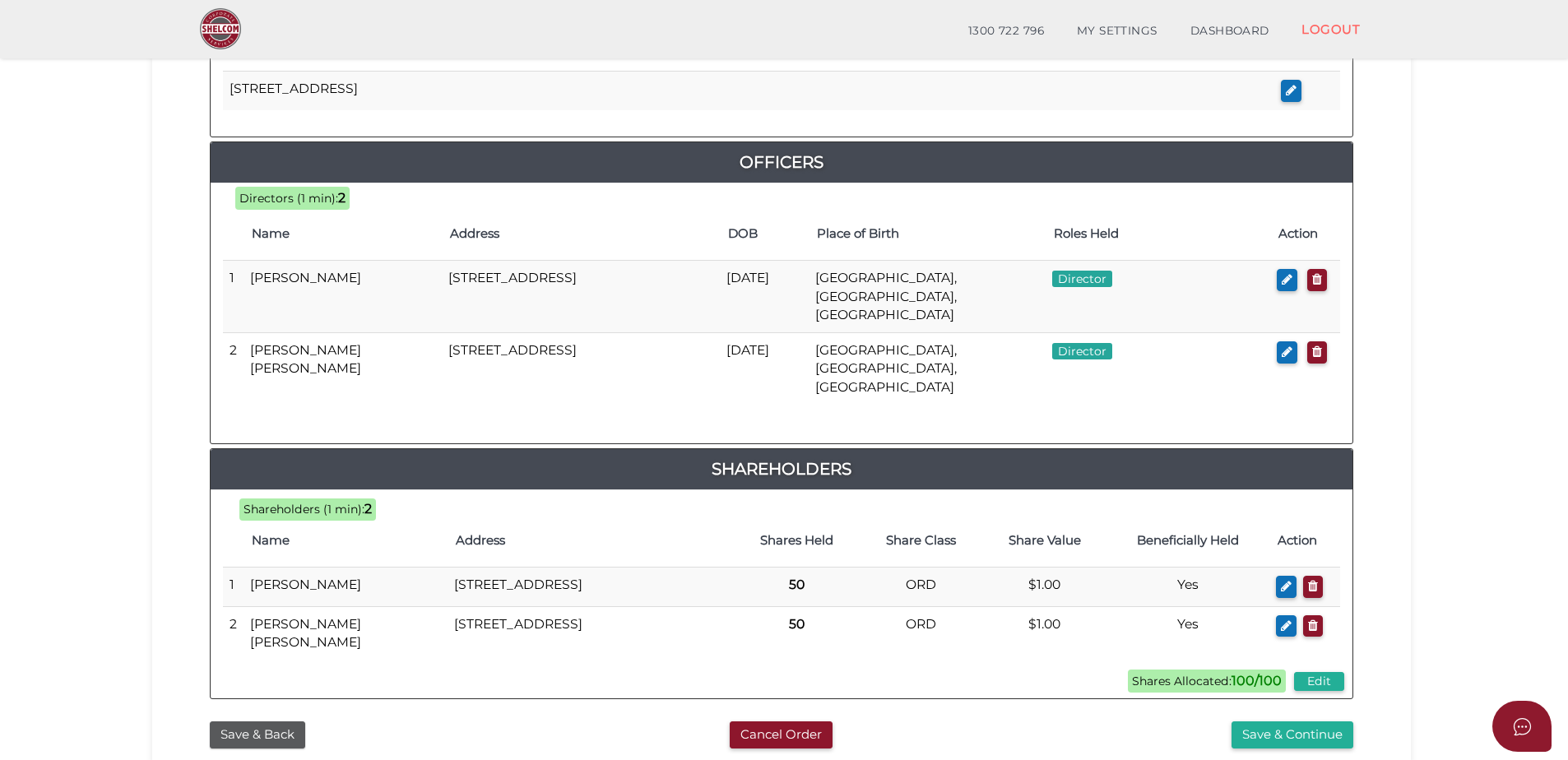
scroll to position [804, 0]
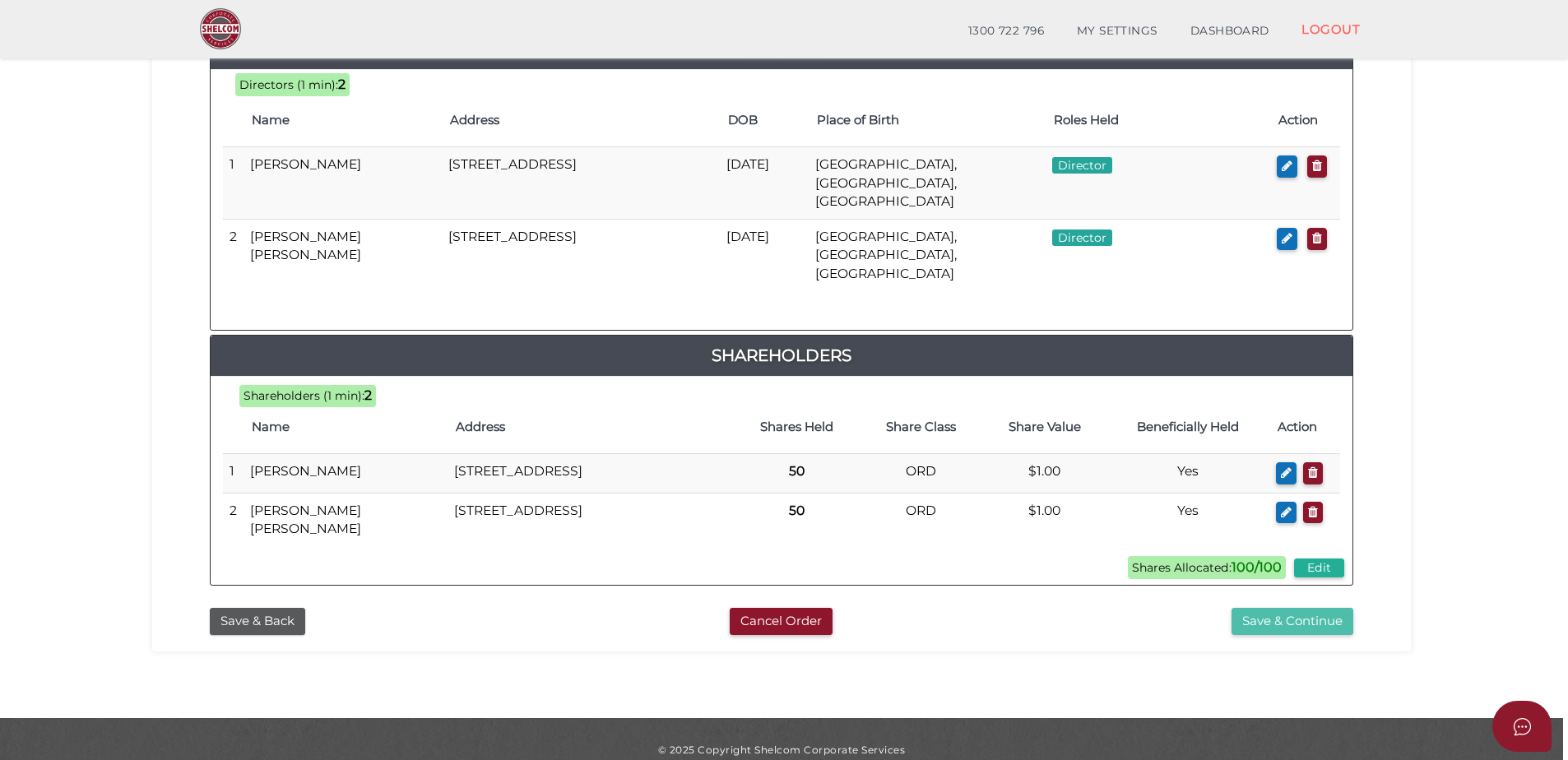
click at [1330, 608] on button "Save & Continue" at bounding box center [1292, 621] width 121 height 28
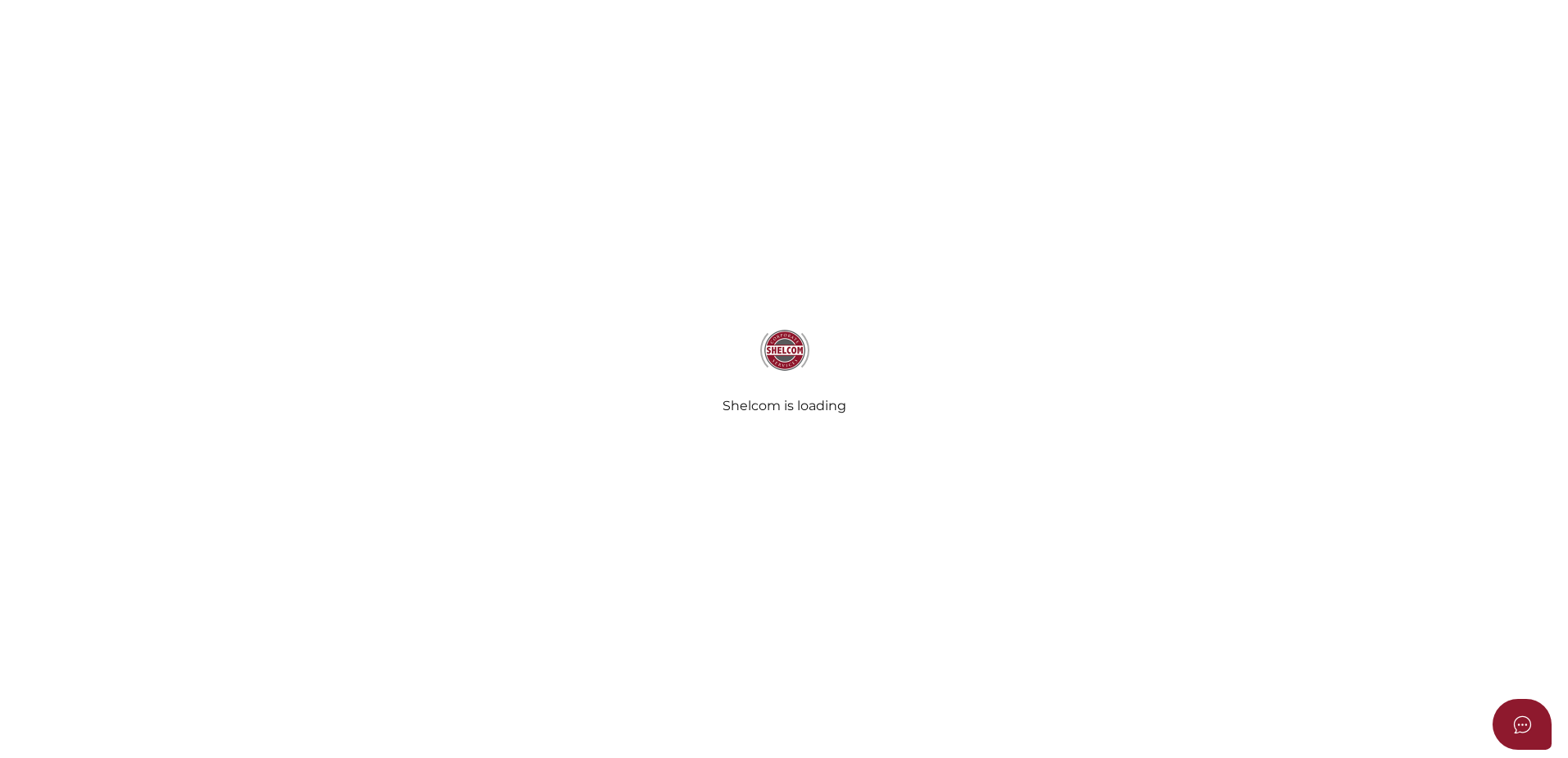
select select "Comb Binding"
select select "No"
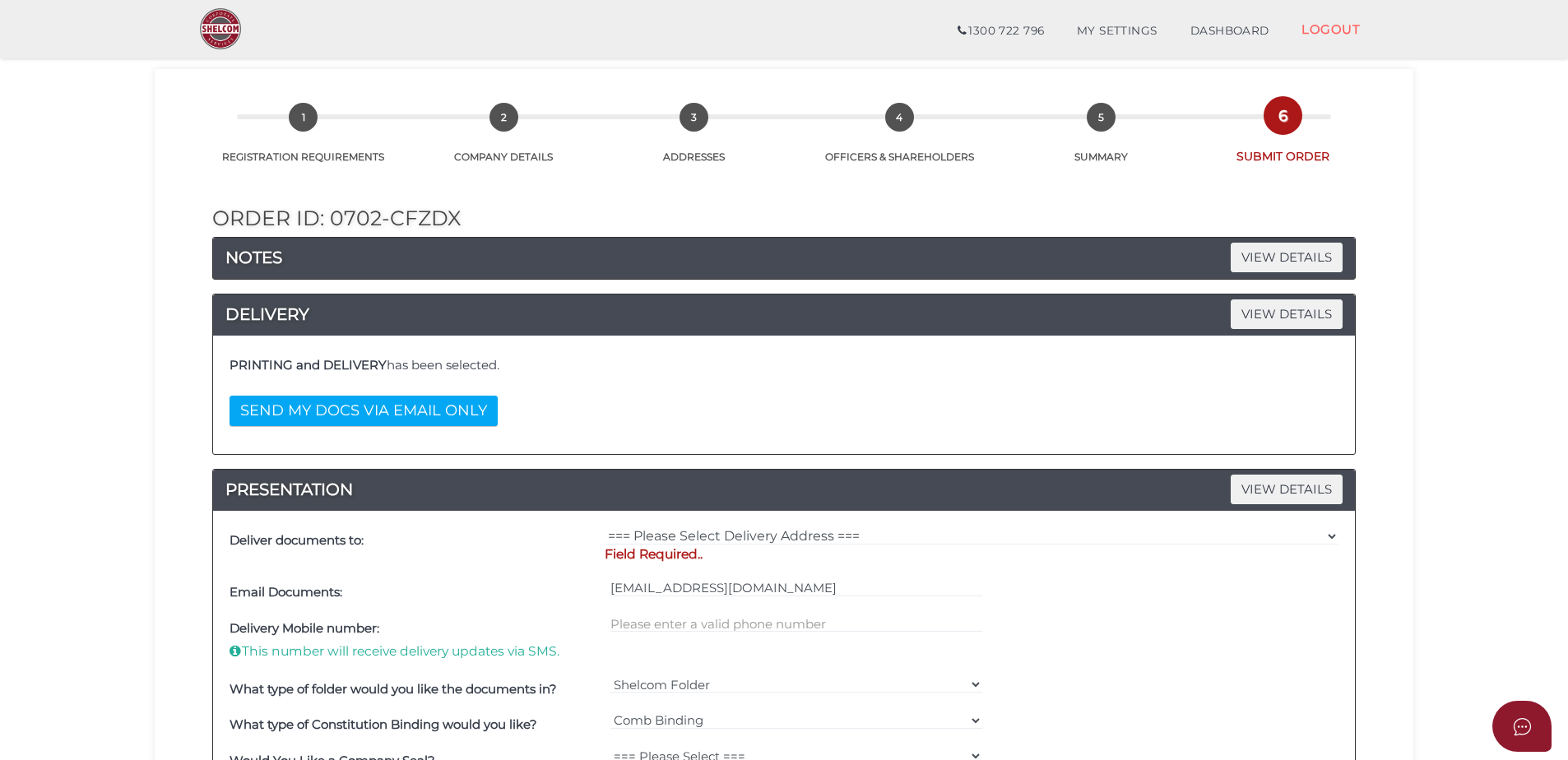
scroll to position [83, 0]
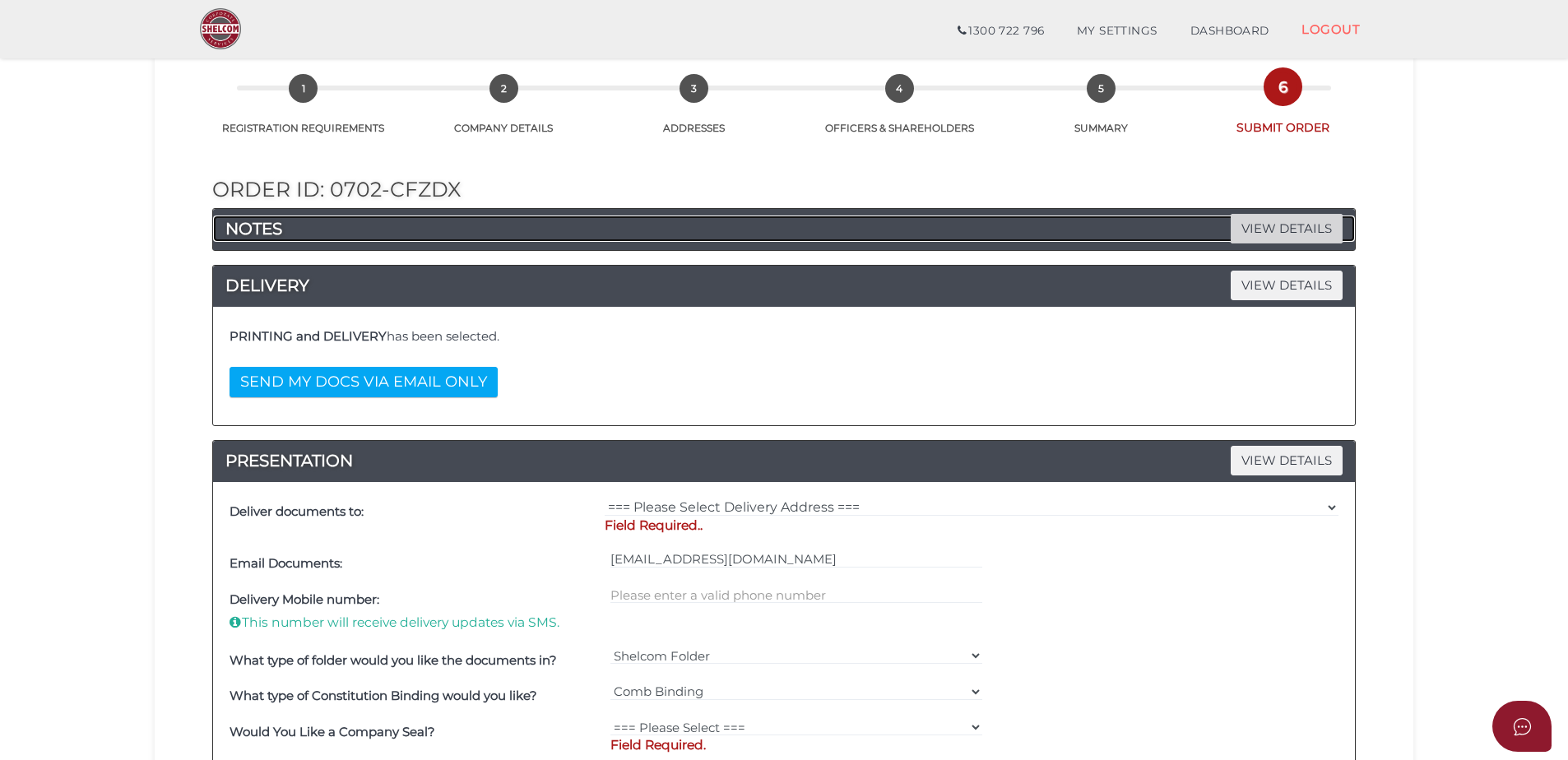
click at [1297, 219] on span "VIEW DETAILS" at bounding box center [1287, 227] width 112 height 28
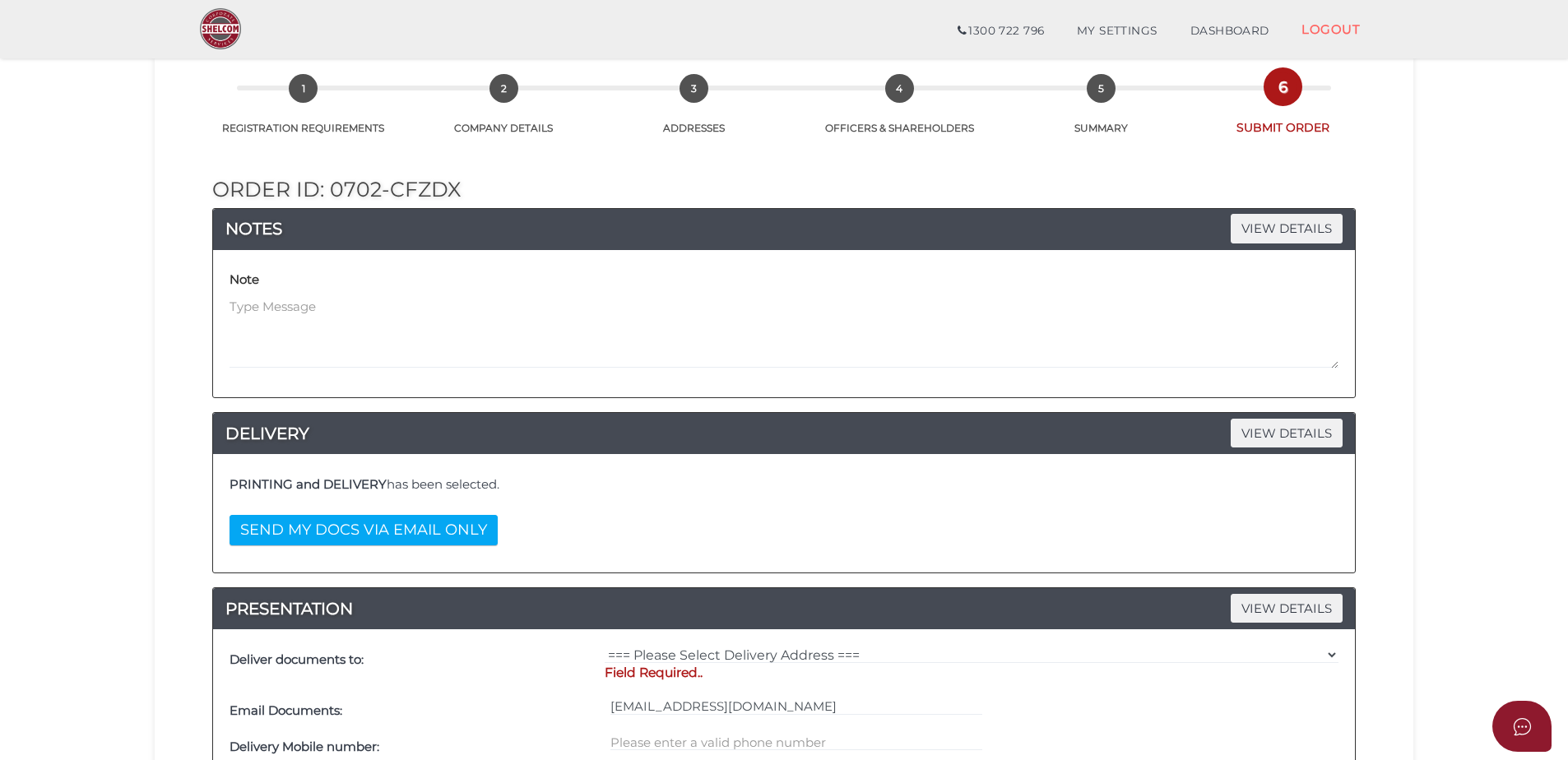
click at [455, 287] on div "Note" at bounding box center [784, 318] width 1109 height 102
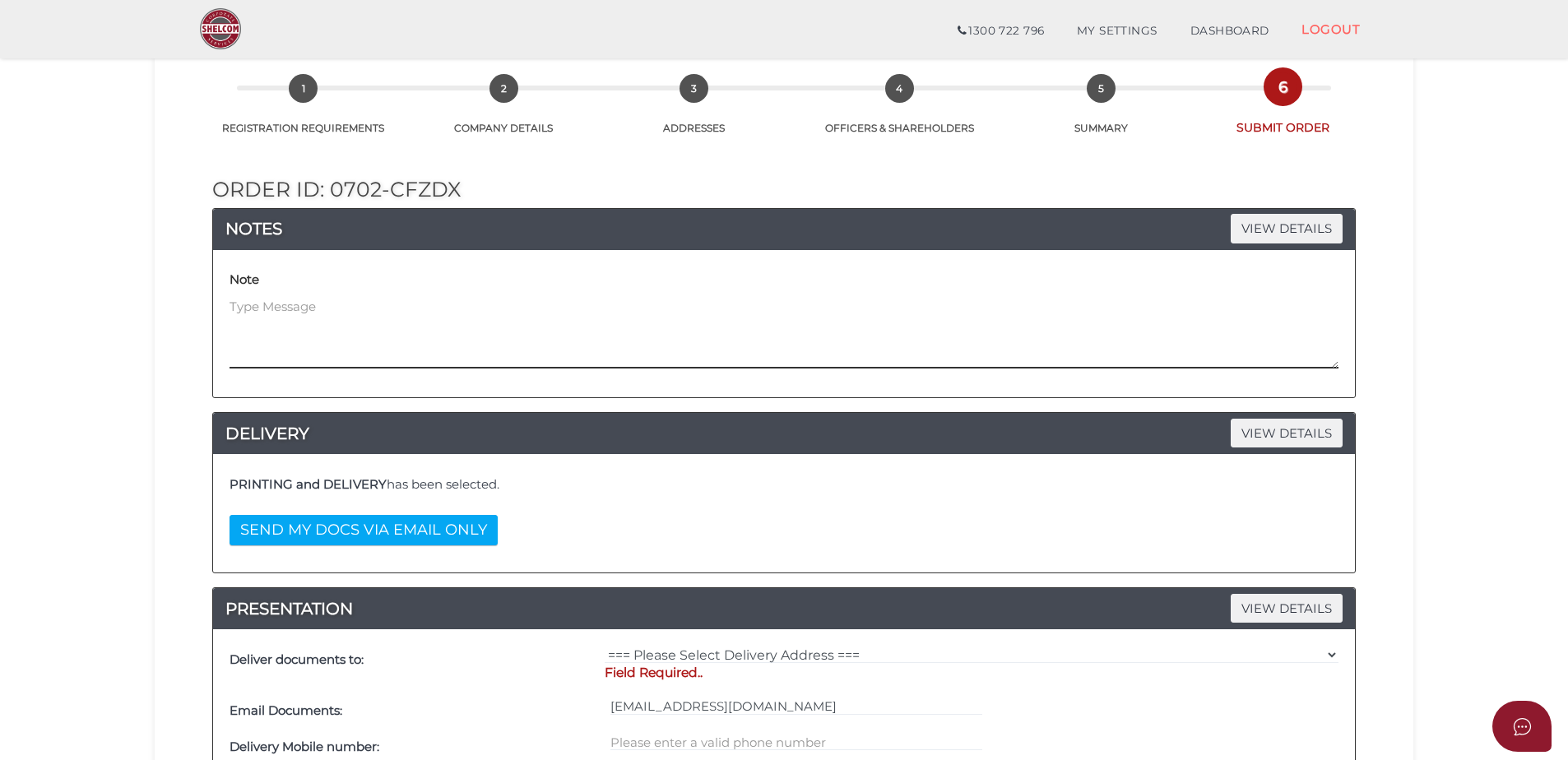
click at [384, 318] on textarea at bounding box center [784, 333] width 1109 height 71
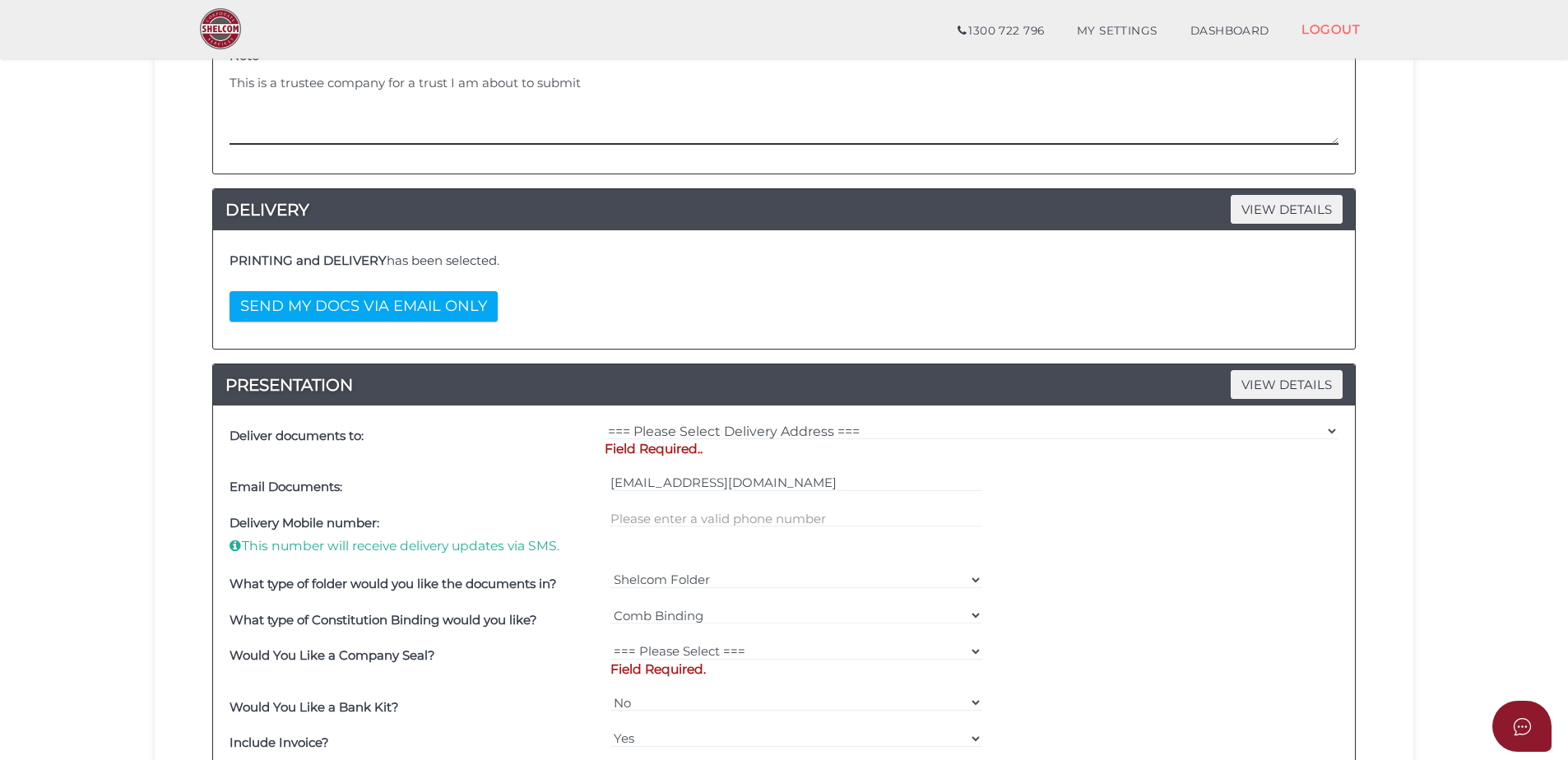
scroll to position [329, 0]
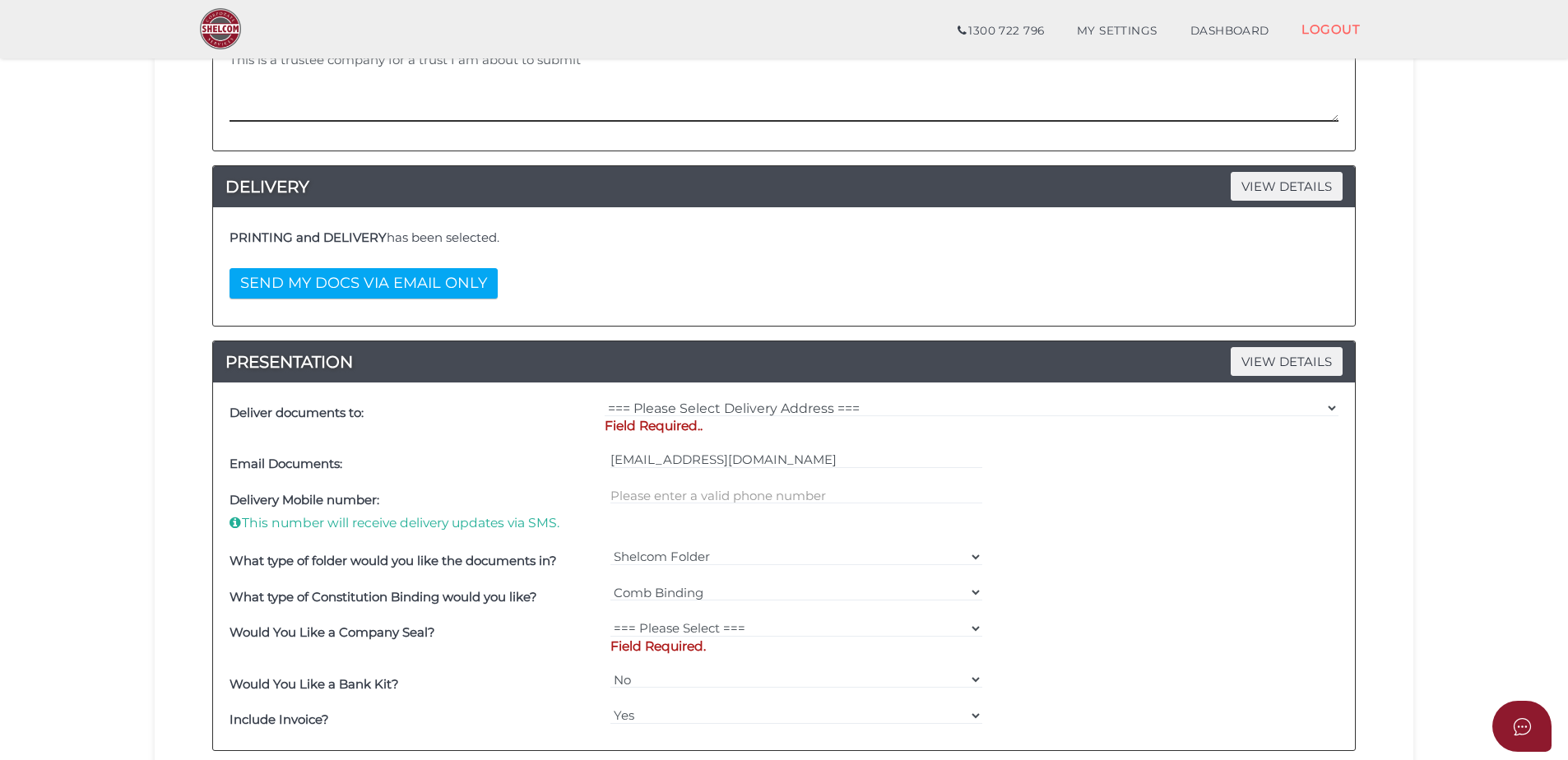
type textarea "This is a trustee company for a trust I am about to submit"
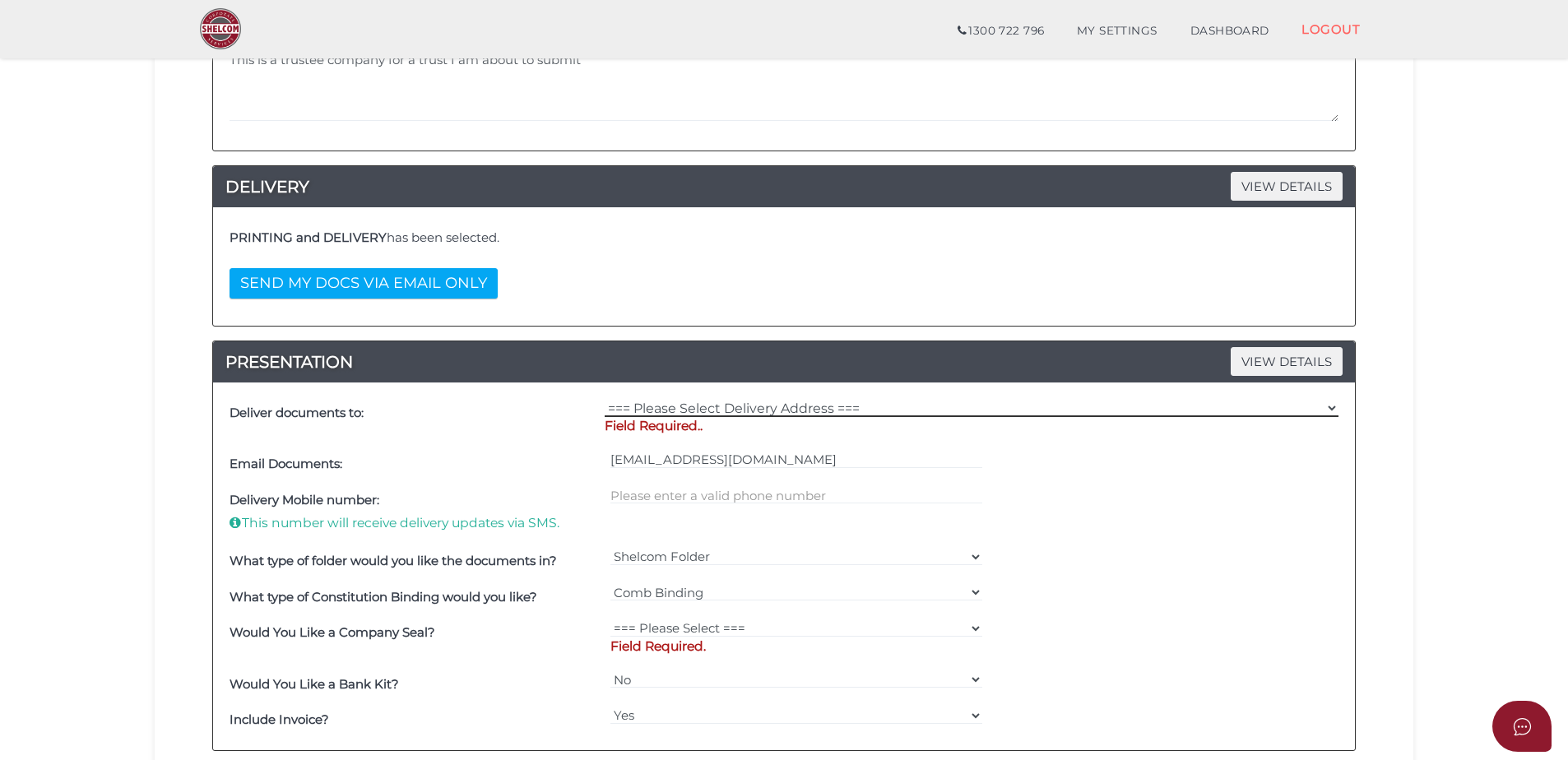
click at [827, 400] on select "=== Please Select Delivery Address === (User Address - [PERSON_NAME]) Level [GE…" at bounding box center [971, 407] width 734 height 18
select select "0"
click at [604, 399] on select "=== Please Select Delivery Address === (User Address - [PERSON_NAME]) Level [GE…" at bounding box center [971, 407] width 734 height 18
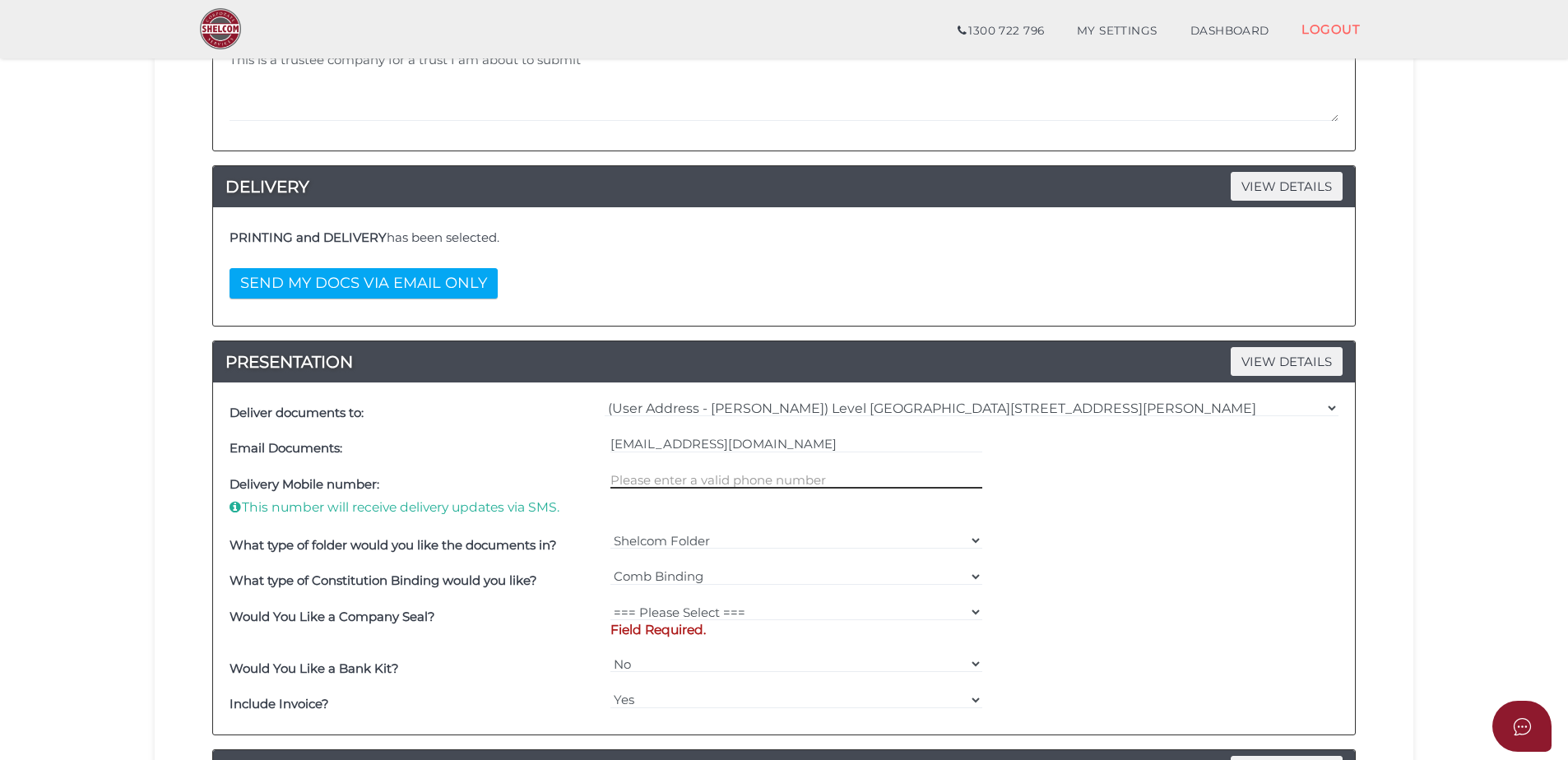
click at [726, 478] on input "text" at bounding box center [796, 479] width 373 height 18
click at [720, 473] on input "text" at bounding box center [796, 479] width 373 height 18
type input "0386351886"
click at [1158, 572] on div "What type of Constitution Binding would you like? === Please Select === Comb Bi…" at bounding box center [784, 582] width 1118 height 36
click at [703, 611] on select "=== Please Select === Fold Seal $50 No Seal" at bounding box center [796, 611] width 373 height 18
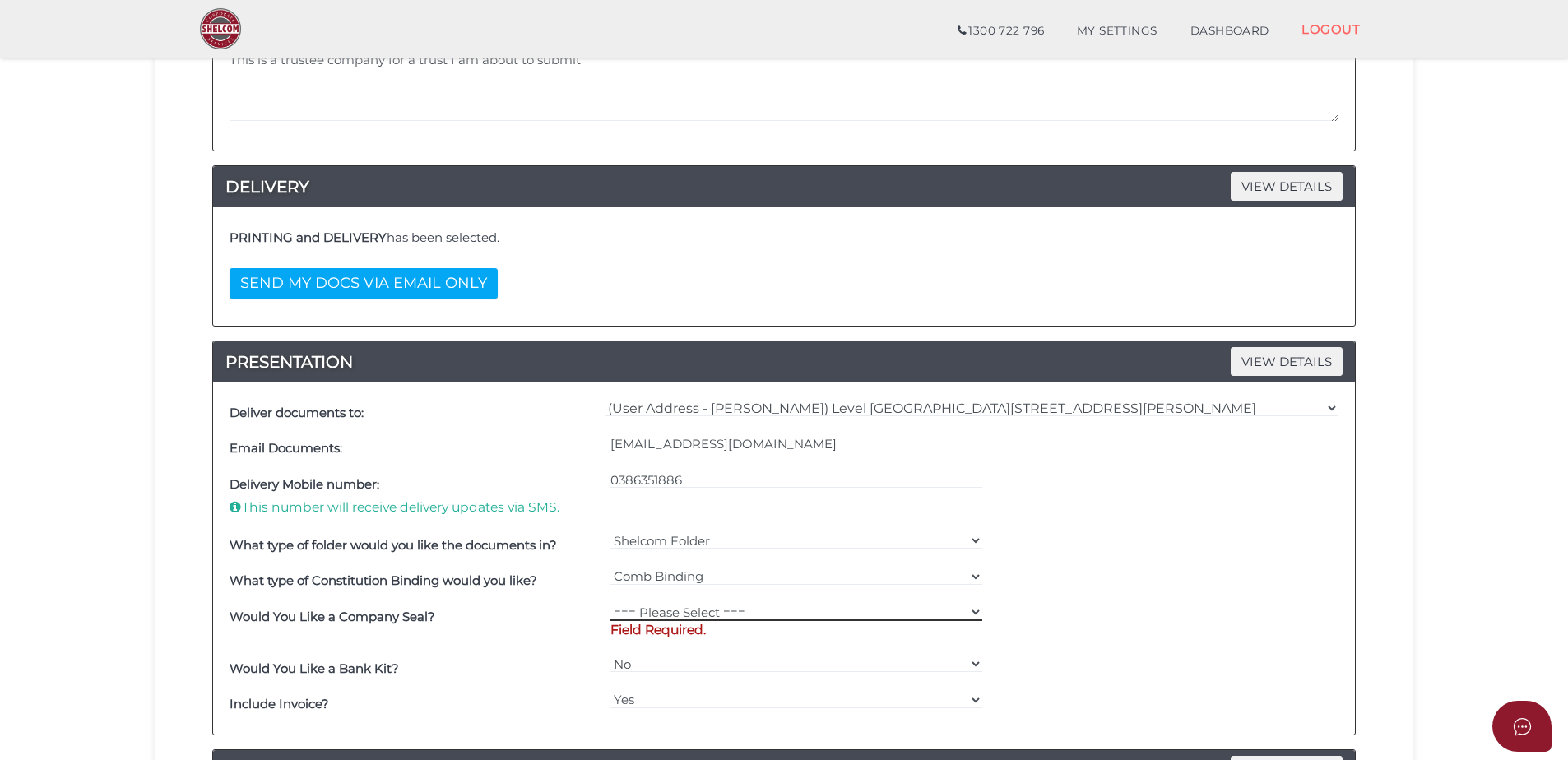
select select "0"
click at [610, 602] on select "=== Please Select === Fold Seal $50 No Seal" at bounding box center [796, 611] width 373 height 18
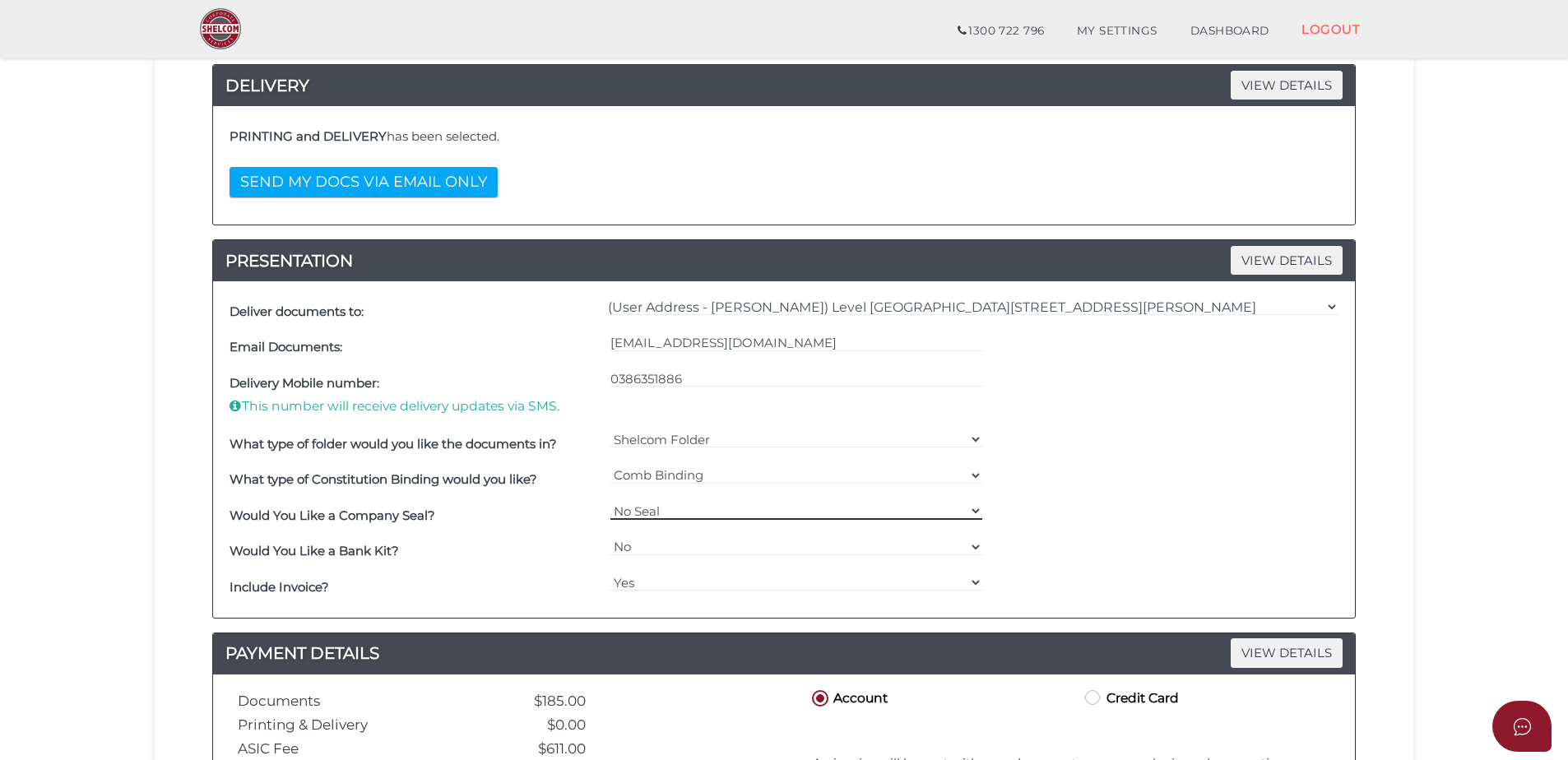
scroll to position [658, 0]
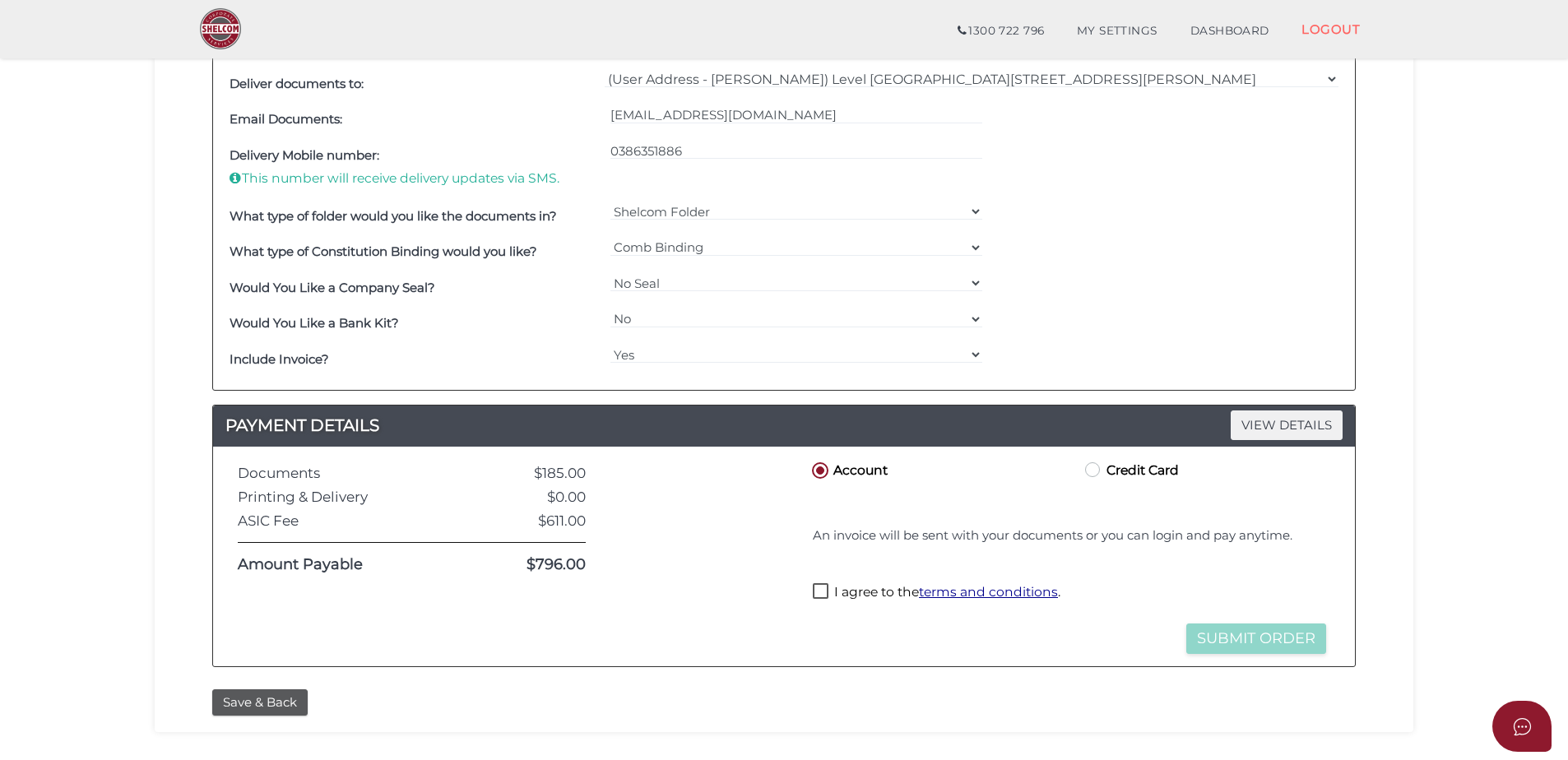
click at [818, 596] on label "I agree to the terms and conditions ." at bounding box center [937, 594] width 248 height 21
checkbox input "true"
click at [1264, 642] on button "Submit Order" at bounding box center [1256, 638] width 139 height 30
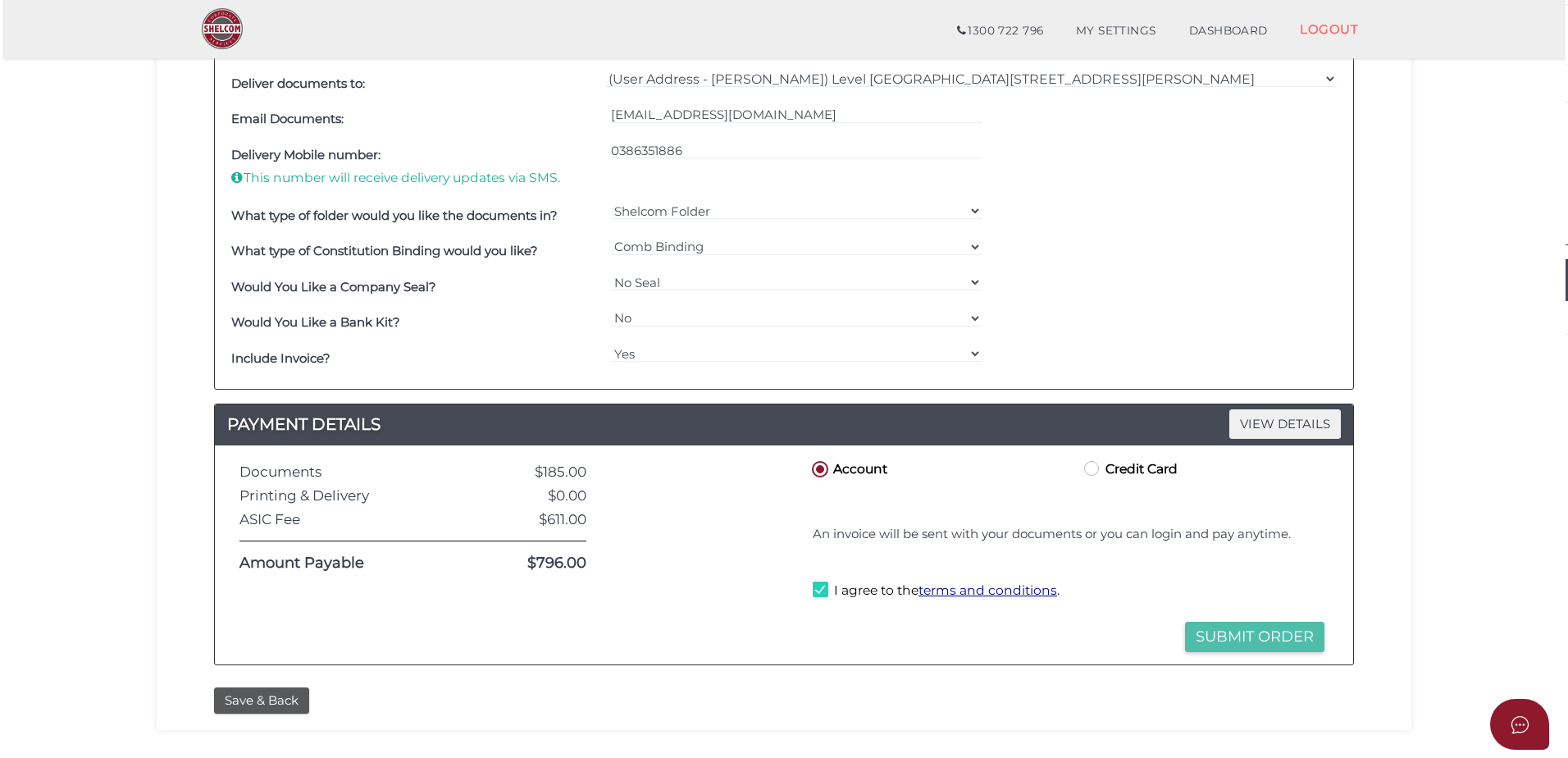
scroll to position [0, 0]
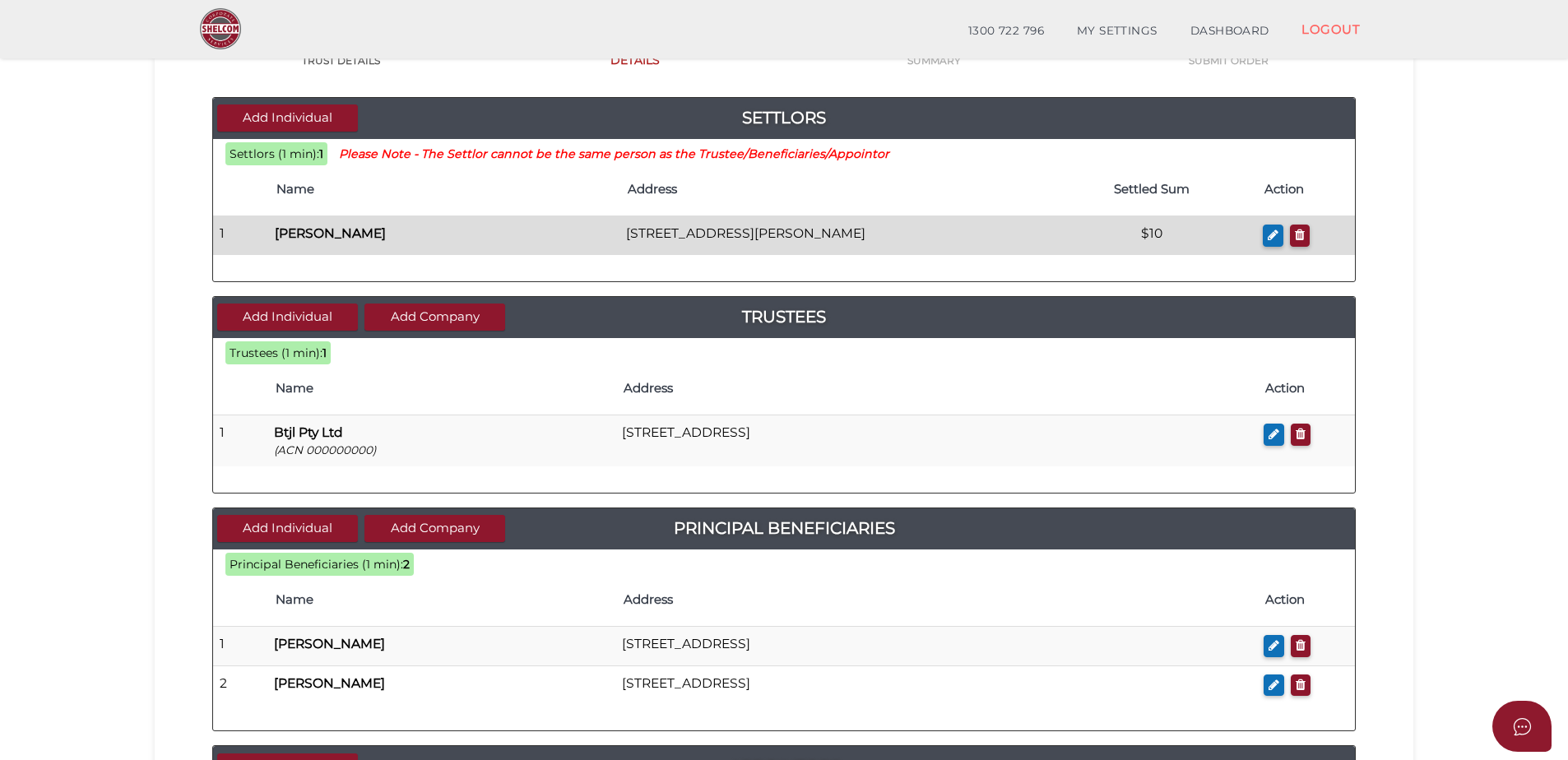
scroll to position [164, 0]
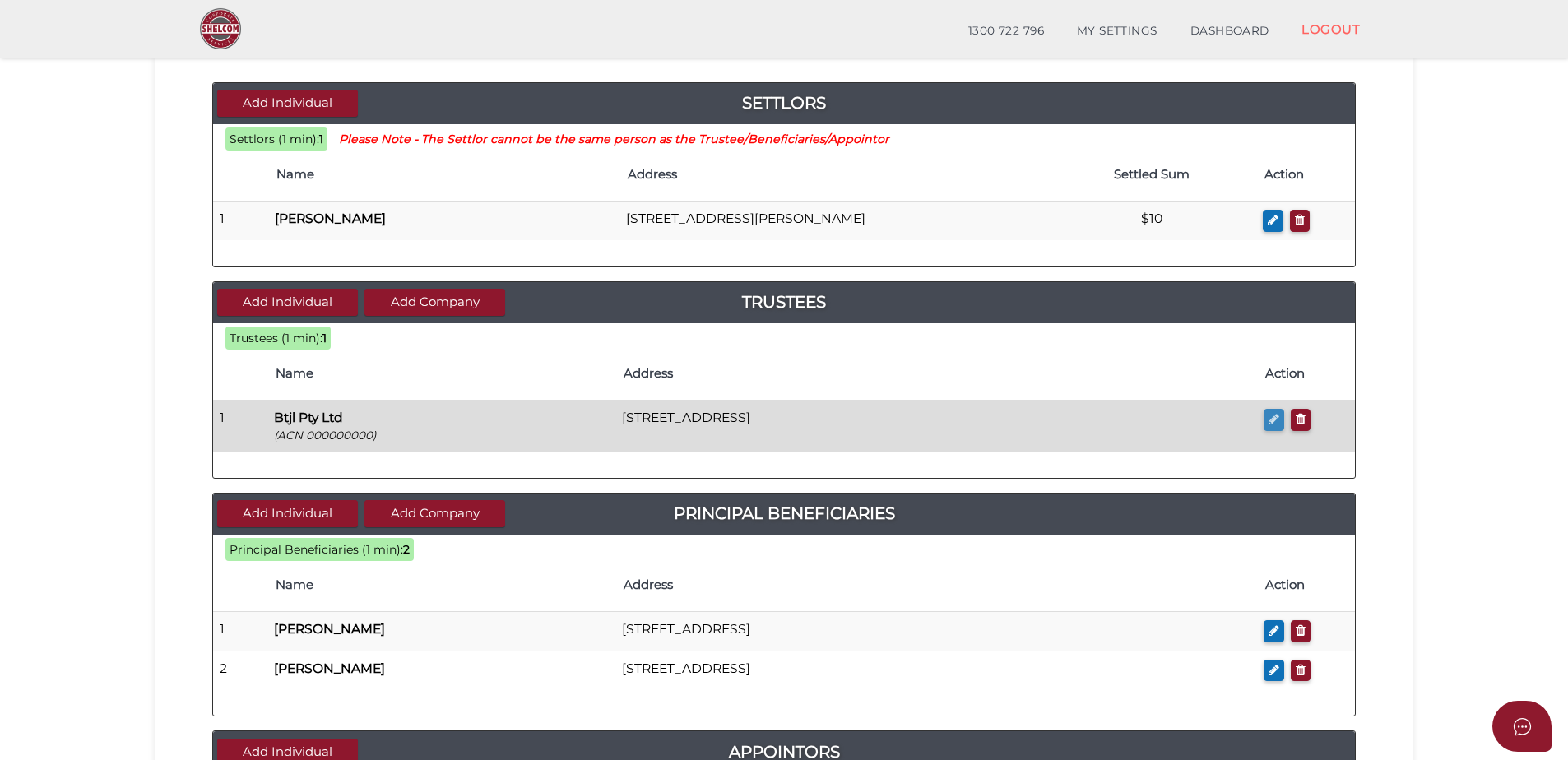
click at [1275, 419] on icon "button" at bounding box center [1274, 419] width 10 height 12
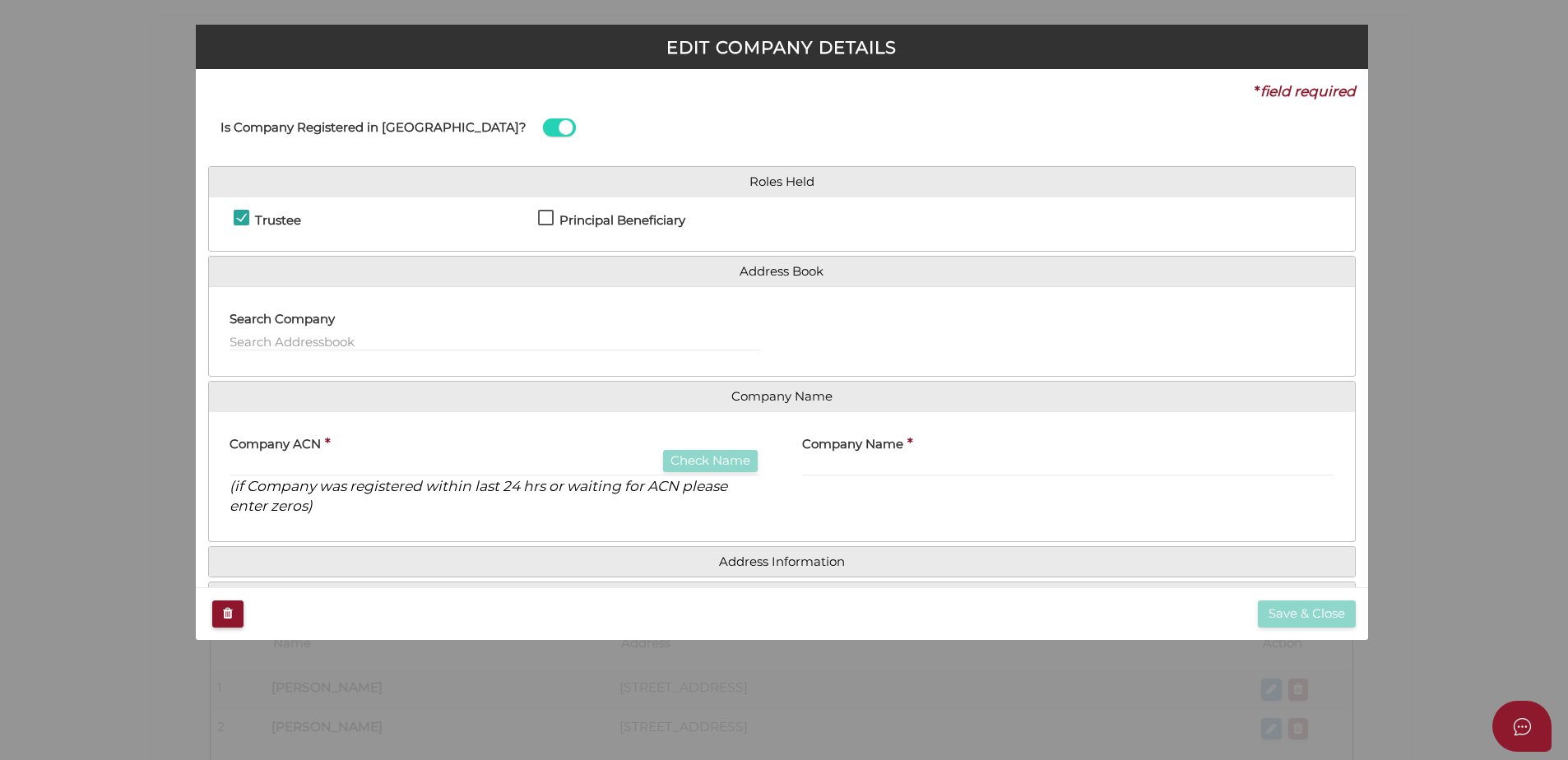
checkbox input "true"
type input "000000000"
type input "Btjl Pty Ltd"
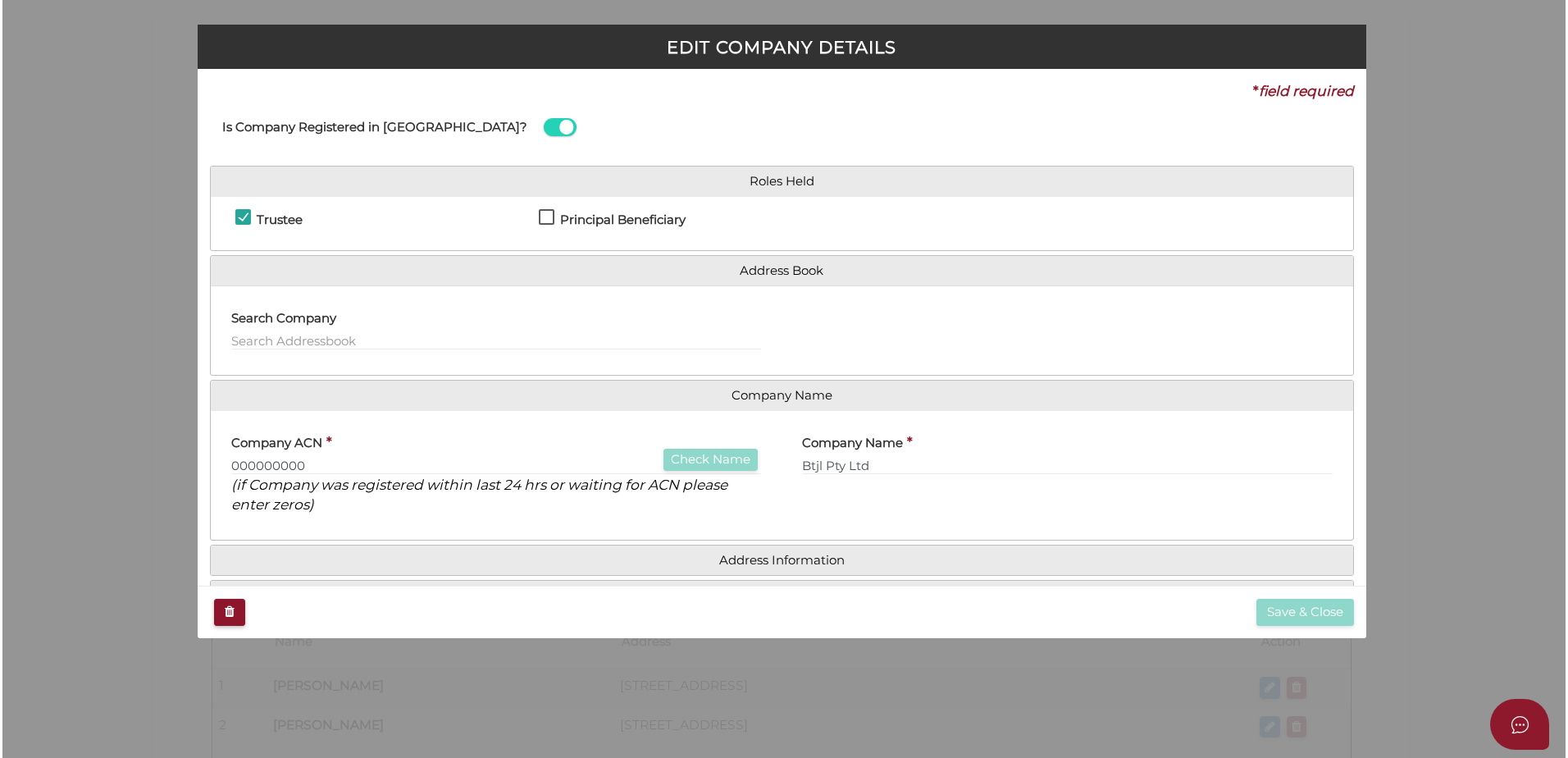
scroll to position [0, 0]
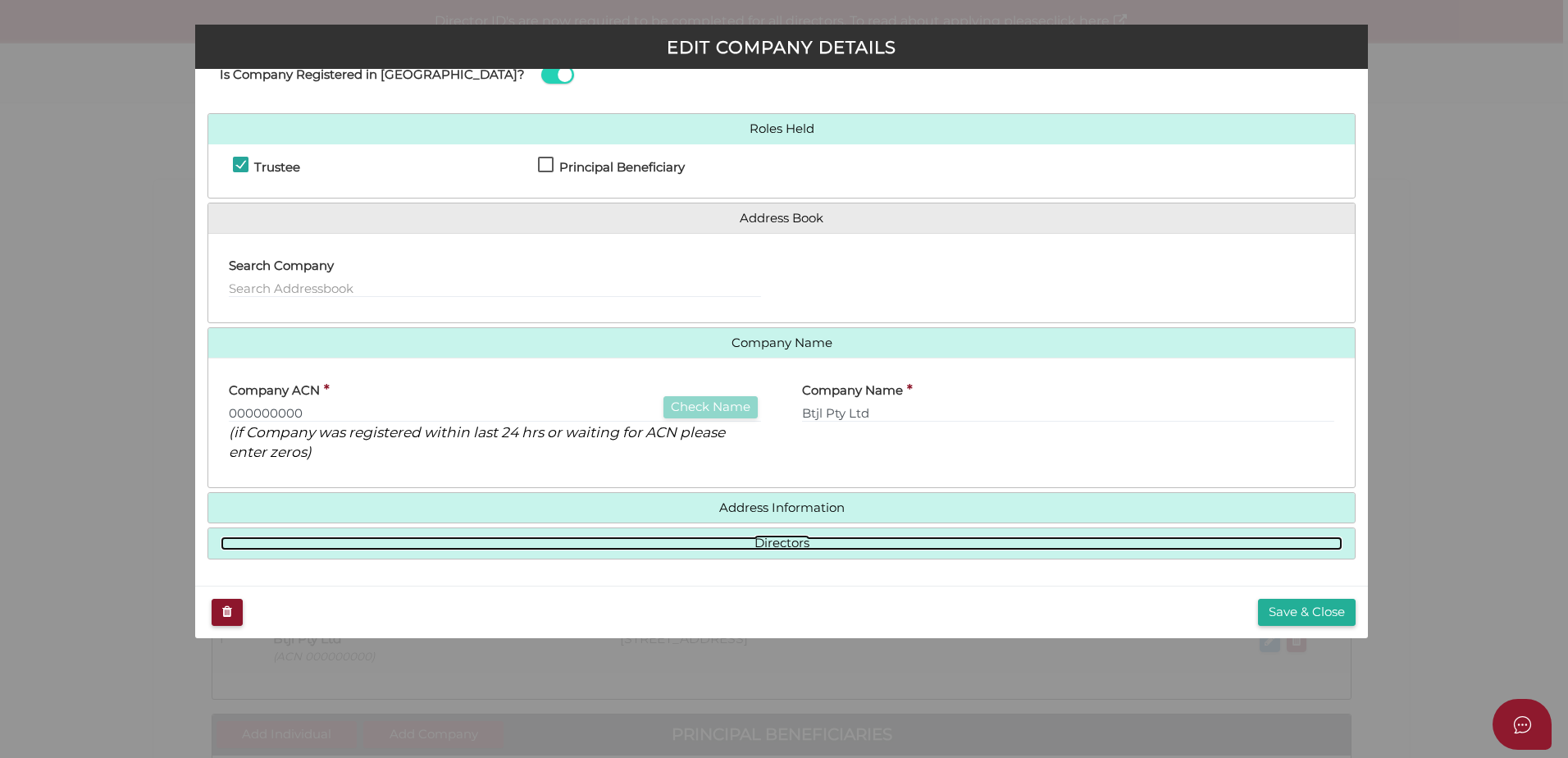
click at [814, 542] on link "Directors" at bounding box center [781, 543] width 1122 height 14
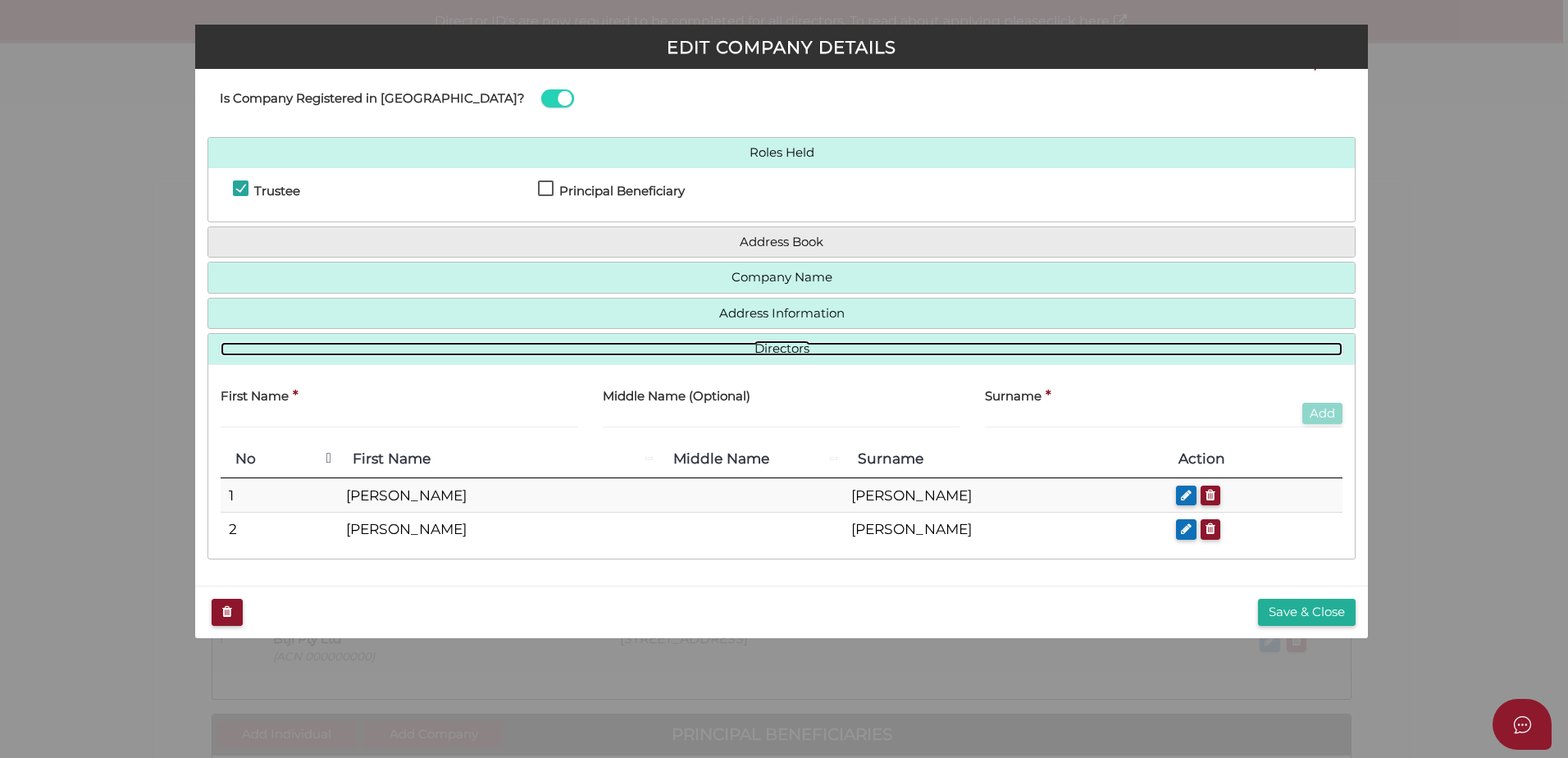
scroll to position [28, 0]
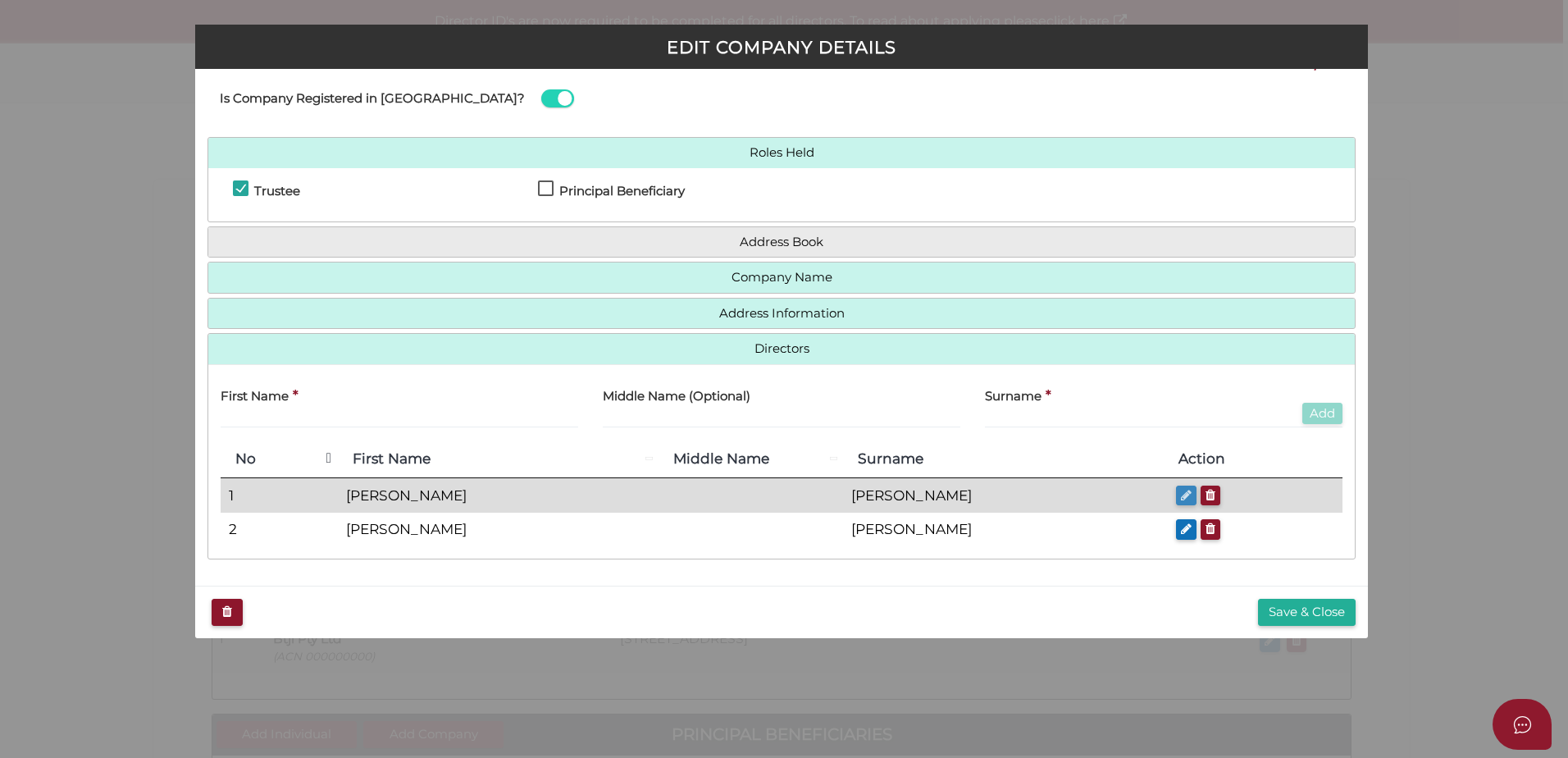
click at [1181, 500] on icon "button" at bounding box center [1186, 495] width 10 height 12
type input "Jessica"
type input "[PERSON_NAME]"
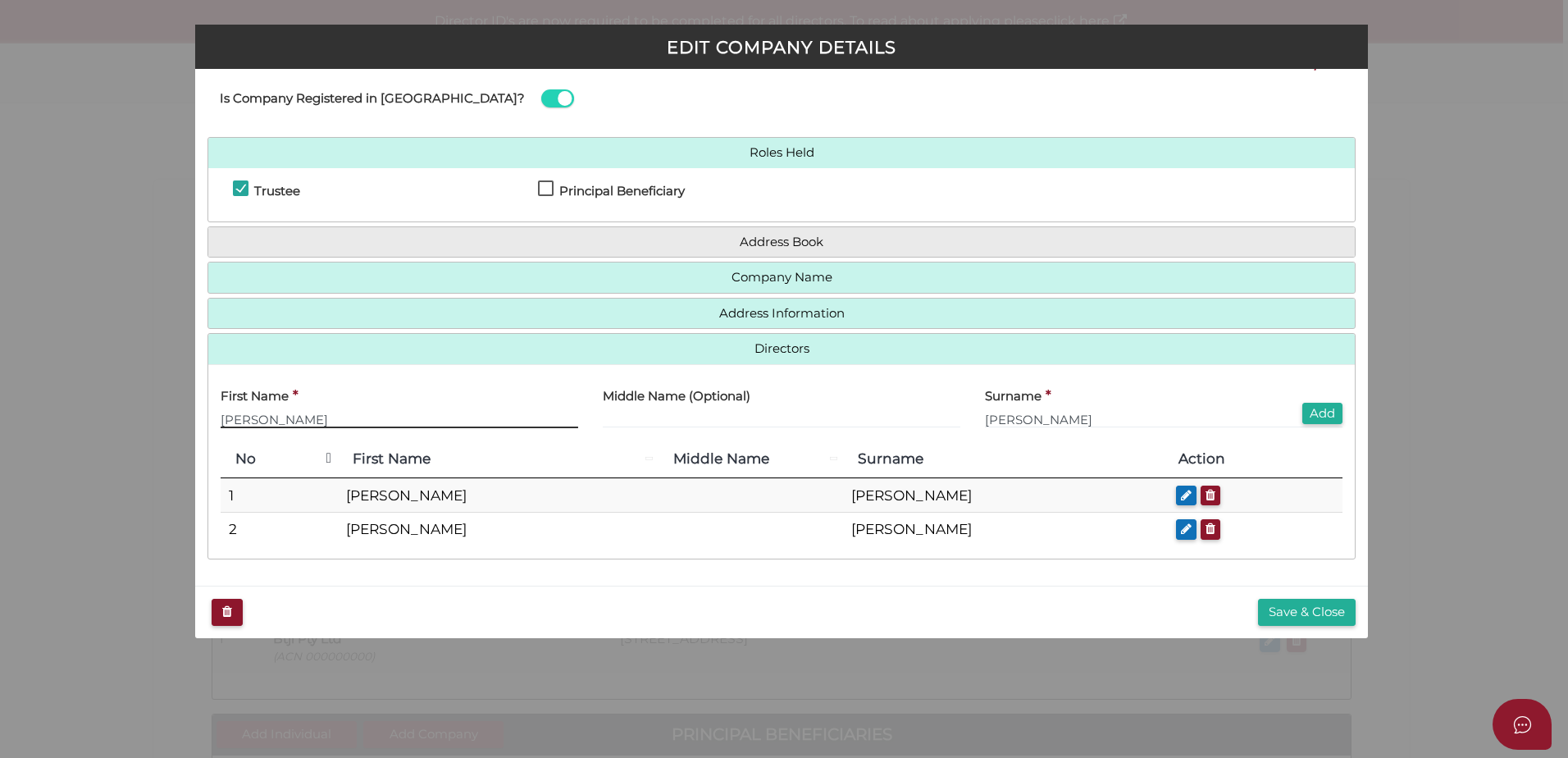
scroll to position [0, 0]
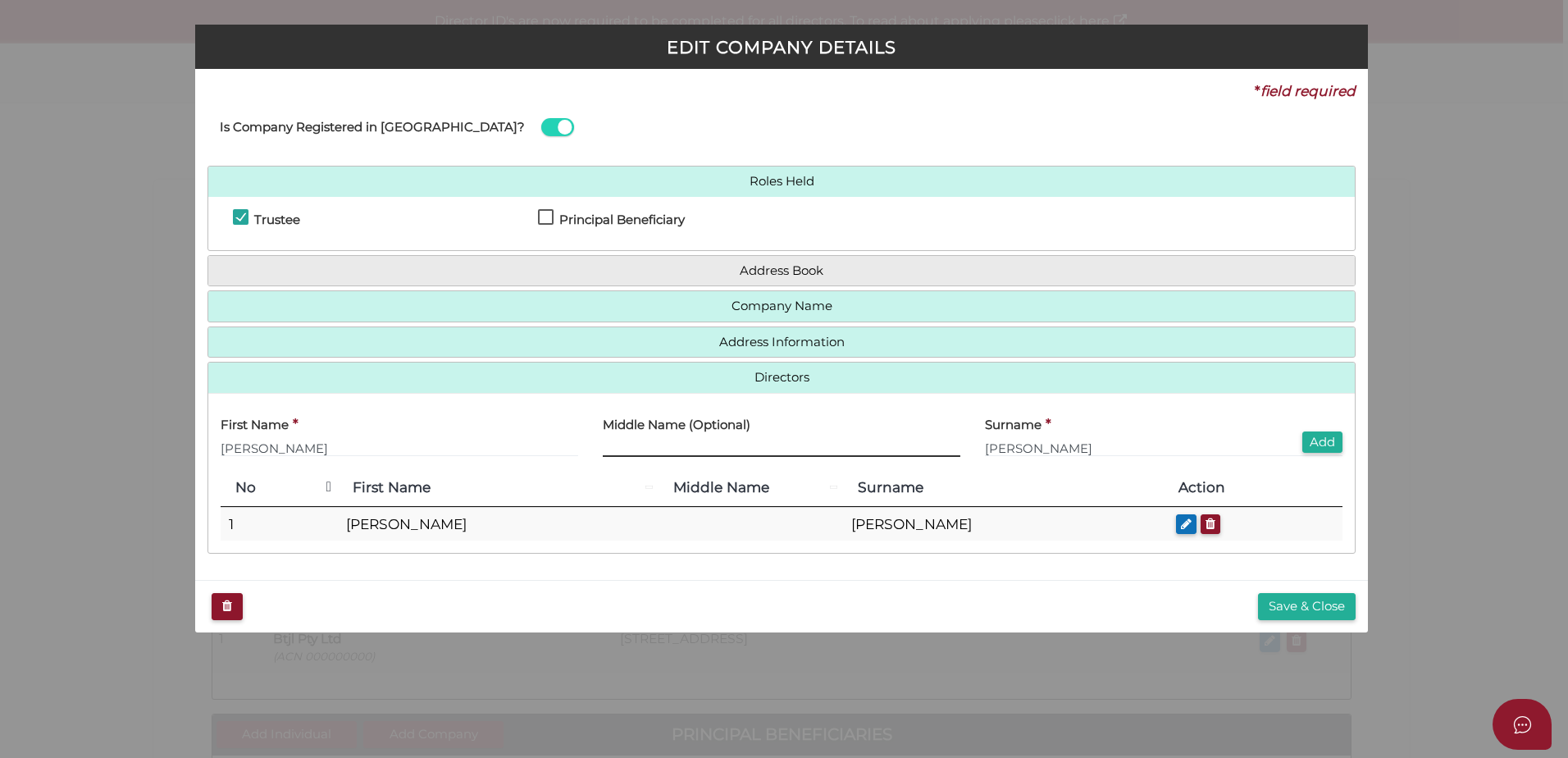
click at [644, 447] on input "text" at bounding box center [781, 447] width 358 height 18
type input "Louise"
click at [1318, 445] on button "Add" at bounding box center [1323, 443] width 40 height 22
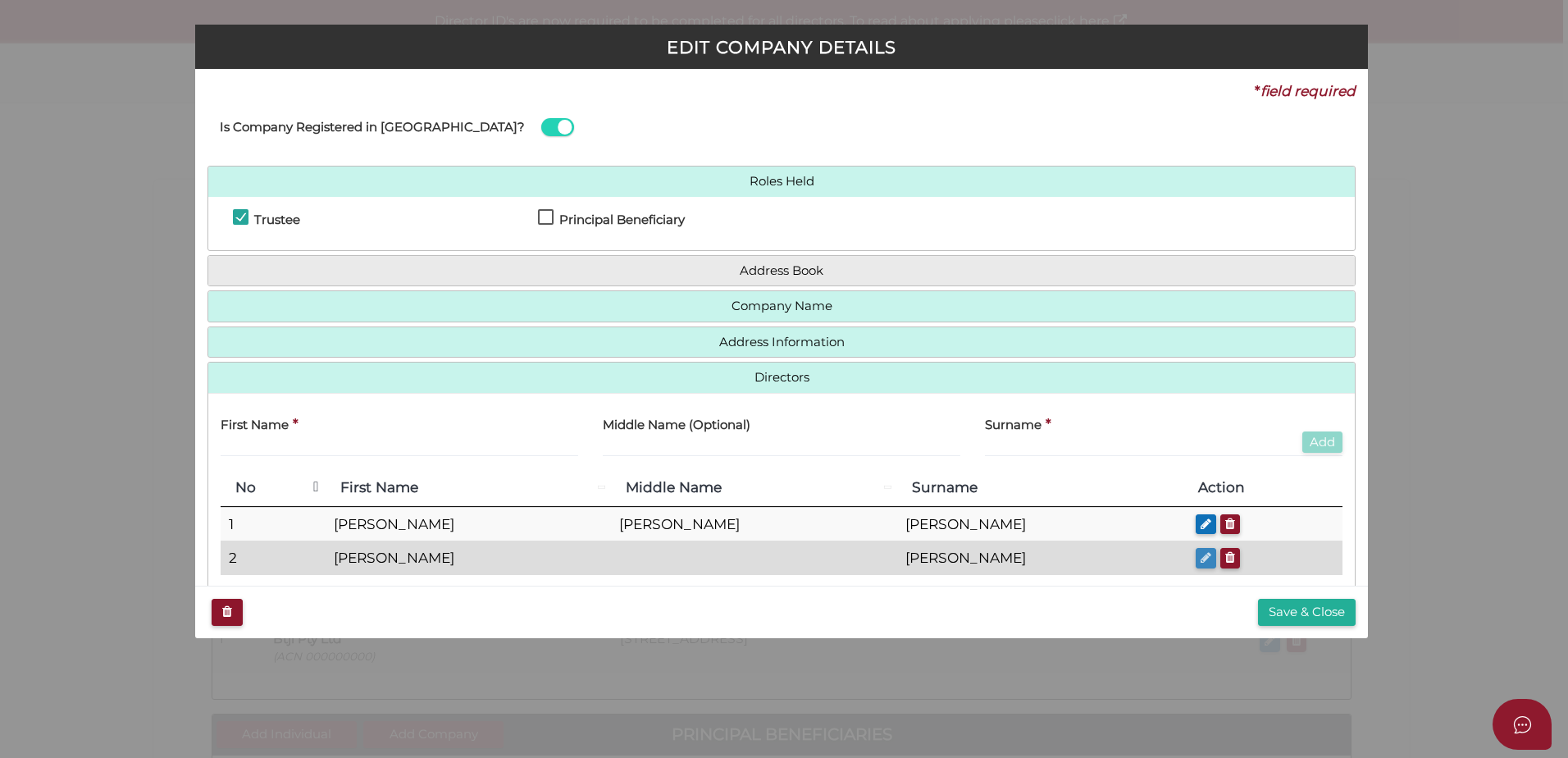
click at [1201, 556] on icon "button" at bounding box center [1206, 557] width 10 height 12
type input "Benjamin"
type input "Mitchell"
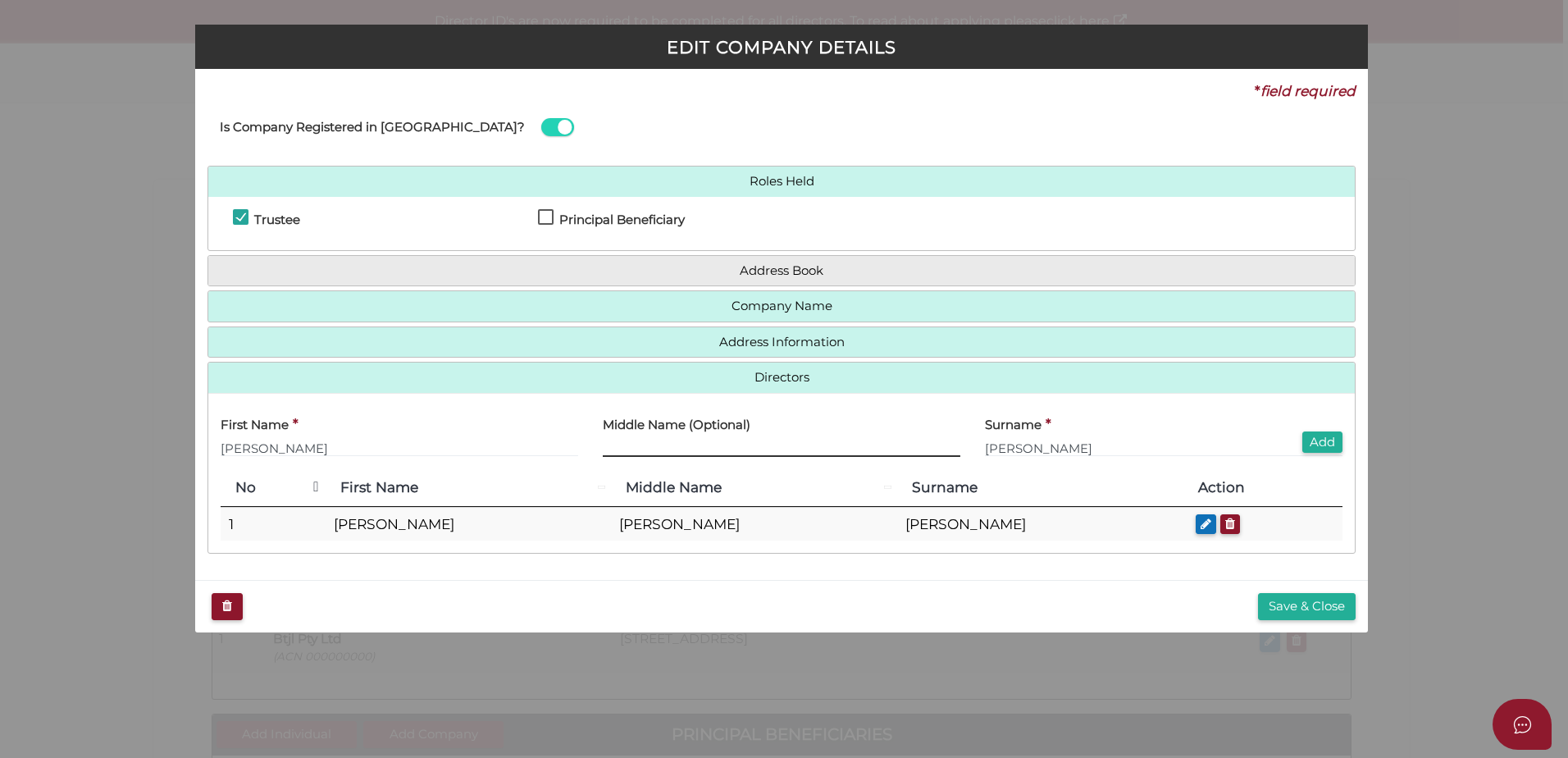
click at [675, 448] on input "text" at bounding box center [781, 447] width 358 height 18
type input "Taylor"
click at [1318, 440] on button "Add" at bounding box center [1323, 443] width 40 height 22
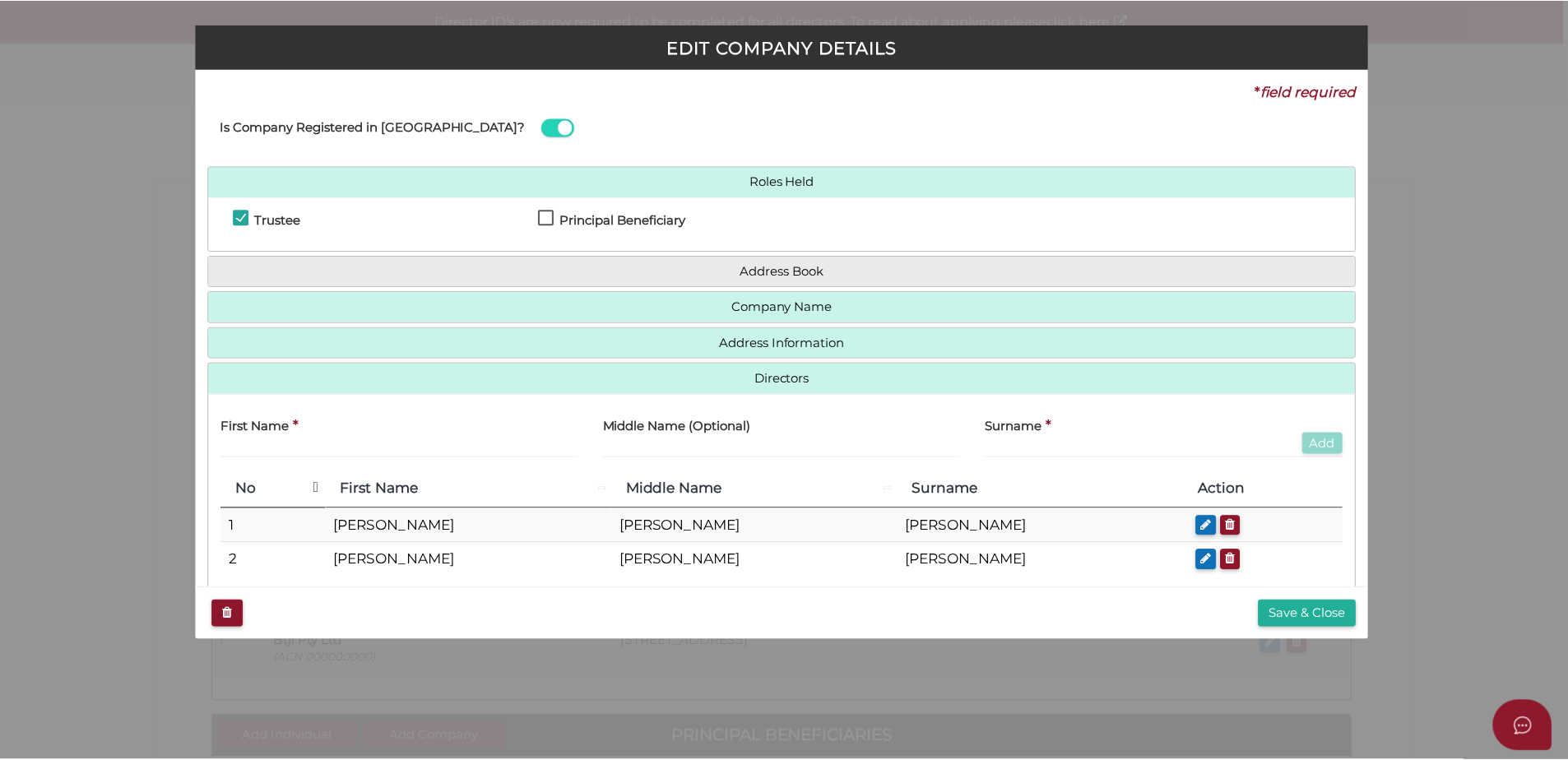
scroll to position [28, 0]
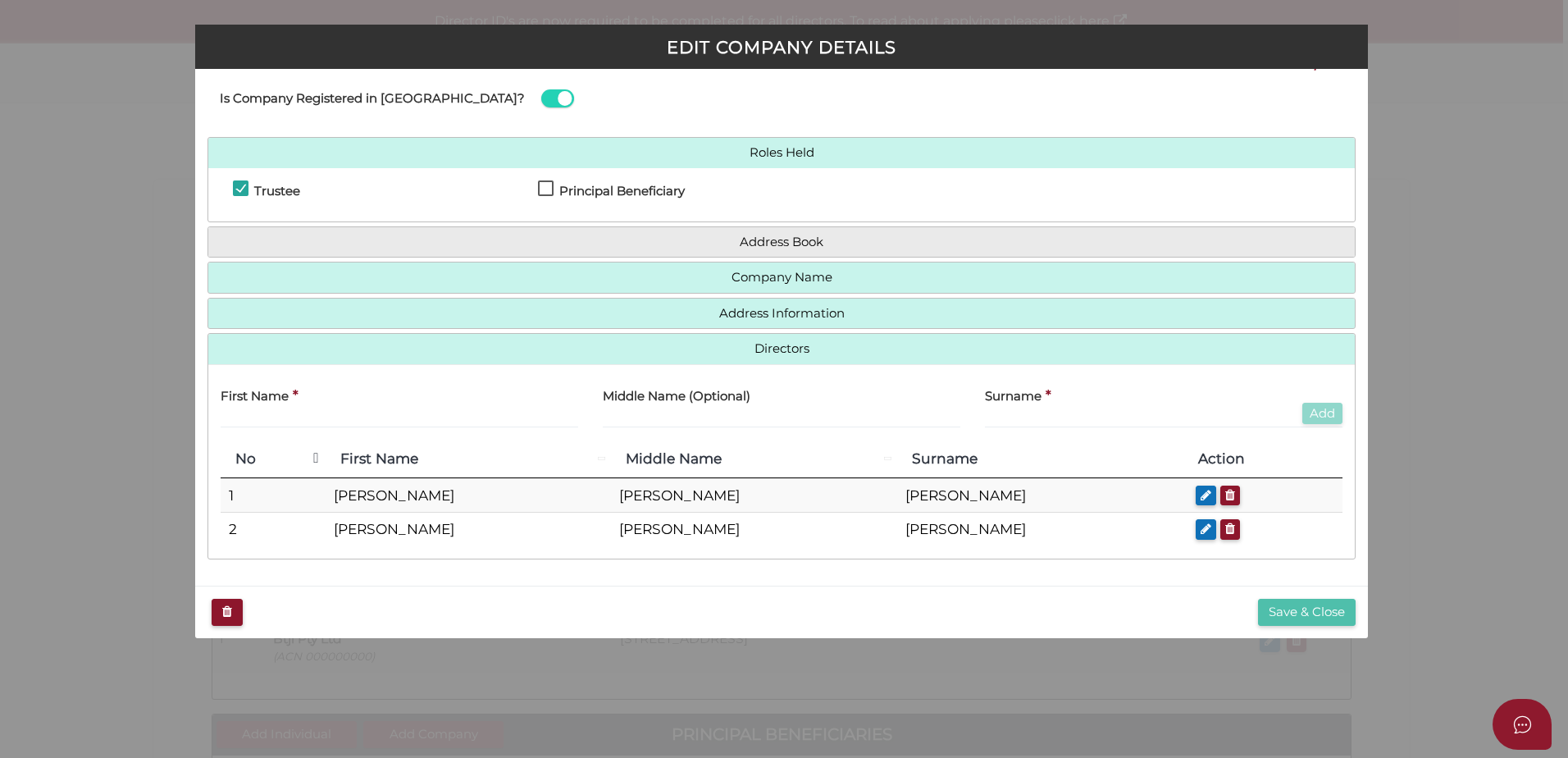
click at [1323, 605] on button "Save & Close" at bounding box center [1307, 613] width 98 height 27
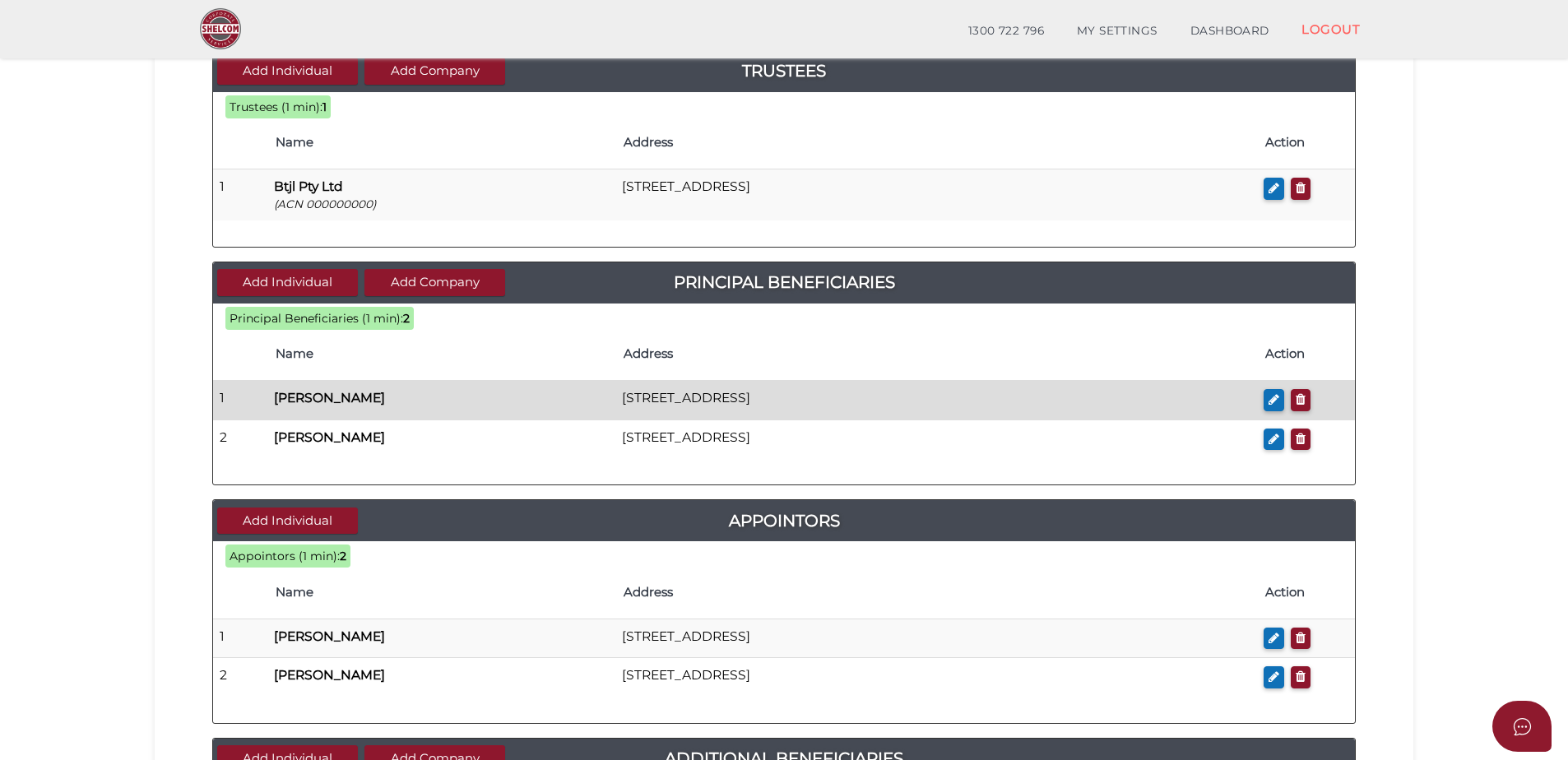
scroll to position [411, 0]
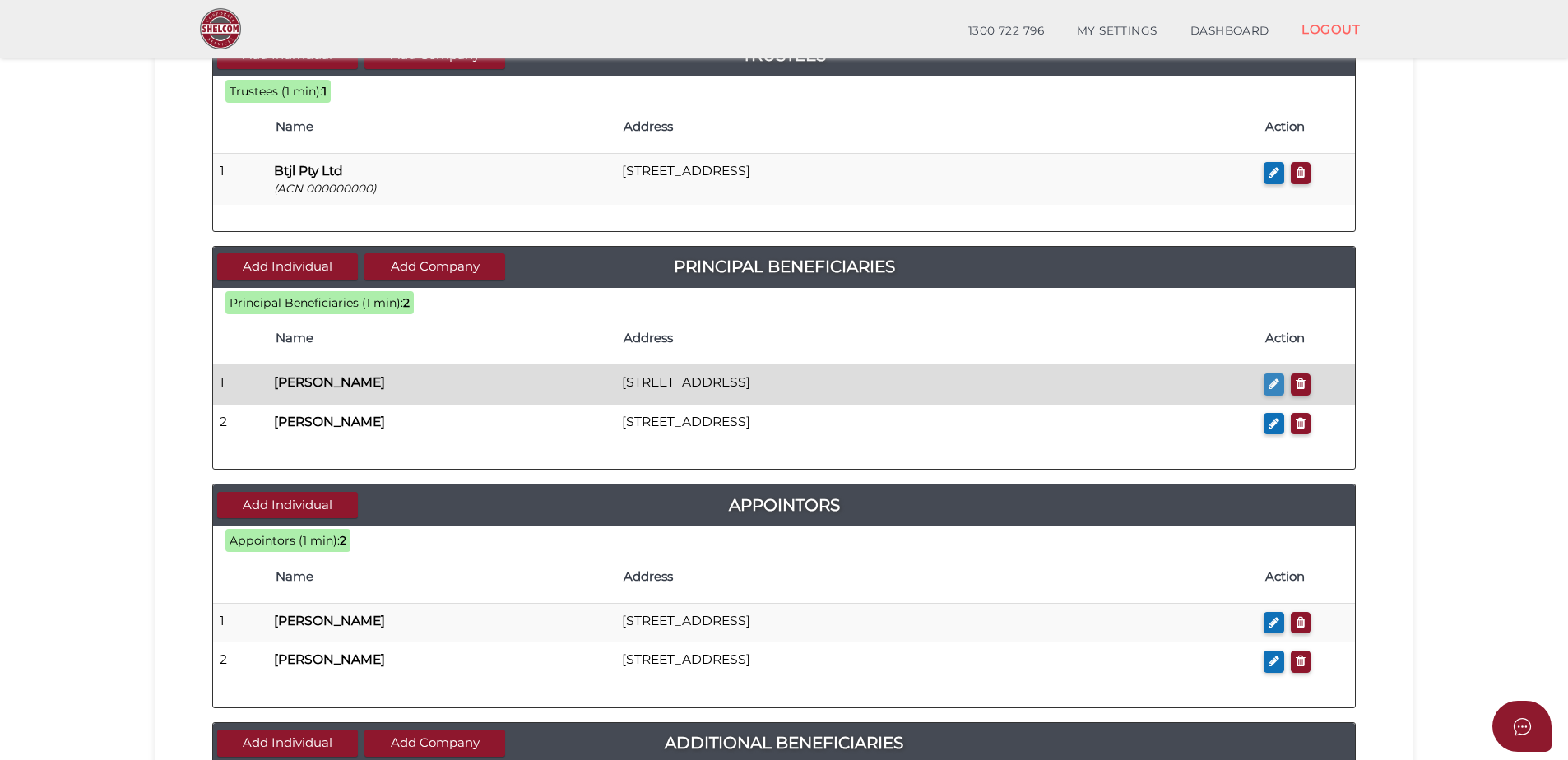
click at [1267, 386] on button "button" at bounding box center [1274, 385] width 21 height 22
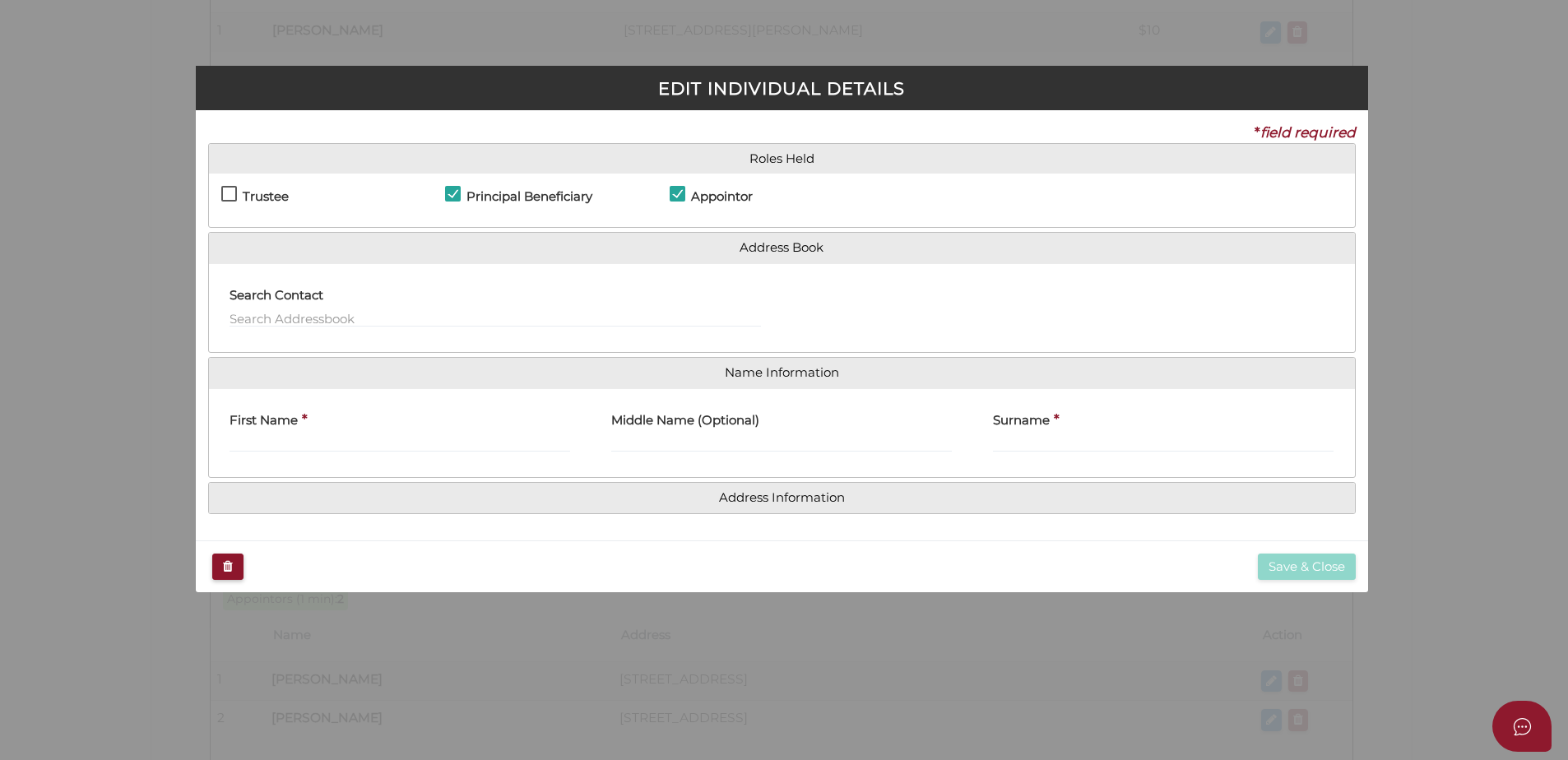
checkbox input "true"
type input "Jessica"
type input "[PERSON_NAME]"
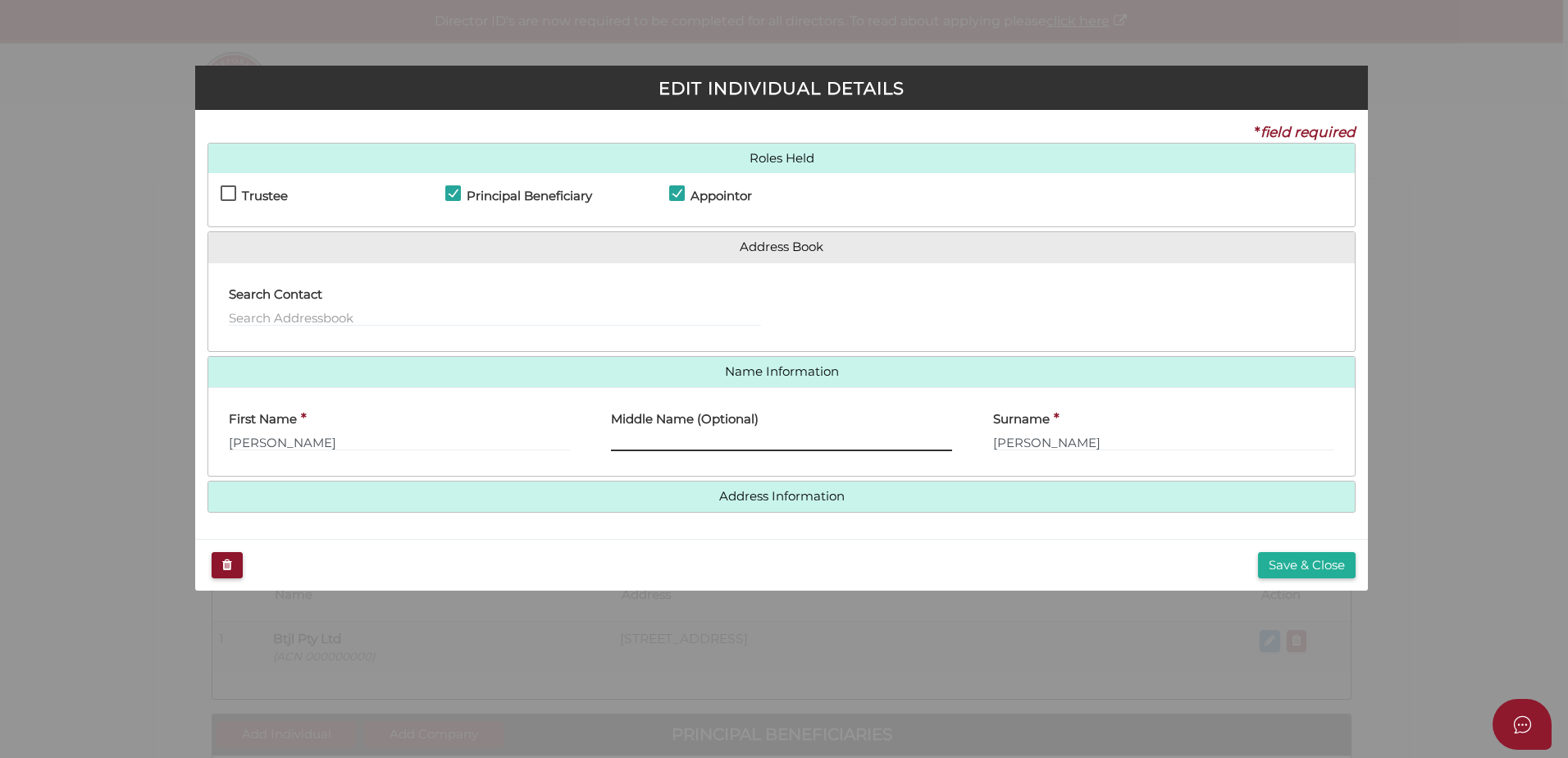
click at [710, 440] on input "text" at bounding box center [782, 442] width 342 height 18
type input "Louise"
click at [1324, 561] on button "Save & Close" at bounding box center [1307, 566] width 98 height 27
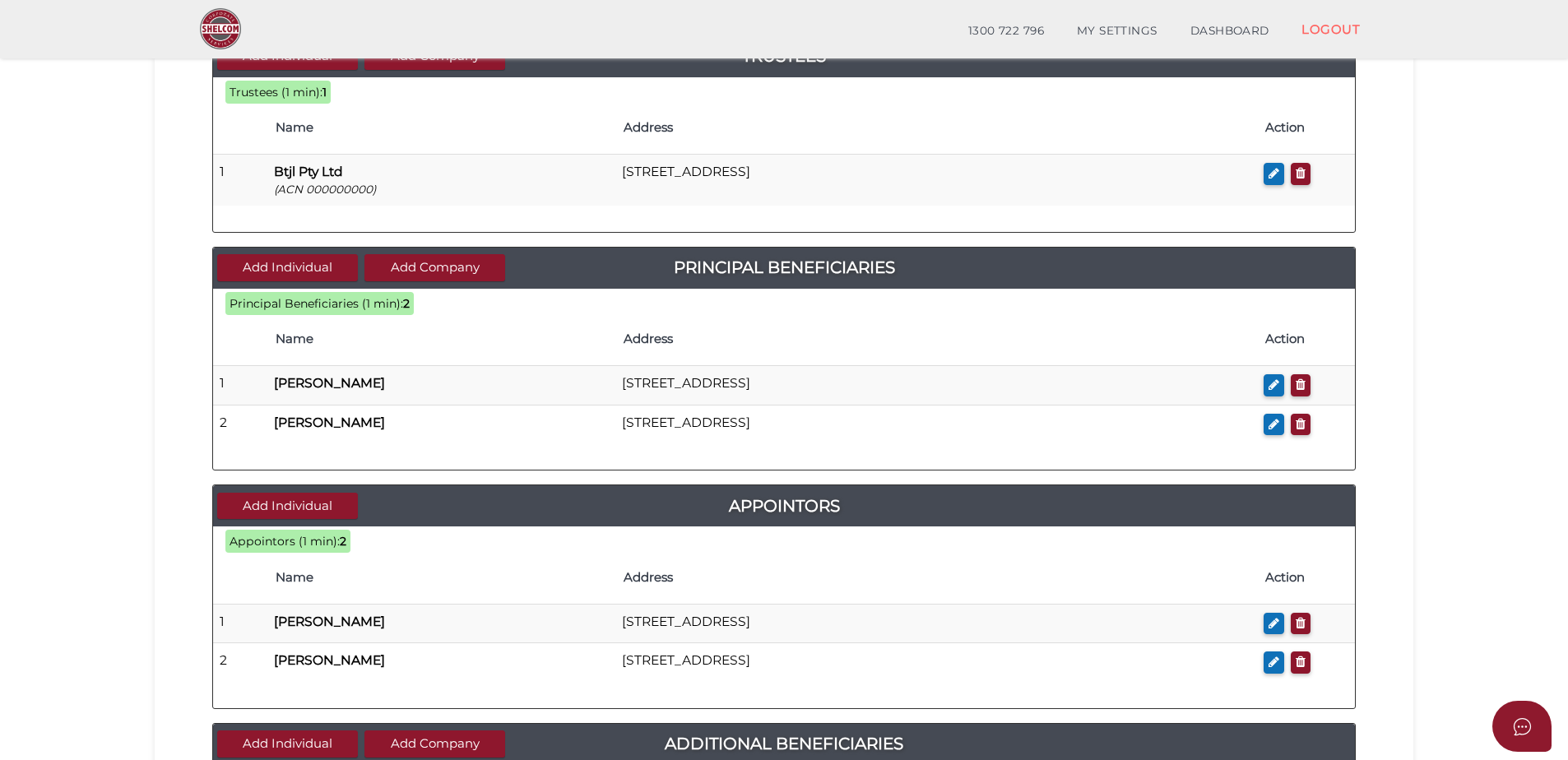
scroll to position [411, 0]
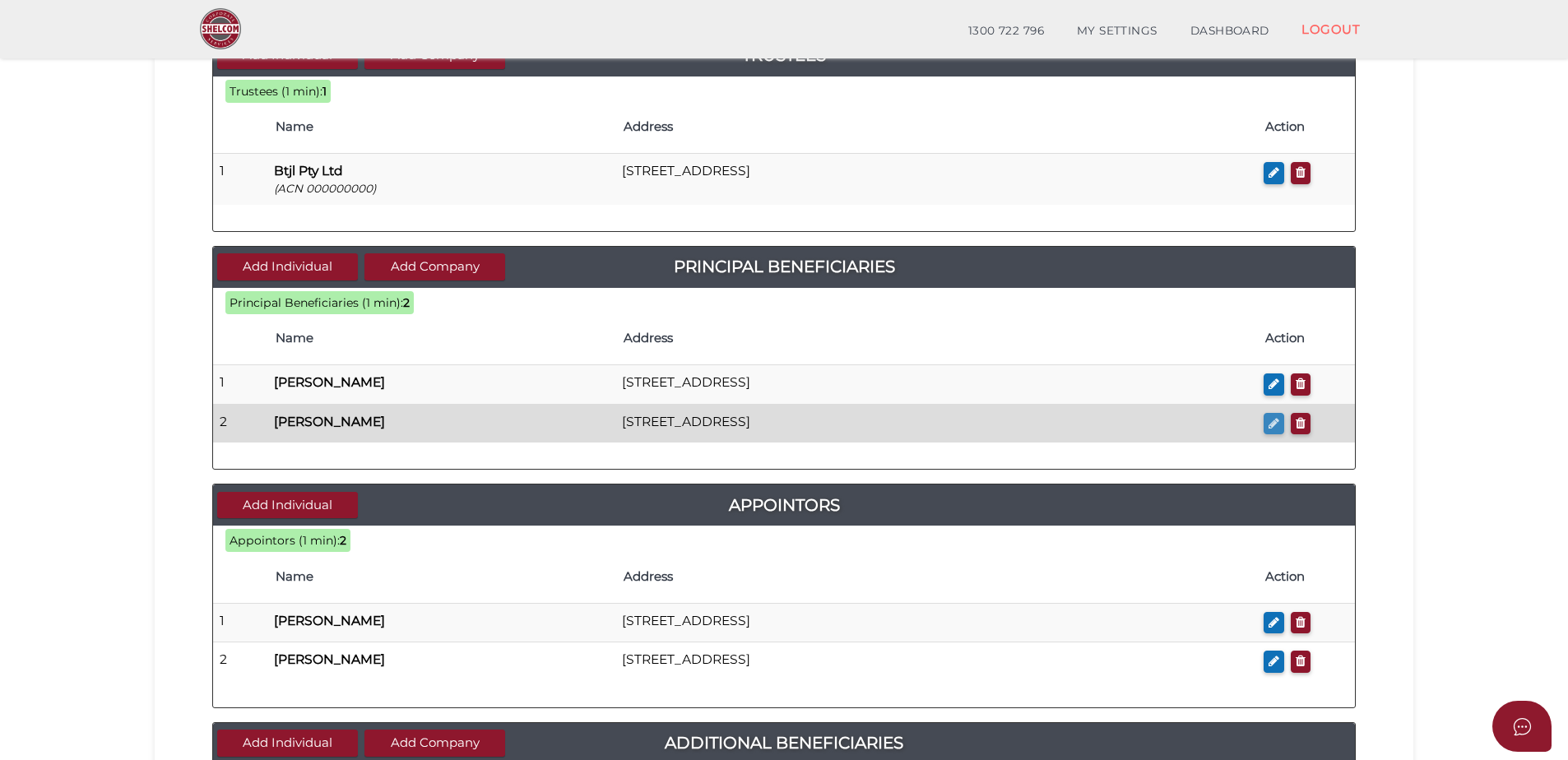
click at [1269, 429] on icon "button" at bounding box center [1274, 423] width 10 height 12
checkbox input "true"
type input "[PERSON_NAME]"
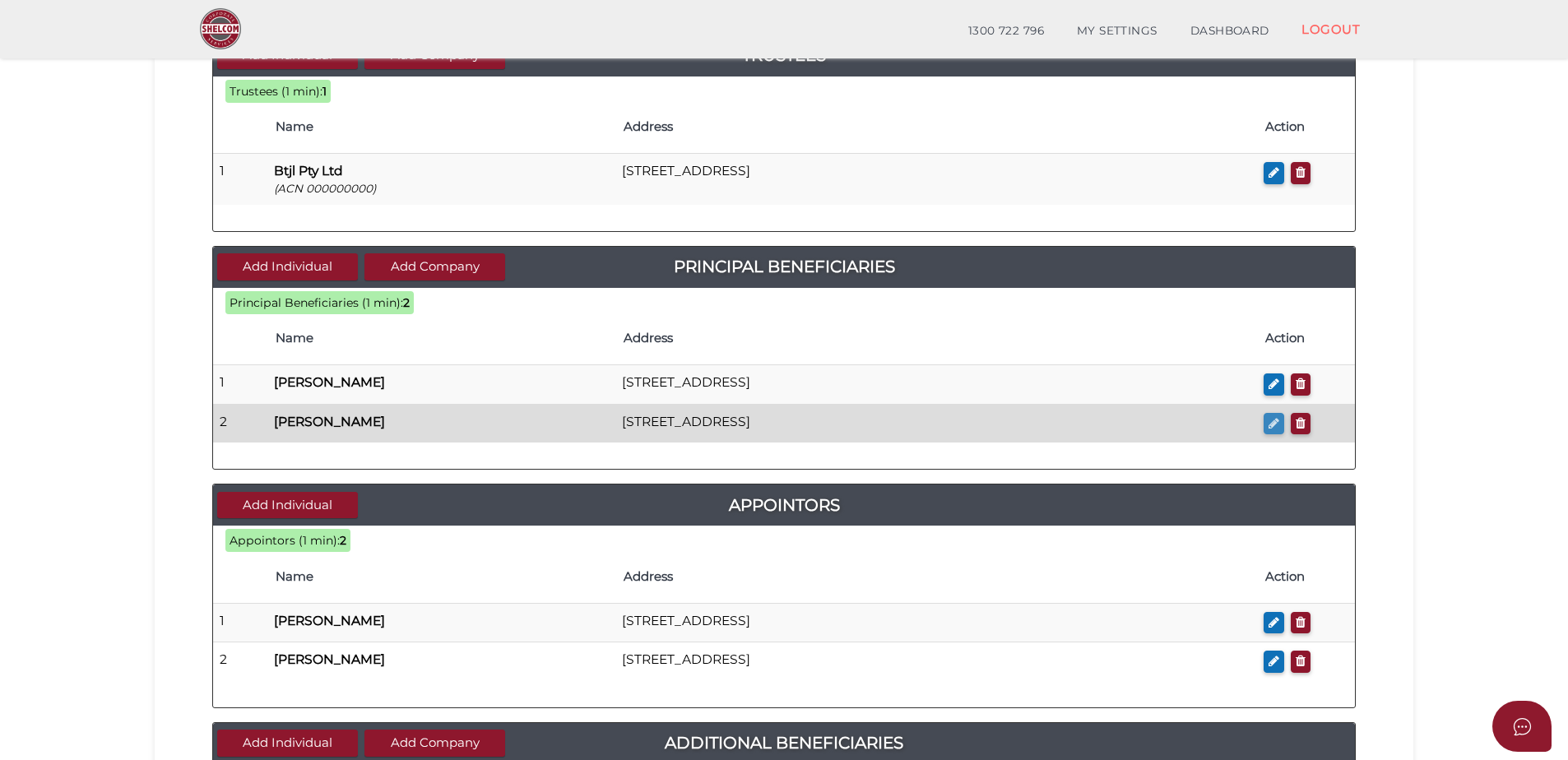
scroll to position [0, 0]
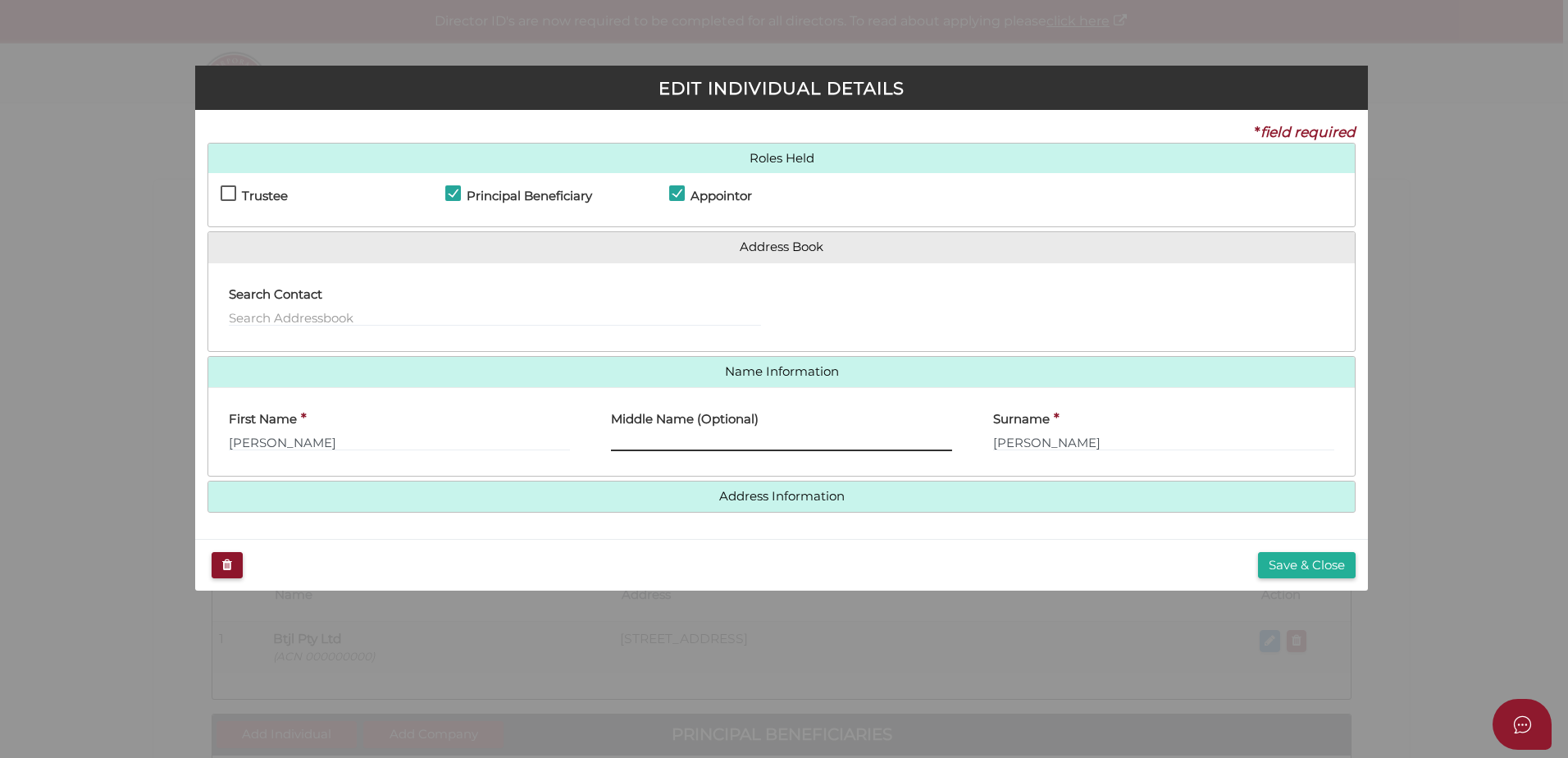
click at [704, 446] on input "text" at bounding box center [782, 442] width 342 height 18
type input "[PERSON_NAME]"
click at [1326, 561] on button "Save & Close" at bounding box center [1307, 566] width 98 height 27
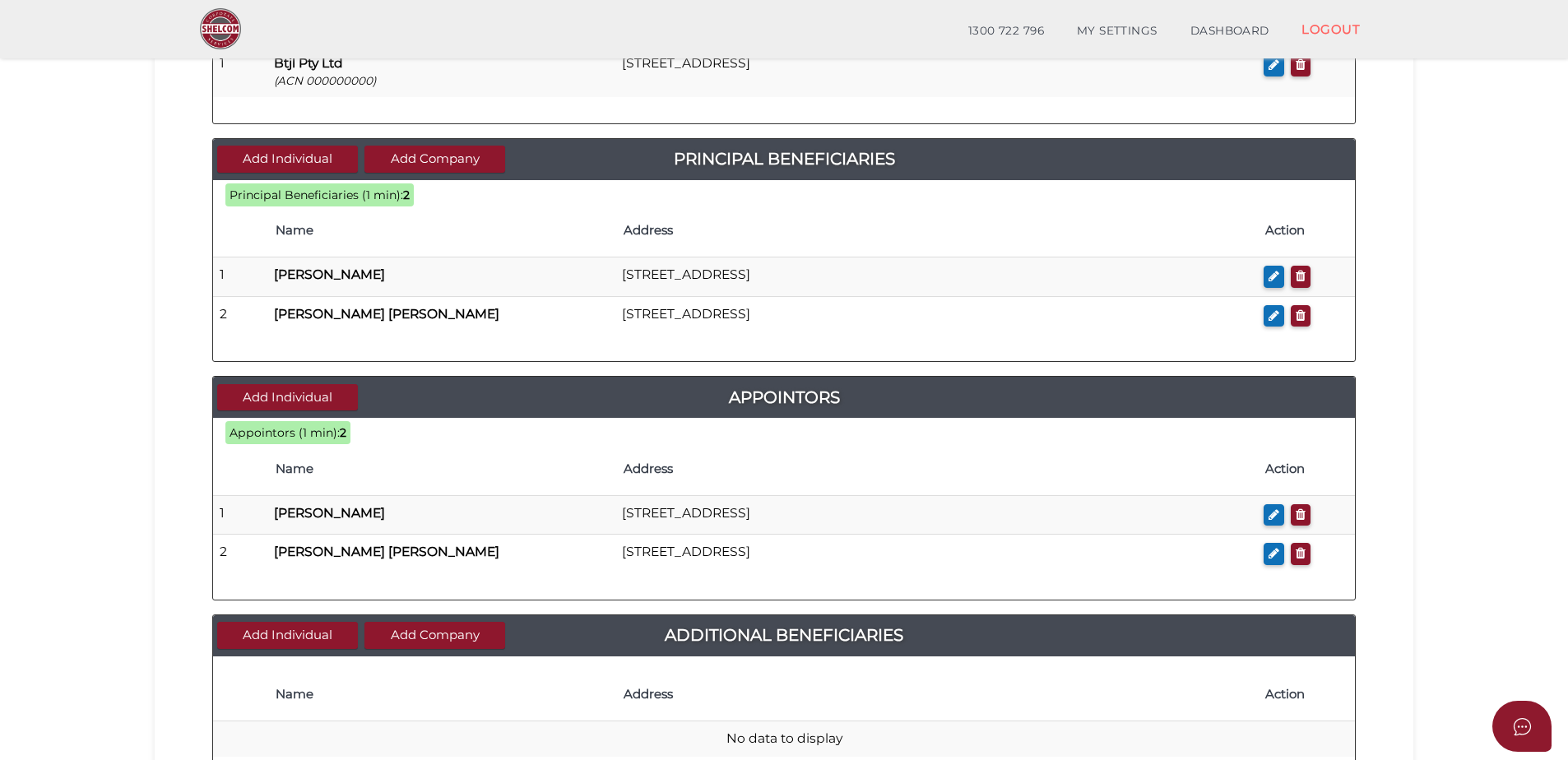
scroll to position [658, 0]
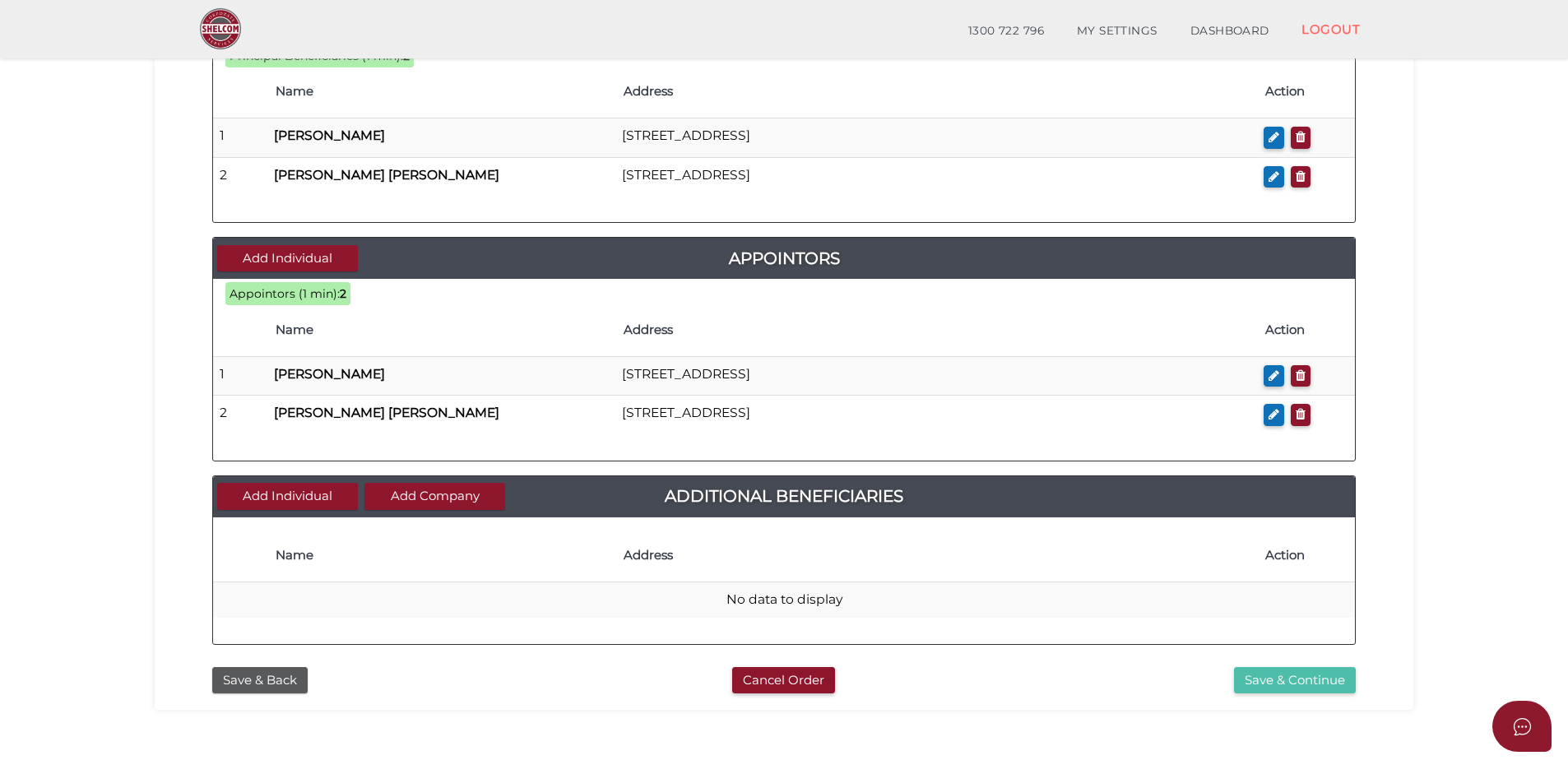
click at [1311, 684] on button "Save & Continue" at bounding box center [1294, 681] width 121 height 28
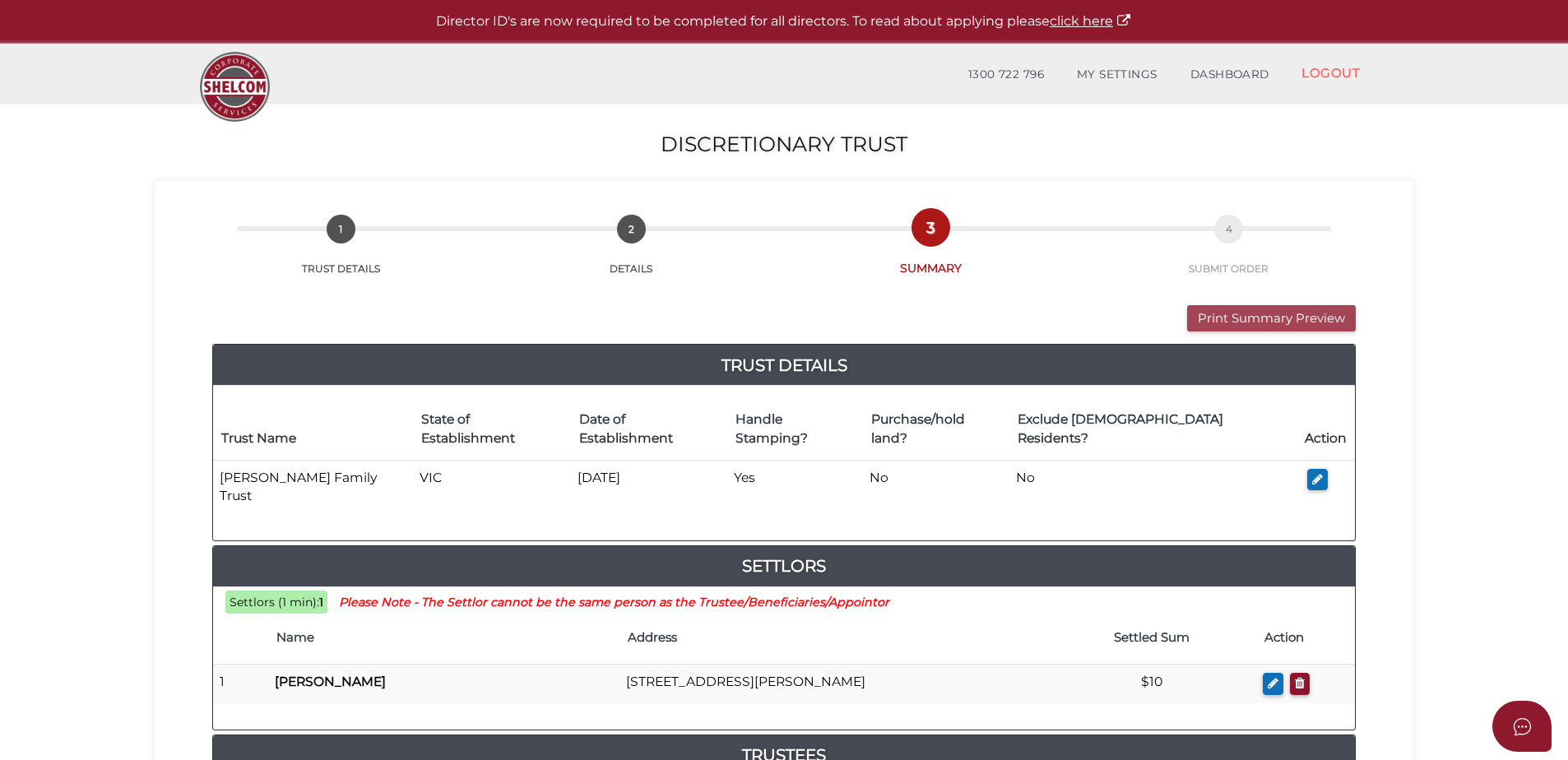
click at [1279, 320] on button "Print Summary Preview" at bounding box center [1272, 319] width 169 height 28
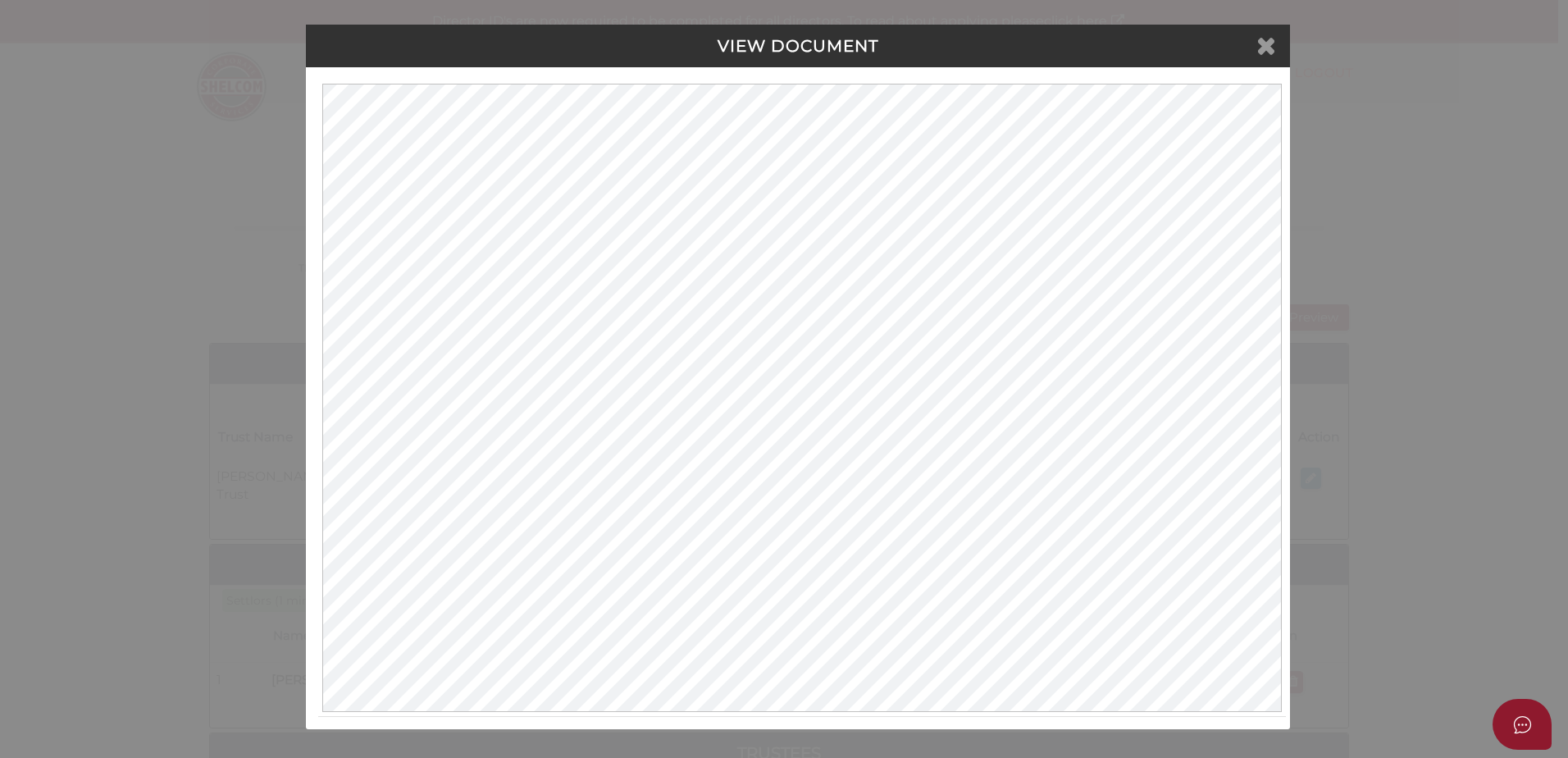
click at [1269, 45] on icon at bounding box center [1266, 45] width 20 height 25
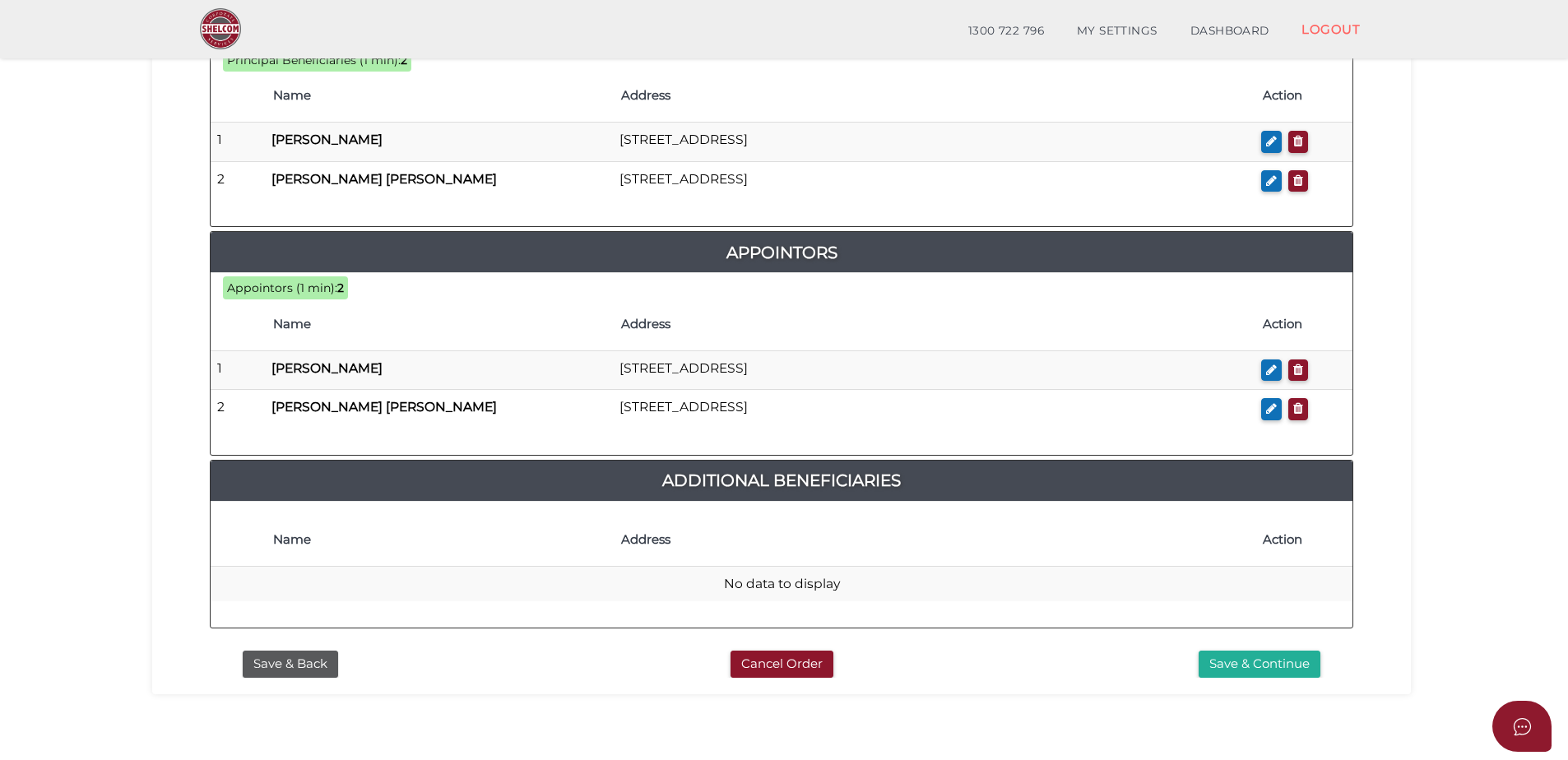
scroll to position [902, 0]
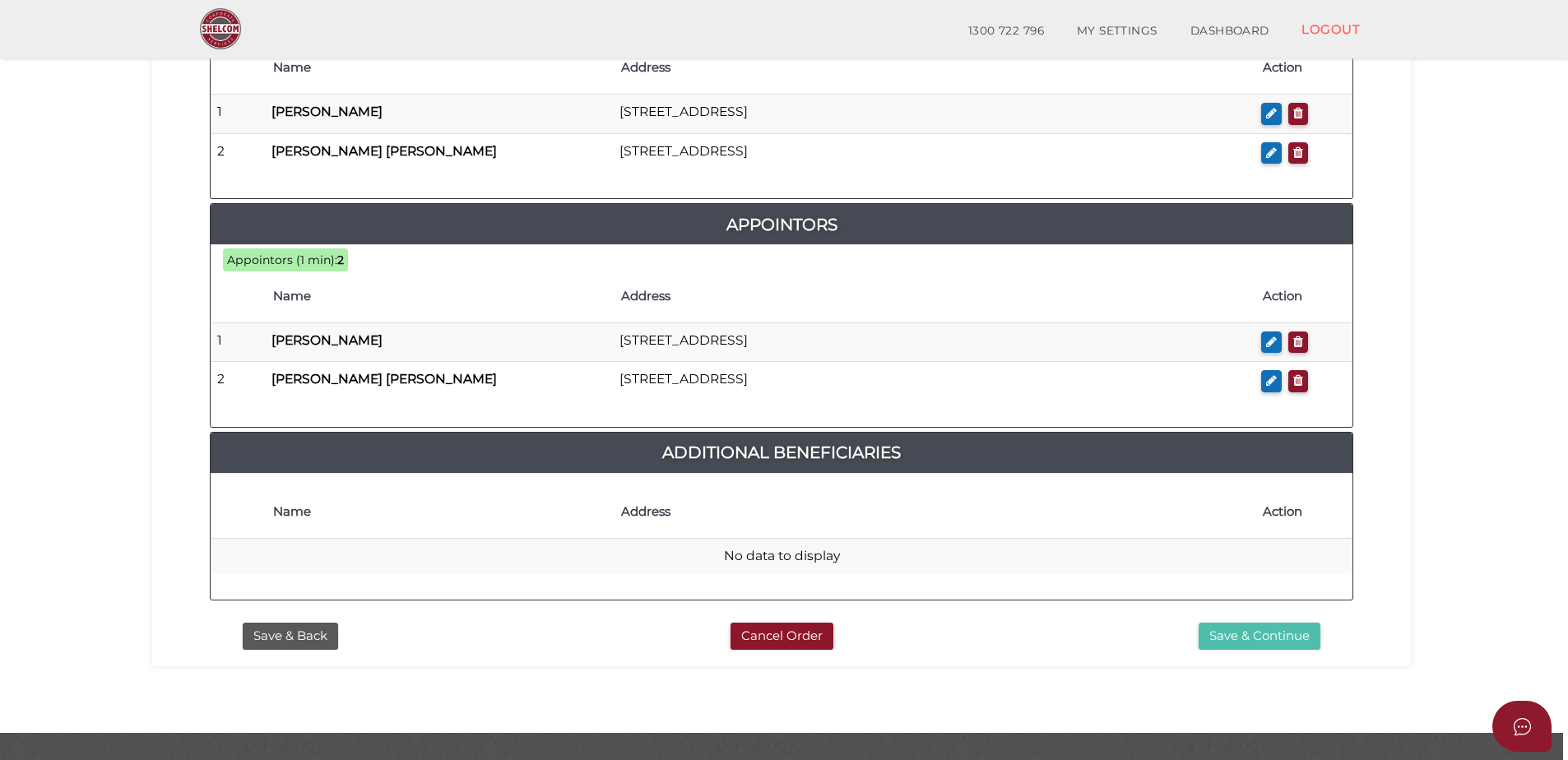
click at [1280, 622] on button "Save & Continue" at bounding box center [1259, 636] width 121 height 28
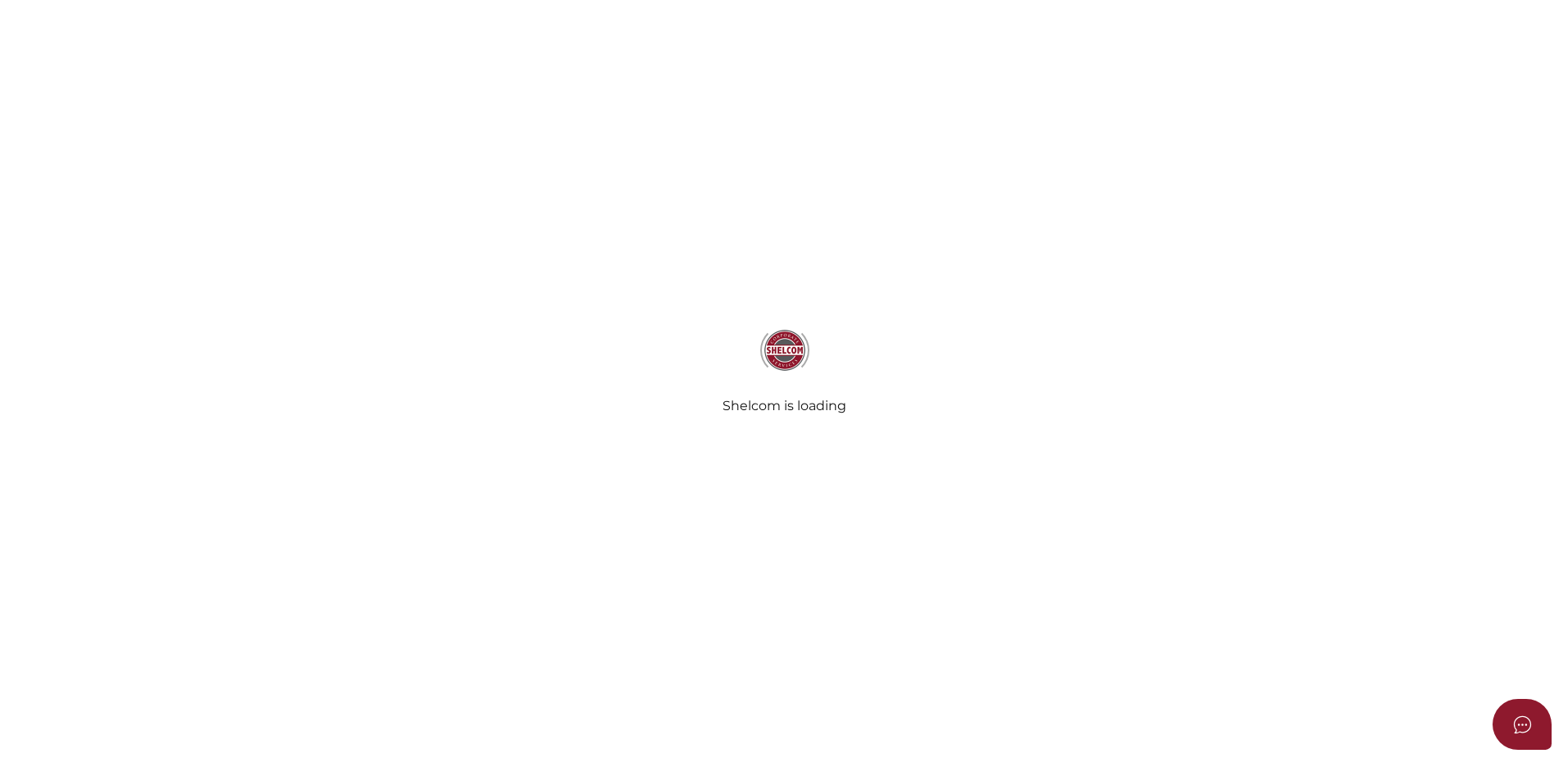
select select "Comb Binding"
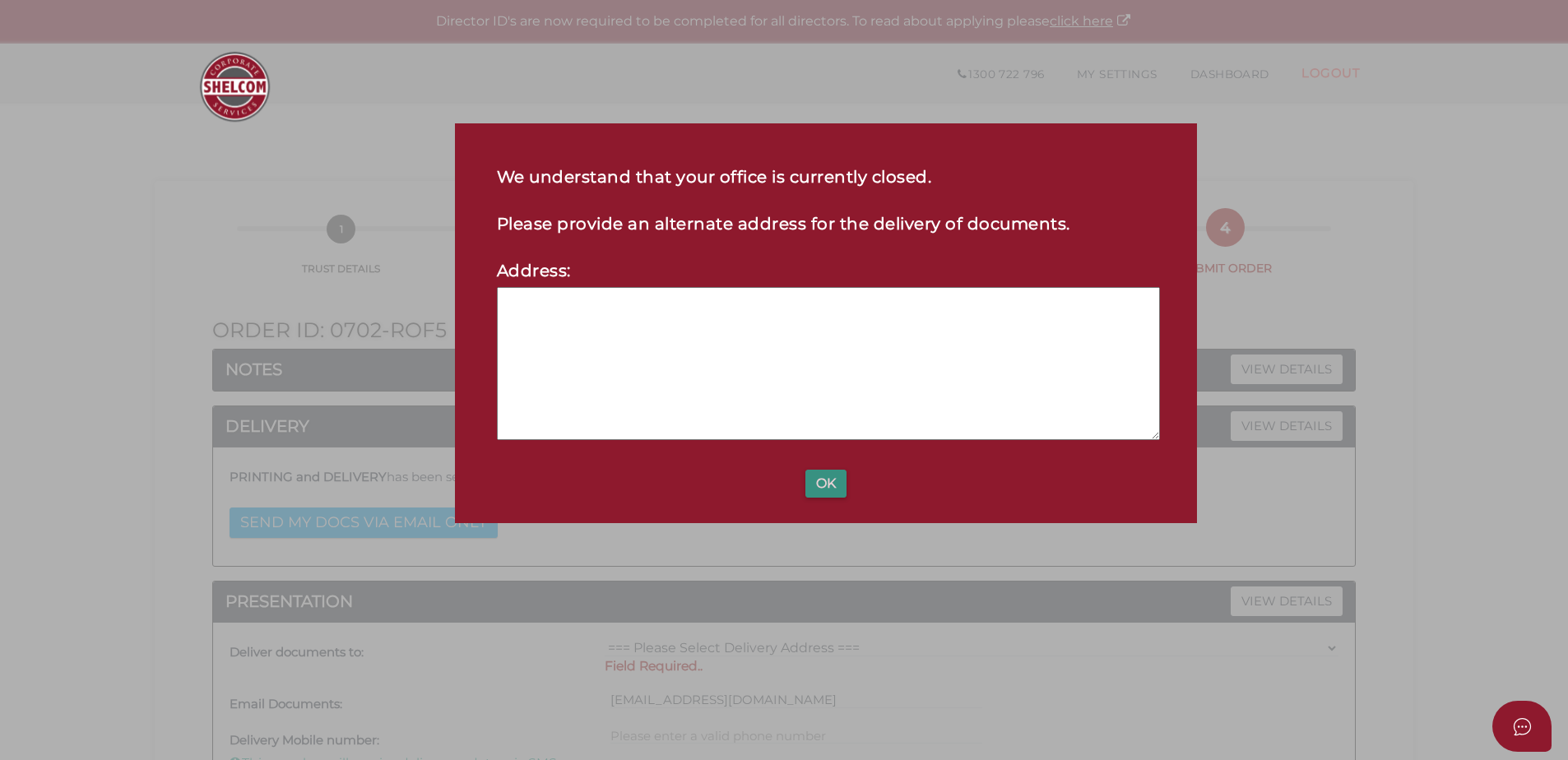
click at [815, 477] on button "OK" at bounding box center [827, 484] width 41 height 28
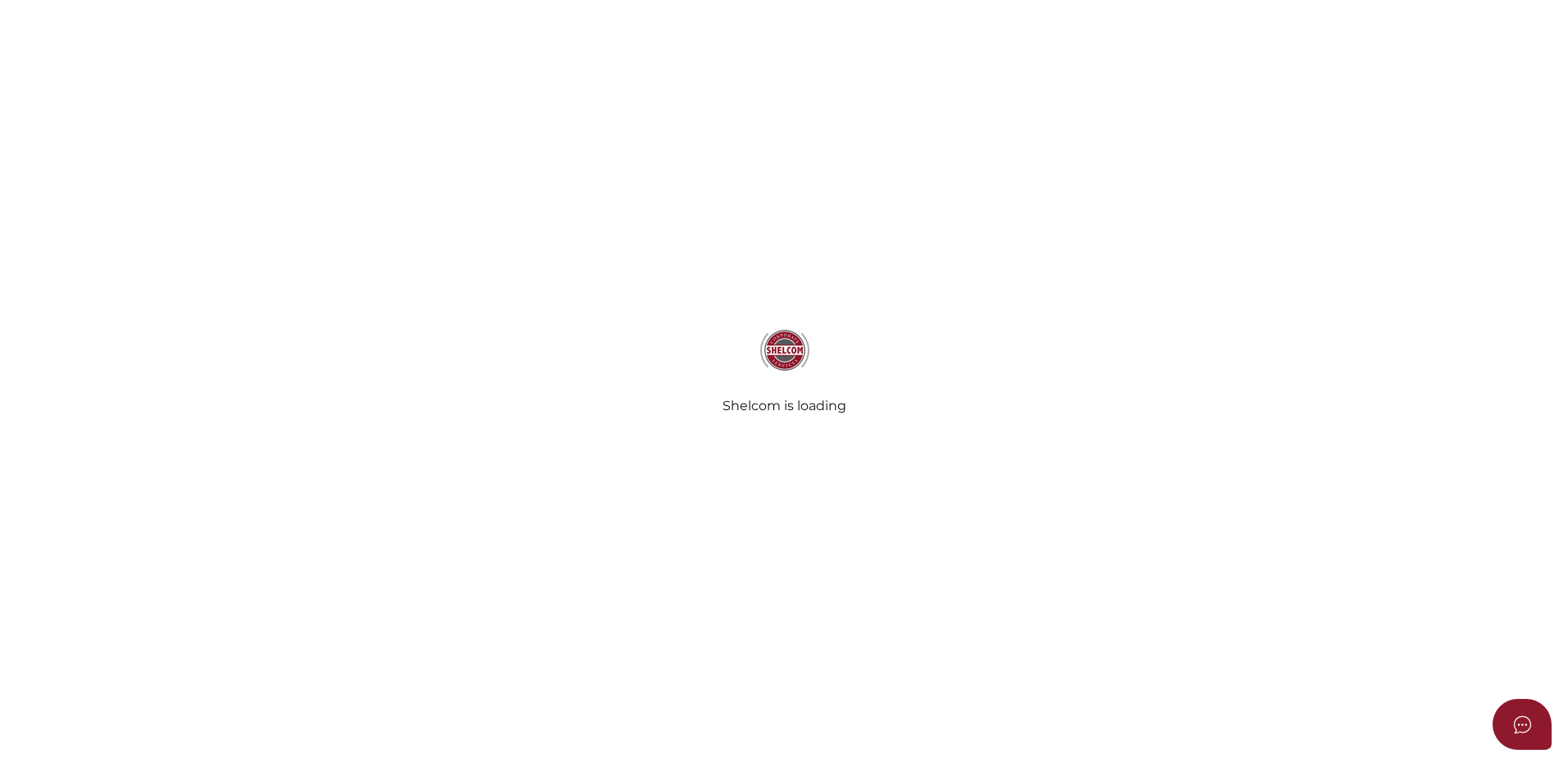
select select "Comb Binding"
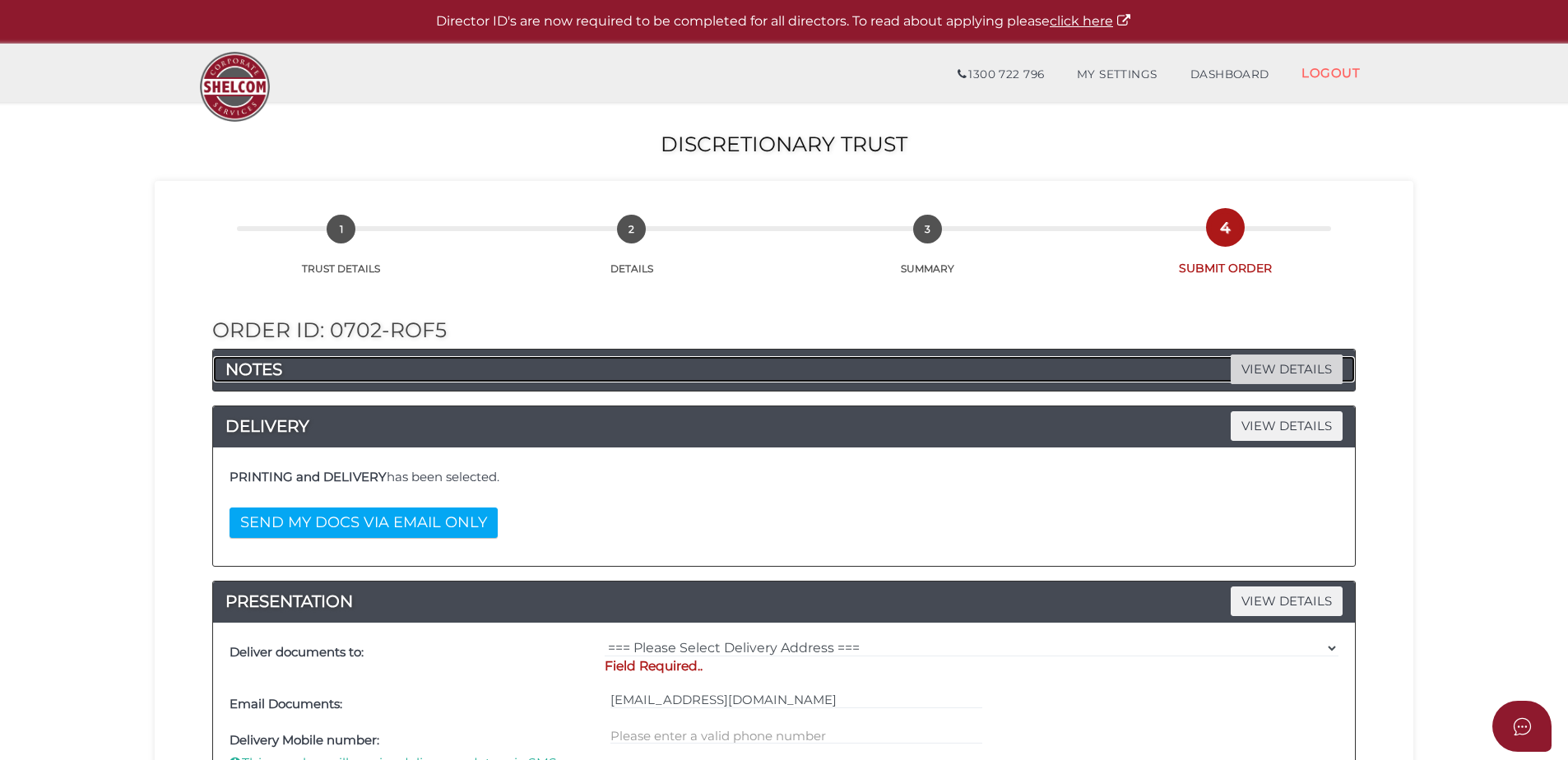
click at [1304, 368] on span "VIEW DETAILS" at bounding box center [1287, 368] width 112 height 28
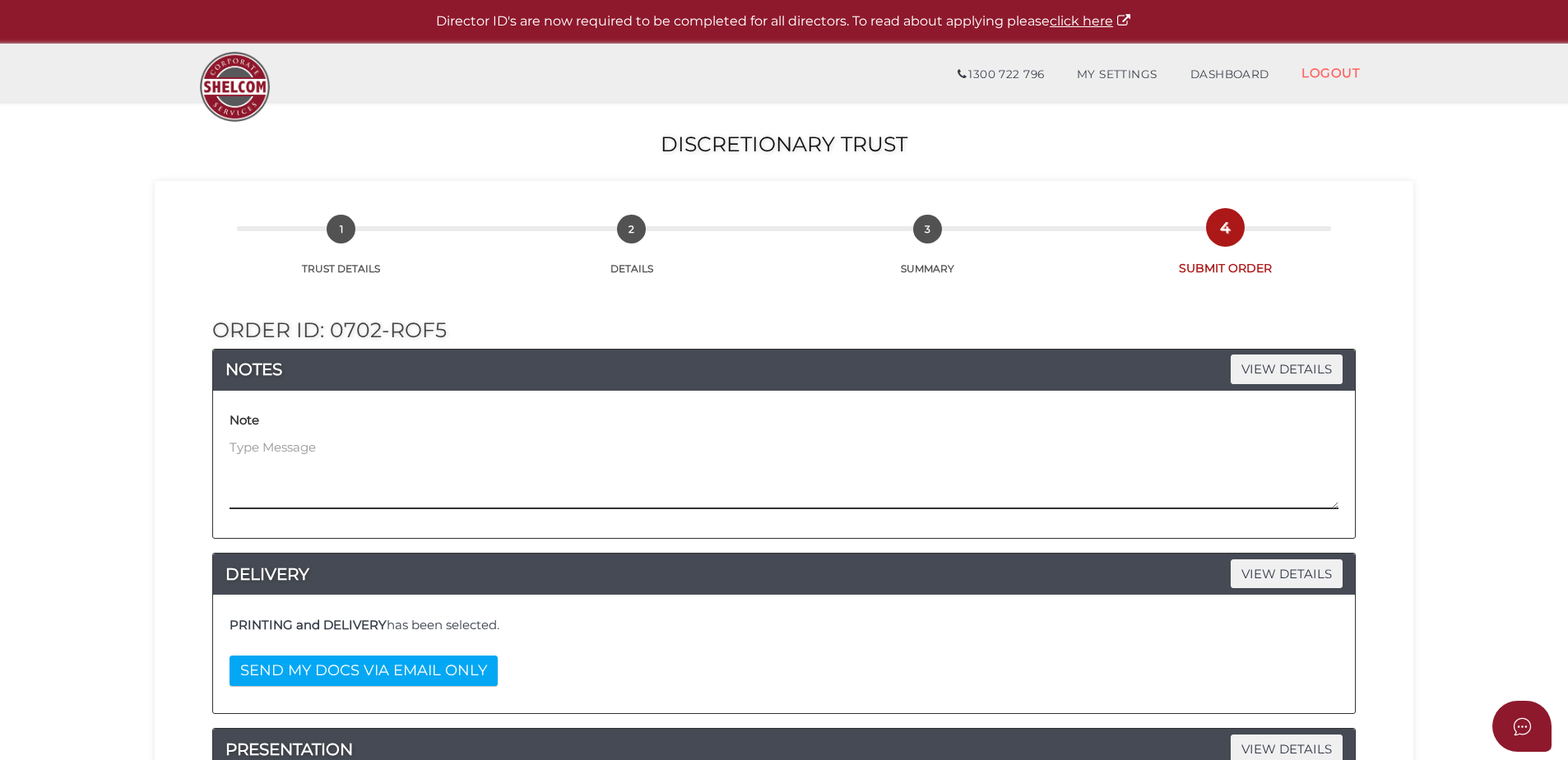
click at [615, 455] on textarea at bounding box center [784, 473] width 1109 height 71
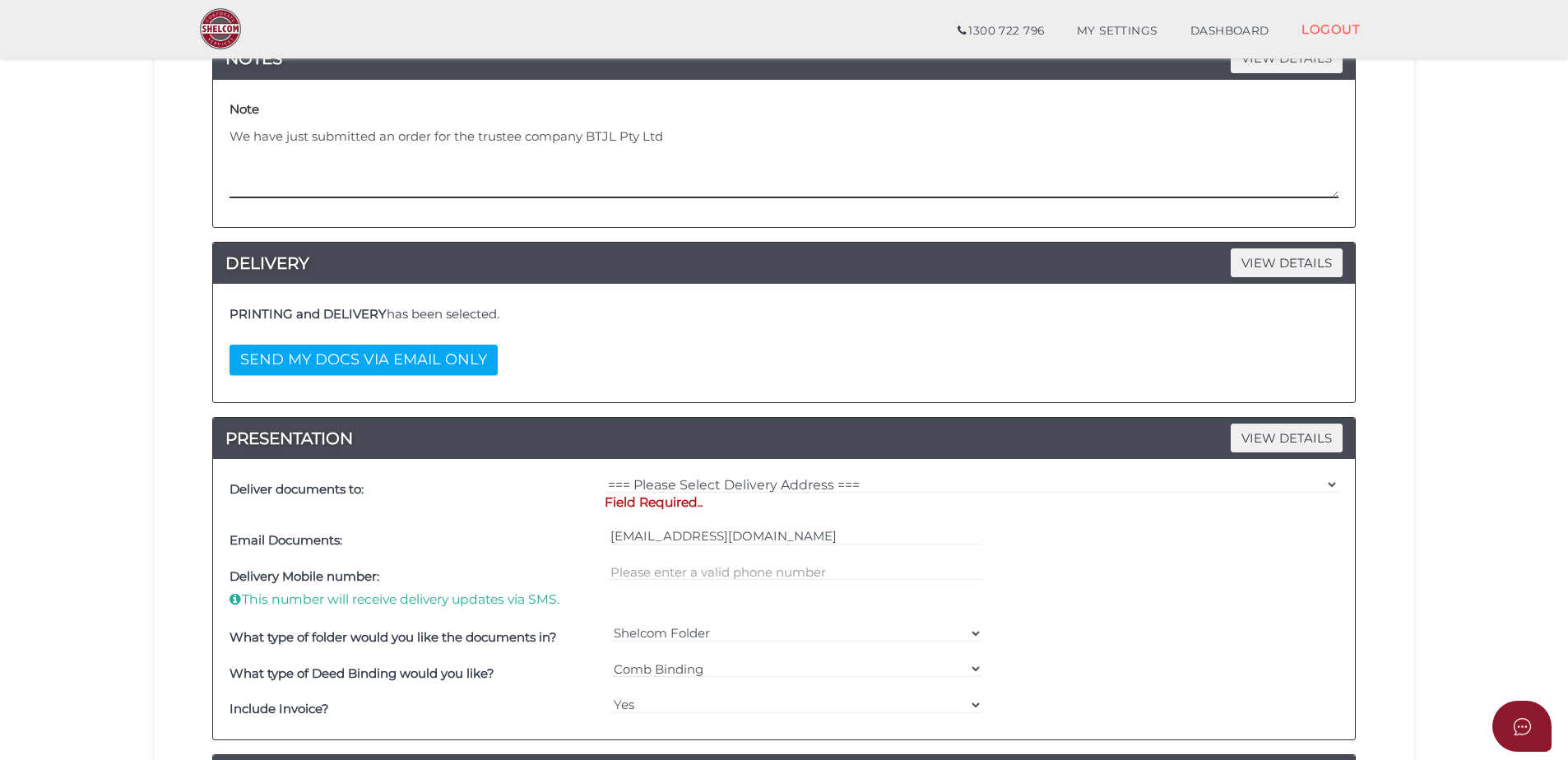
scroll to position [329, 0]
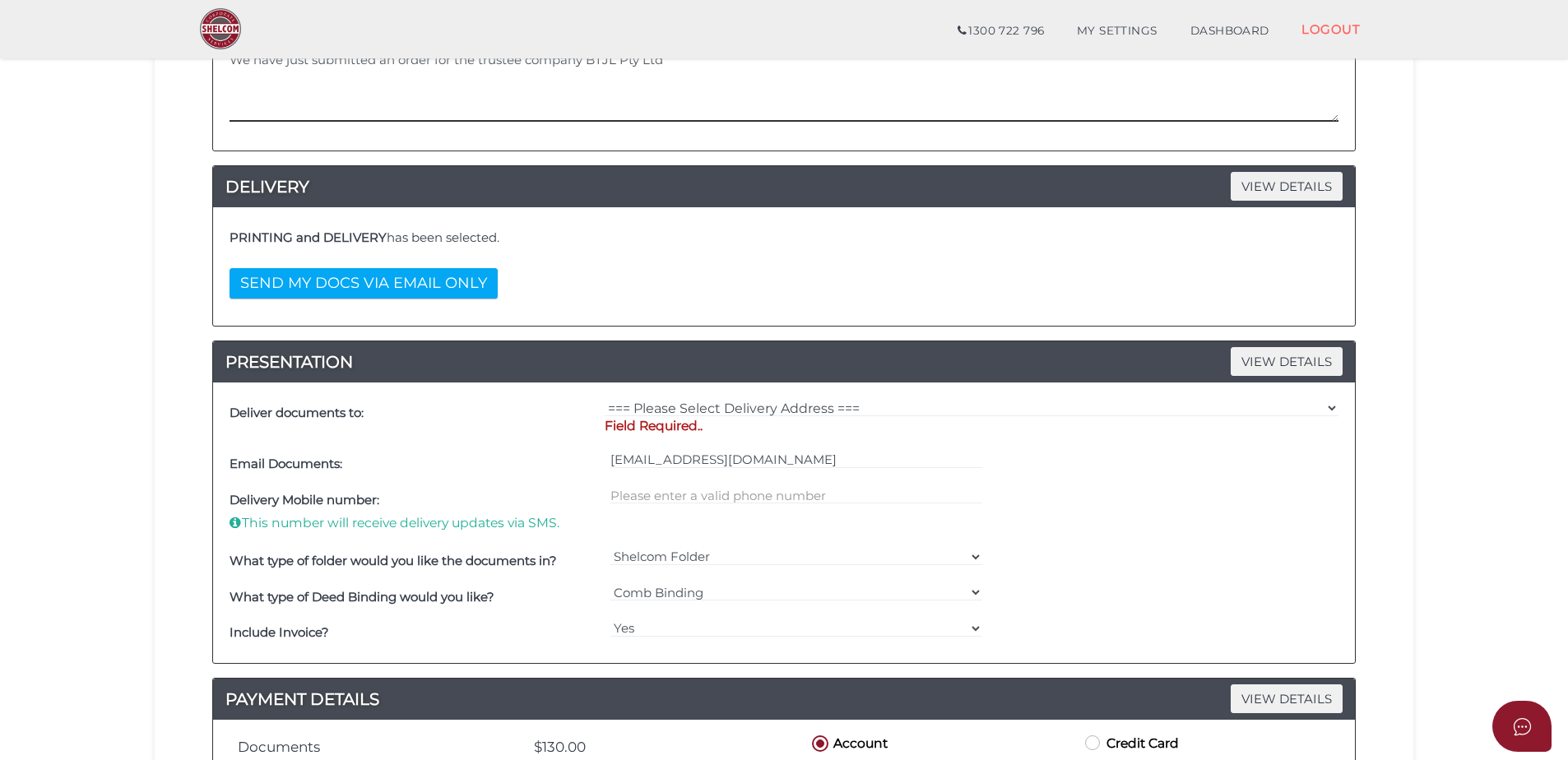
type textarea "We have just submitted an order for the trustee company BTJL Pty Ltd"
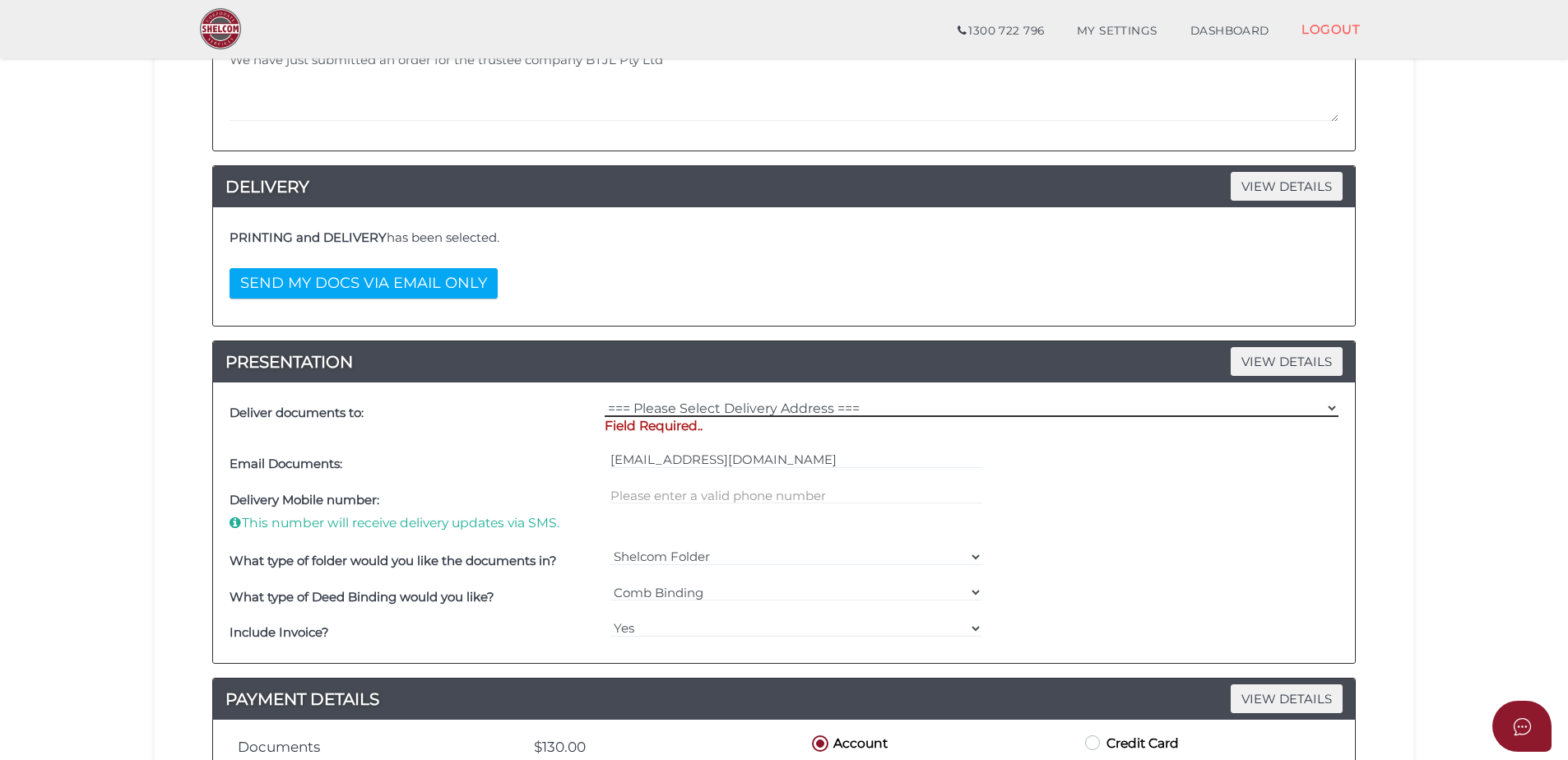
click at [782, 406] on select "=== Please Select Delivery Address === (User Address - [PERSON_NAME]) Level [GE…" at bounding box center [971, 407] width 734 height 18
select select "0"
click at [604, 399] on select "=== Please Select Delivery Address === (User Address - [PERSON_NAME]) Level [GE…" at bounding box center [971, 407] width 734 height 18
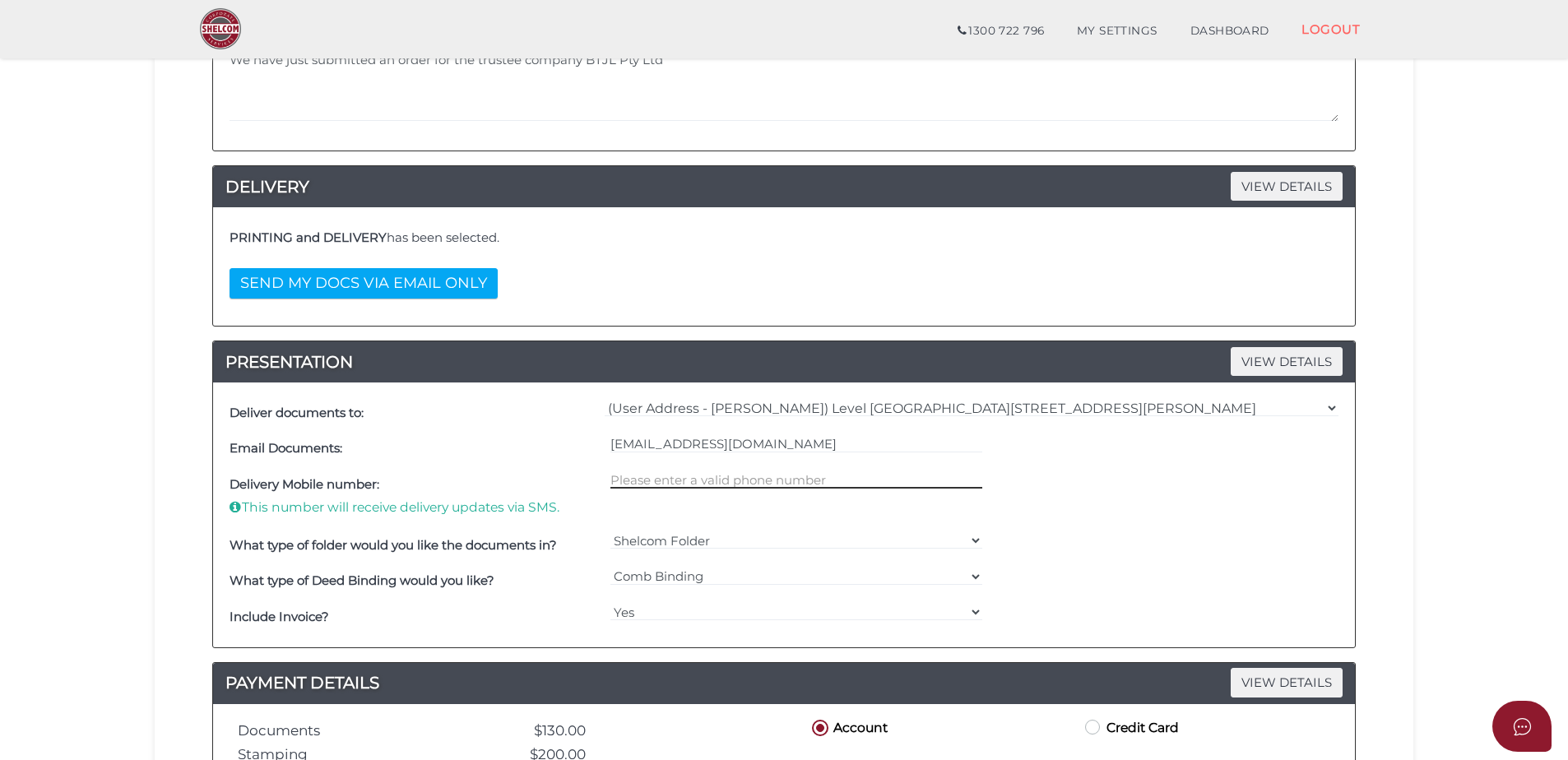
click at [777, 479] on input "text" at bounding box center [796, 479] width 373 height 18
click at [700, 484] on input "text" at bounding box center [796, 479] width 373 height 18
type input "0386351886"
click at [1198, 505] on div "Delivery Mobile number: This number will receive delivery updates via SMS. [PHO…" at bounding box center [784, 497] width 1118 height 61
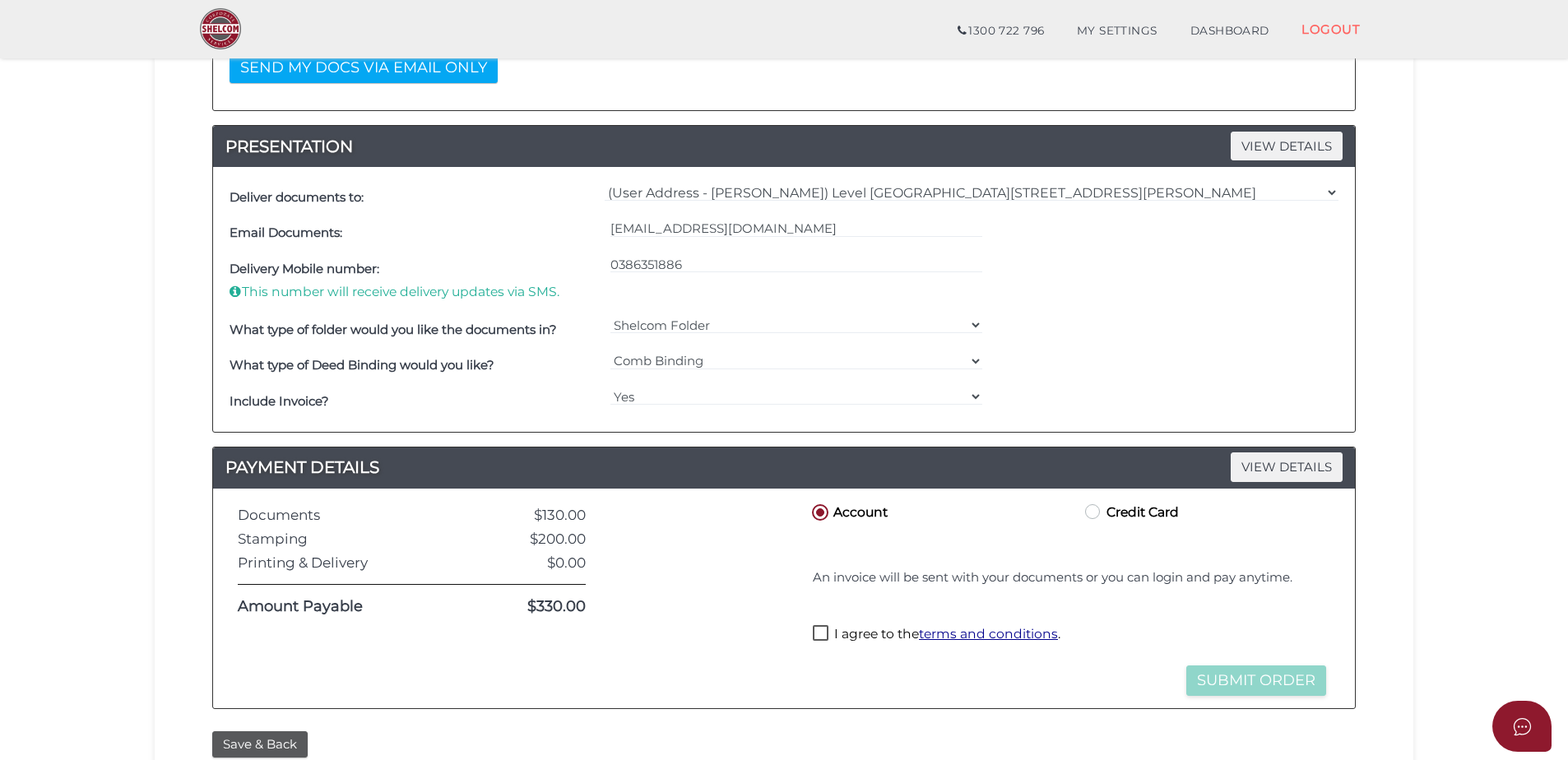
scroll to position [576, 0]
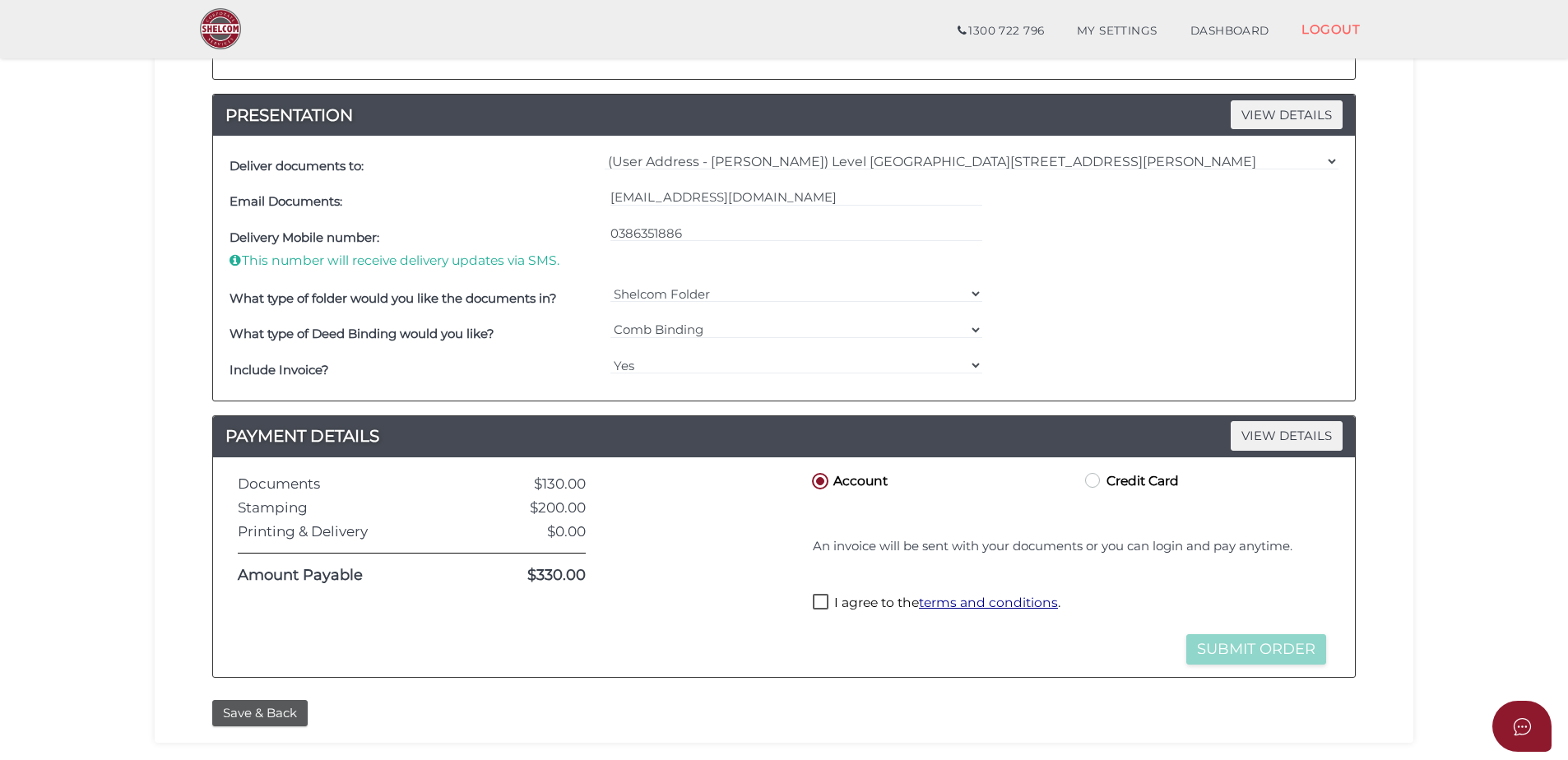
click at [823, 601] on label "I agree to the terms and conditions ." at bounding box center [937, 604] width 248 height 21
checkbox input "true"
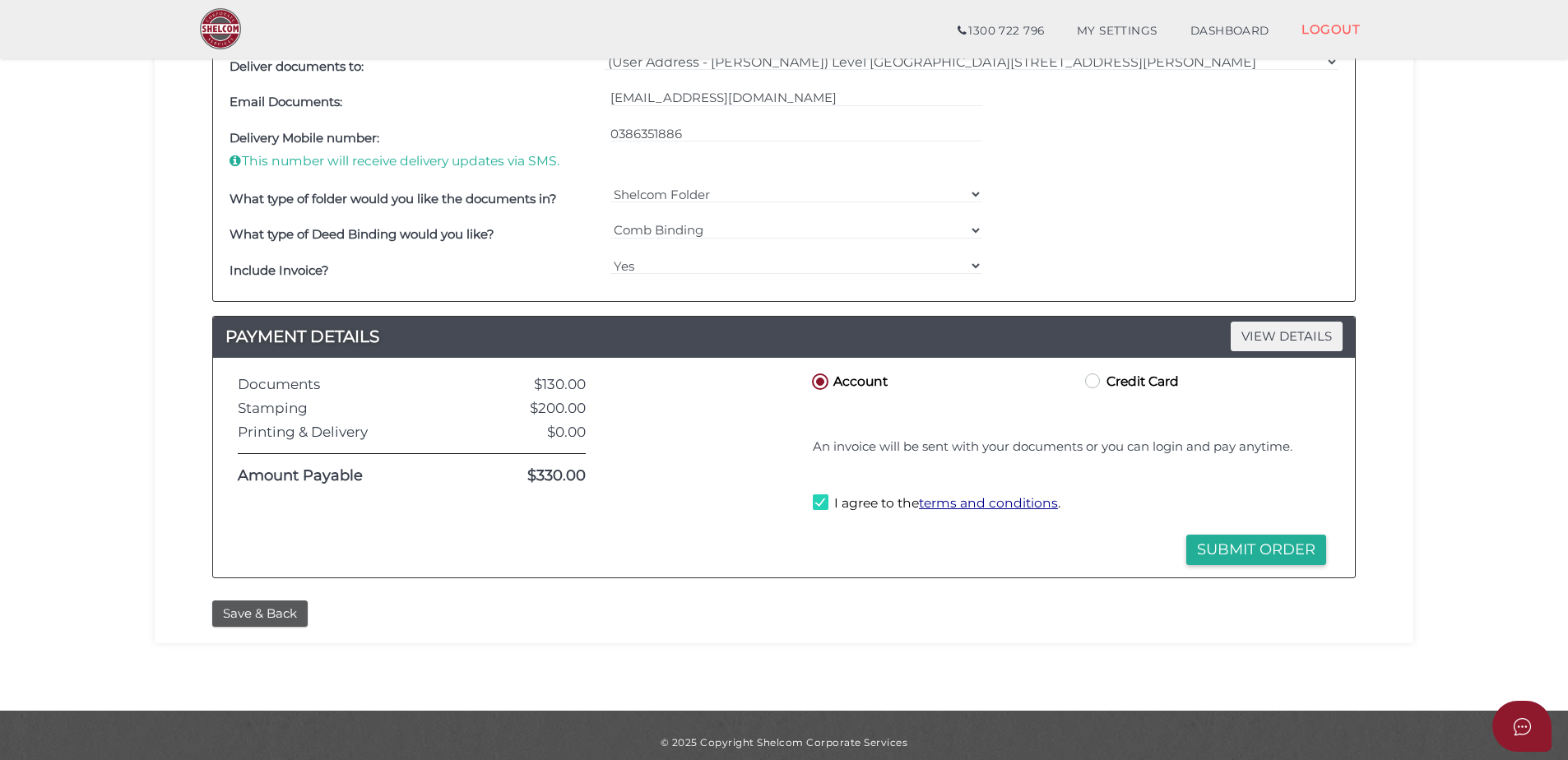
scroll to position [689, 0]
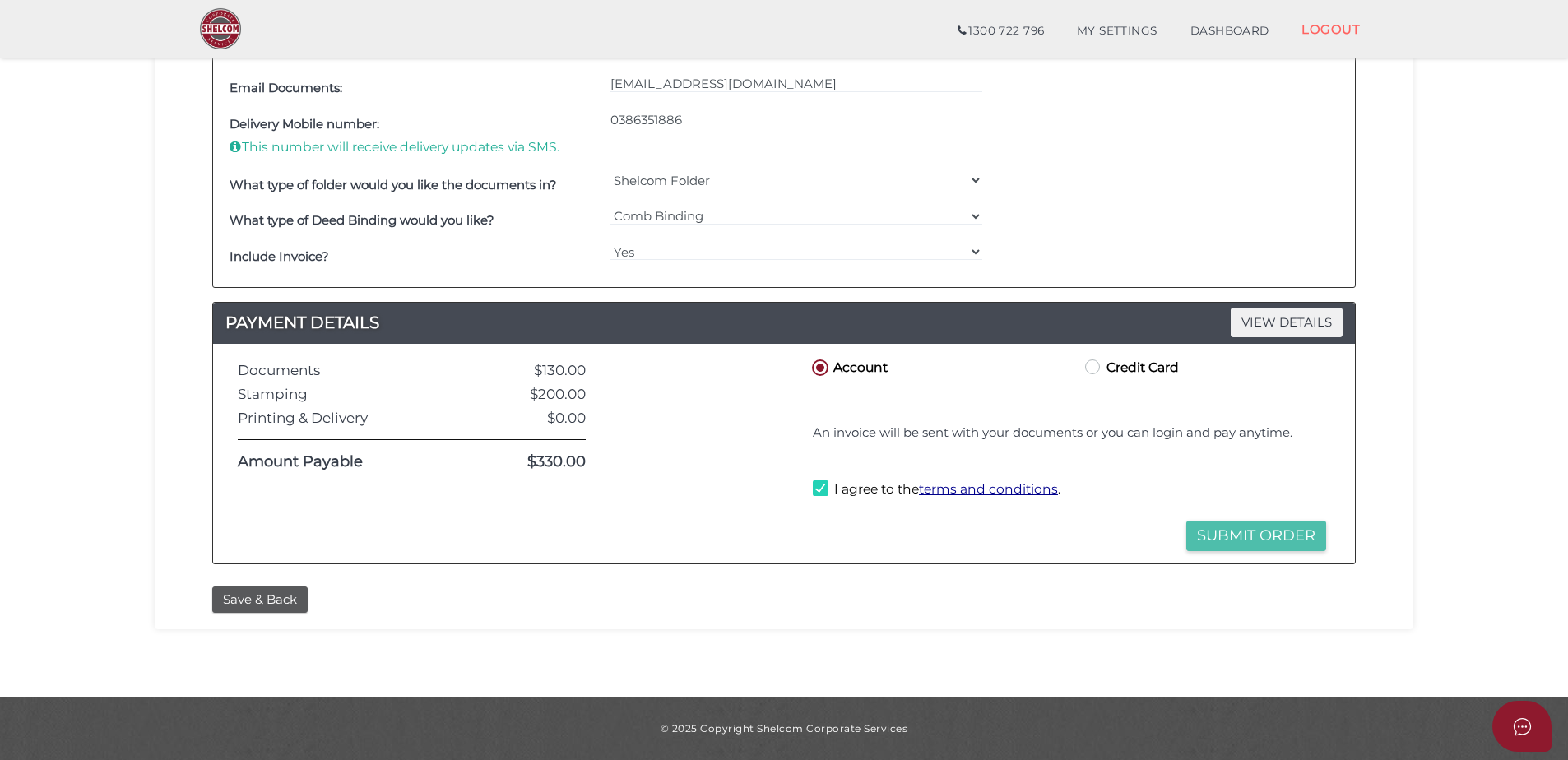
click at [1267, 541] on button "Submit Order" at bounding box center [1256, 535] width 139 height 30
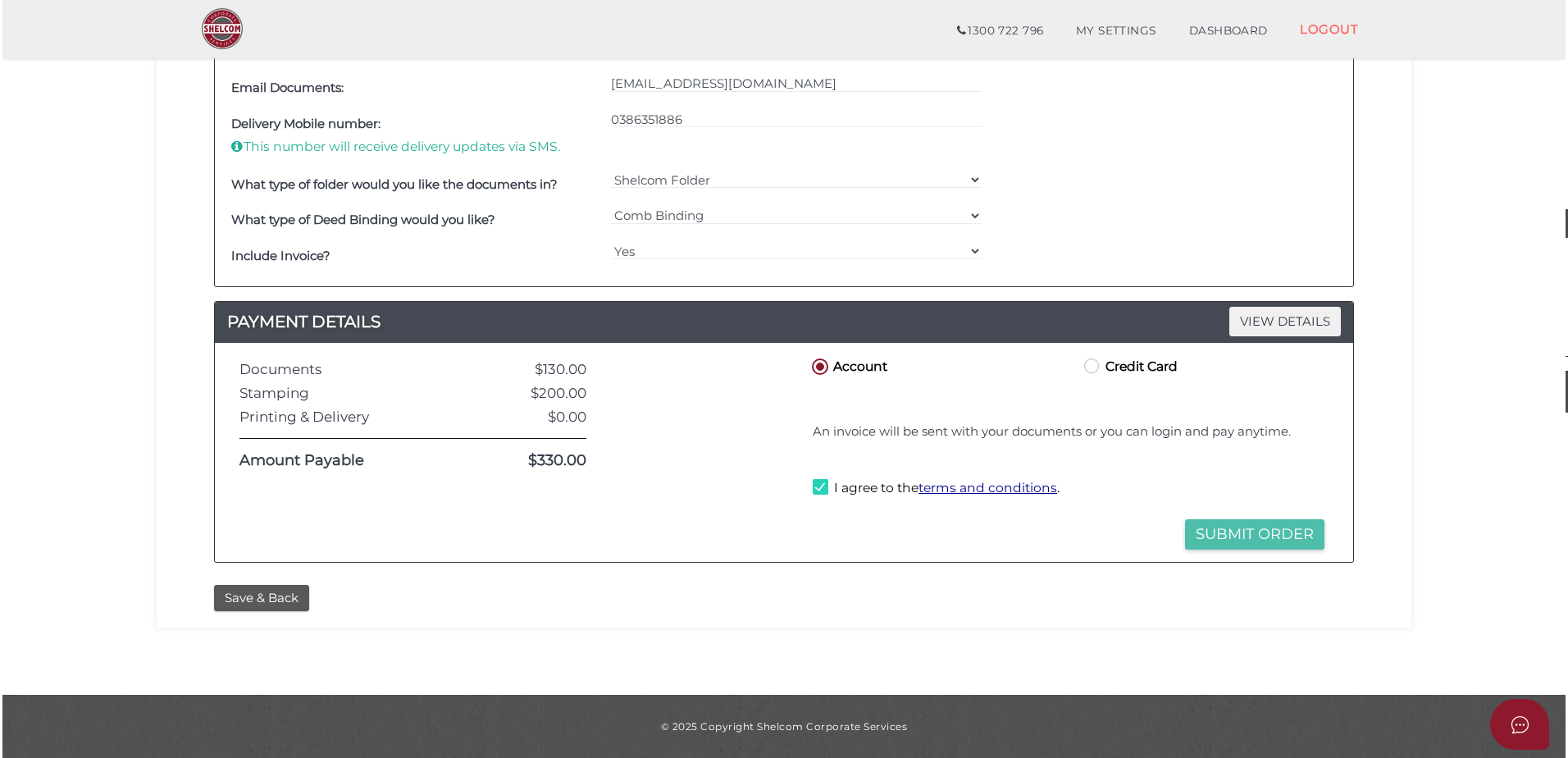
scroll to position [0, 0]
